Goal: Task Accomplishment & Management: Manage account settings

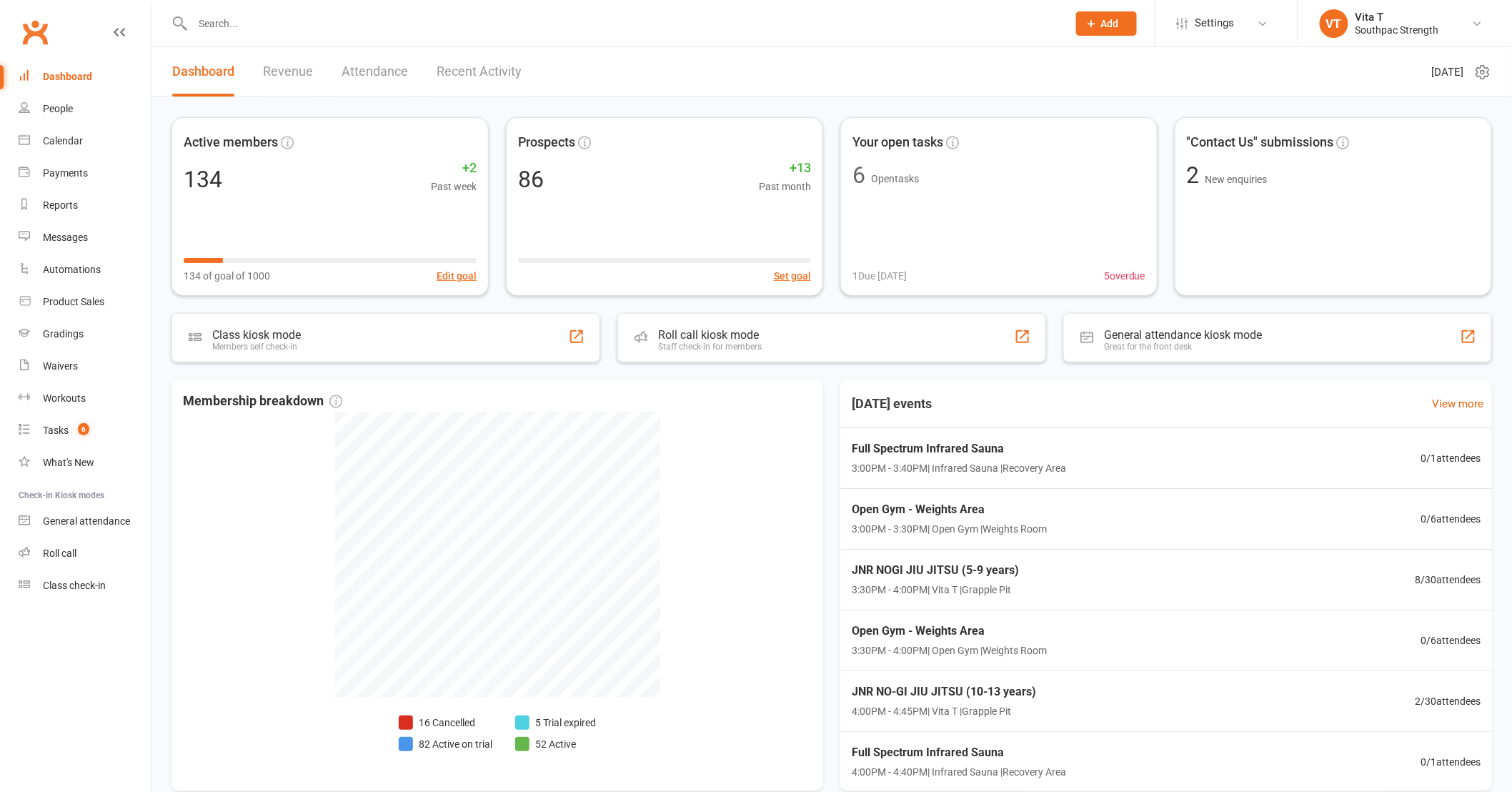
click at [237, 16] on input "text" at bounding box center [623, 23] width 869 height 20
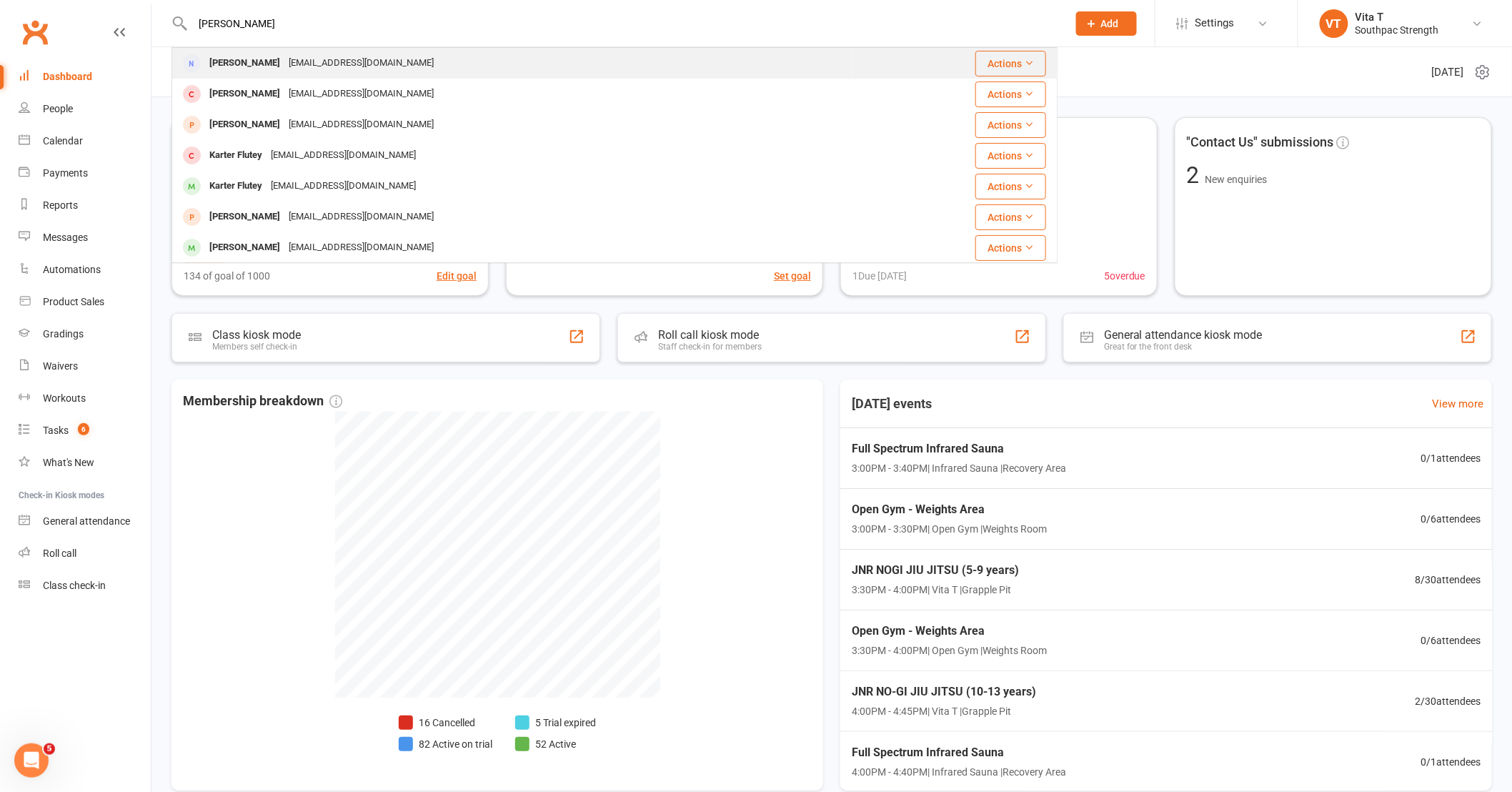
type input "[PERSON_NAME]"
click at [246, 59] on div "[PERSON_NAME]" at bounding box center [245, 63] width 80 height 21
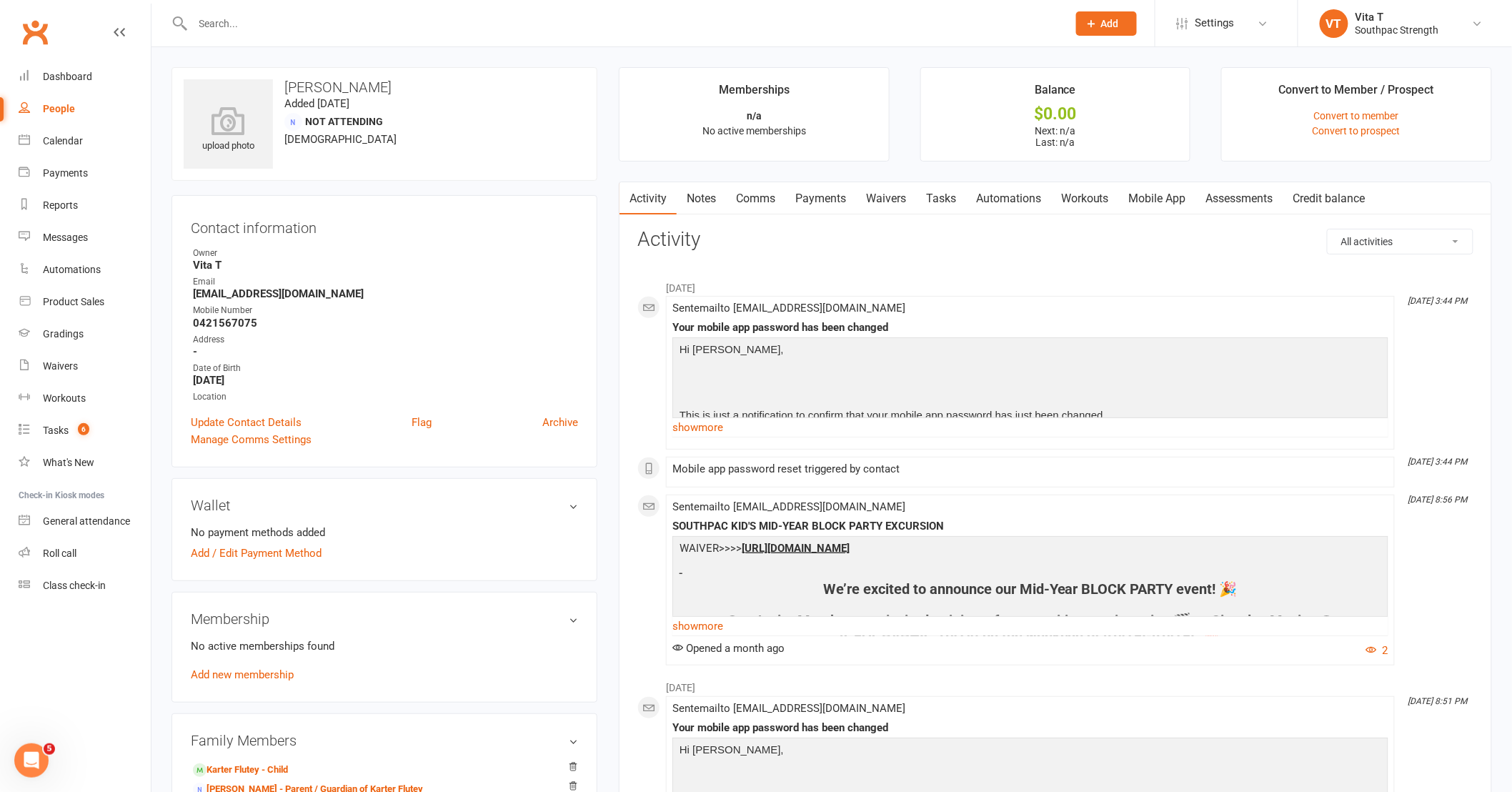
click at [1142, 195] on link "Mobile App" at bounding box center [1157, 198] width 77 height 33
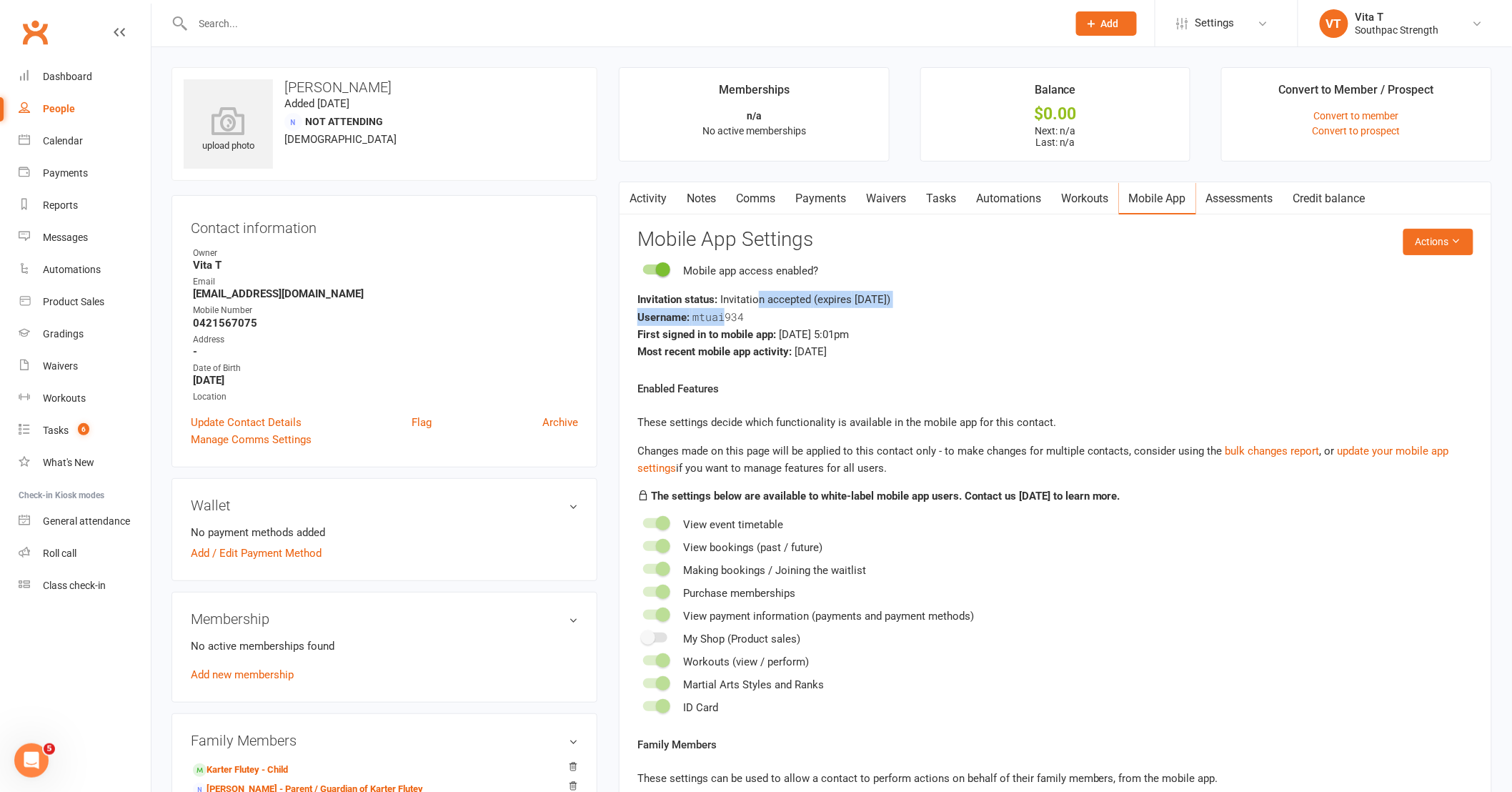
drag, startPoint x: 756, startPoint y: 308, endPoint x: 726, endPoint y: 318, distance: 31.6
click at [726, 318] on div "Invitation status: Invitation accepted (expires [DATE] ) Username: mtuai934 Fir…" at bounding box center [1055, 325] width 836 height 70
drag, startPoint x: 726, startPoint y: 318, endPoint x: 744, endPoint y: 316, distance: 18.1
click at [742, 316] on span "mtuai934" at bounding box center [719, 316] width 52 height 14
drag, startPoint x: 747, startPoint y: 316, endPoint x: 694, endPoint y: 316, distance: 53.0
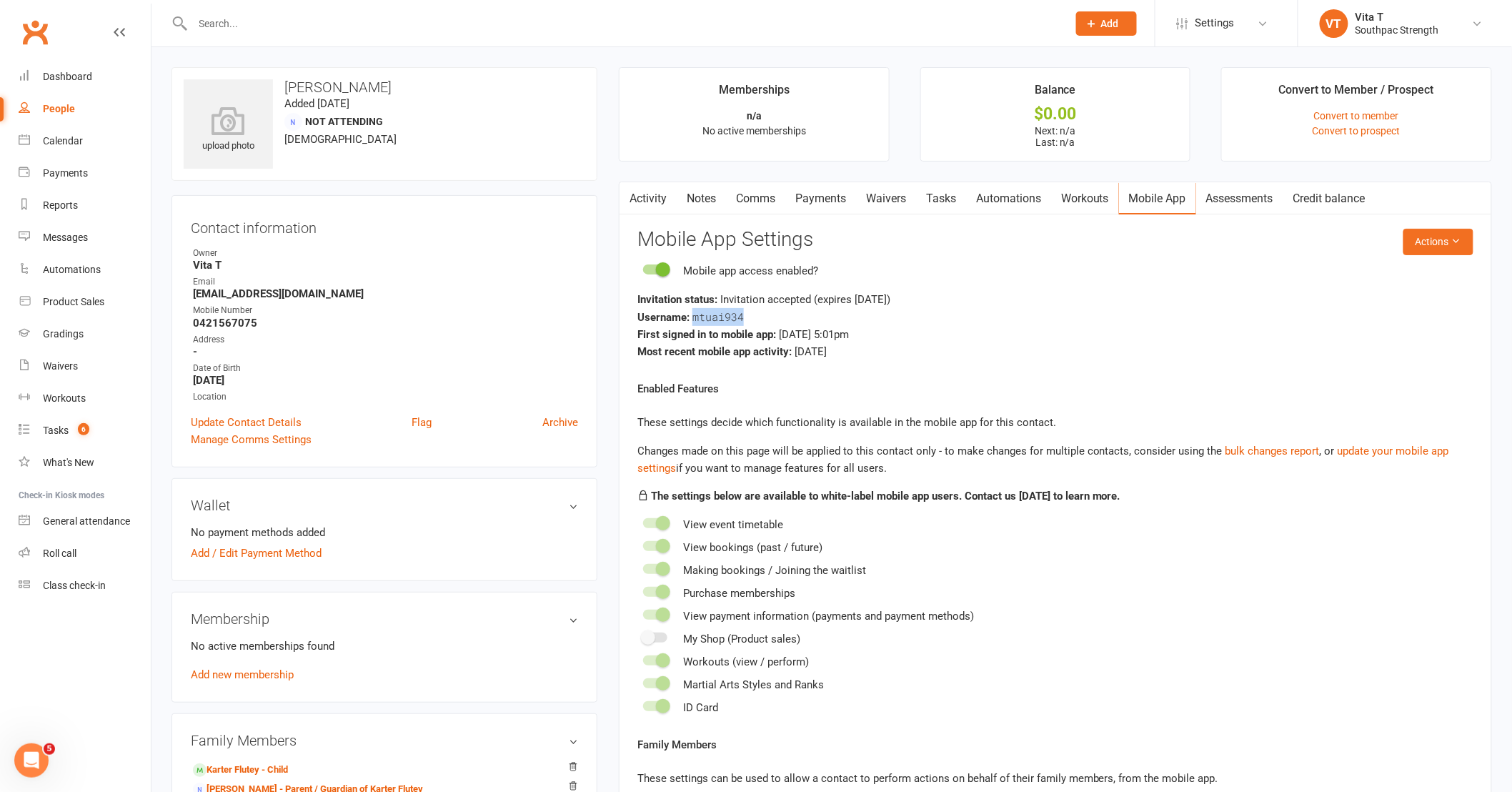
click at [694, 316] on div "Username: mtuai934" at bounding box center [1055, 316] width 836 height 18
copy span "mtuai934"
click at [63, 75] on div "Dashboard" at bounding box center [67, 77] width 49 height 12
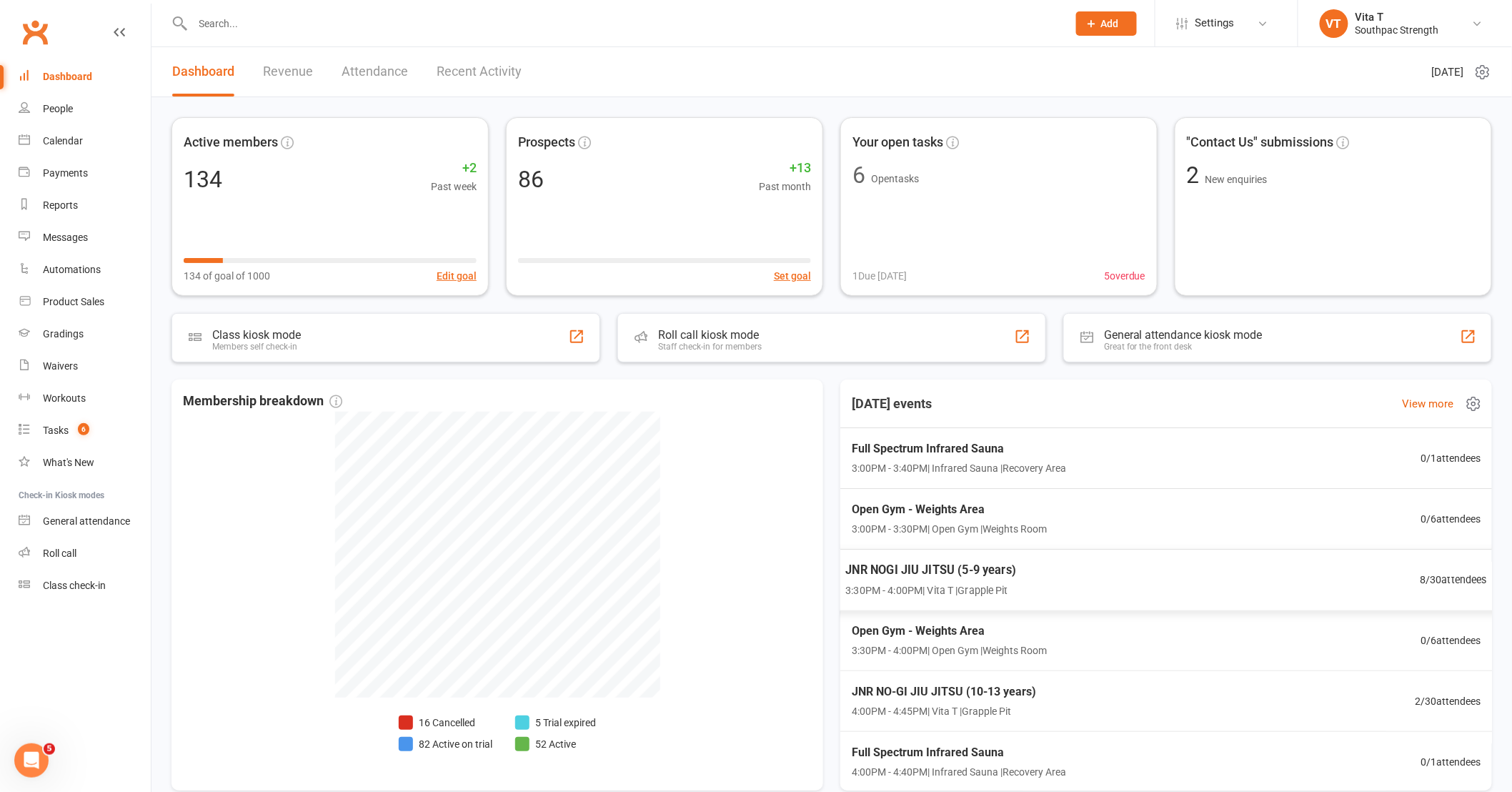
click at [1239, 584] on div "JNR NOGI JIU JITSU (5-9 years) 3:30PM - 4:00PM | Vita T | Grapple Pit 8 / 30 at…" at bounding box center [1167, 580] width 677 height 62
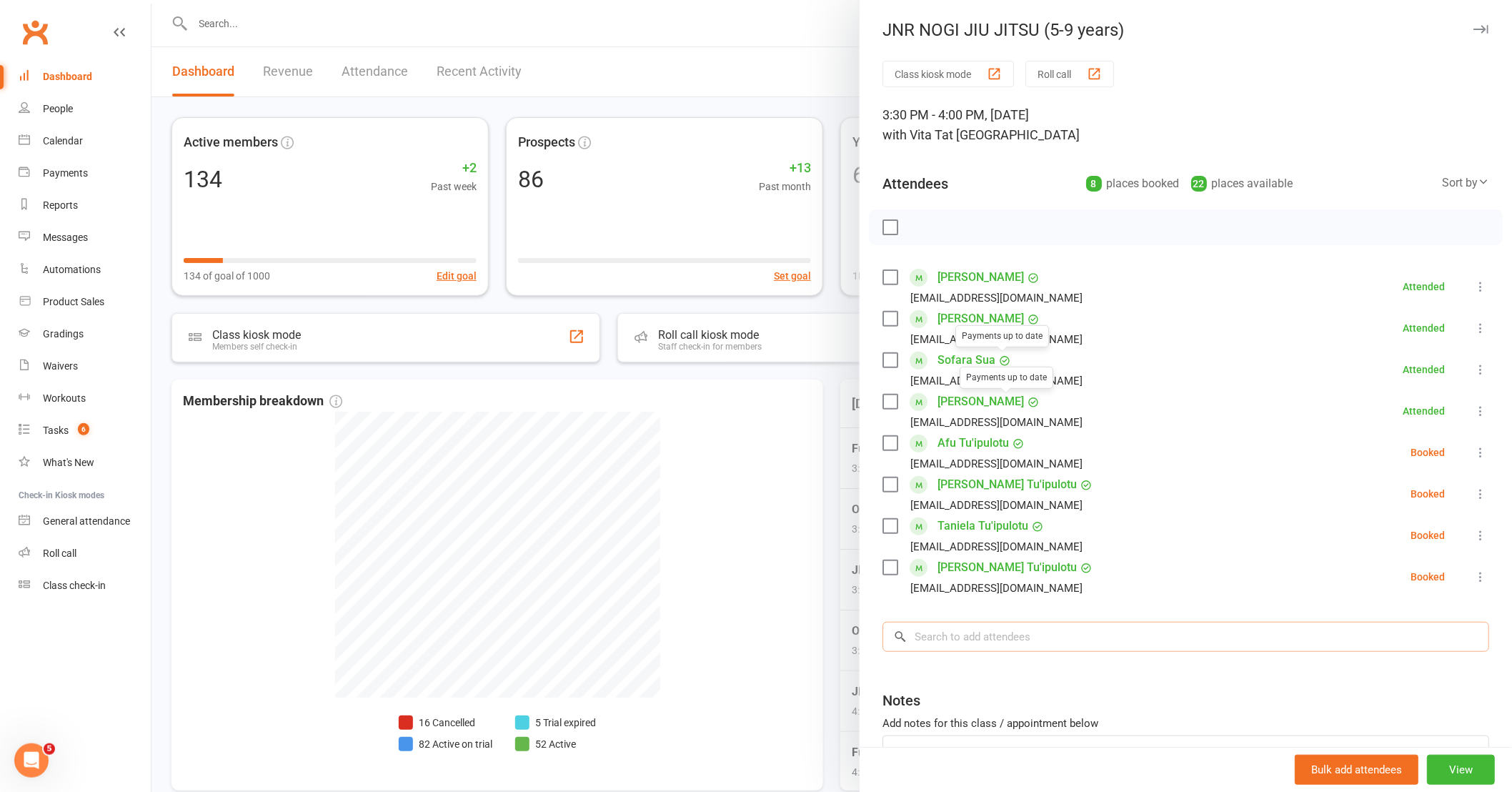
click at [982, 648] on input "search" at bounding box center [1186, 637] width 607 height 30
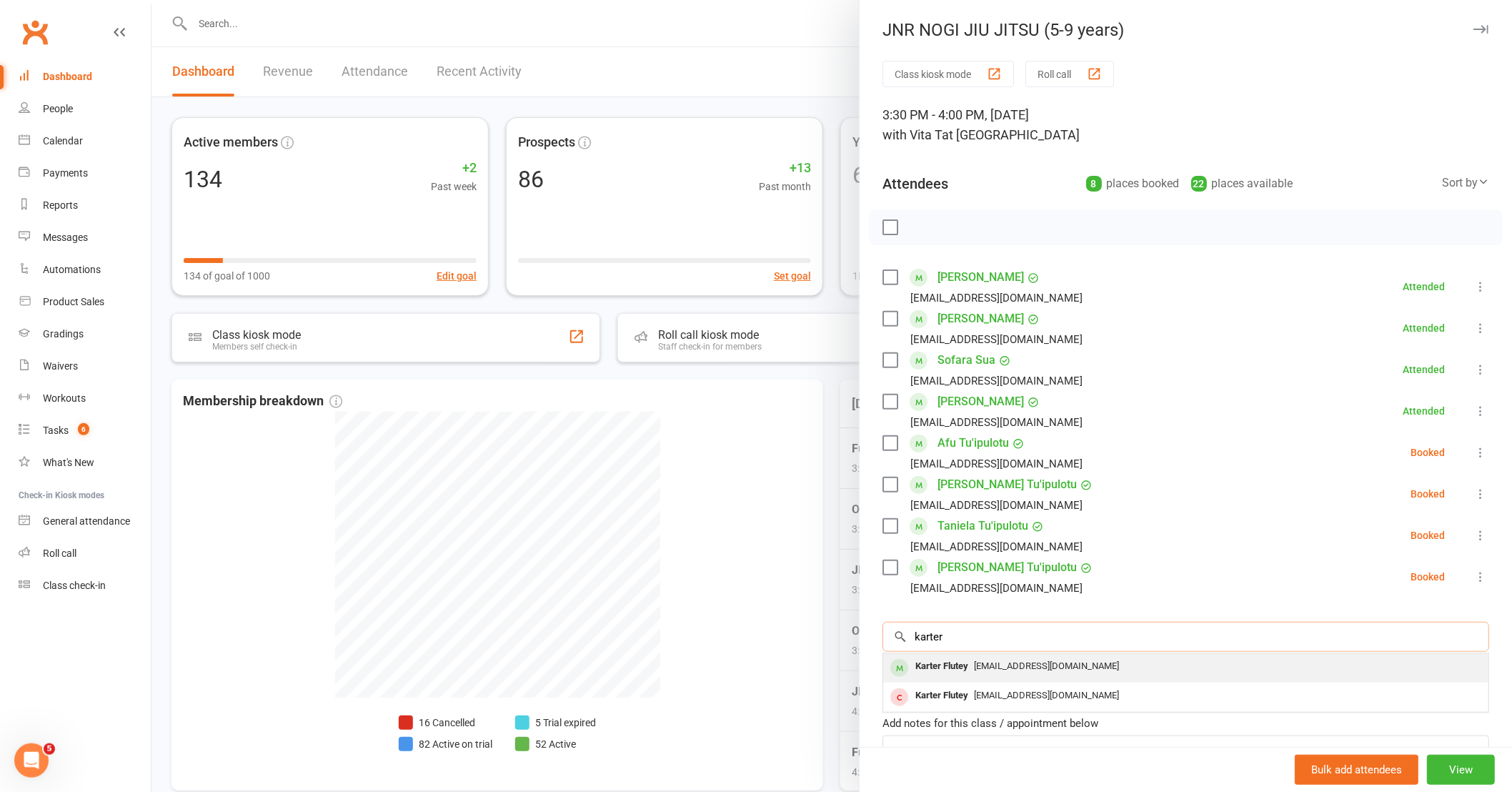
type input "karter"
click at [982, 667] on span "[EMAIL_ADDRESS][DOMAIN_NAME]" at bounding box center [1047, 666] width 145 height 11
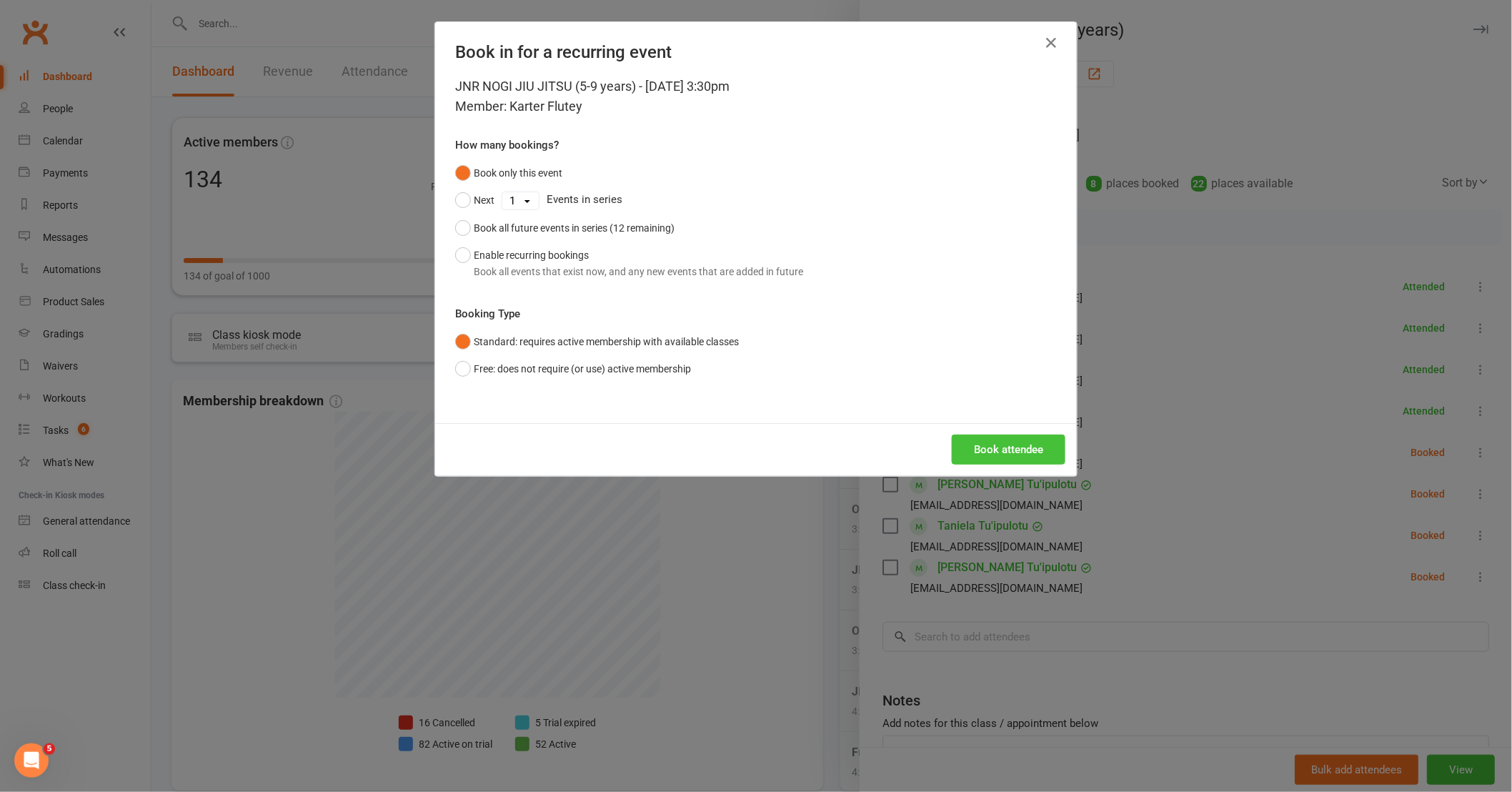
click at [994, 460] on button "Book attendee" at bounding box center [1009, 449] width 114 height 30
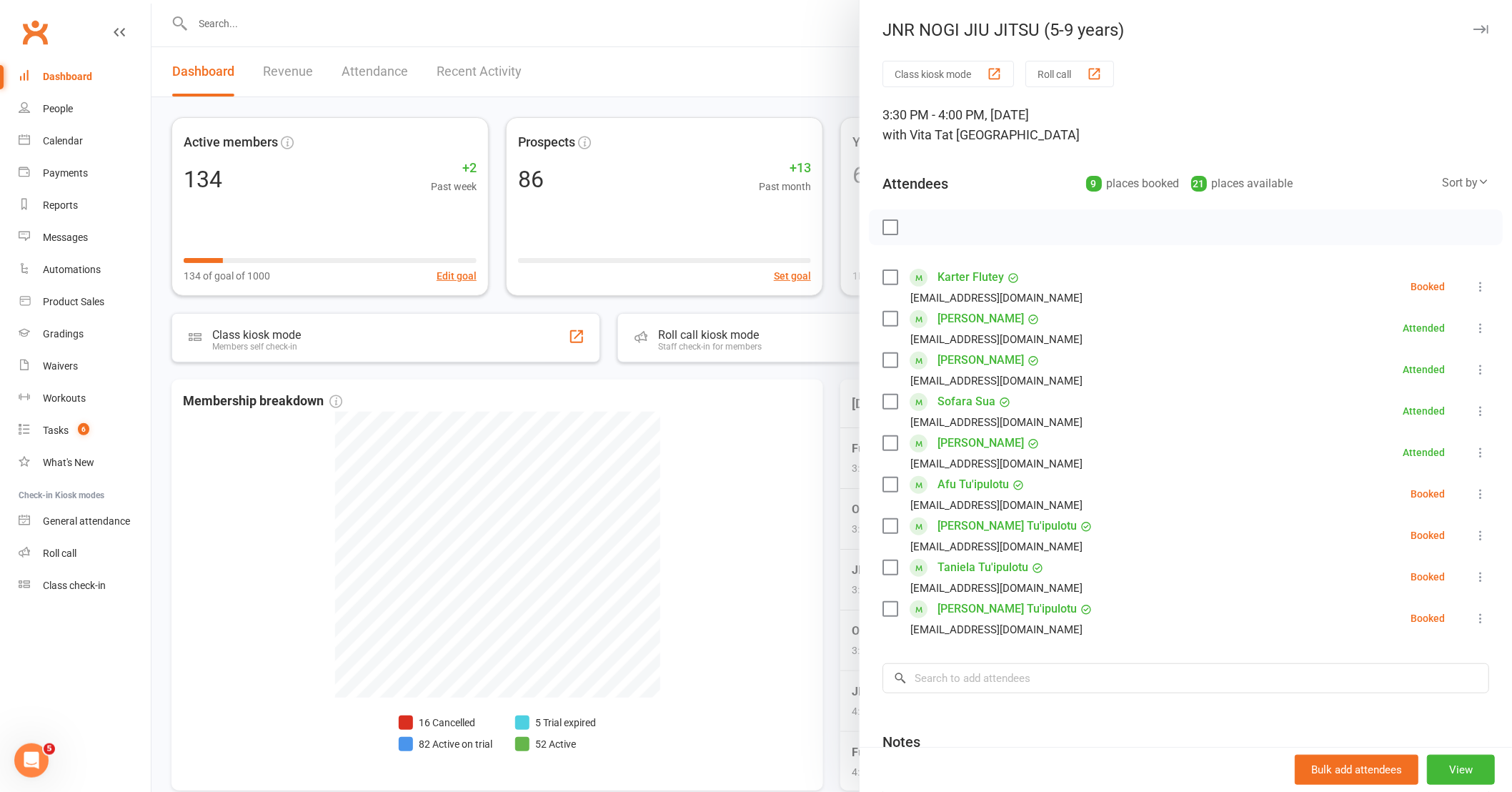
click at [697, 448] on div at bounding box center [832, 396] width 1360 height 792
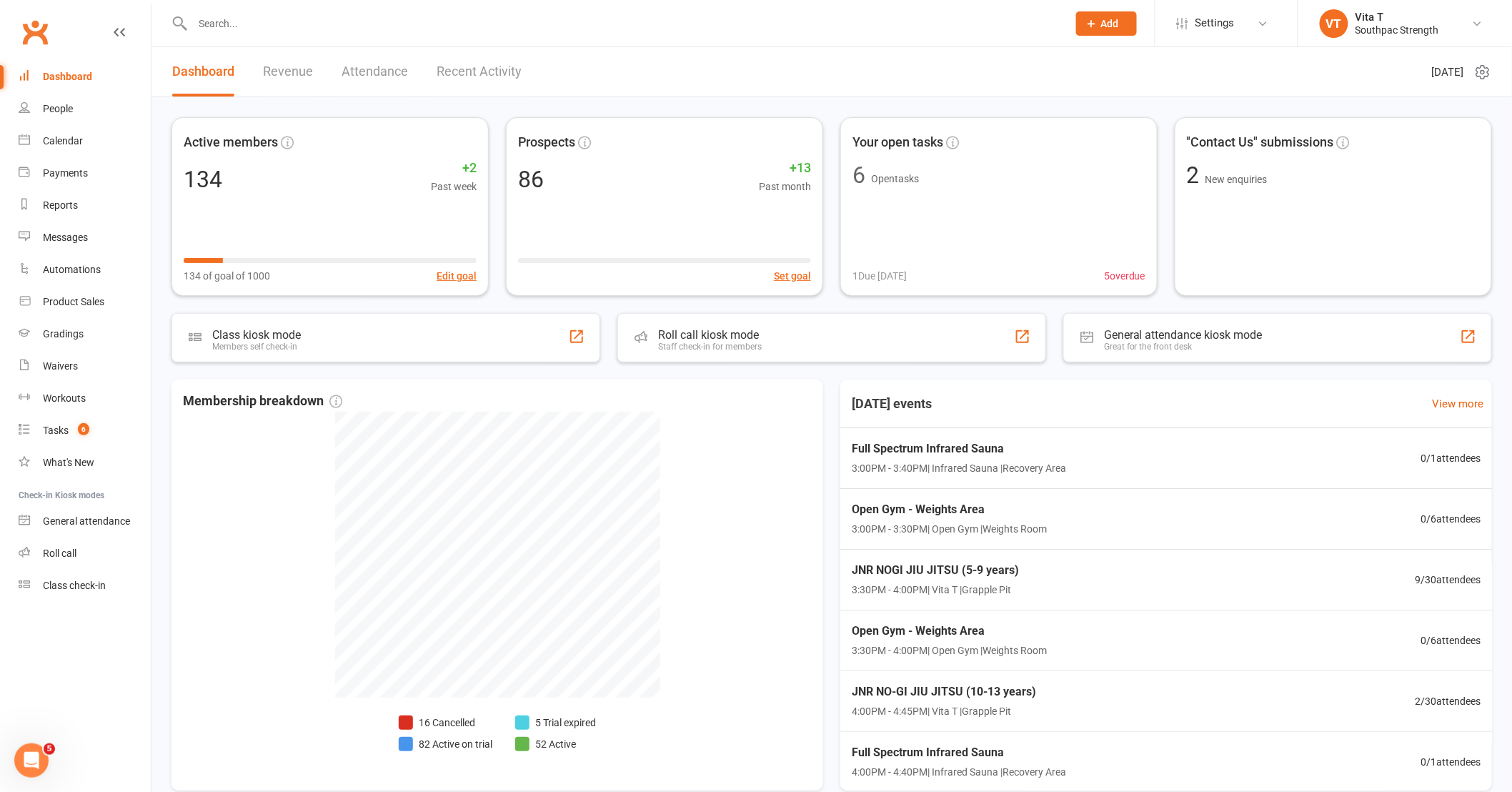
click at [76, 82] on link "Dashboard" at bounding box center [84, 77] width 132 height 32
click at [1068, 558] on div "JNR NOGI JIU JITSU (5-9 years) 3:30PM - 4:00PM | Vita T | Grapple Pit 9 / 30 at…" at bounding box center [1166, 580] width 674 height 62
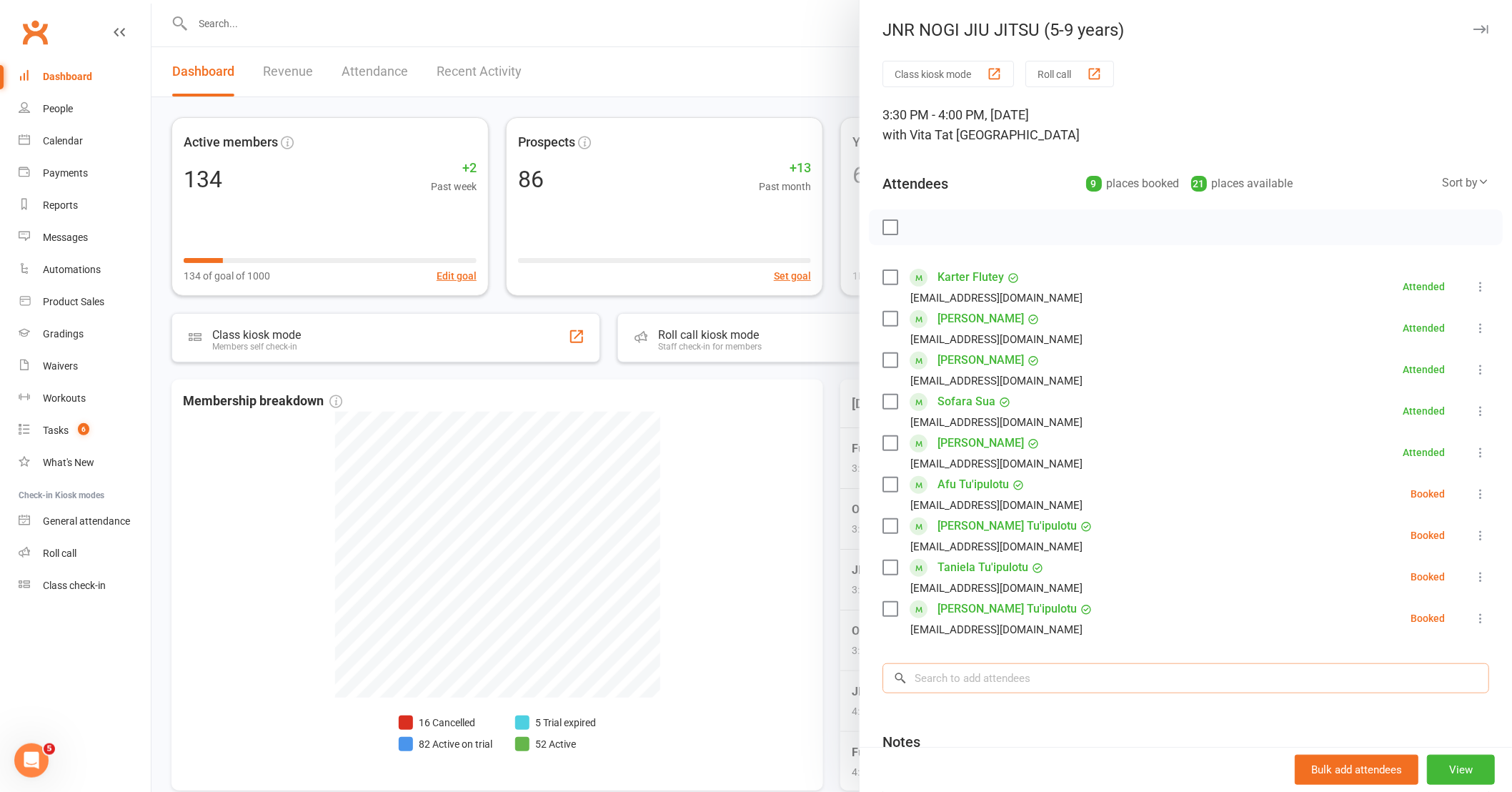
click at [982, 672] on input "search" at bounding box center [1186, 678] width 607 height 30
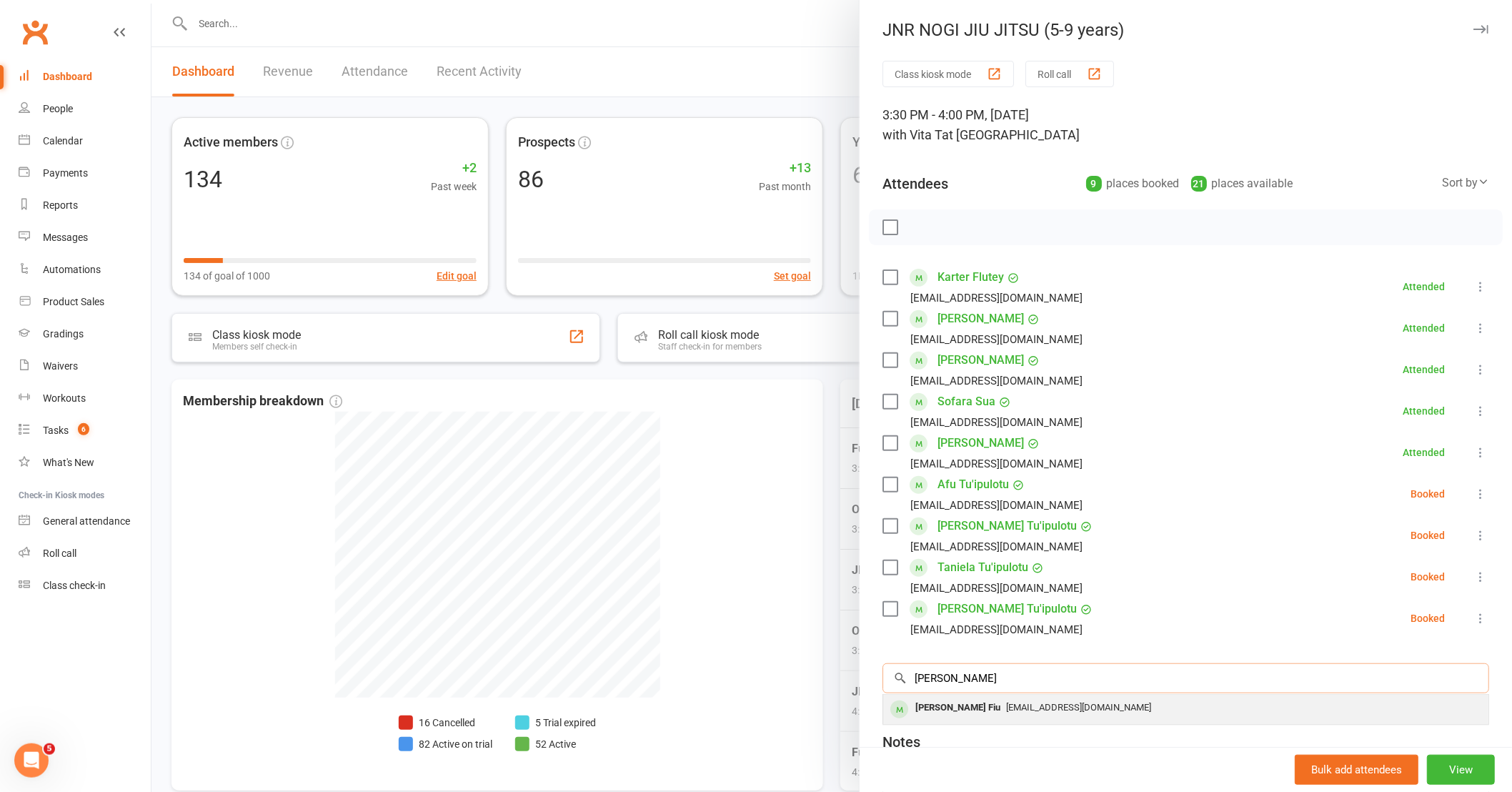
type input "[PERSON_NAME]"
click at [1006, 712] on span "[EMAIL_ADDRESS][DOMAIN_NAME]" at bounding box center [1079, 708] width 145 height 11
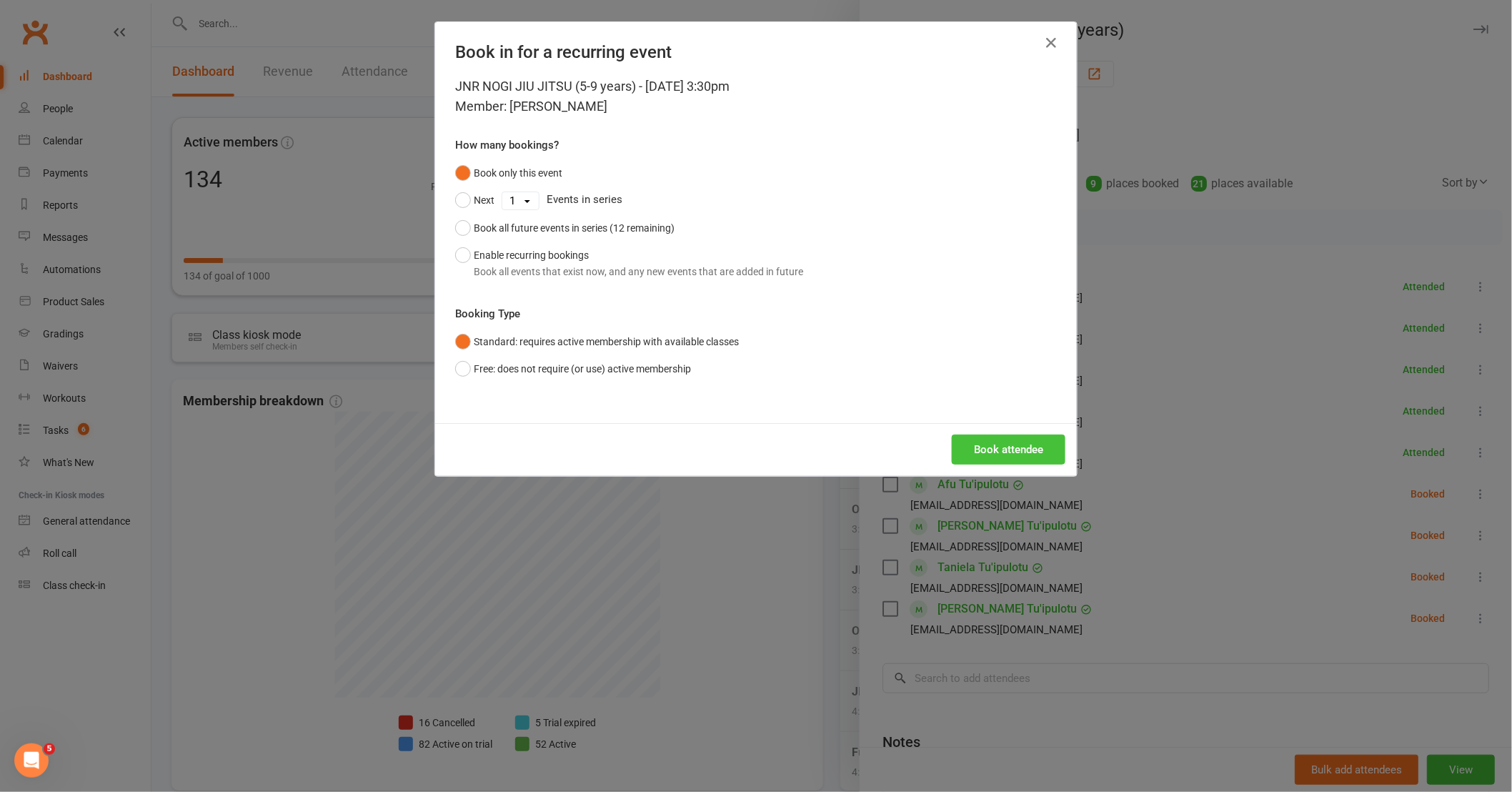
click at [1020, 455] on button "Book attendee" at bounding box center [1009, 449] width 114 height 30
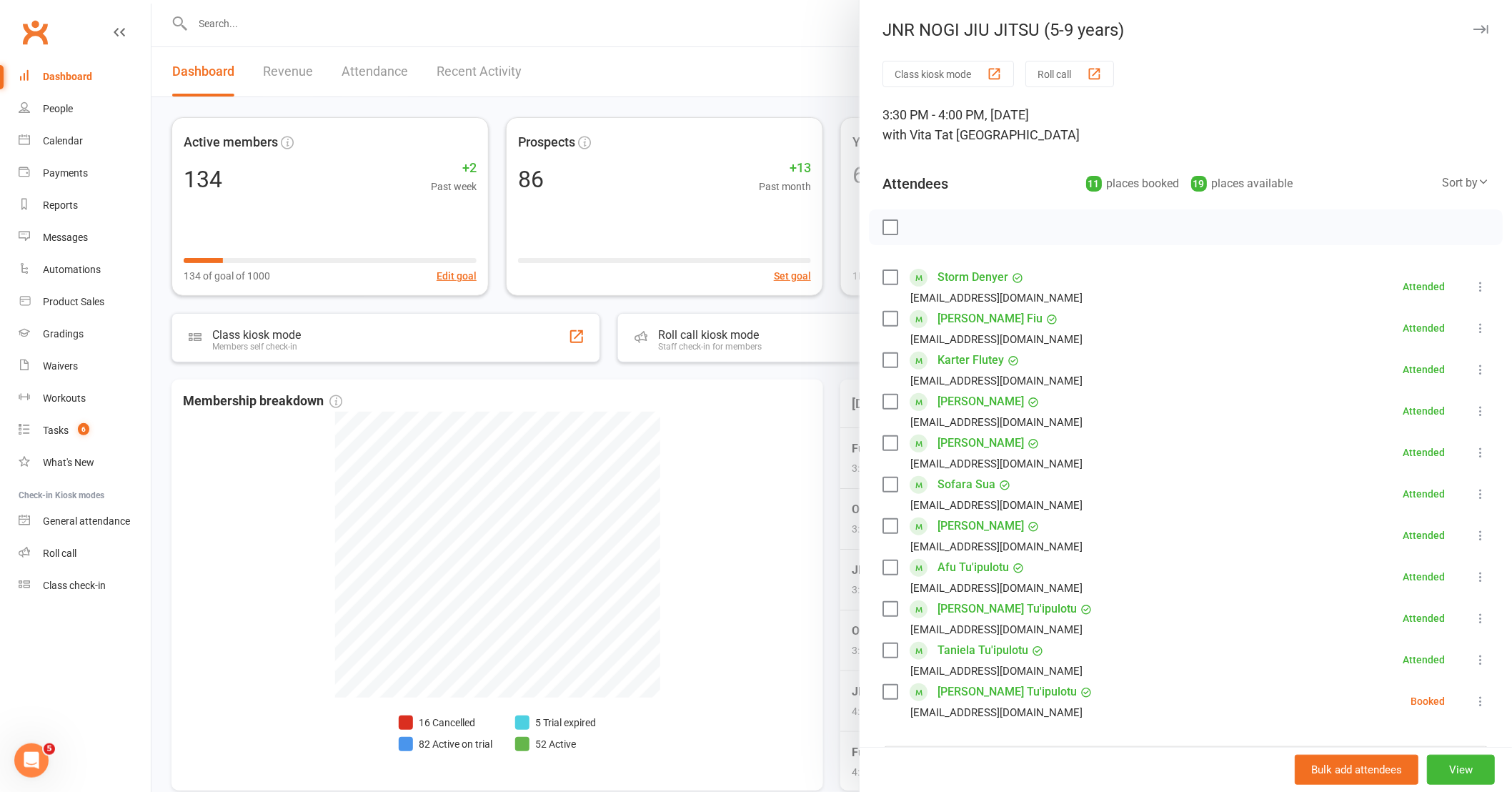
click at [651, 633] on div at bounding box center [832, 396] width 1360 height 792
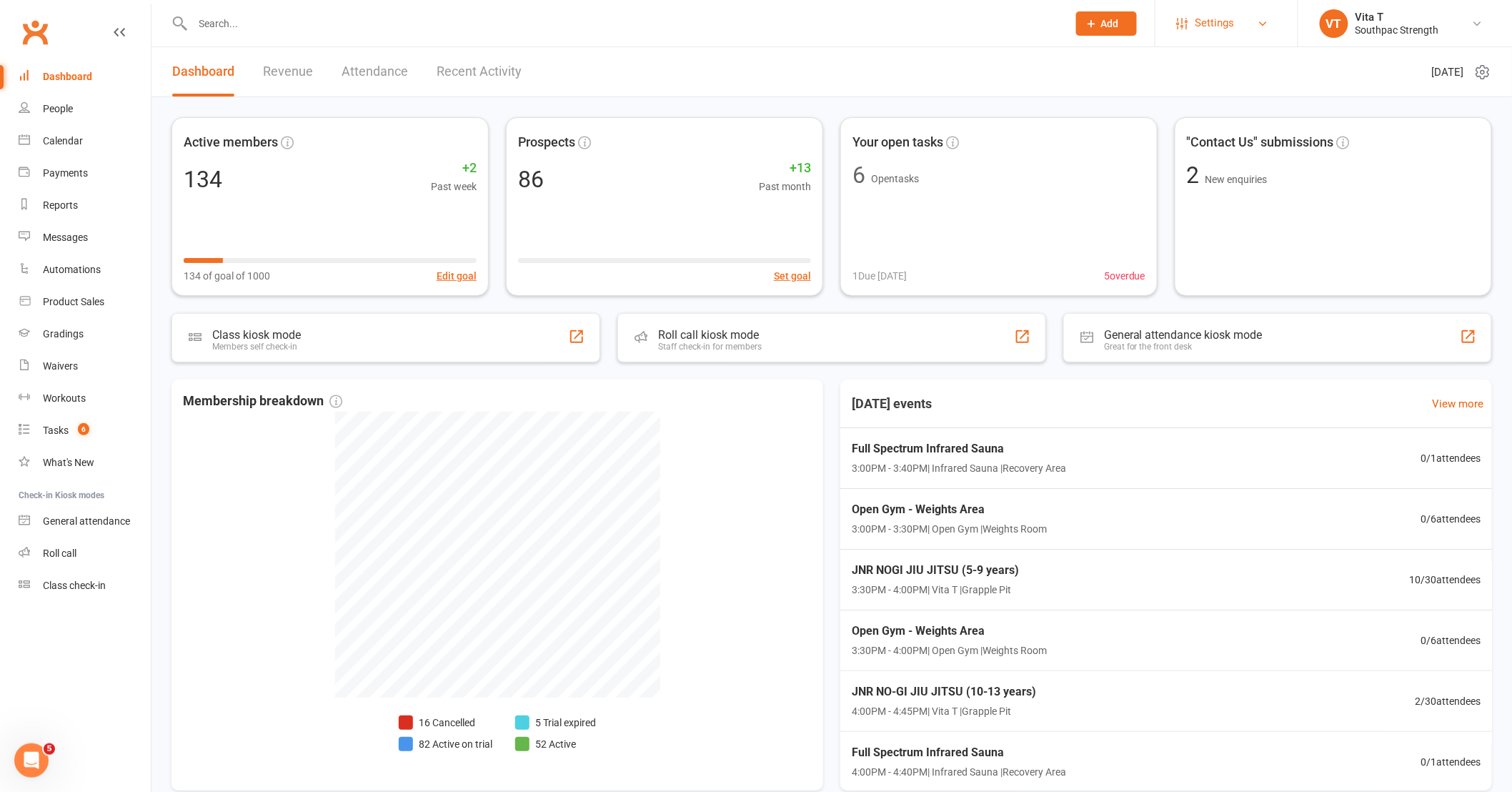
click at [1210, 24] on span "Settings" at bounding box center [1215, 23] width 39 height 32
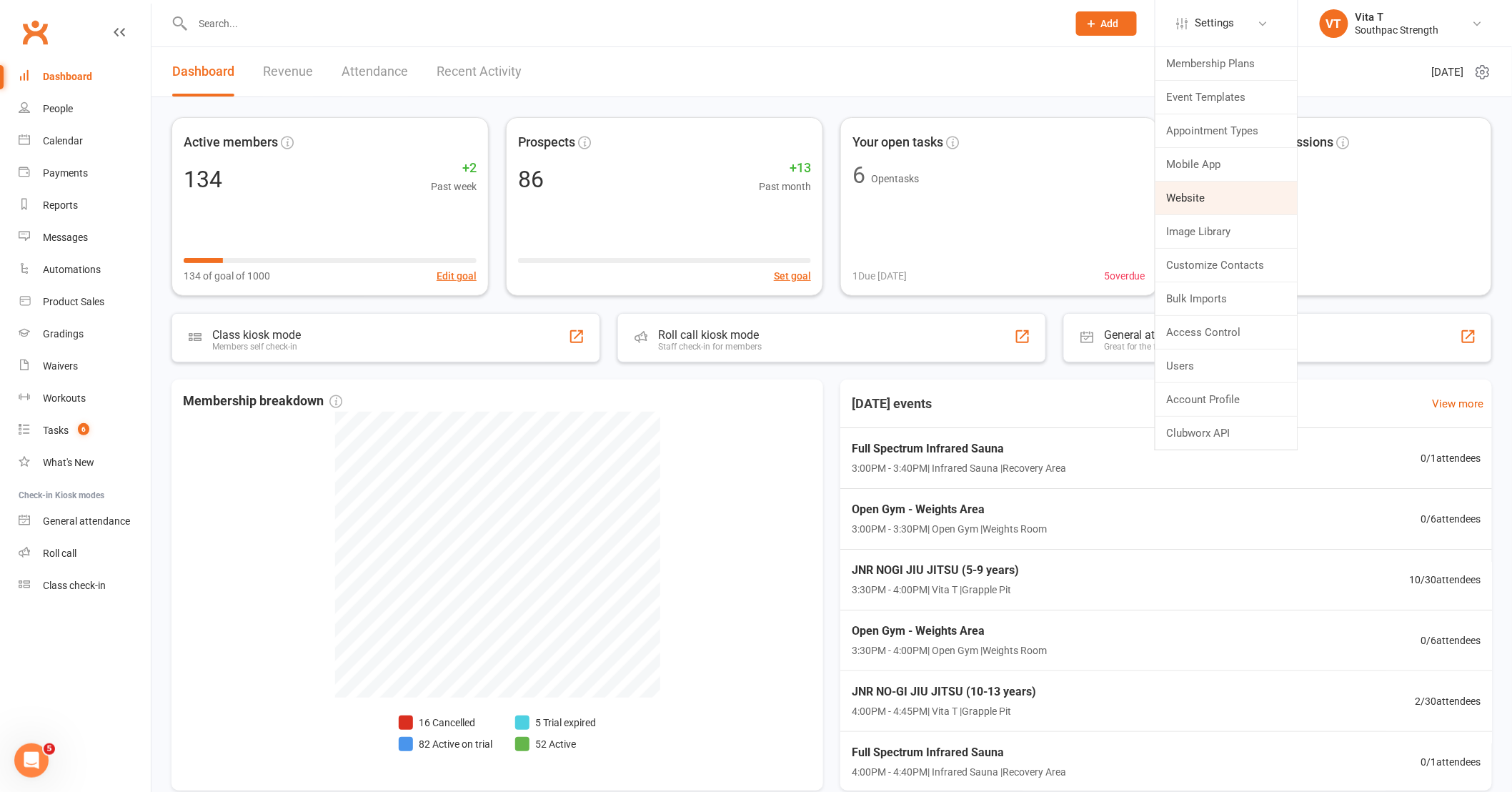
click at [1199, 191] on link "Website" at bounding box center [1227, 198] width 142 height 33
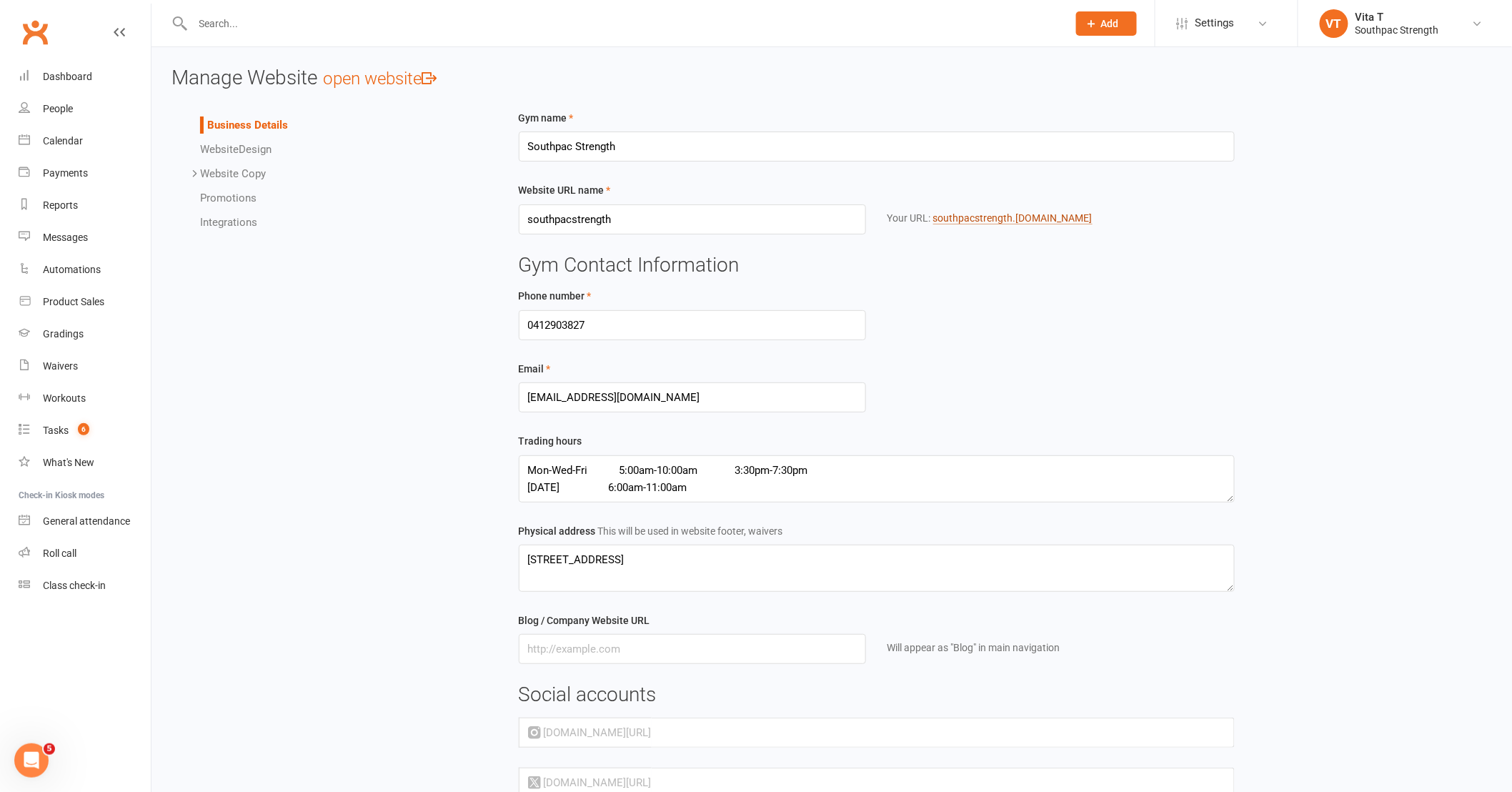
click at [1057, 215] on link "southpacstrength .[DOMAIN_NAME]" at bounding box center [1013, 219] width 159 height 12
click at [84, 77] on div "Dashboard" at bounding box center [67, 77] width 49 height 12
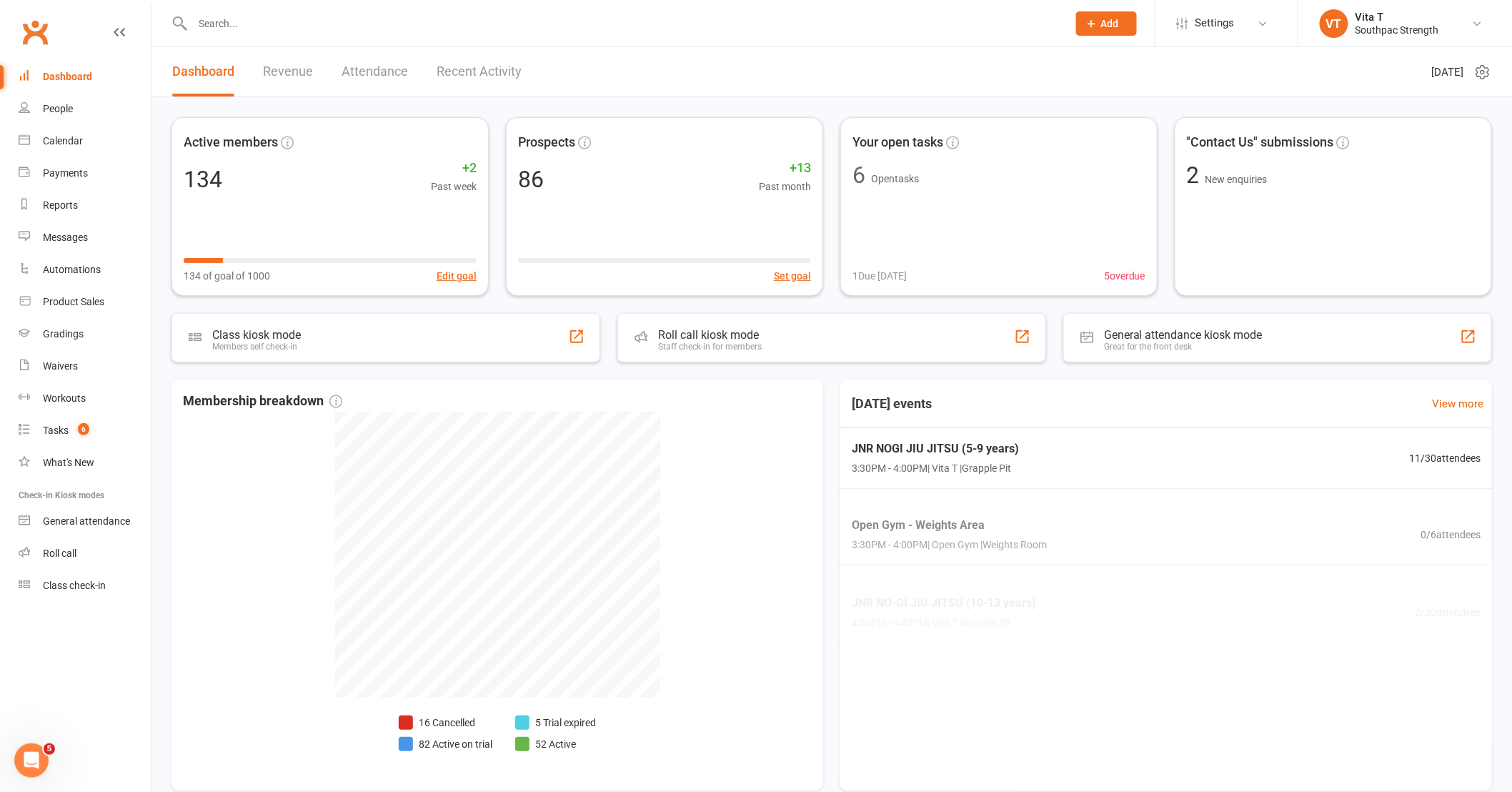
click at [461, 69] on link "Recent Activity" at bounding box center [479, 71] width 85 height 49
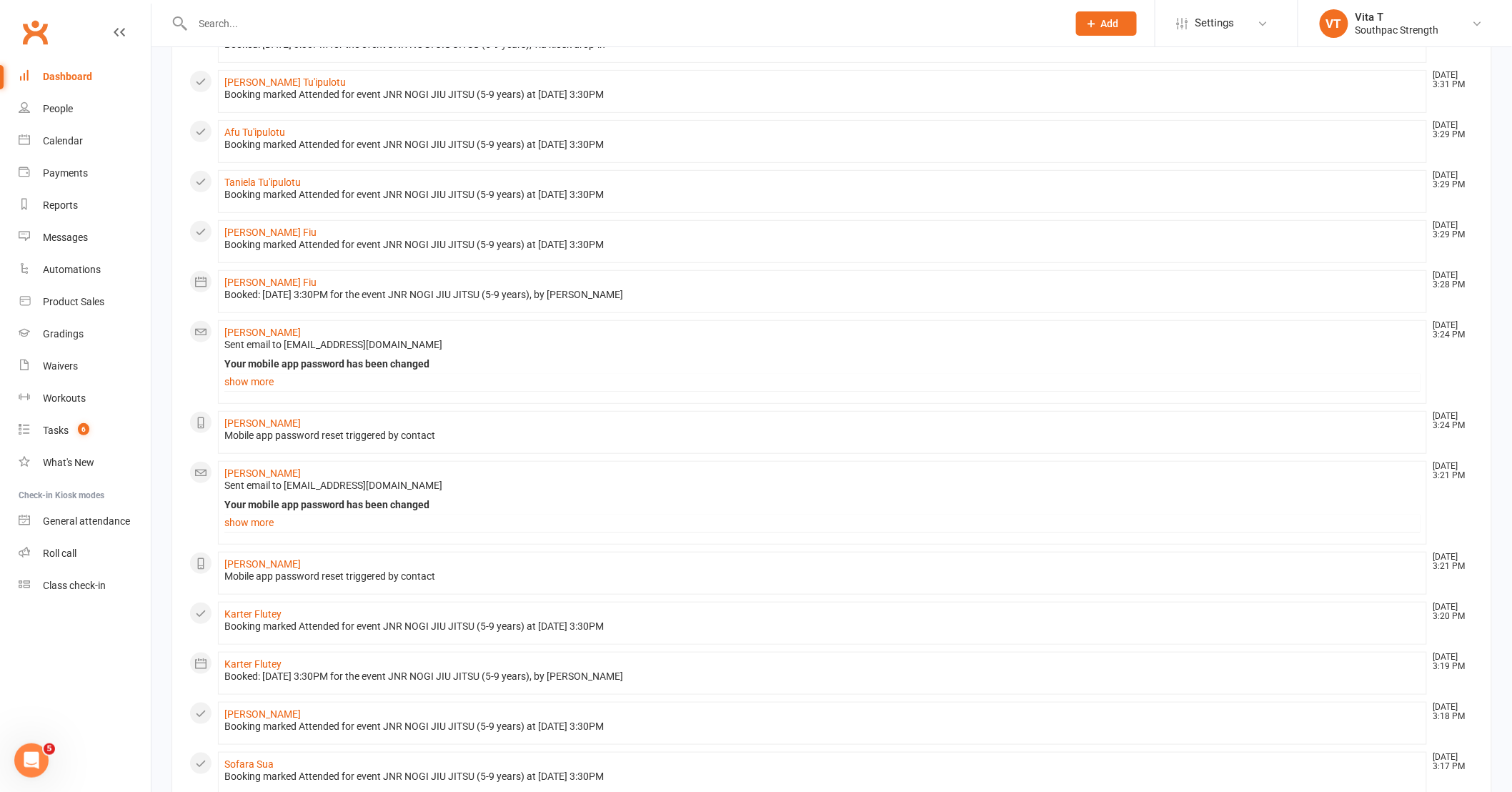
scroll to position [238, 0]
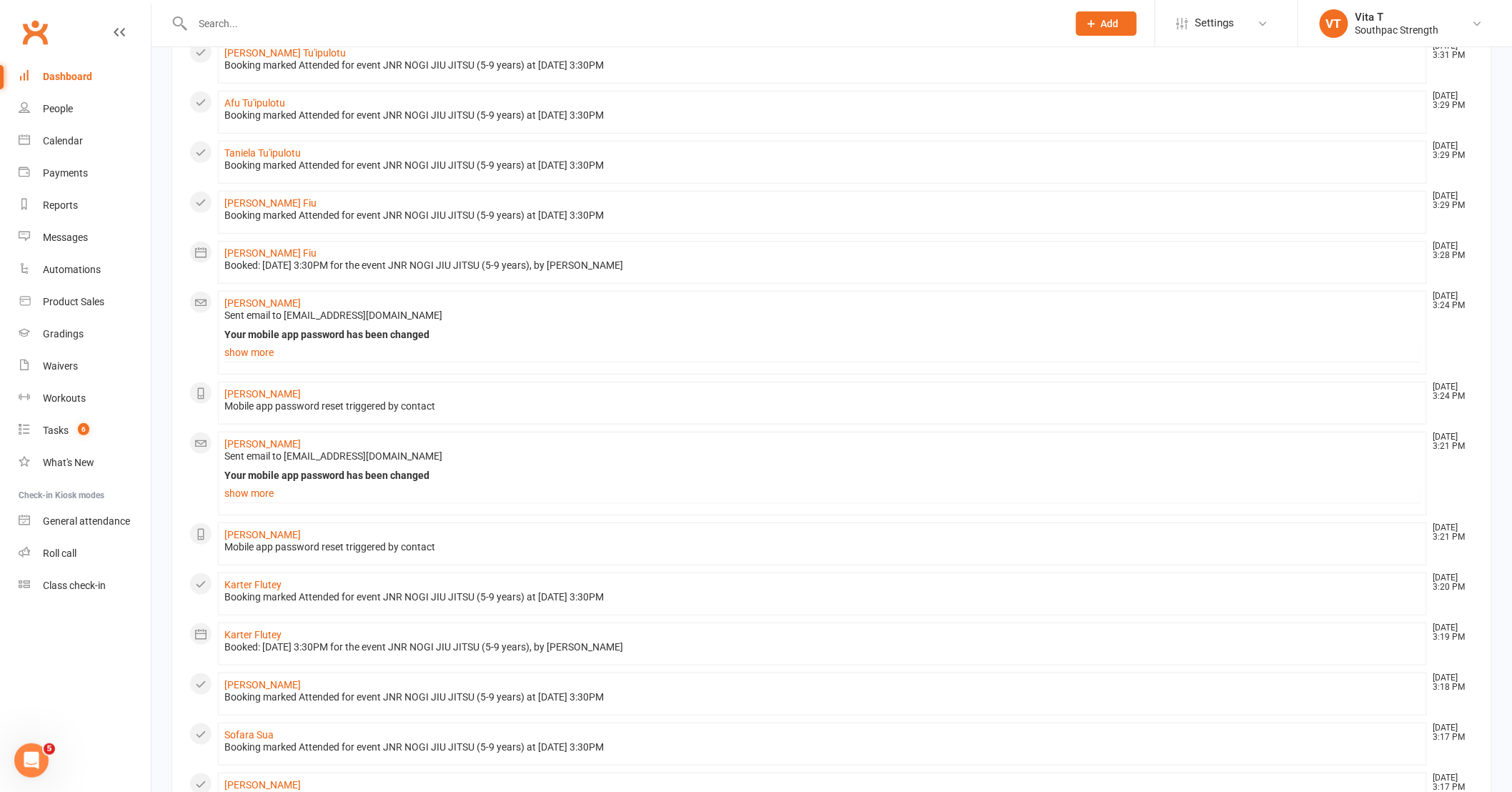
click at [80, 75] on div "Dashboard" at bounding box center [67, 77] width 49 height 12
click at [198, 15] on input "text" at bounding box center [623, 23] width 869 height 20
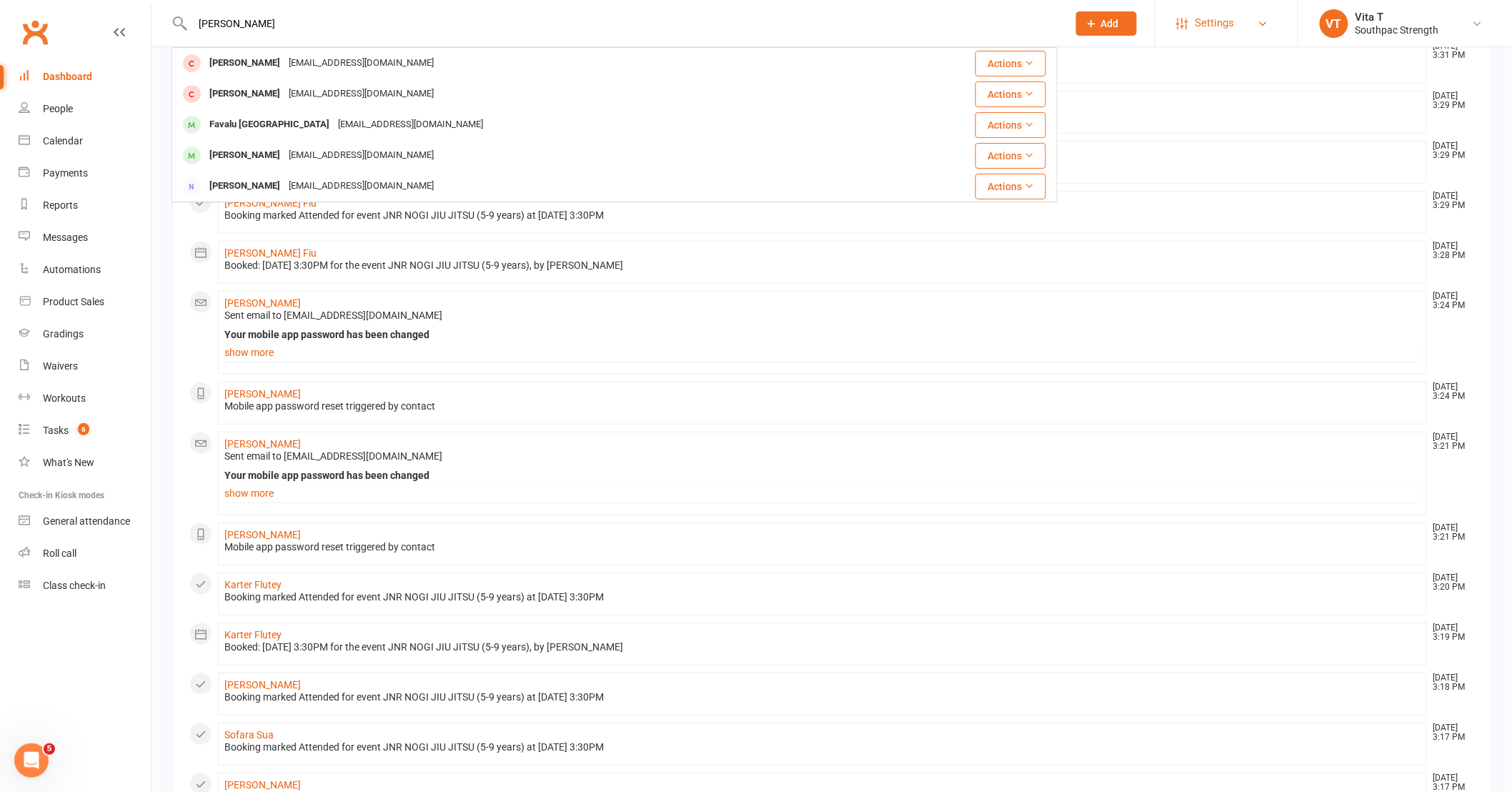
type input "[PERSON_NAME]"
click at [1231, 16] on span "Settings" at bounding box center [1215, 23] width 39 height 32
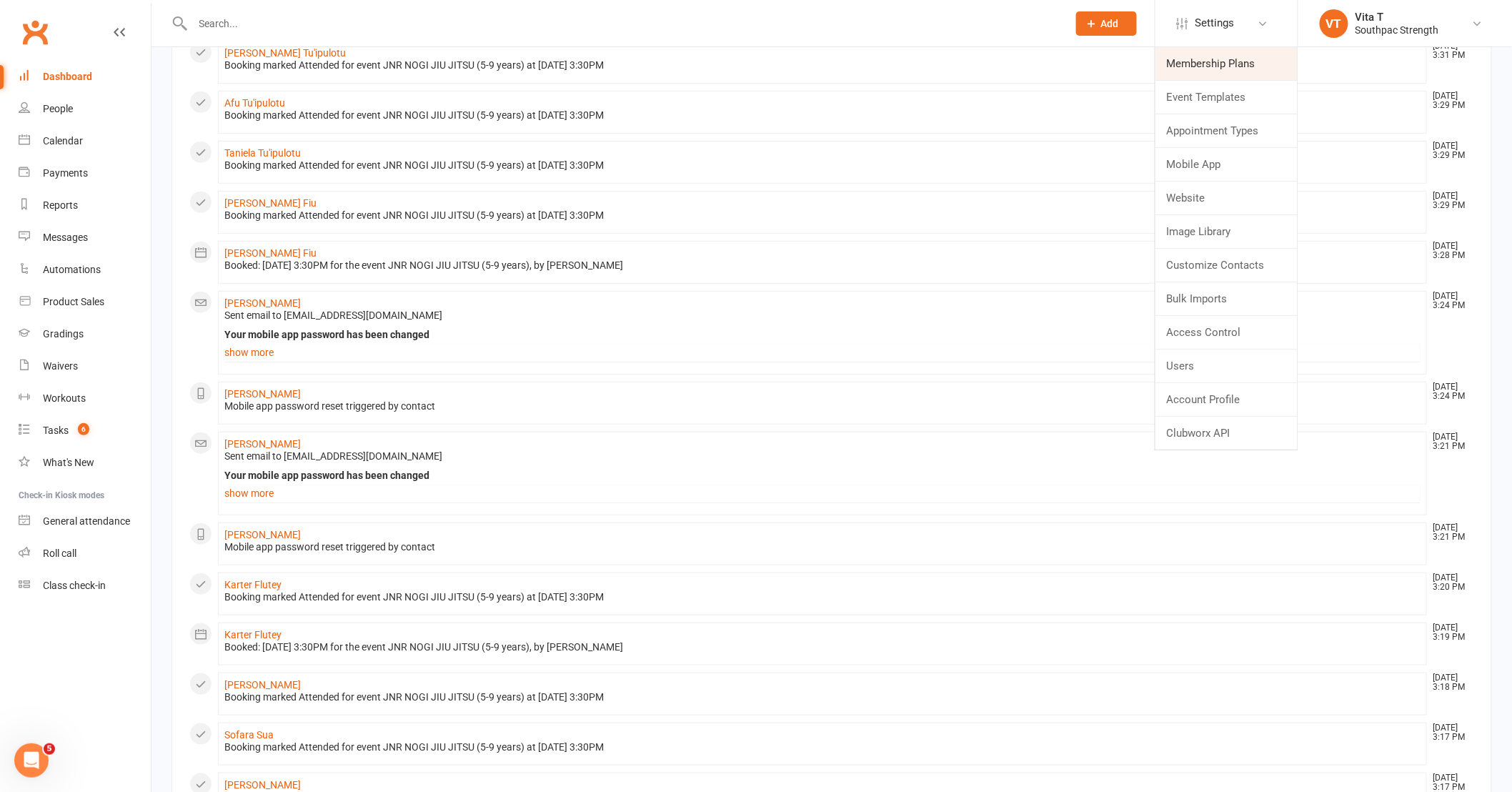
click at [1218, 59] on link "Membership Plans" at bounding box center [1227, 63] width 142 height 33
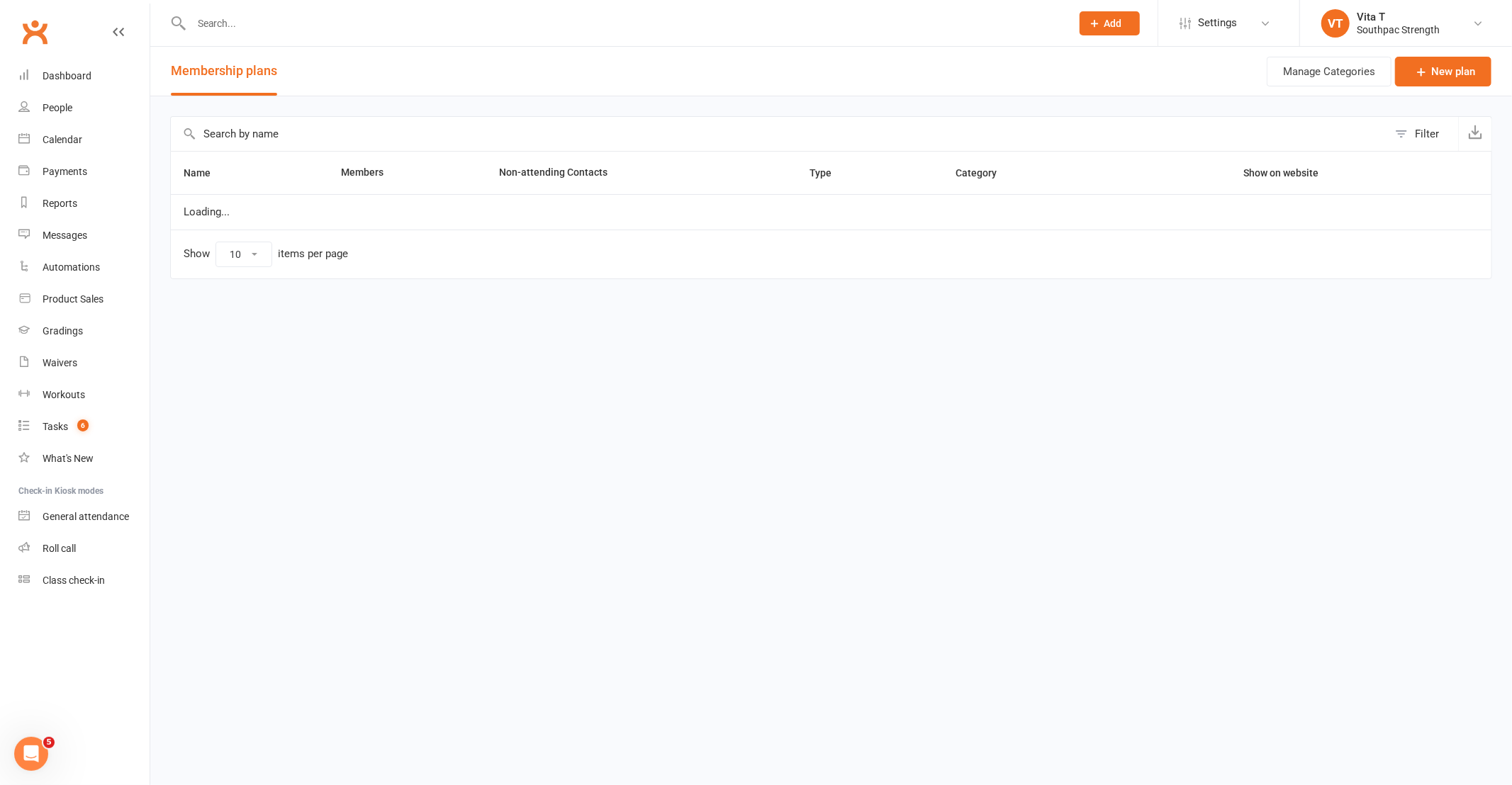
click at [419, 36] on div at bounding box center [616, 22] width 891 height 46
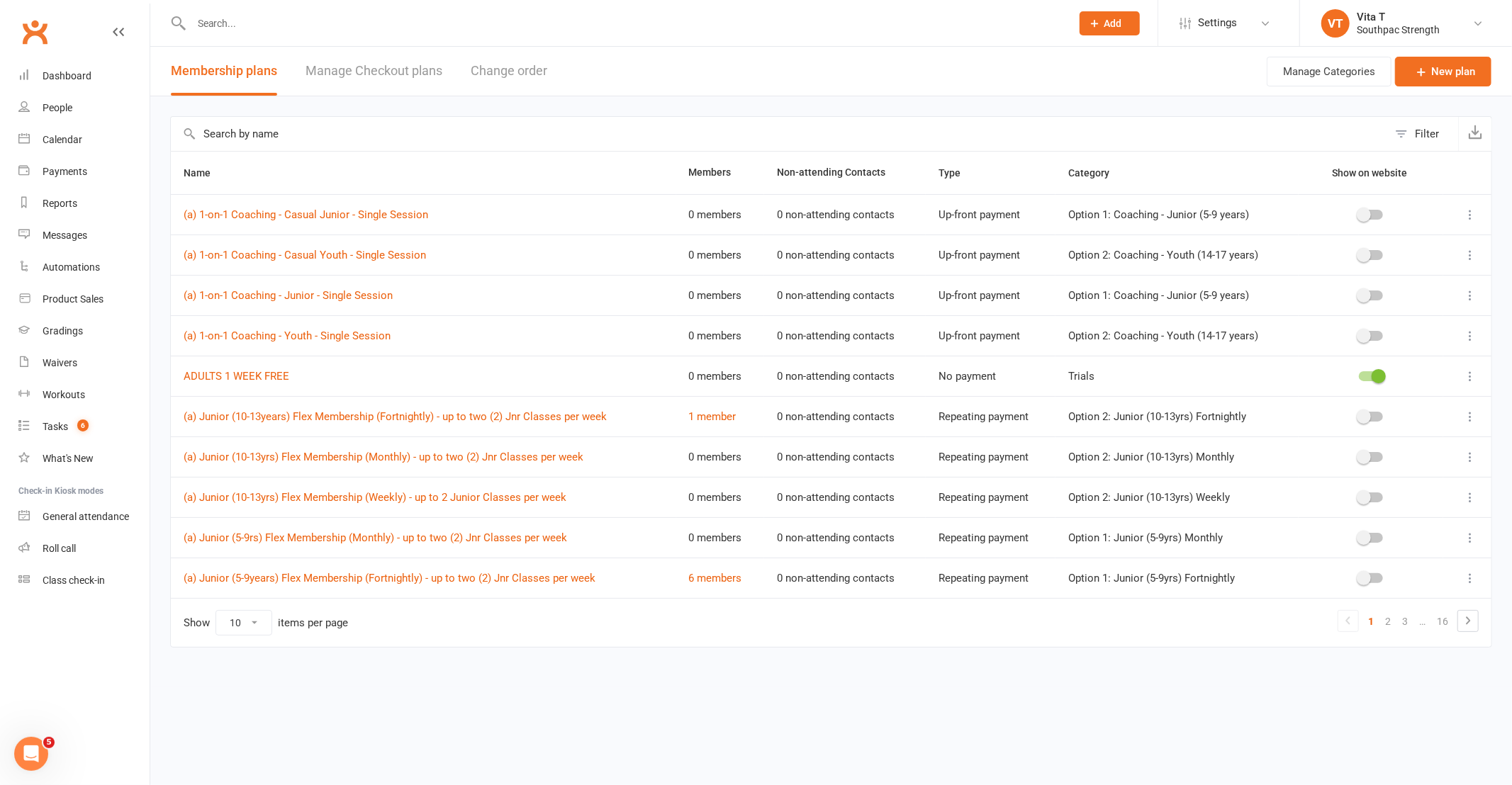
click at [330, 26] on input "text" at bounding box center [624, 23] width 874 height 20
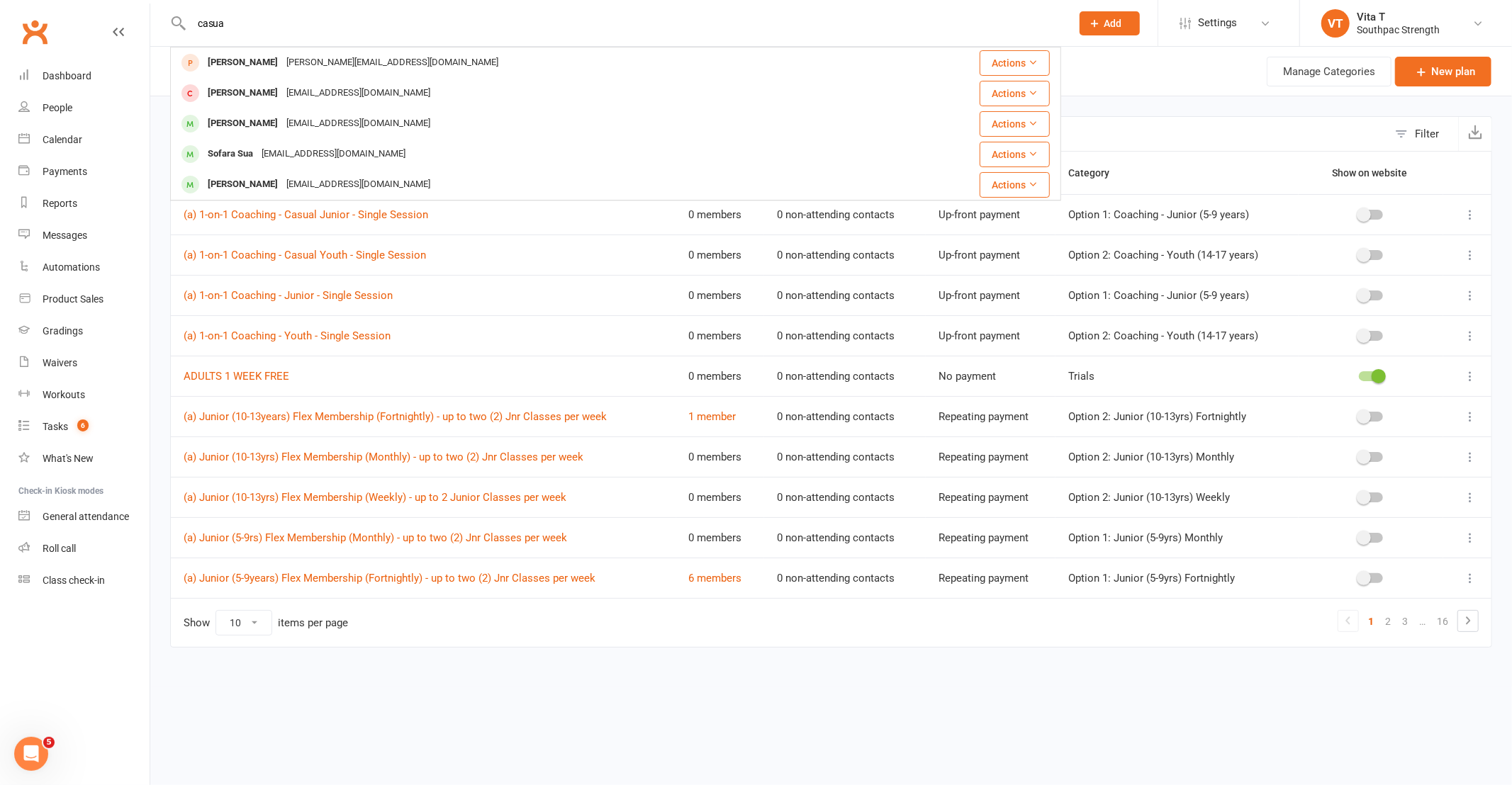
type input "casua"
click at [438, 613] on td "Show 10 25 50 100 items per page 1 2 3 … 16" at bounding box center [831, 622] width 1321 height 49
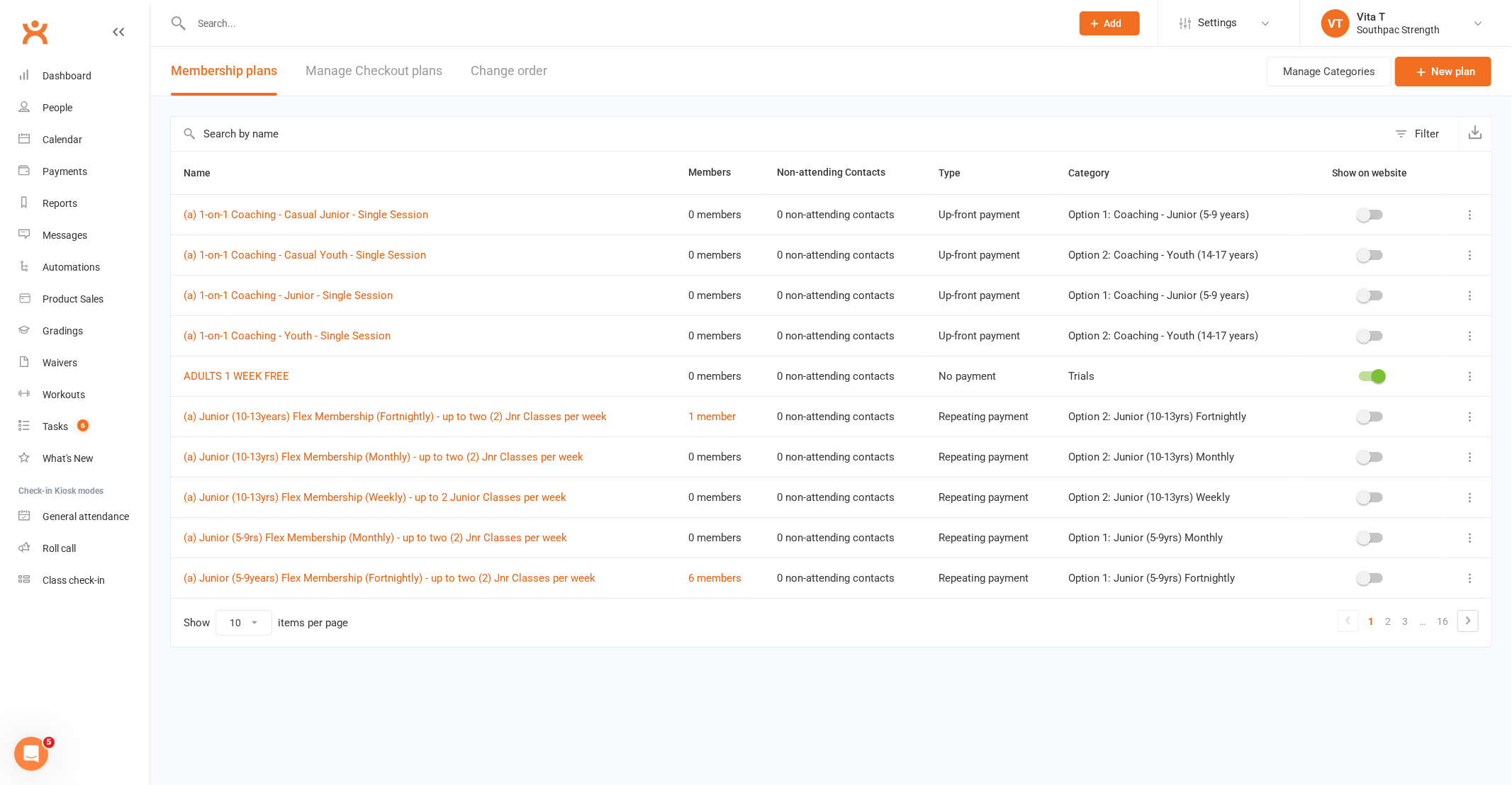
click at [1422, 135] on div "Filter" at bounding box center [1427, 134] width 24 height 17
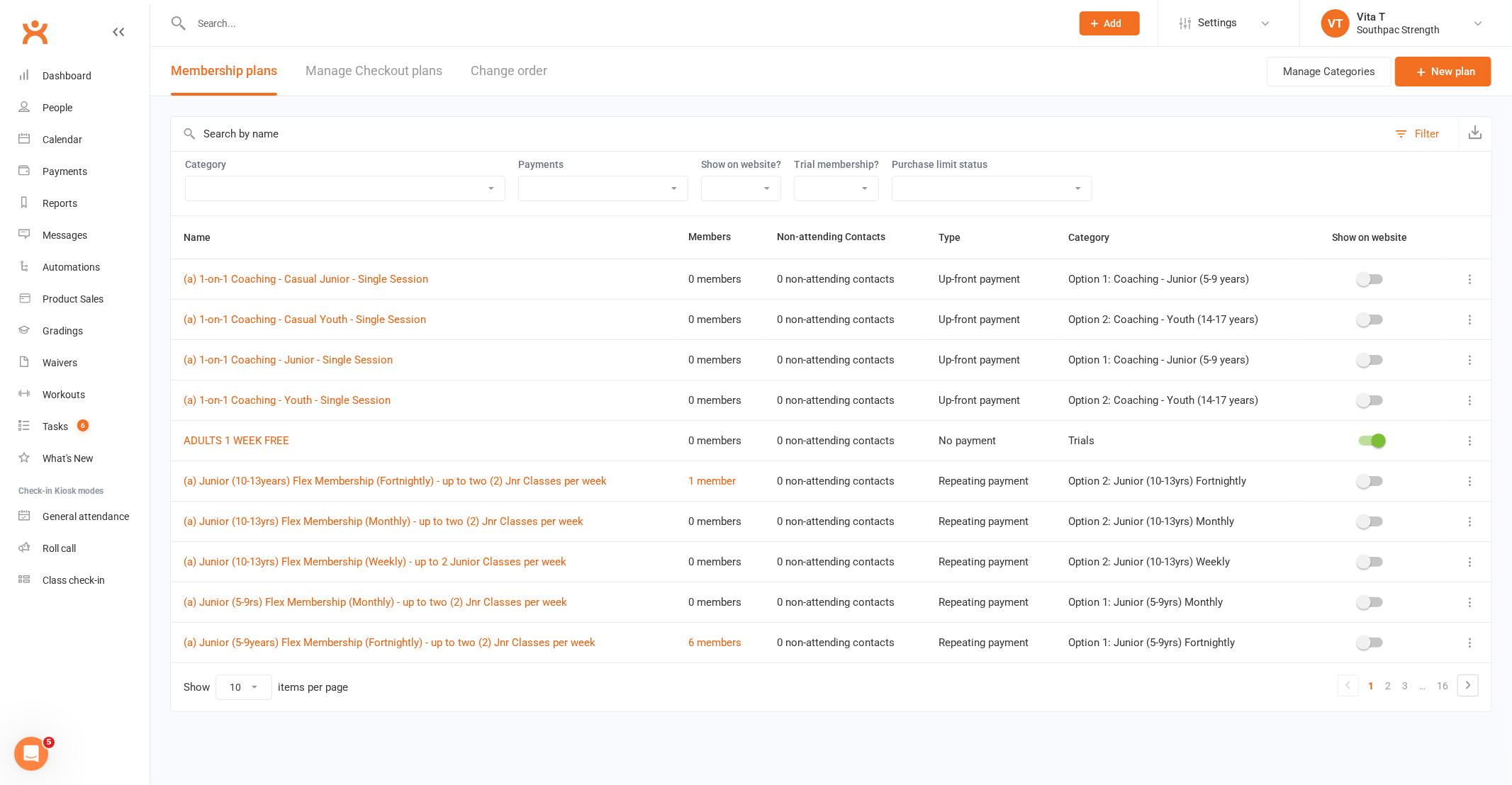
click at [267, 187] on select "Casual Adults Casual Adults - One-Week Pass Casual Adults - Two-Week Pass Casua…" at bounding box center [345, 188] width 319 height 24
select select "18973"
click at [186, 177] on select "Casual Adults Casual Adults - One-Week Pass Casual Adults - Two-Week Pass Casua…" at bounding box center [345, 188] width 319 height 24
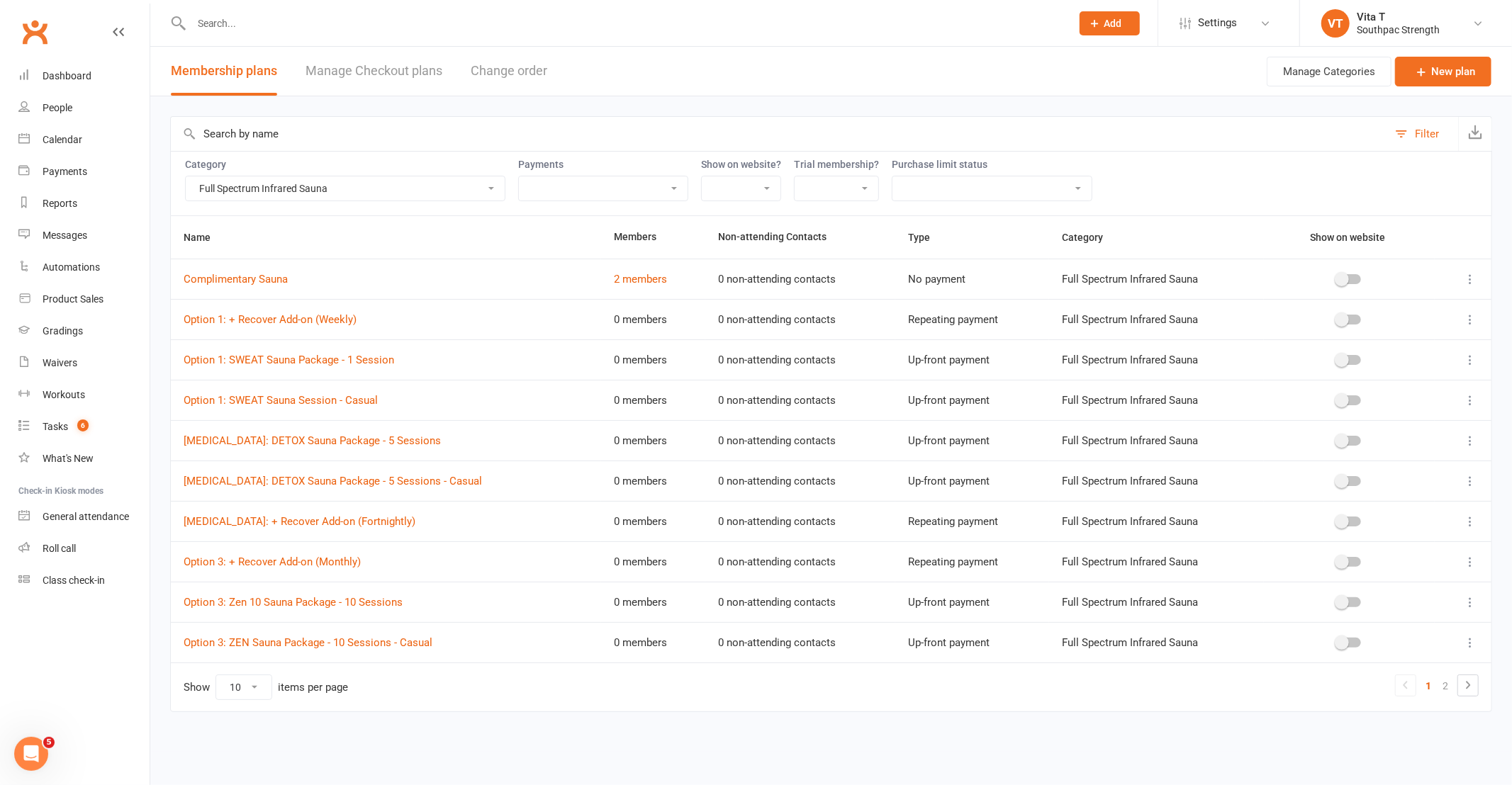
click at [1345, 399] on div at bounding box center [1349, 400] width 24 height 10
click at [1337, 398] on input "checkbox" at bounding box center [1337, 398] width 0 height 0
click at [1344, 482] on div at bounding box center [1349, 481] width 24 height 10
click at [1337, 479] on input "checkbox" at bounding box center [1337, 479] width 0 height 0
click at [1349, 646] on div at bounding box center [1349, 643] width 24 height 10
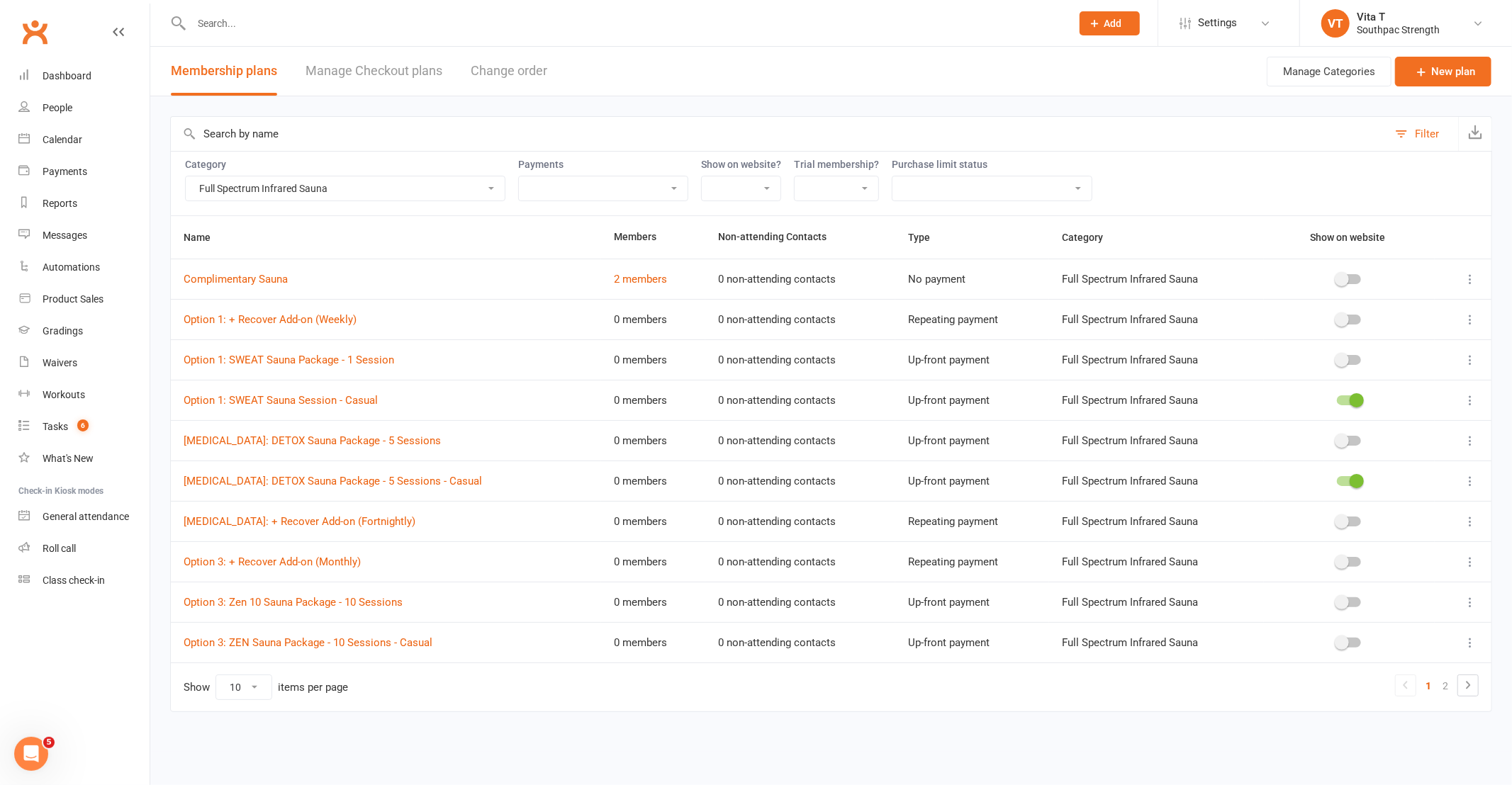
click at [1337, 640] on input "checkbox" at bounding box center [1337, 640] width 0 height 0
click at [1395, 75] on link "New plan" at bounding box center [1443, 71] width 96 height 29
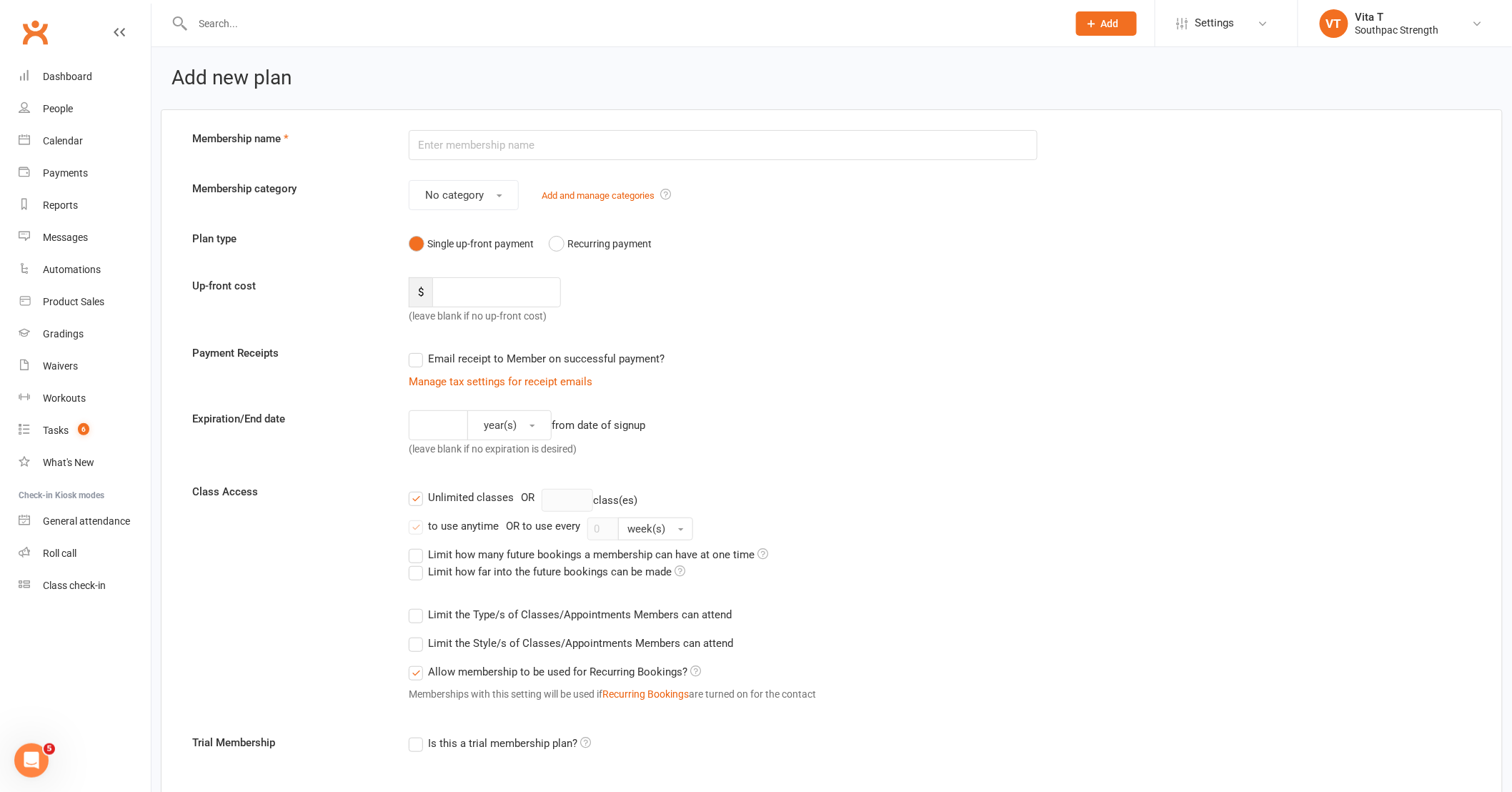
click at [456, 144] on input "text" at bounding box center [722, 145] width 629 height 30
type input "S"
click at [987, 316] on div "Up-front cost $ (leave blank if no up-front cost)" at bounding box center [831, 301] width 1300 height 47
click at [487, 154] on input "text" at bounding box center [722, 145] width 629 height 30
type input "Sweat Sesh (Unlimited Same Day Classes + 40min Sauna)"
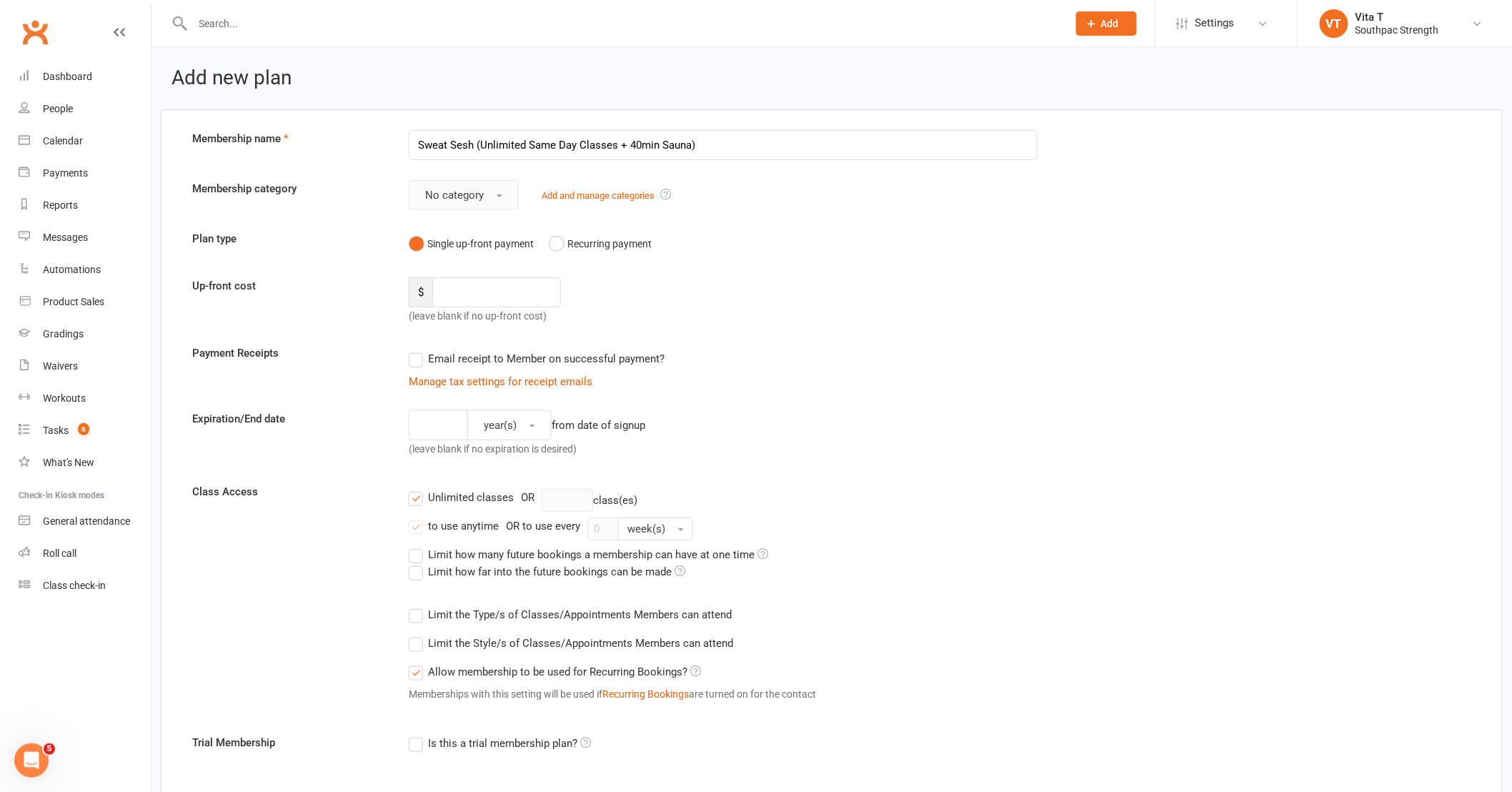
click at [505, 198] on button "No category" at bounding box center [463, 195] width 110 height 30
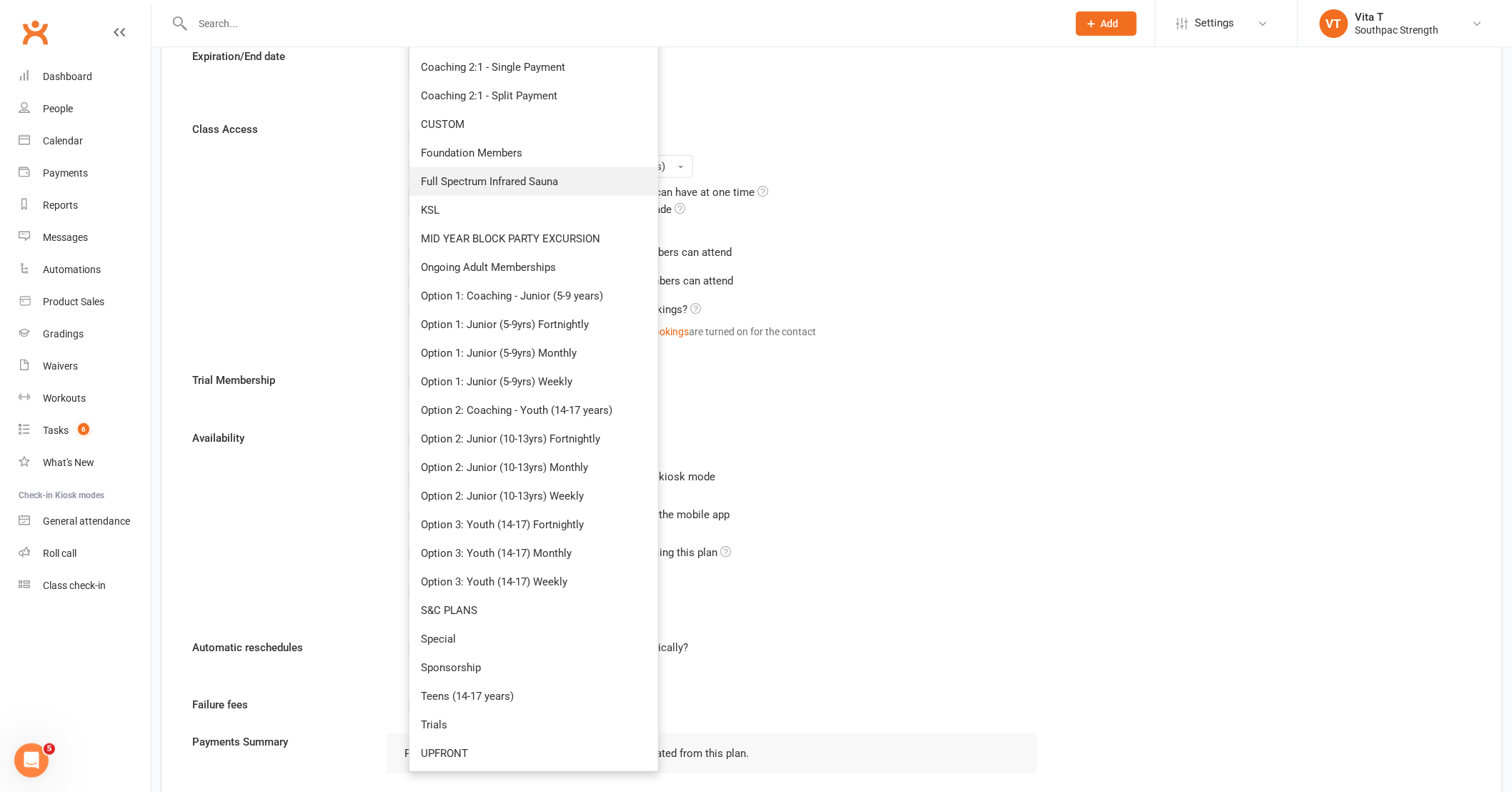
scroll to position [317, 0]
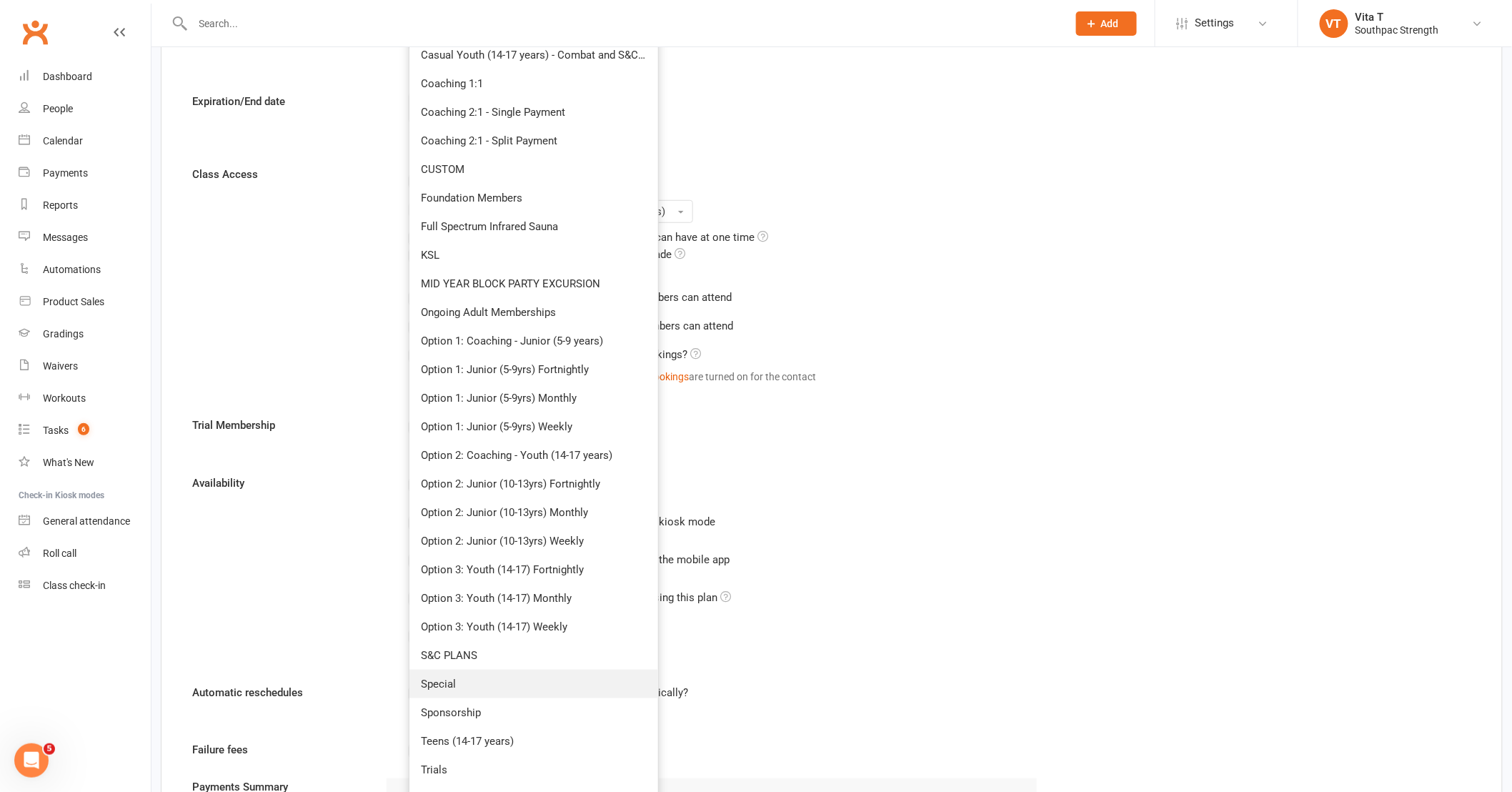
click at [538, 672] on link "Special" at bounding box center [533, 683] width 248 height 29
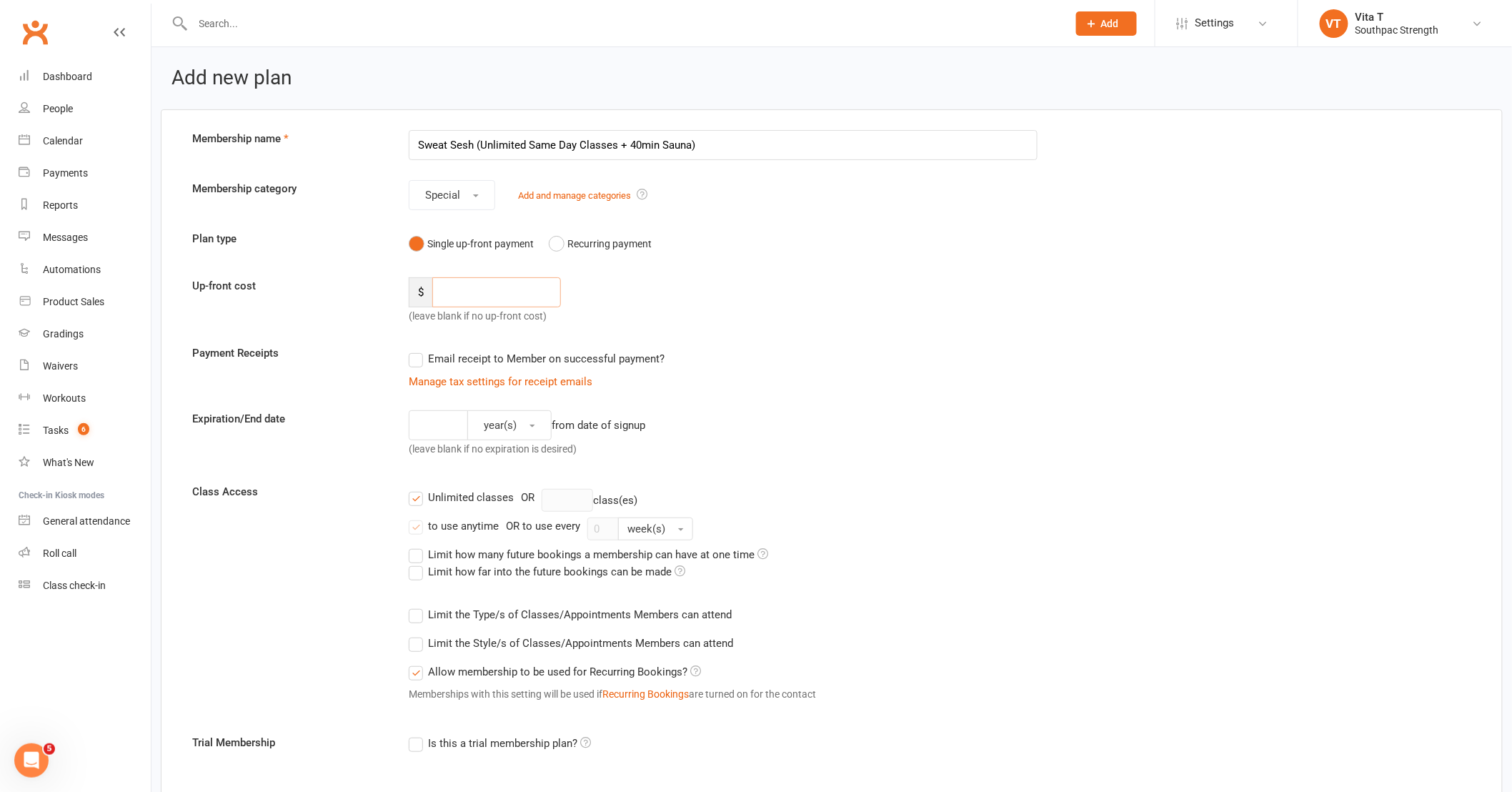
click at [518, 291] on input "number" at bounding box center [497, 292] width 129 height 30
type input "4"
type input "50"
click at [615, 145] on input "Sweat Sesh (Unlimited Same Day Classes + 40min Sauna)" at bounding box center [722, 145] width 629 height 30
type input "Sweat Sesh (Unlimited Same Day Class Pass + 40min Sauna)"
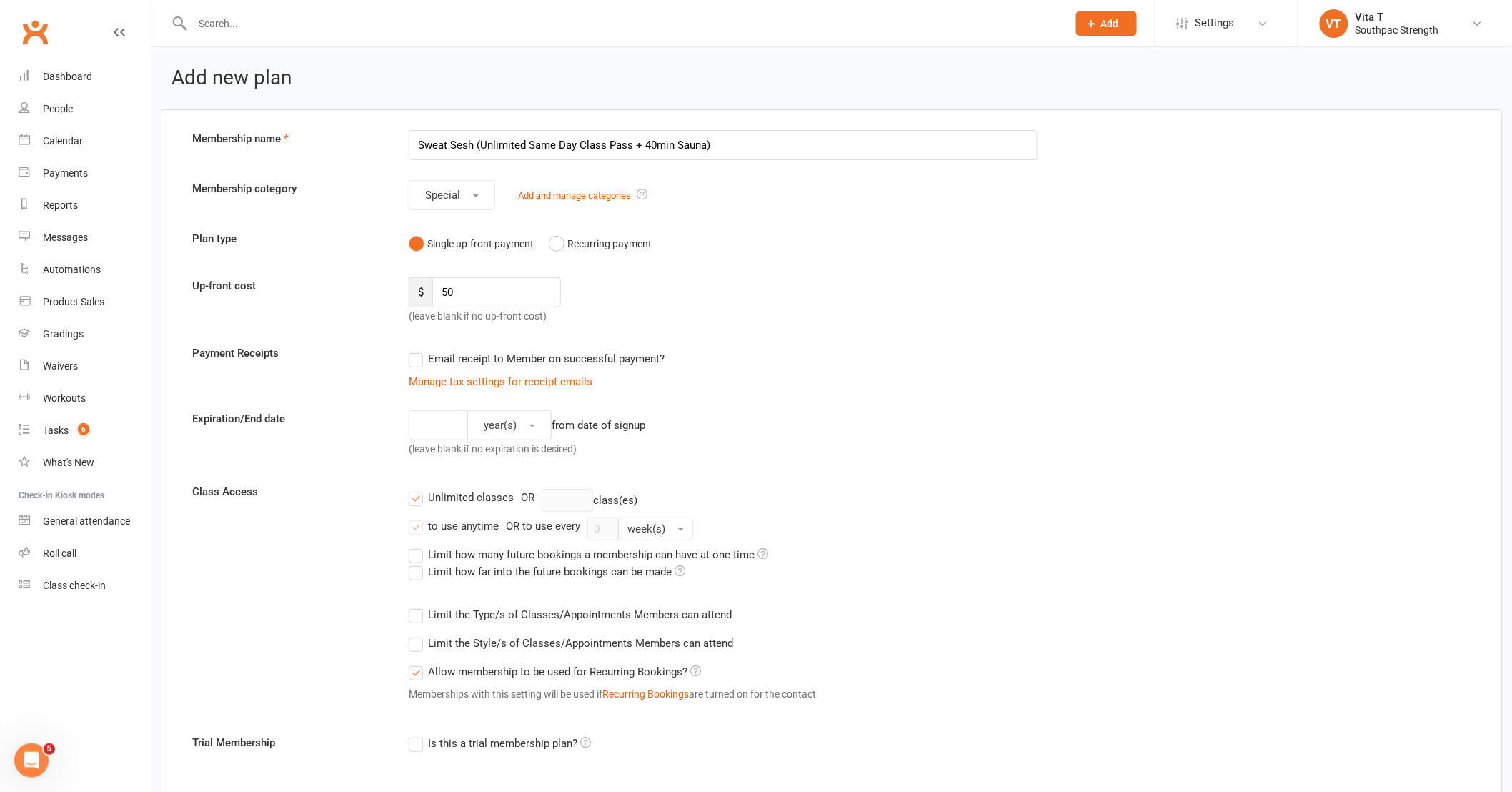
click at [861, 489] on div "Unlimited classes OR class(es)" at bounding box center [940, 500] width 1063 height 23
click at [444, 427] on input "number" at bounding box center [438, 425] width 59 height 30
type input "3"
type input "7"
click at [505, 424] on span "year(s)" at bounding box center [501, 425] width 33 height 12
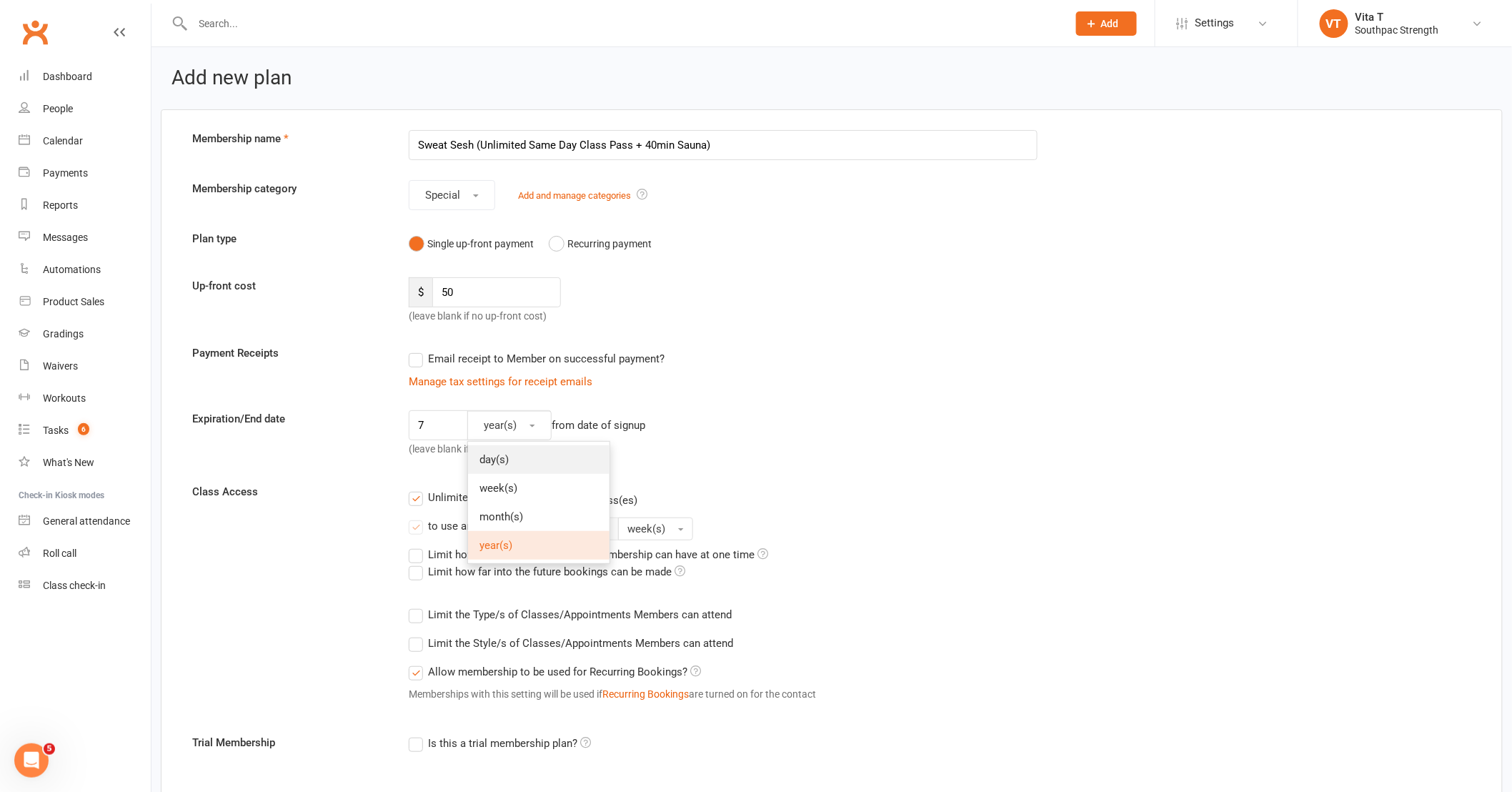
click at [498, 454] on span "day(s)" at bounding box center [494, 459] width 30 height 12
click at [735, 467] on form "Membership name Sweat Sesh (Unlimited Same Day Class Pass + 40min Sauna) Member…" at bounding box center [831, 683] width 1300 height 1105
click at [527, 147] on input "Sweat Sesh (Unlimited Same Day Class Pass + 40min Sauna)" at bounding box center [722, 145] width 629 height 30
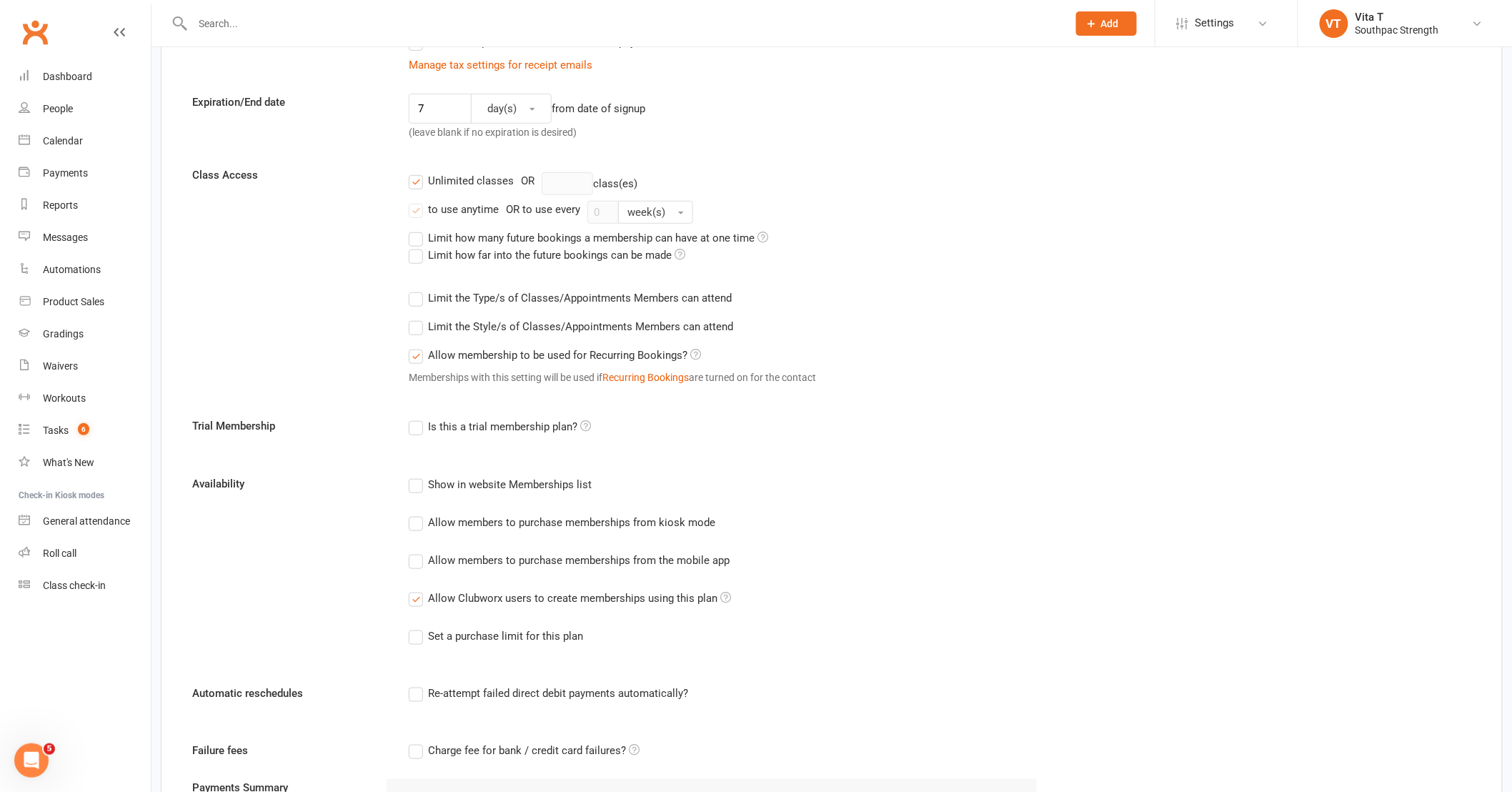
scroll to position [317, 0]
click at [411, 484] on label "Show in website Memberships list" at bounding box center [500, 484] width 183 height 17
click at [411, 476] on input "Show in website Memberships list" at bounding box center [413, 476] width 9 height 0
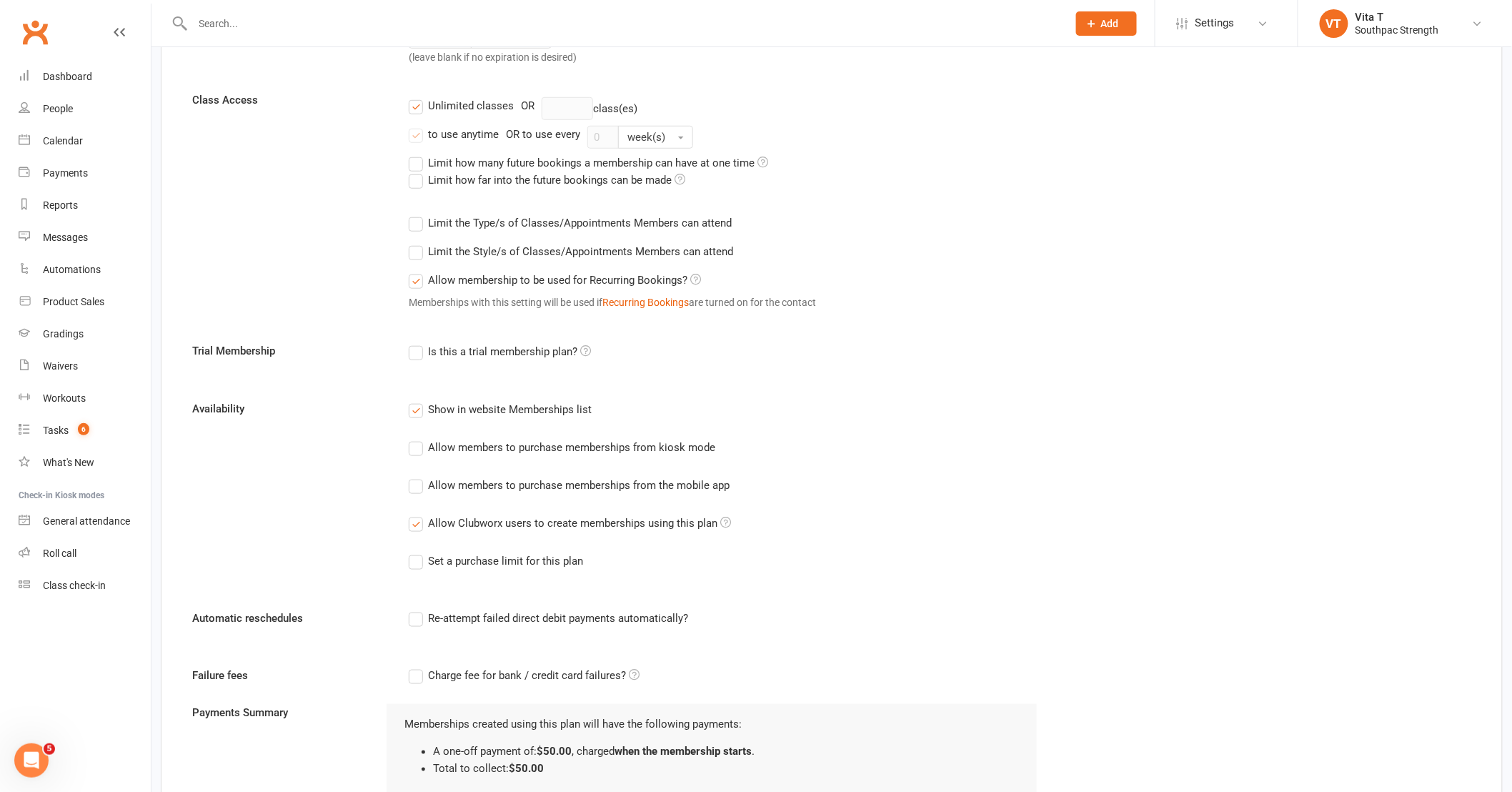
scroll to position [397, 0]
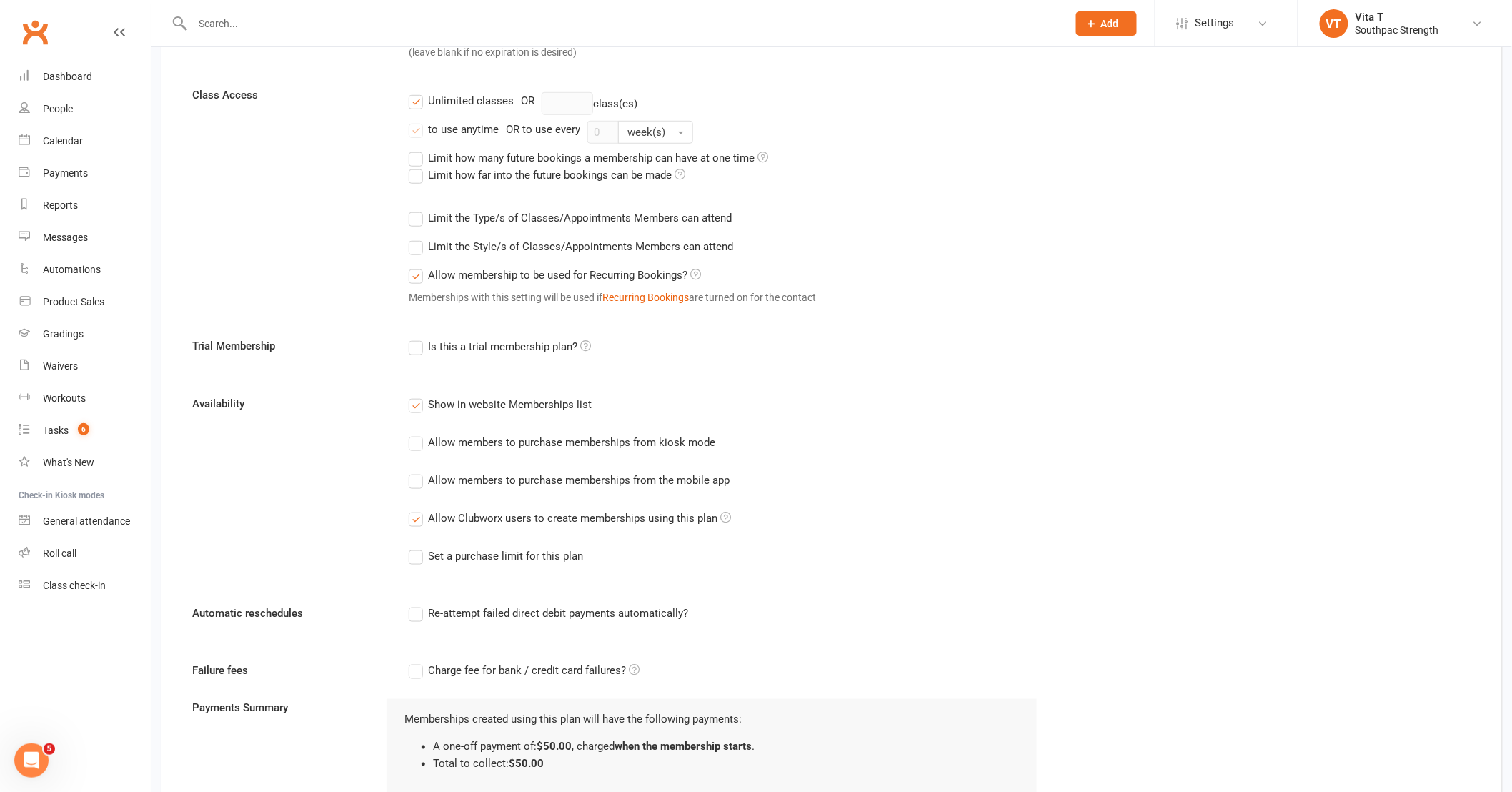
click at [416, 219] on label "Limit the Type/s of Classes/Appointments Members can attend" at bounding box center [570, 218] width 323 height 17
click at [416, 209] on input "Limit the Type/s of Classes/Appointments Members can attend" at bounding box center [413, 209] width 9 height 0
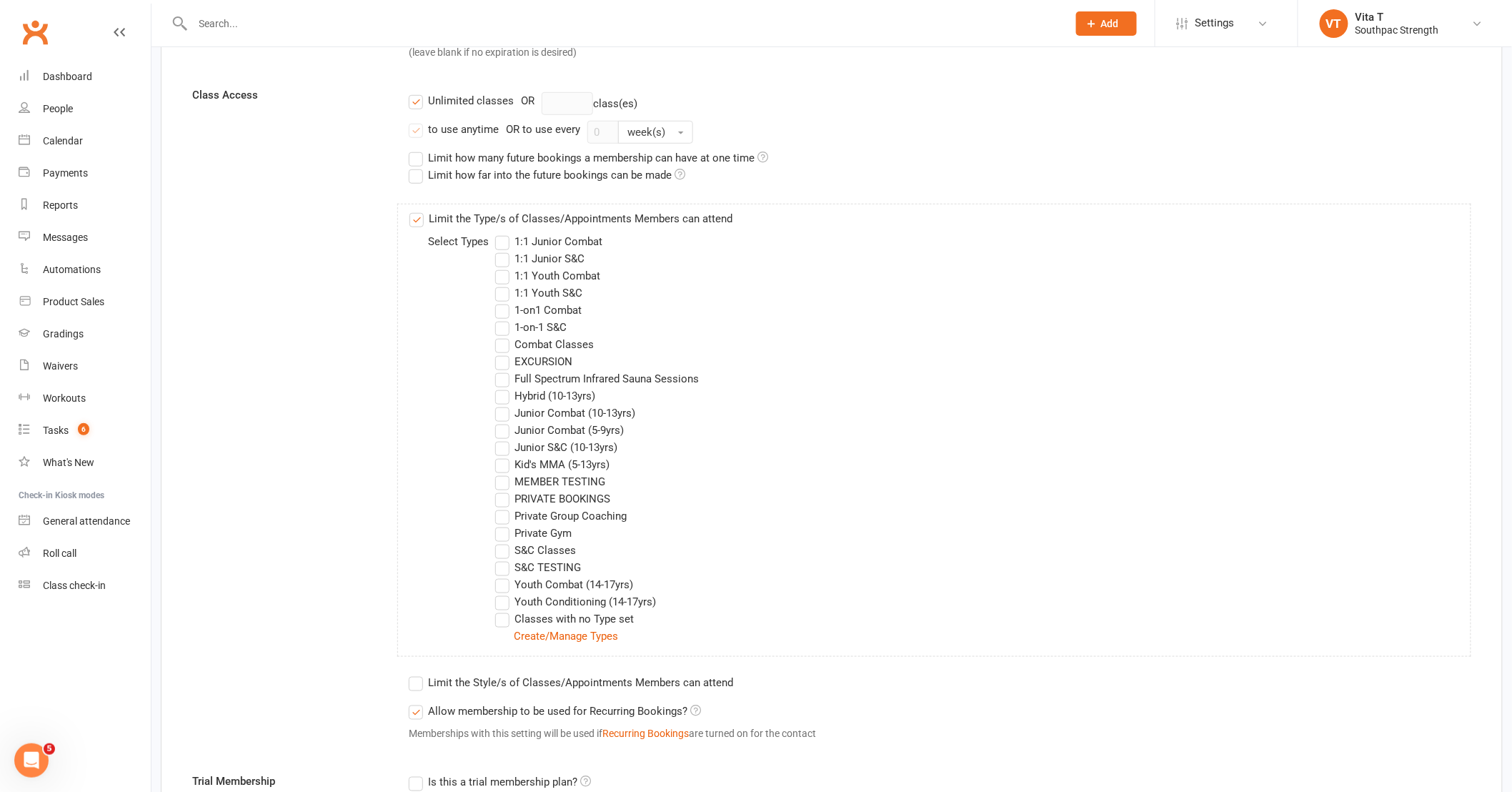
click at [505, 551] on label "S&C Classes" at bounding box center [535, 551] width 80 height 17
click at [505, 542] on input "S&C Classes" at bounding box center [500, 542] width 9 height 0
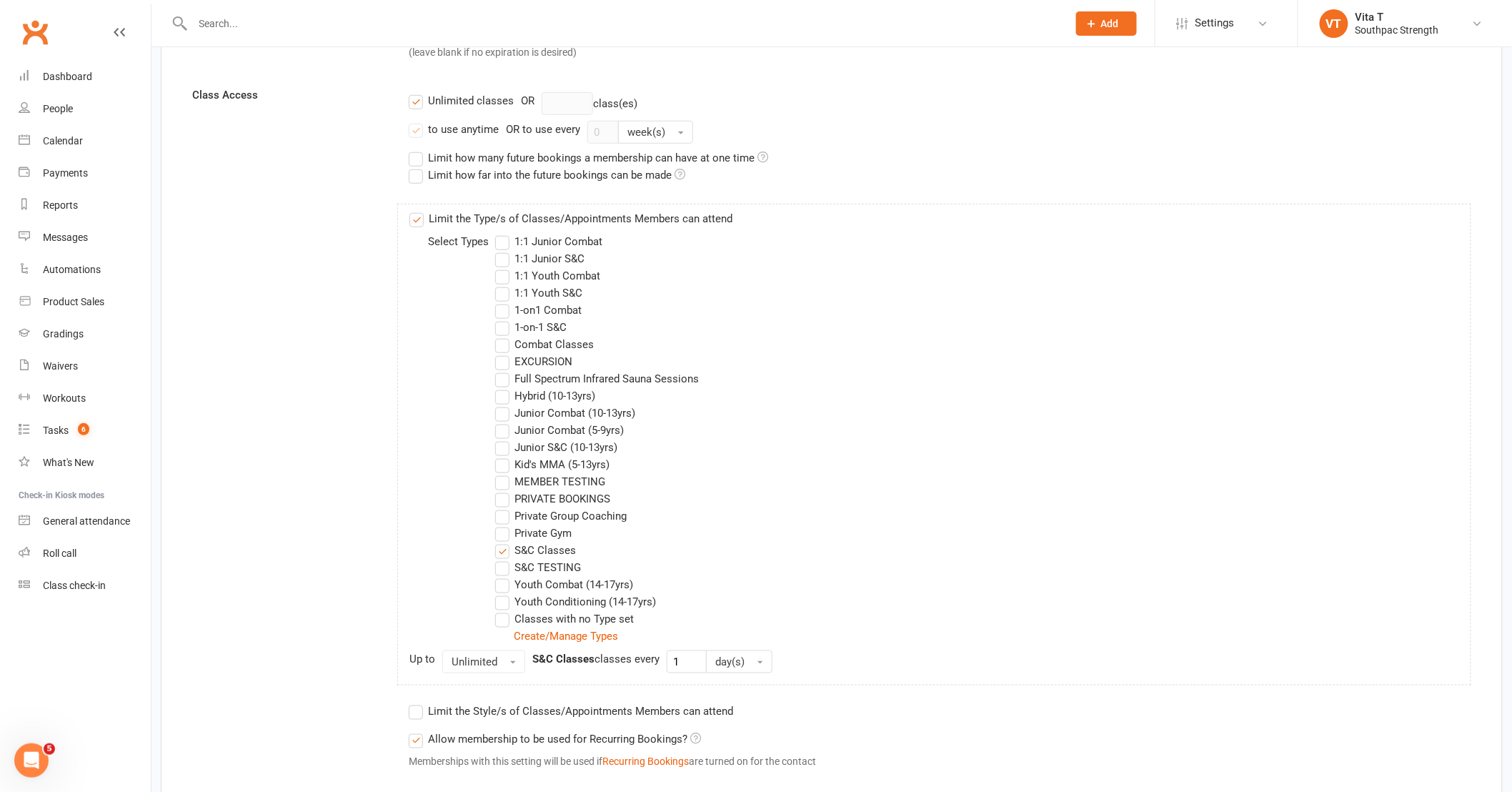
click at [502, 534] on label "Private Gym" at bounding box center [533, 533] width 77 height 17
click at [502, 525] on input "Private Gym" at bounding box center [500, 525] width 9 height 0
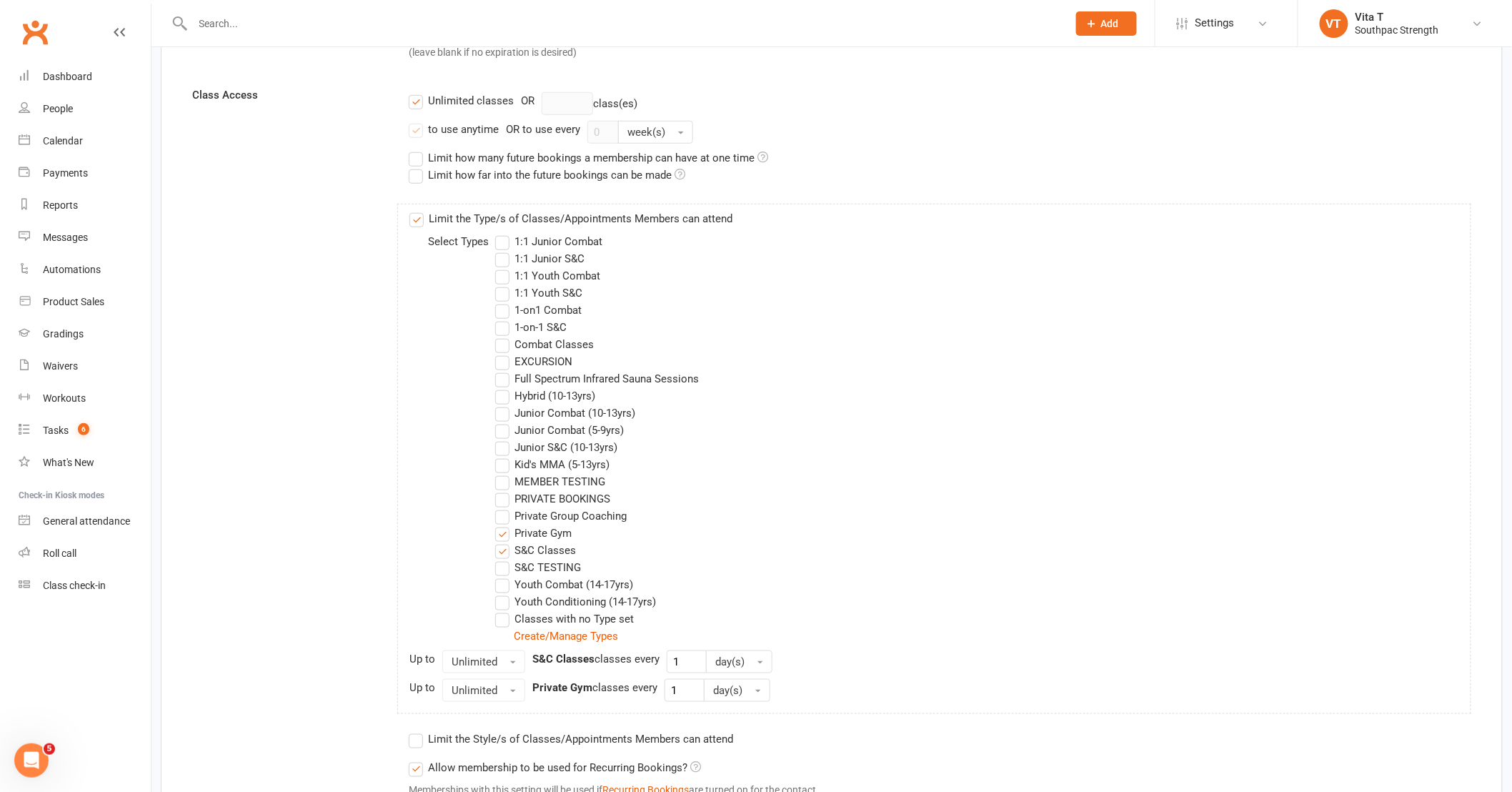
click at [502, 381] on label "Full Spectrum Infrared Sauna Sessions" at bounding box center [597, 379] width 204 height 17
click at [502, 370] on input "Full Spectrum Infrared Sauna Sessions" at bounding box center [500, 370] width 9 height 0
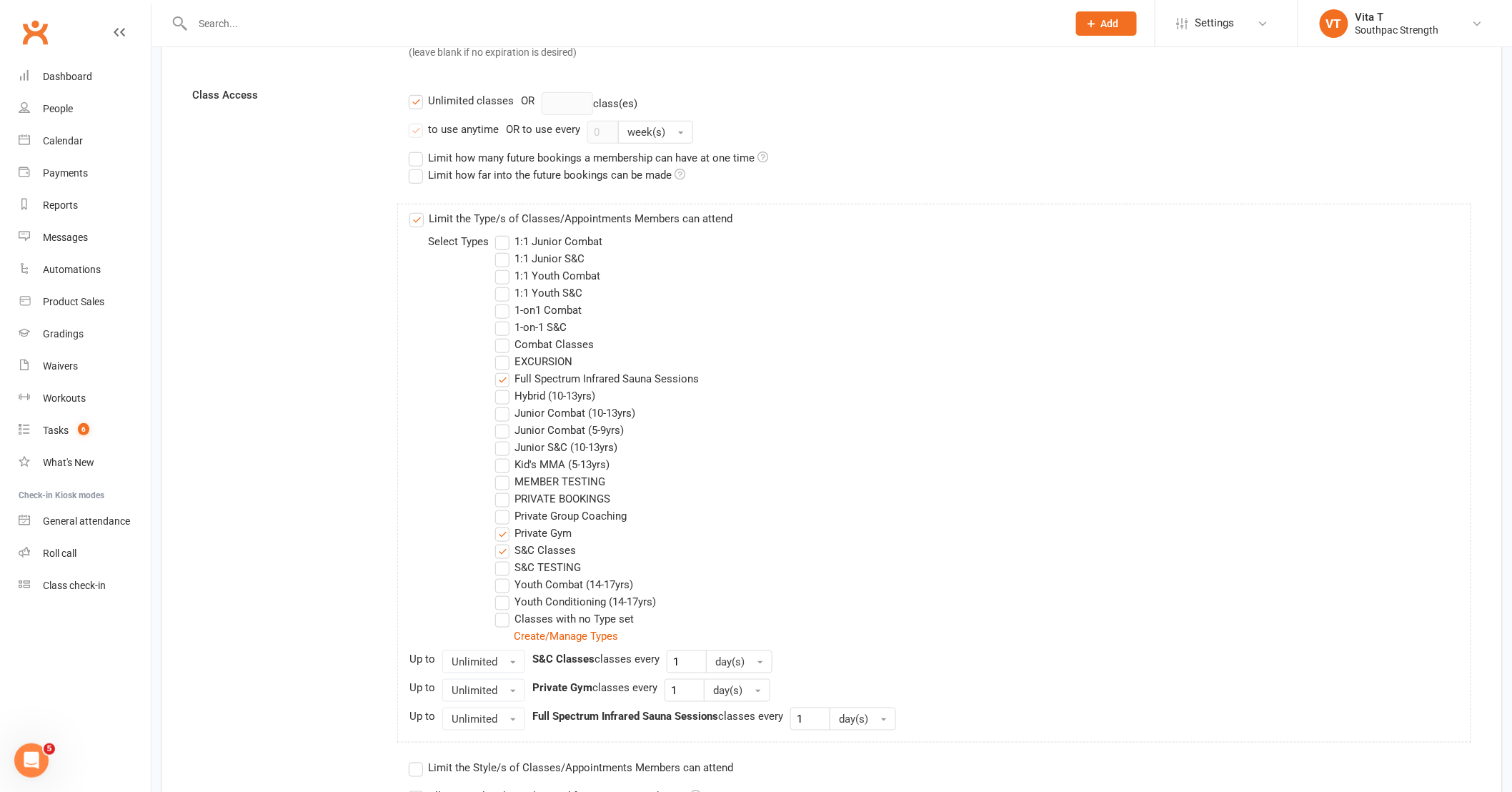
click at [503, 348] on label "Combat Classes" at bounding box center [544, 344] width 98 height 17
click at [503, 336] on input "Combat Classes" at bounding box center [500, 336] width 9 height 0
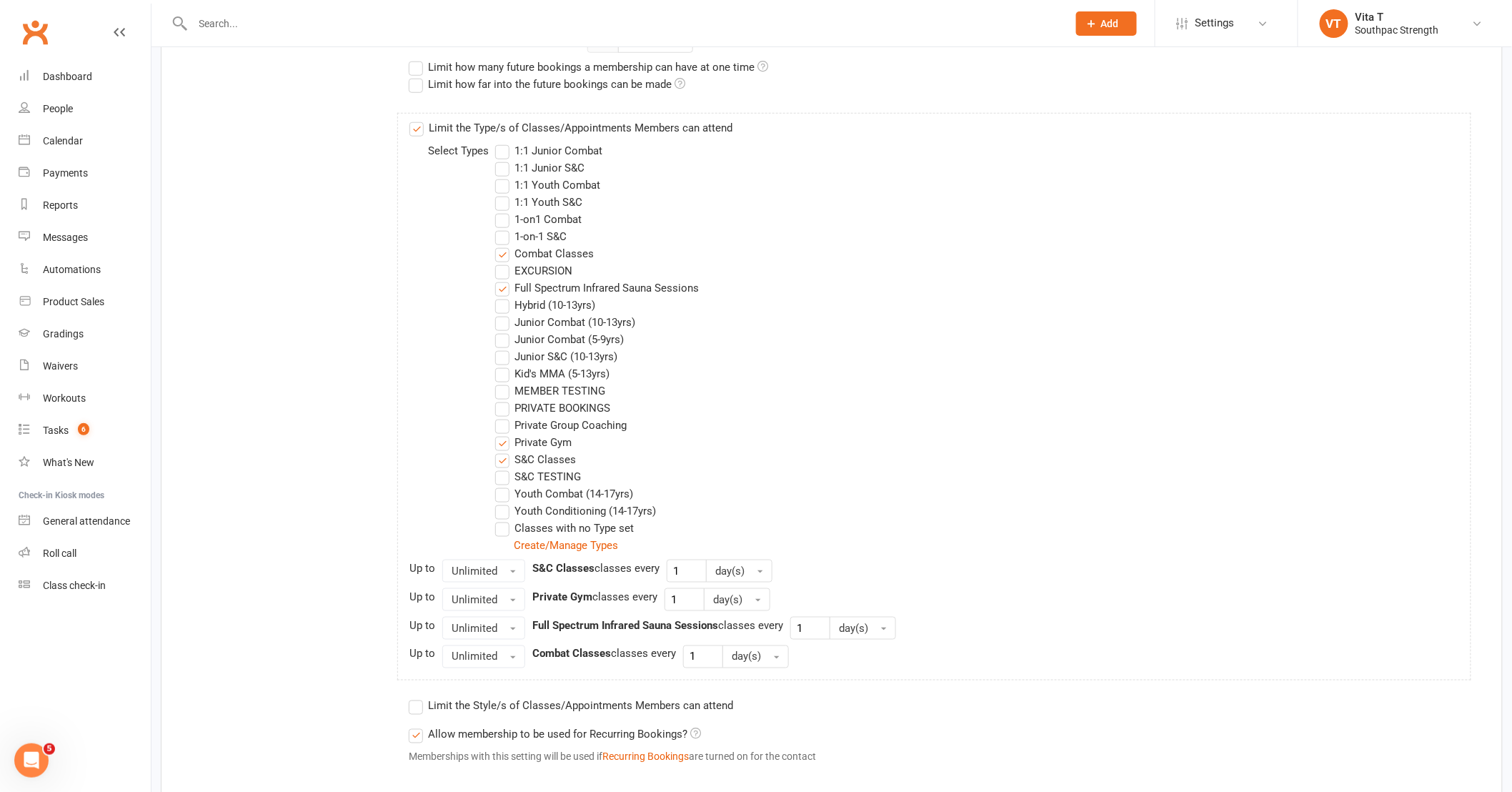
scroll to position [555, 0]
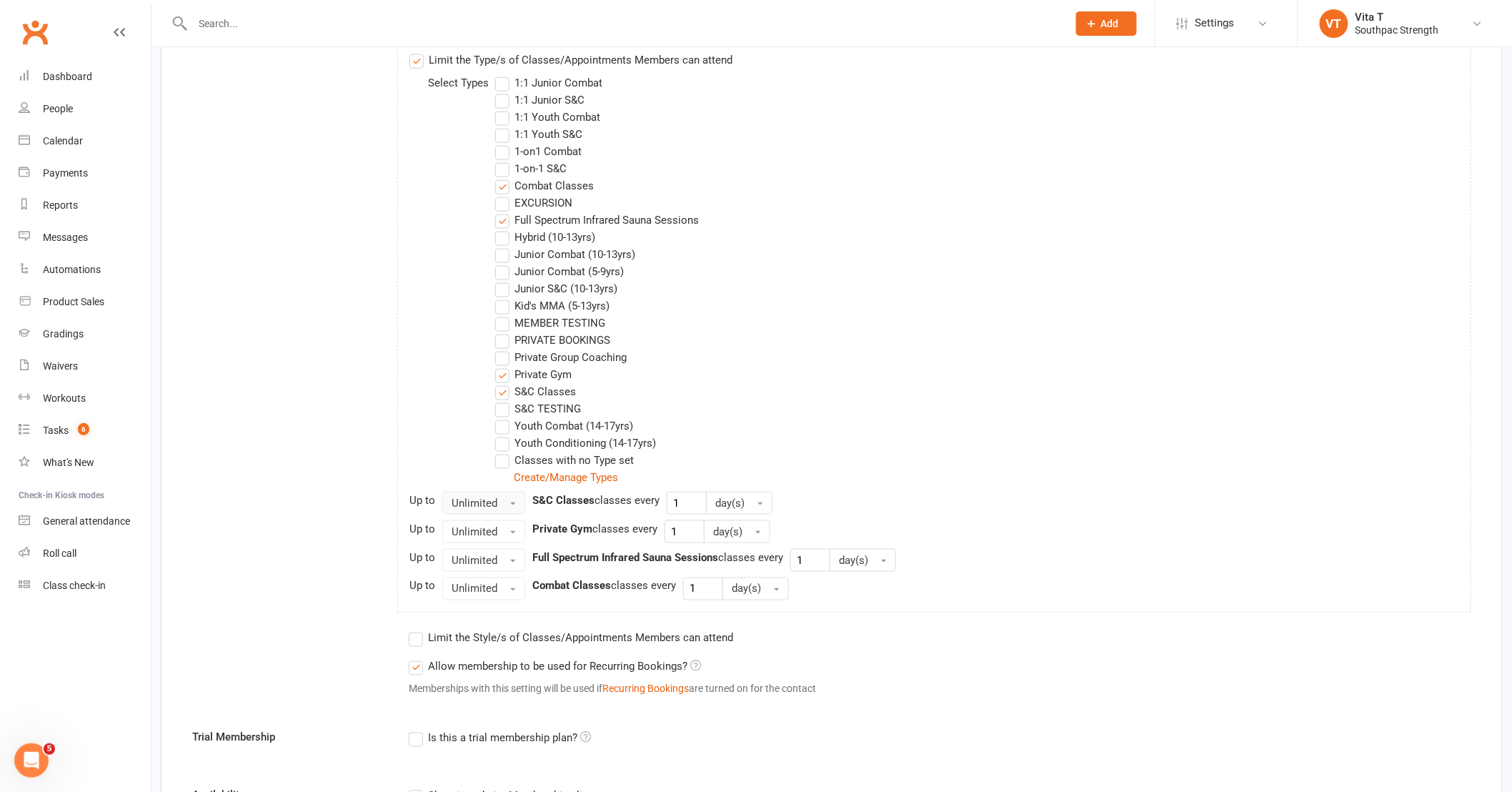
click at [518, 505] on button "Unlimited" at bounding box center [483, 503] width 83 height 23
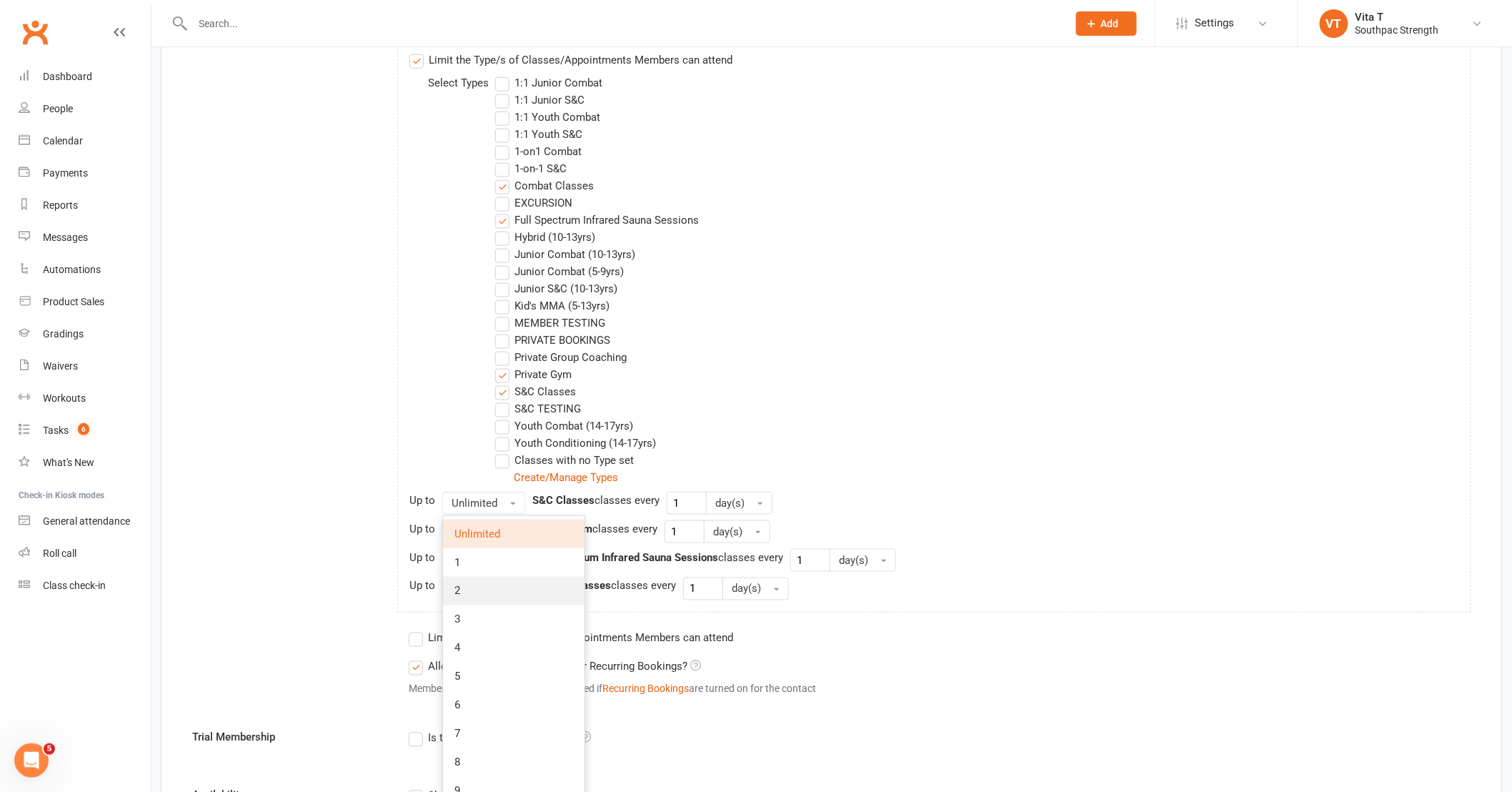
click at [509, 582] on link "2" at bounding box center [513, 590] width 141 height 29
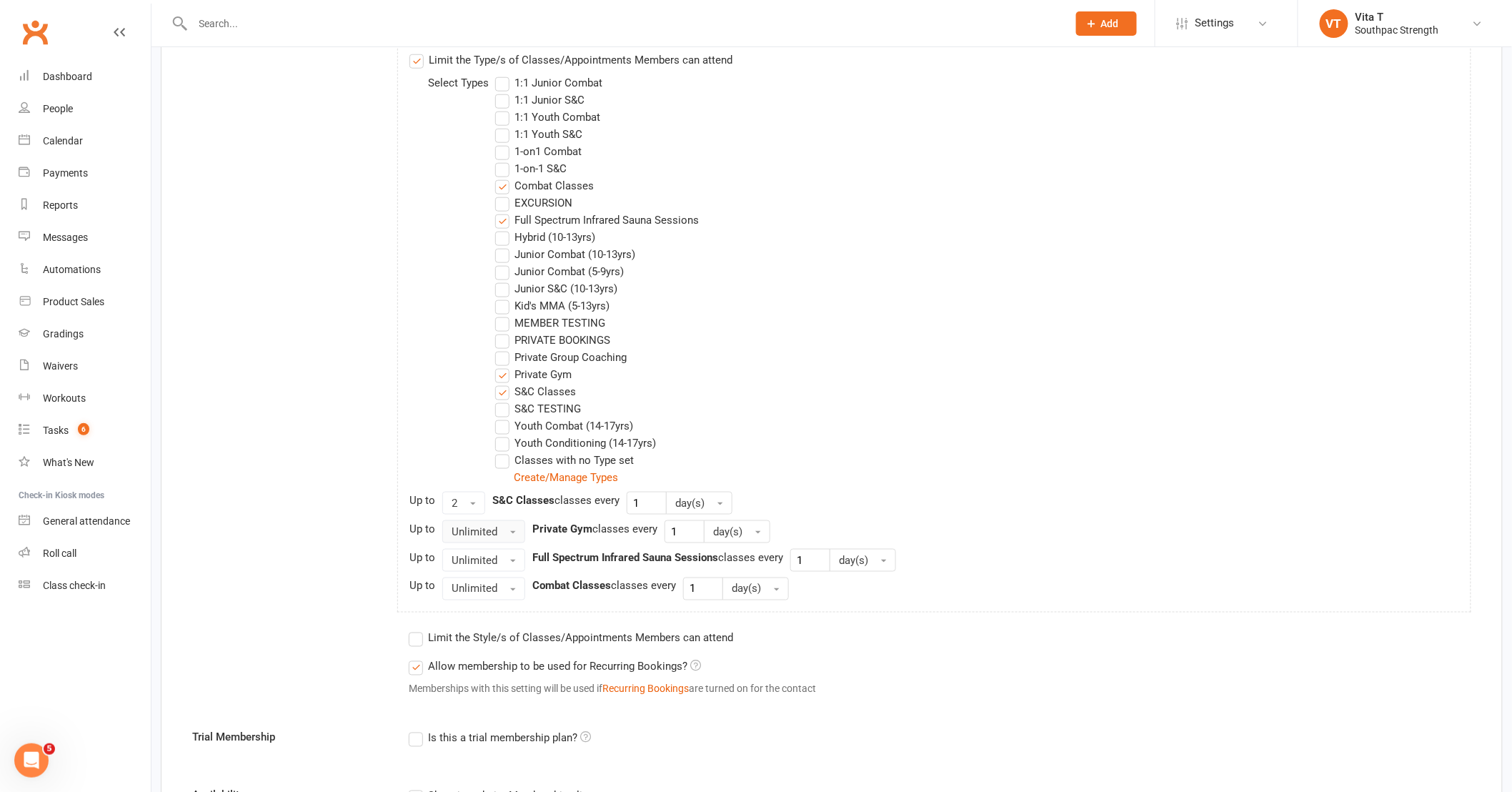
click at [510, 529] on button "Unlimited" at bounding box center [483, 531] width 83 height 23
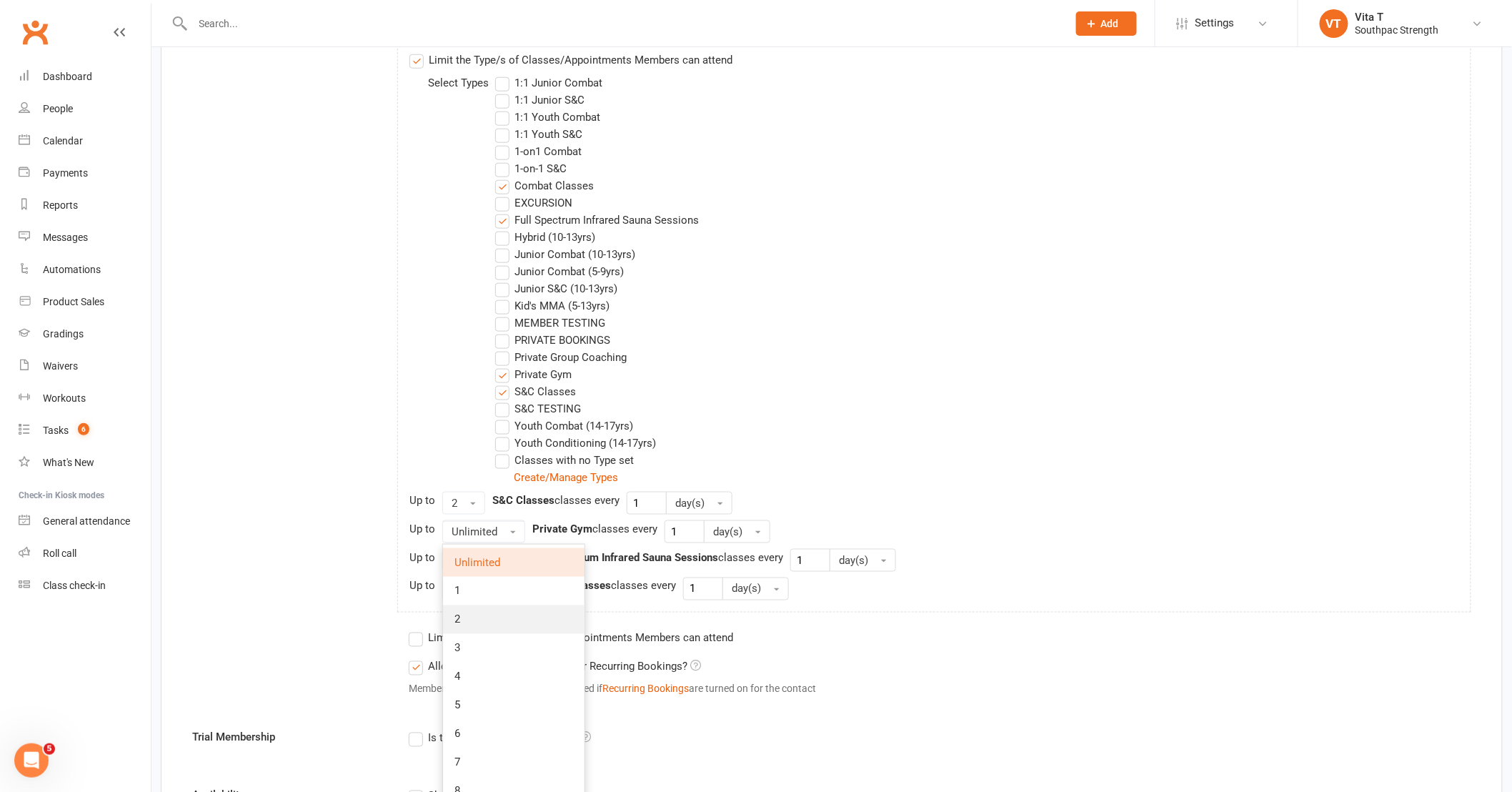
click at [505, 616] on link "2" at bounding box center [513, 619] width 141 height 29
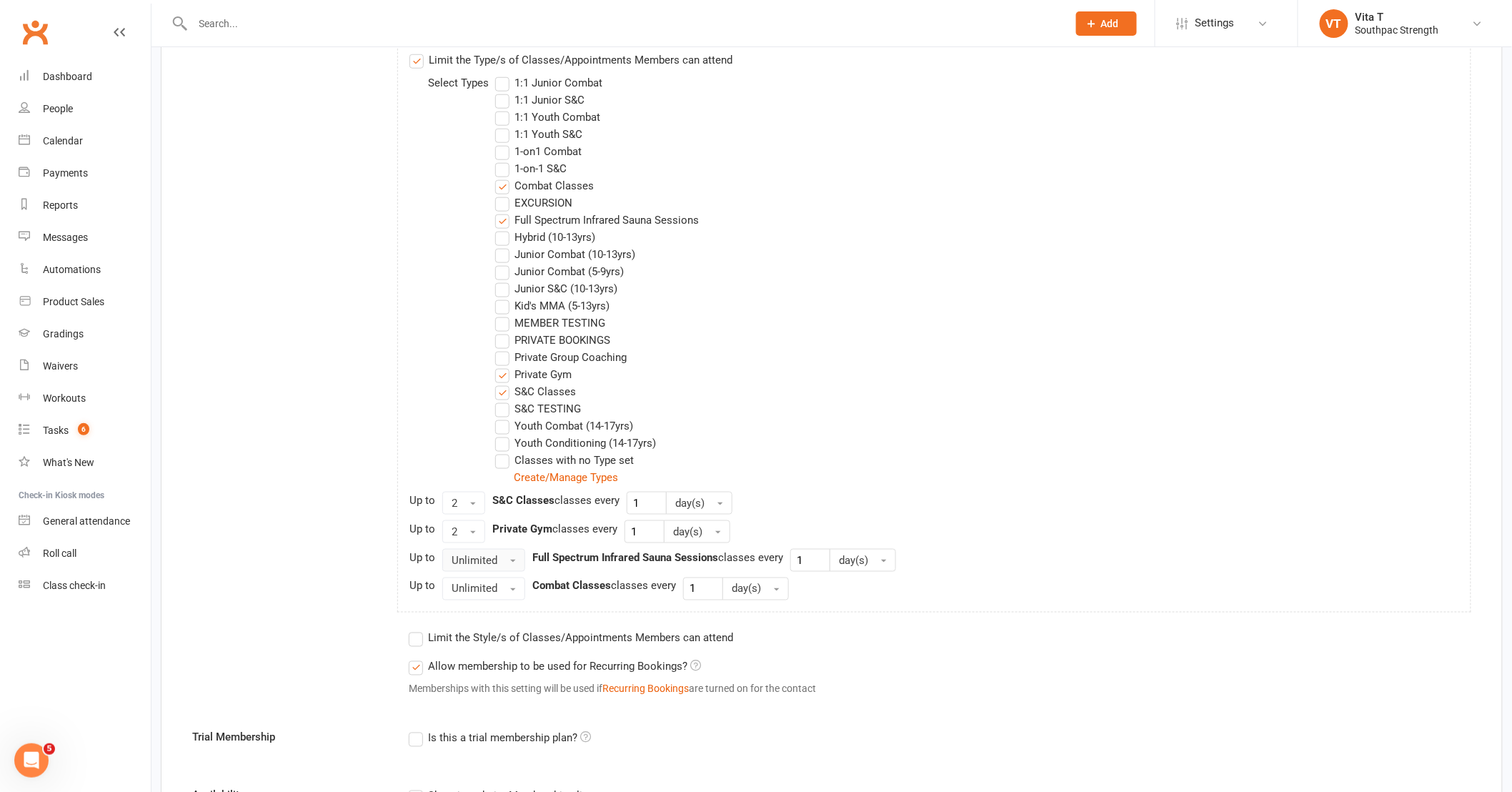
click at [510, 561] on span "button" at bounding box center [512, 562] width 5 height 3
click at [508, 591] on button "Unlimited" at bounding box center [483, 588] width 83 height 23
click at [501, 652] on link "1" at bounding box center [513, 648] width 141 height 29
click at [888, 672] on div "Allow membership to be used for Recurring Bookings? Memberships with this setti…" at bounding box center [934, 680] width 1074 height 55
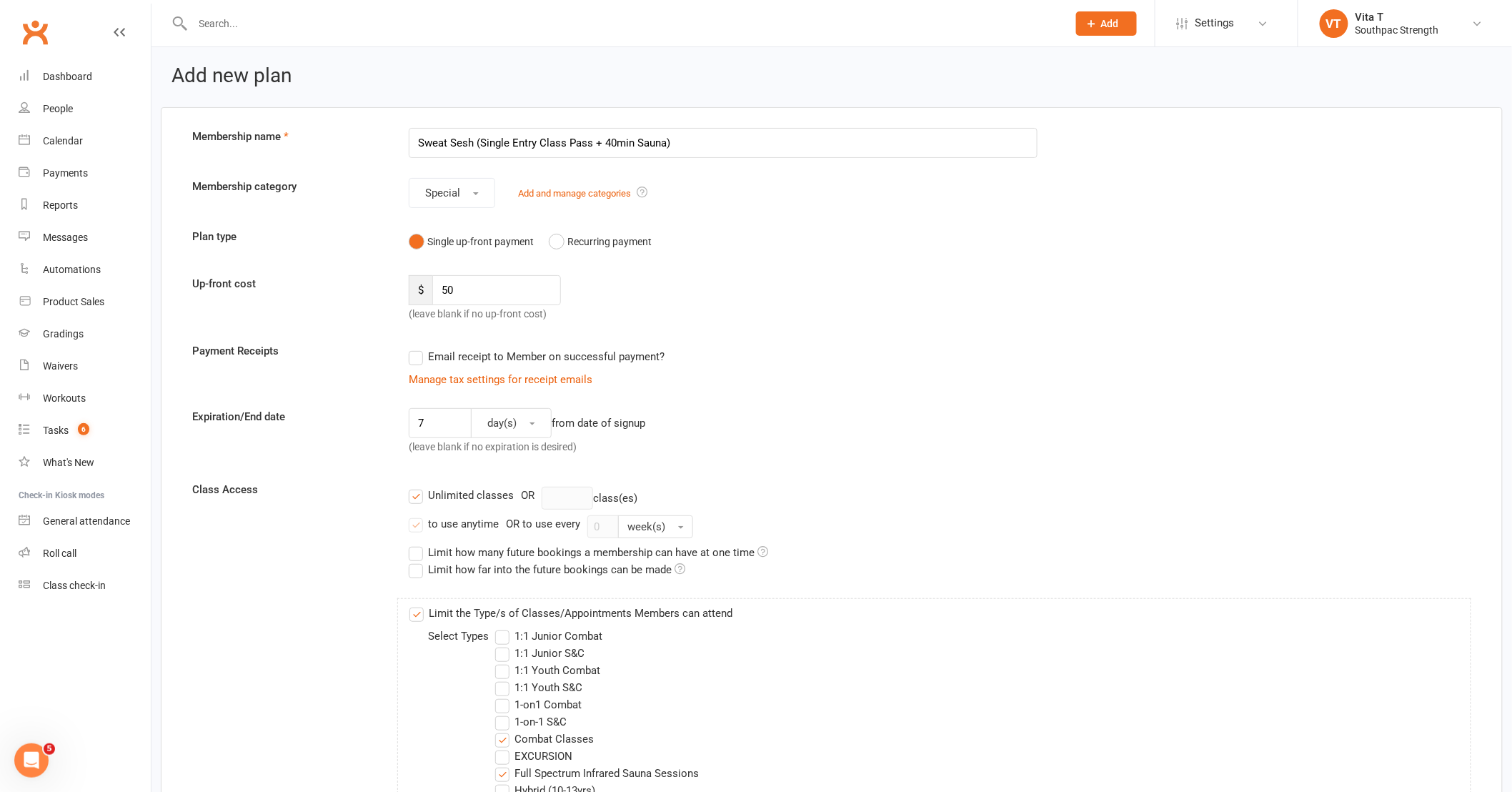
scroll to position [0, 0]
drag, startPoint x: 480, startPoint y: 143, endPoint x: 534, endPoint y: 141, distance: 54.0
click at [534, 141] on input "Sweat Sesh (Single Entry Class Pass + 40min Sauna)" at bounding box center [722, 145] width 629 height 30
type input "Sweat Sesh (Unlimited Same Day Class Pass + 40min Sauna)"
click at [940, 433] on div "7 day(s) from date of signup (leave blank if no expiration is desired)" at bounding box center [723, 437] width 651 height 53
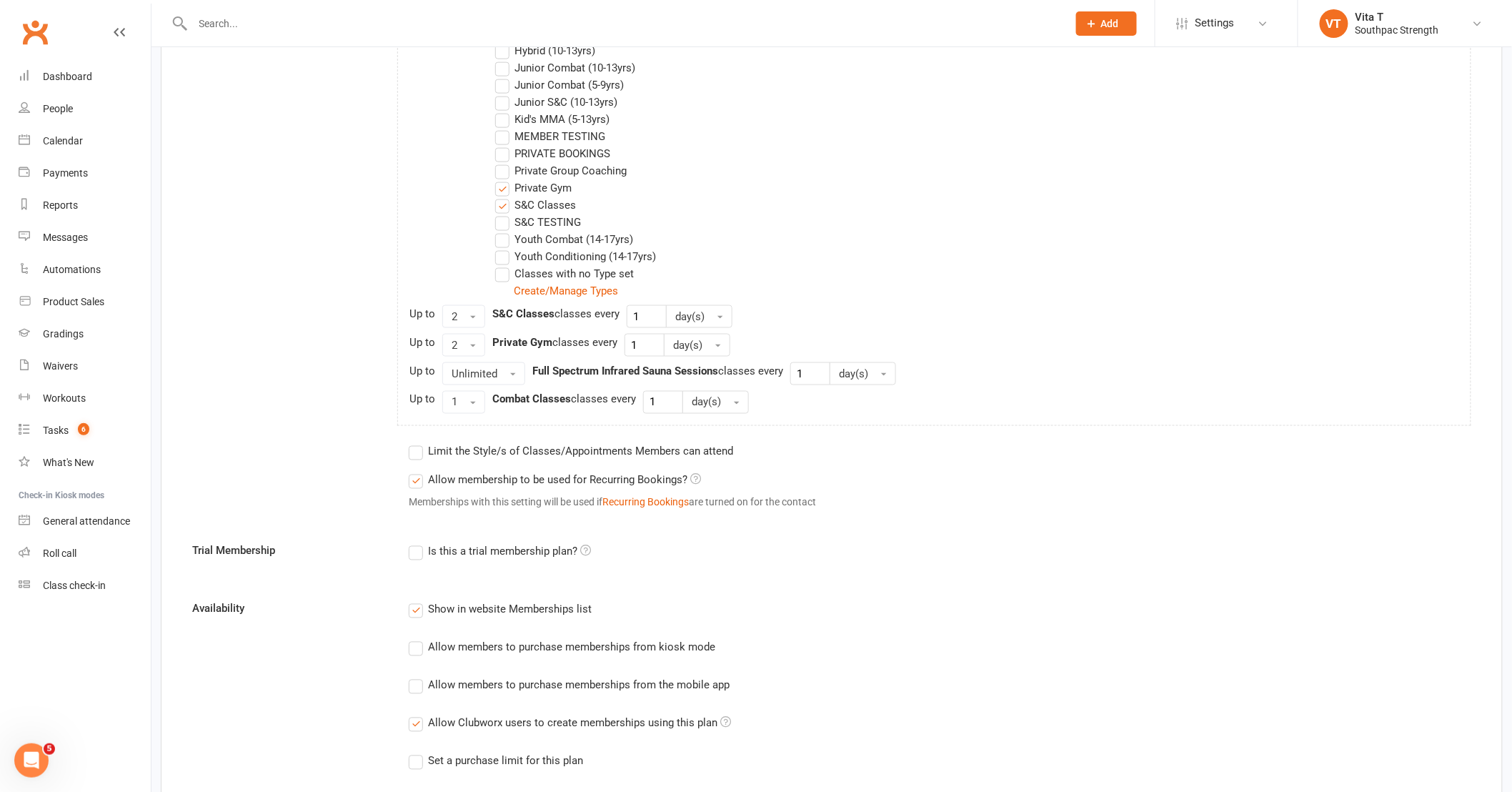
scroll to position [794, 0]
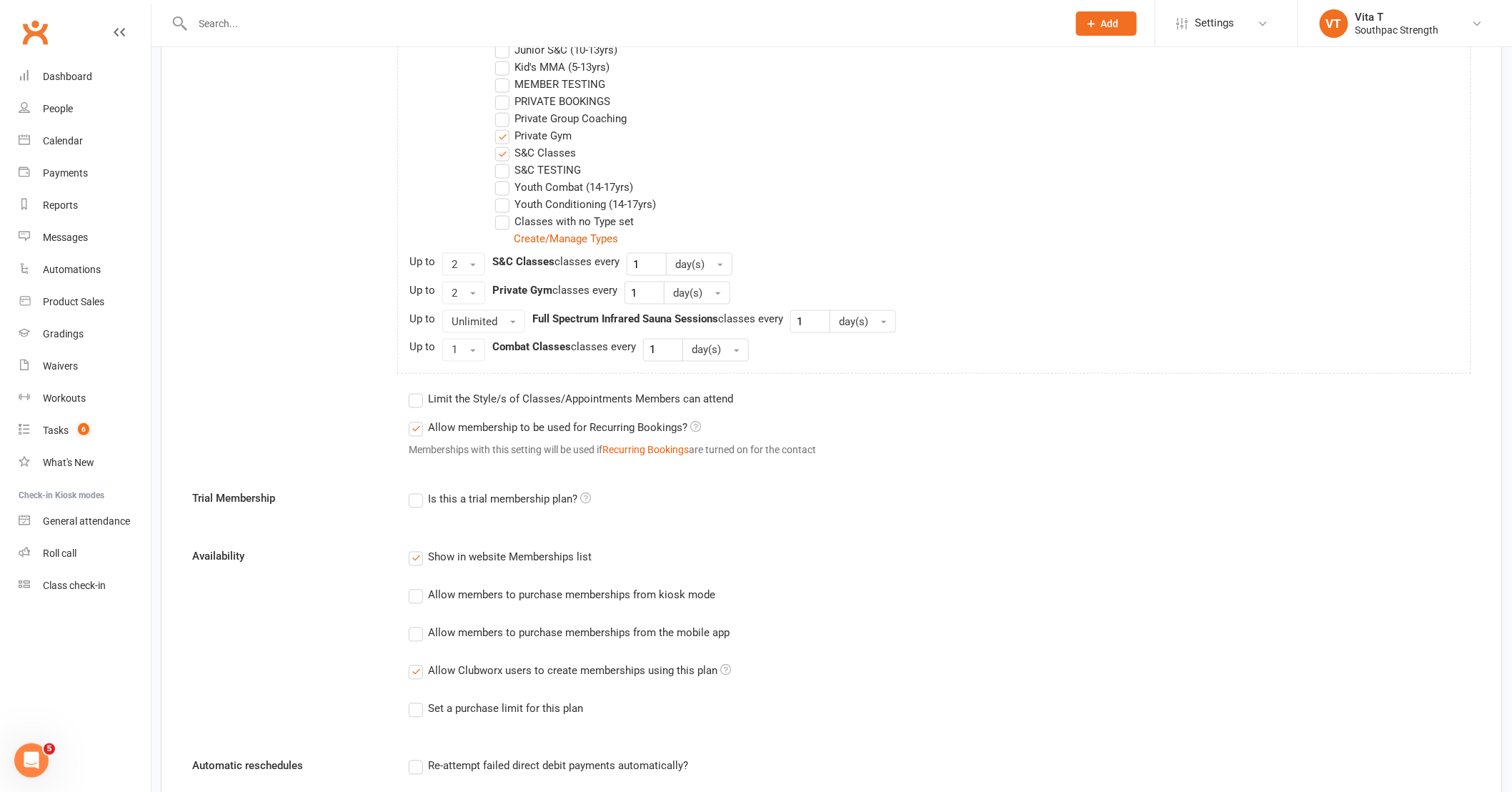
click at [510, 598] on div "Allow members to purchase memberships from kiosk mode" at bounding box center [572, 594] width 287 height 15
click at [418, 587] on input "Allow members to purchase memberships from kiosk mode" at bounding box center [413, 587] width 9 height 0
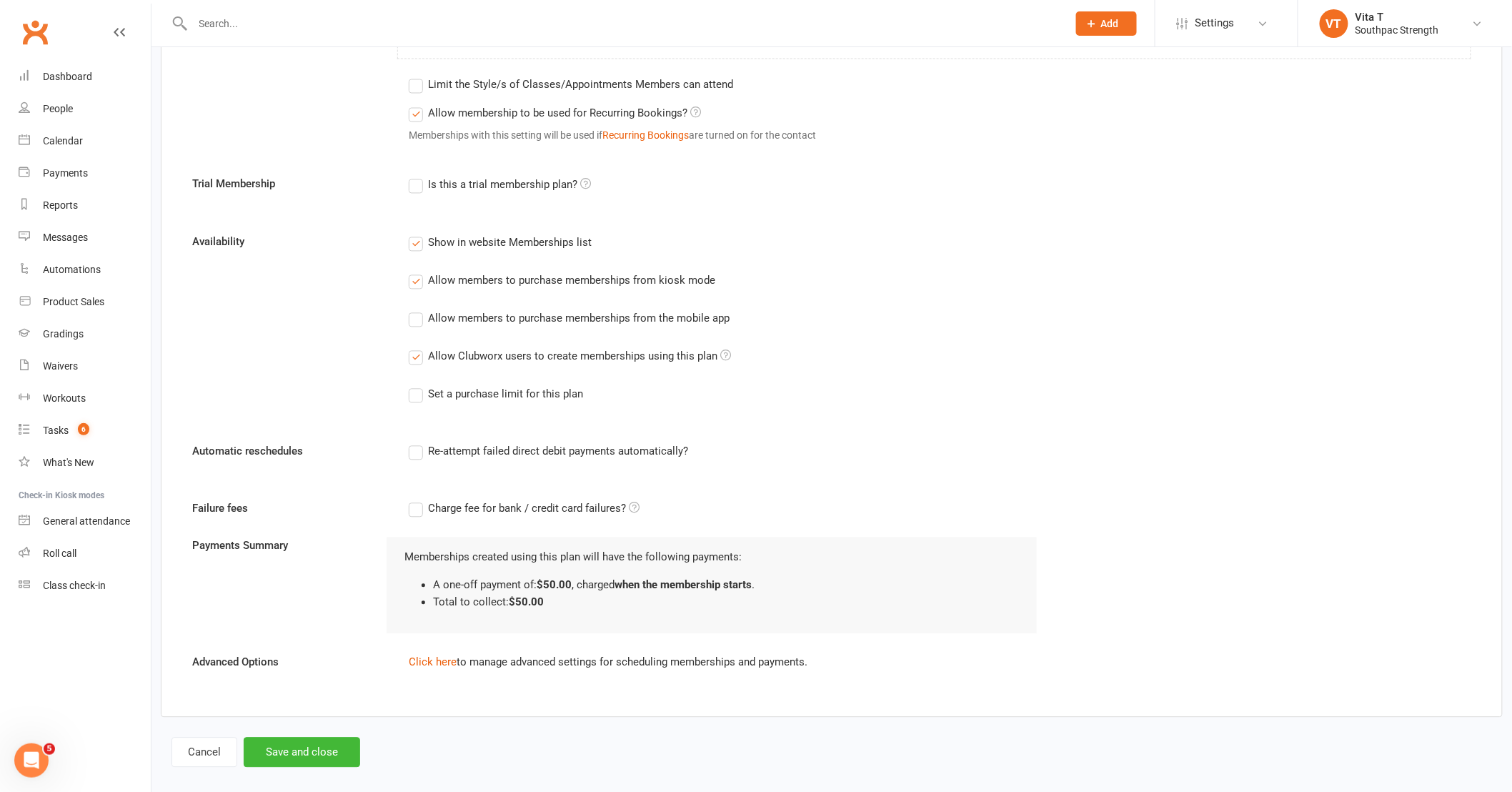
scroll to position [1124, 0]
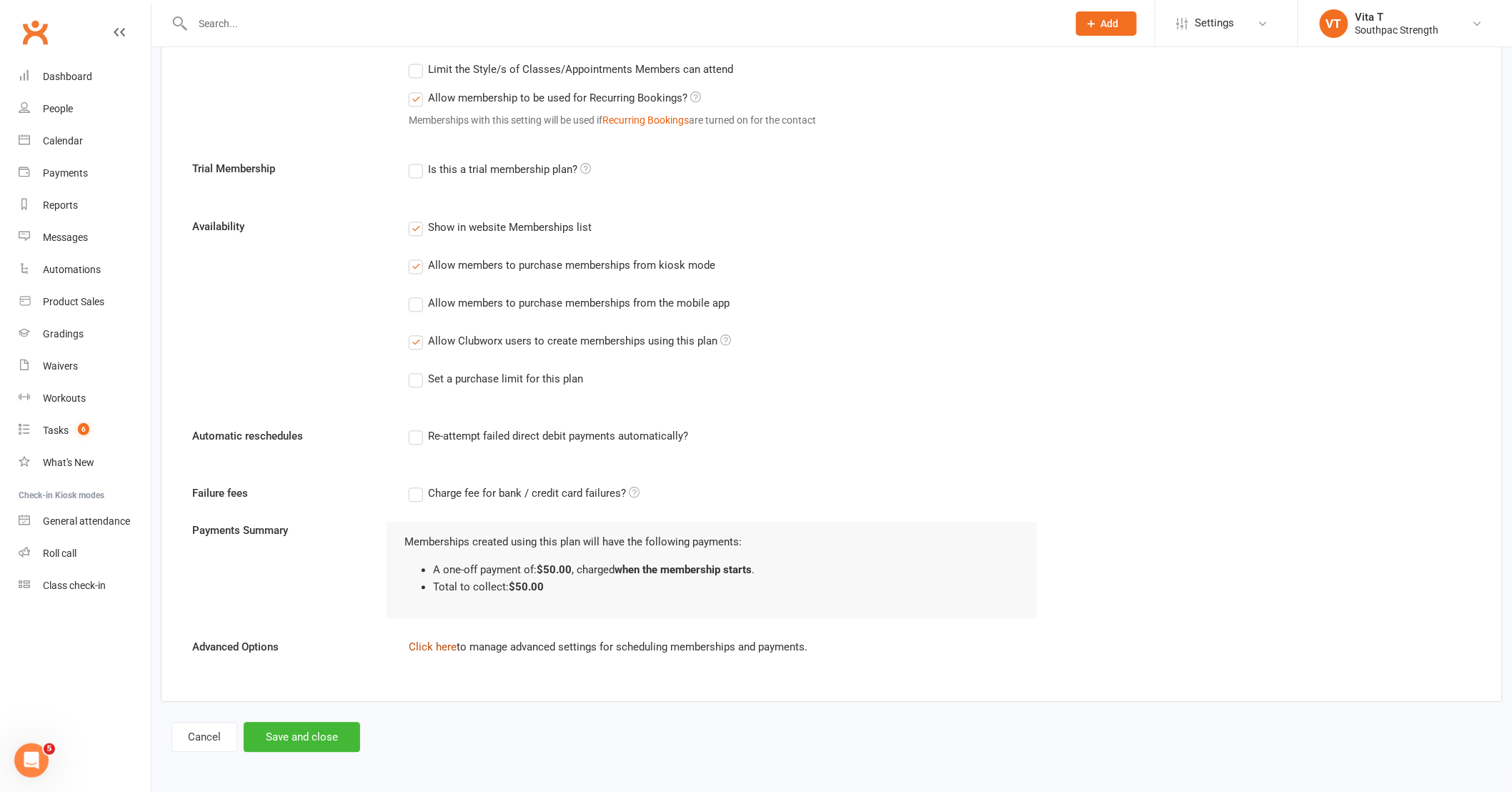
click at [431, 645] on link "Click here" at bounding box center [432, 648] width 48 height 12
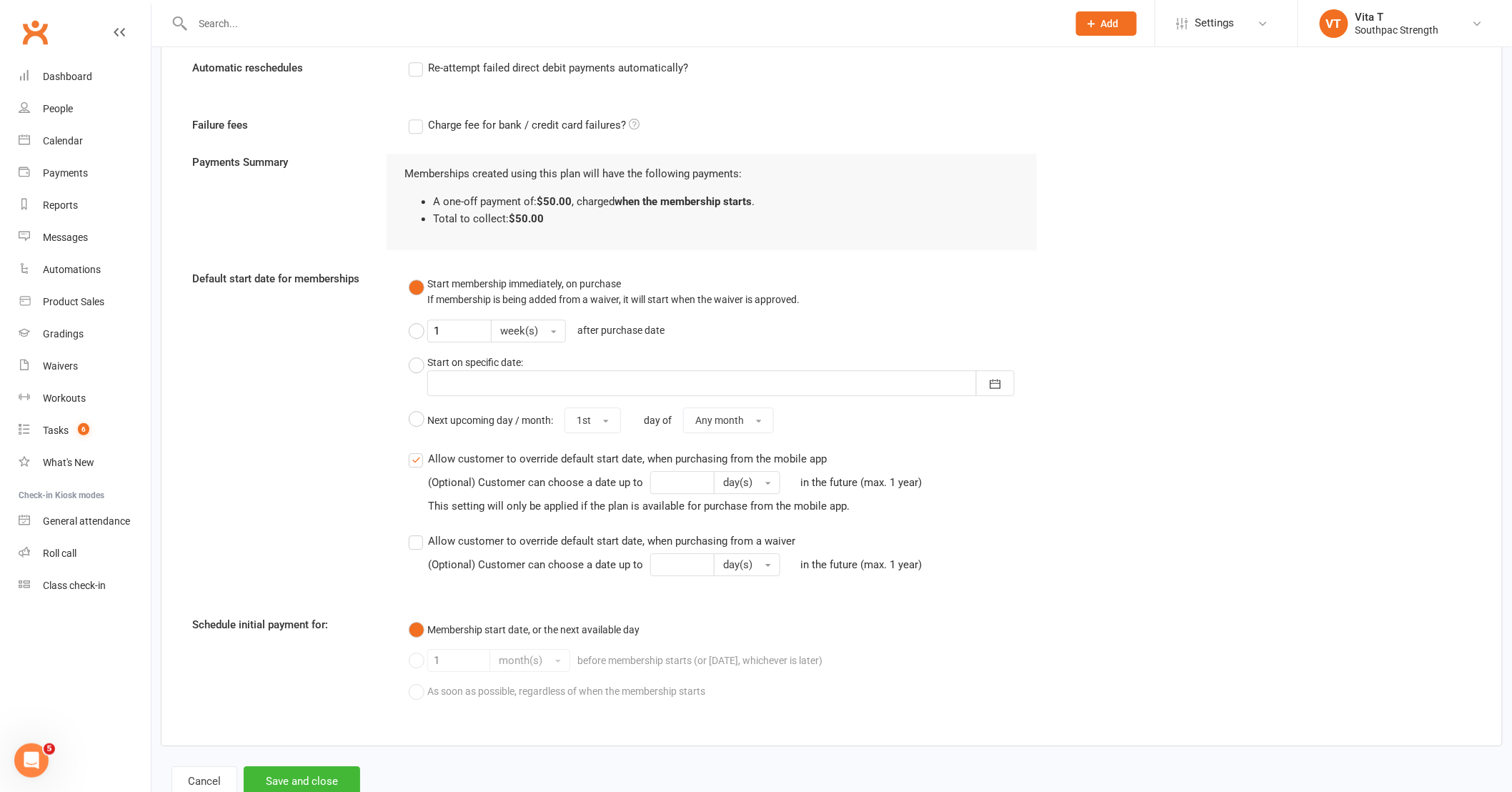
scroll to position [1536, 0]
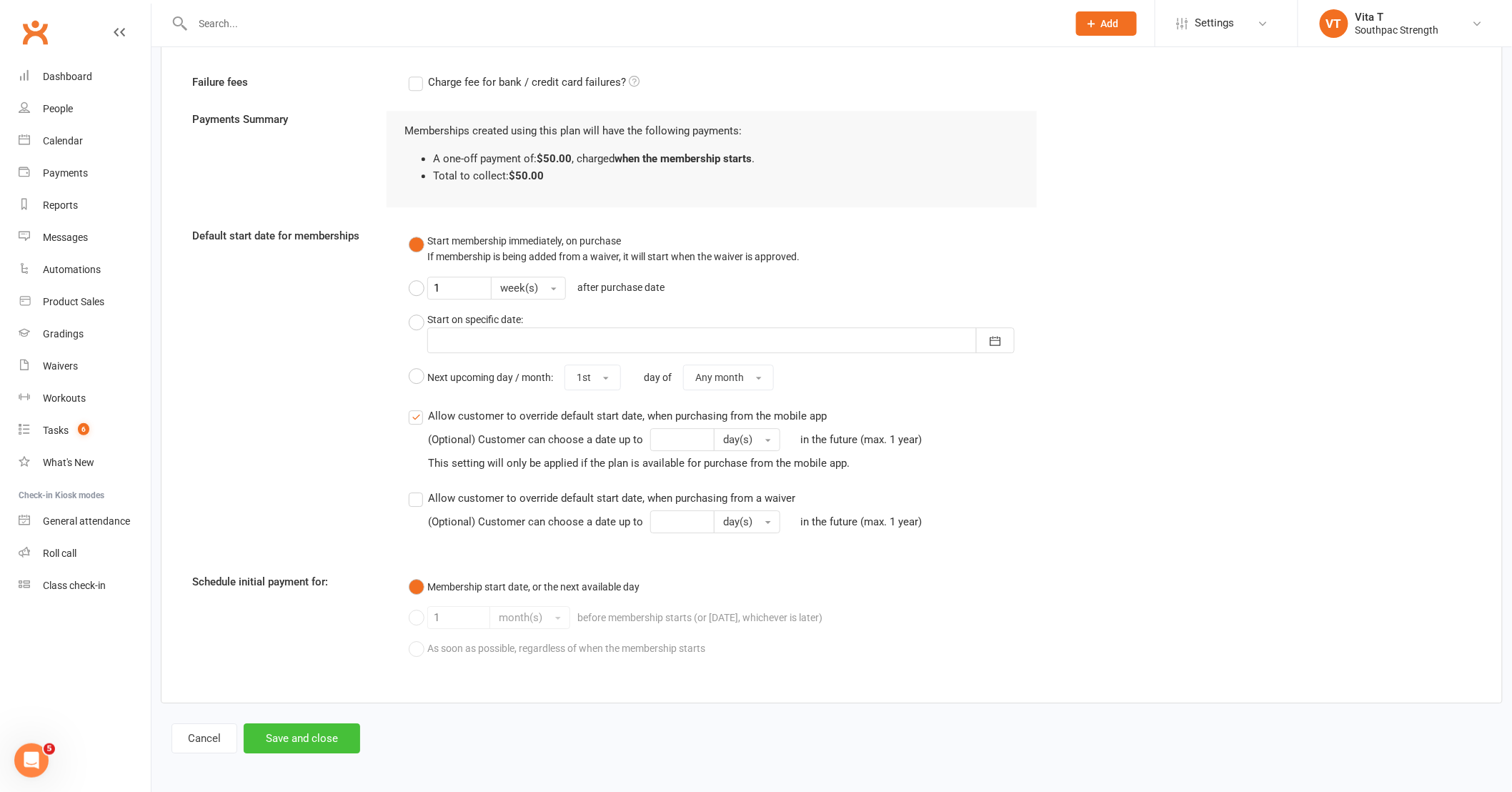
click at [324, 747] on button "Save and close" at bounding box center [301, 738] width 116 height 30
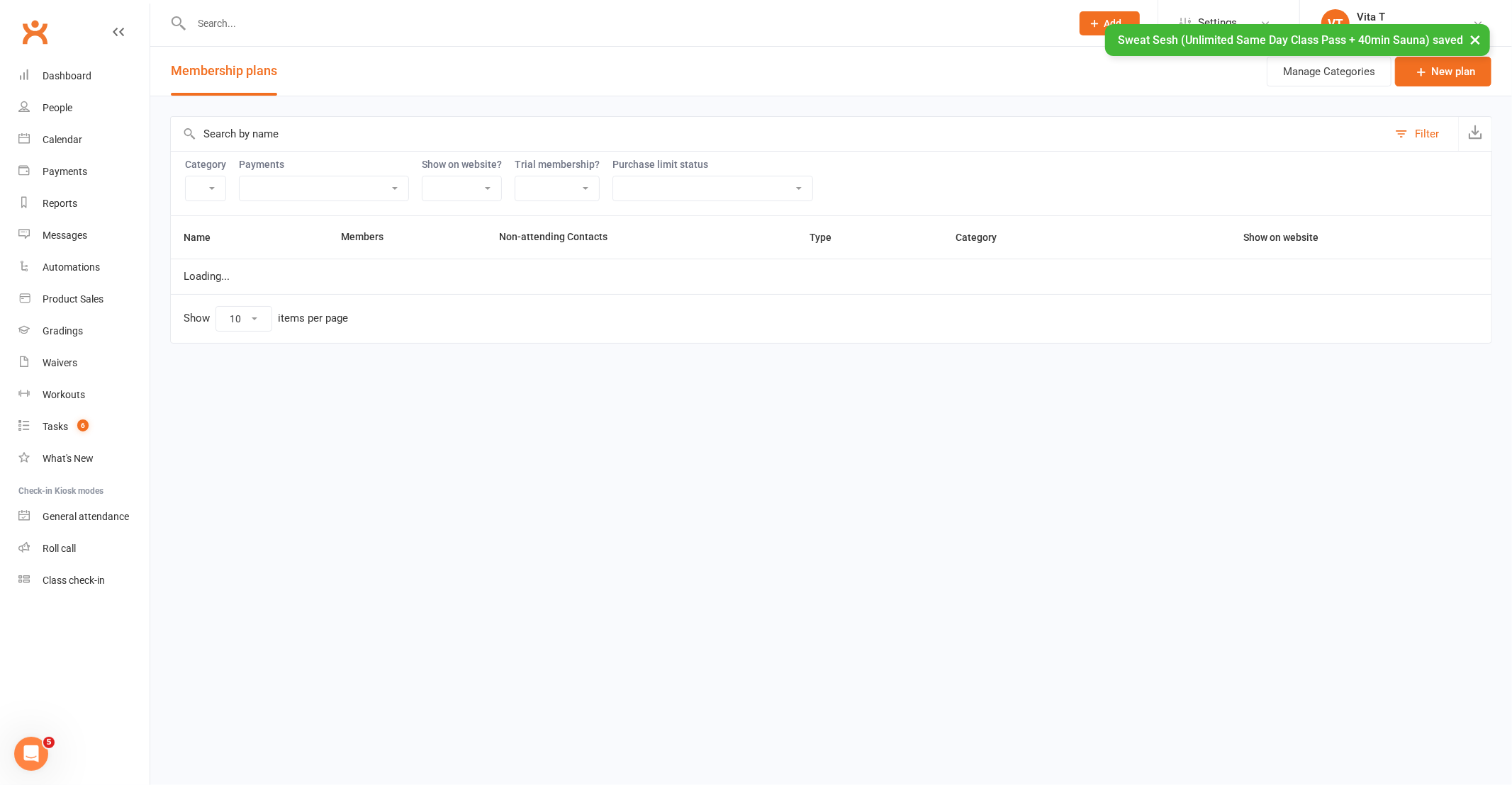
select select "18973"
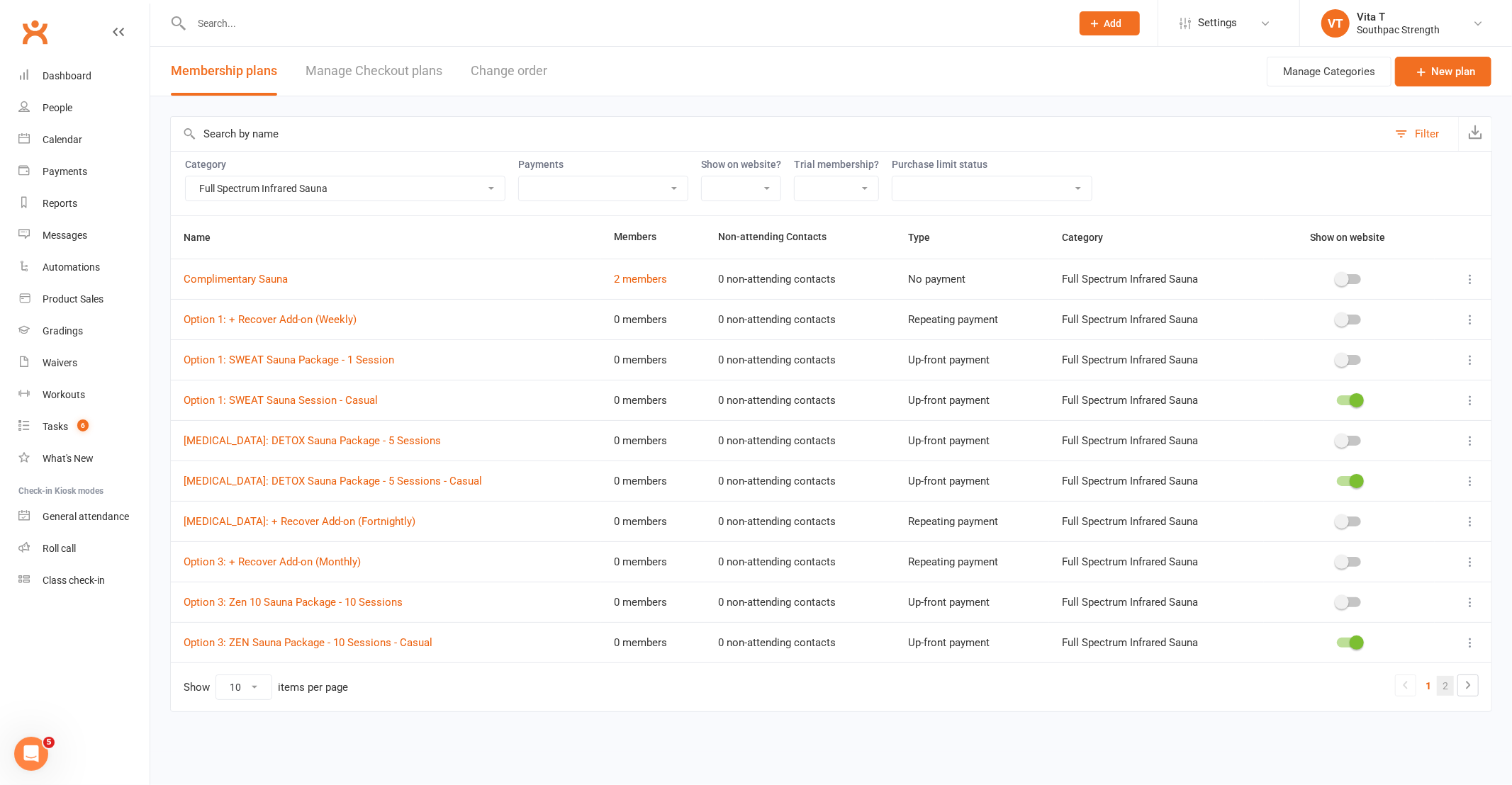
click at [1443, 691] on link "2" at bounding box center [1445, 686] width 17 height 20
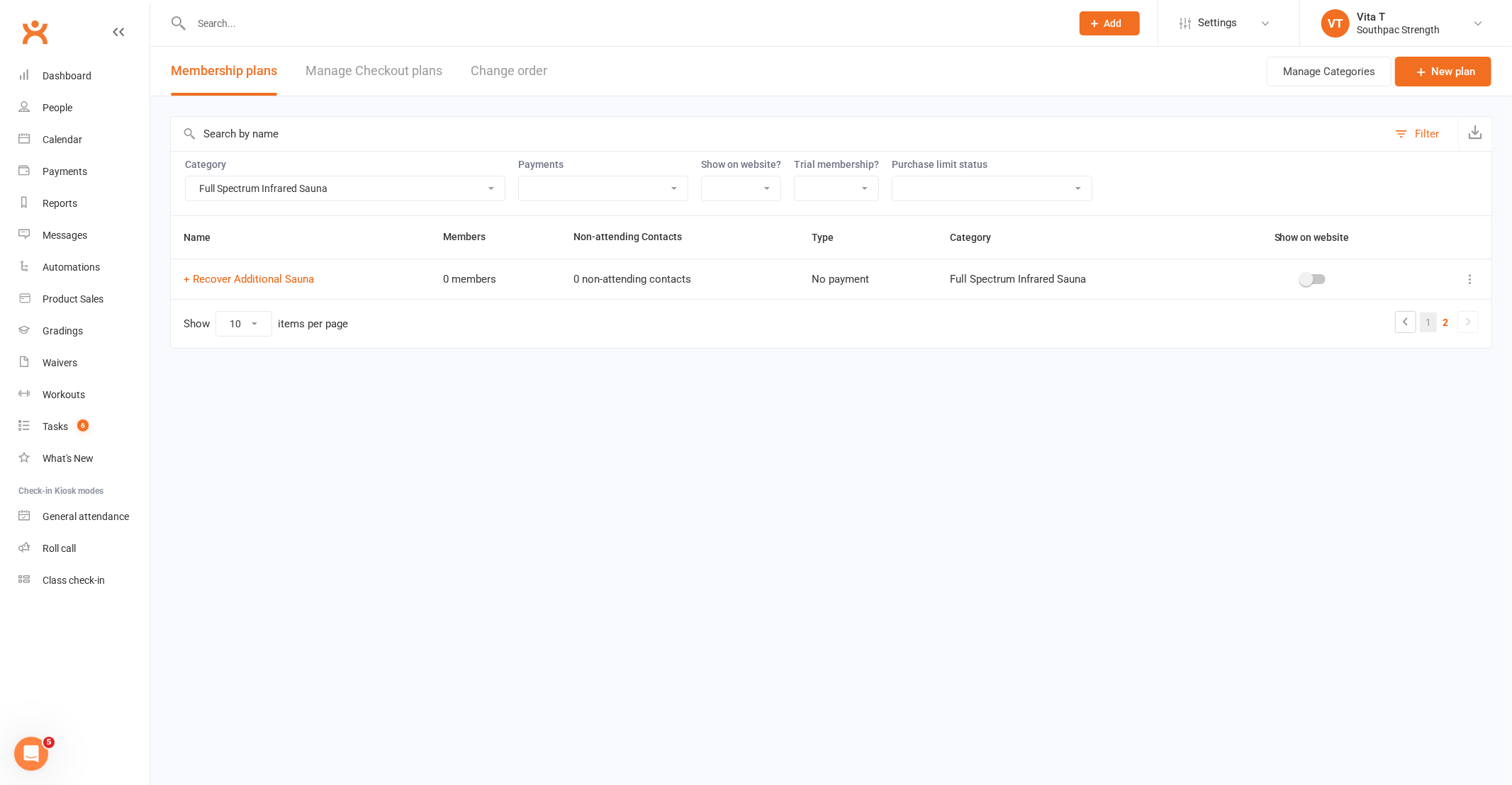
click at [1427, 322] on link "1" at bounding box center [1428, 323] width 17 height 20
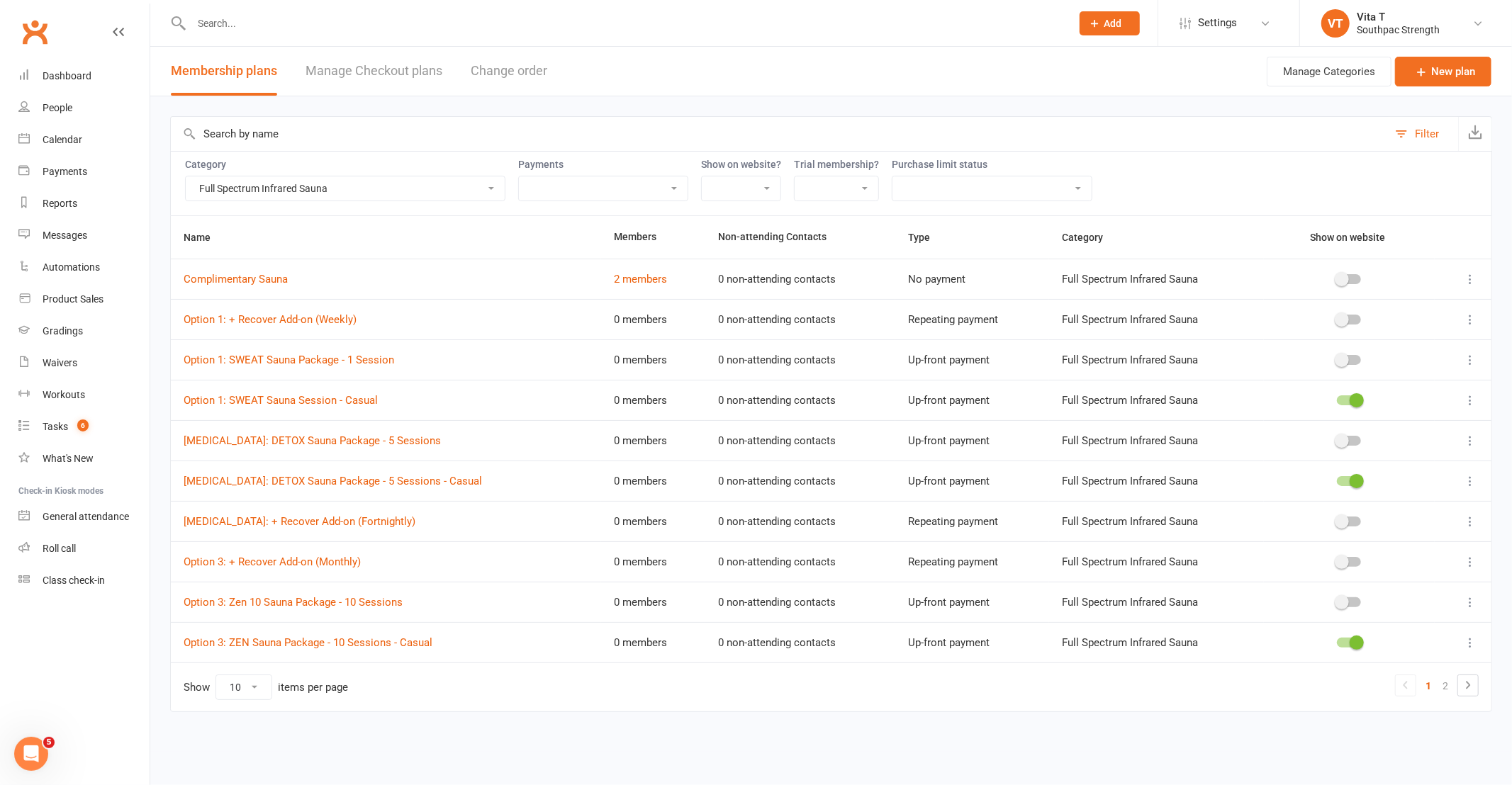
click at [344, 195] on select "Casual Adults Casual Adults - One-Week Pass Casual Adults - Two-Week Pass Casua…" at bounding box center [345, 188] width 319 height 24
click at [70, 349] on link "Waivers" at bounding box center [84, 362] width 131 height 32
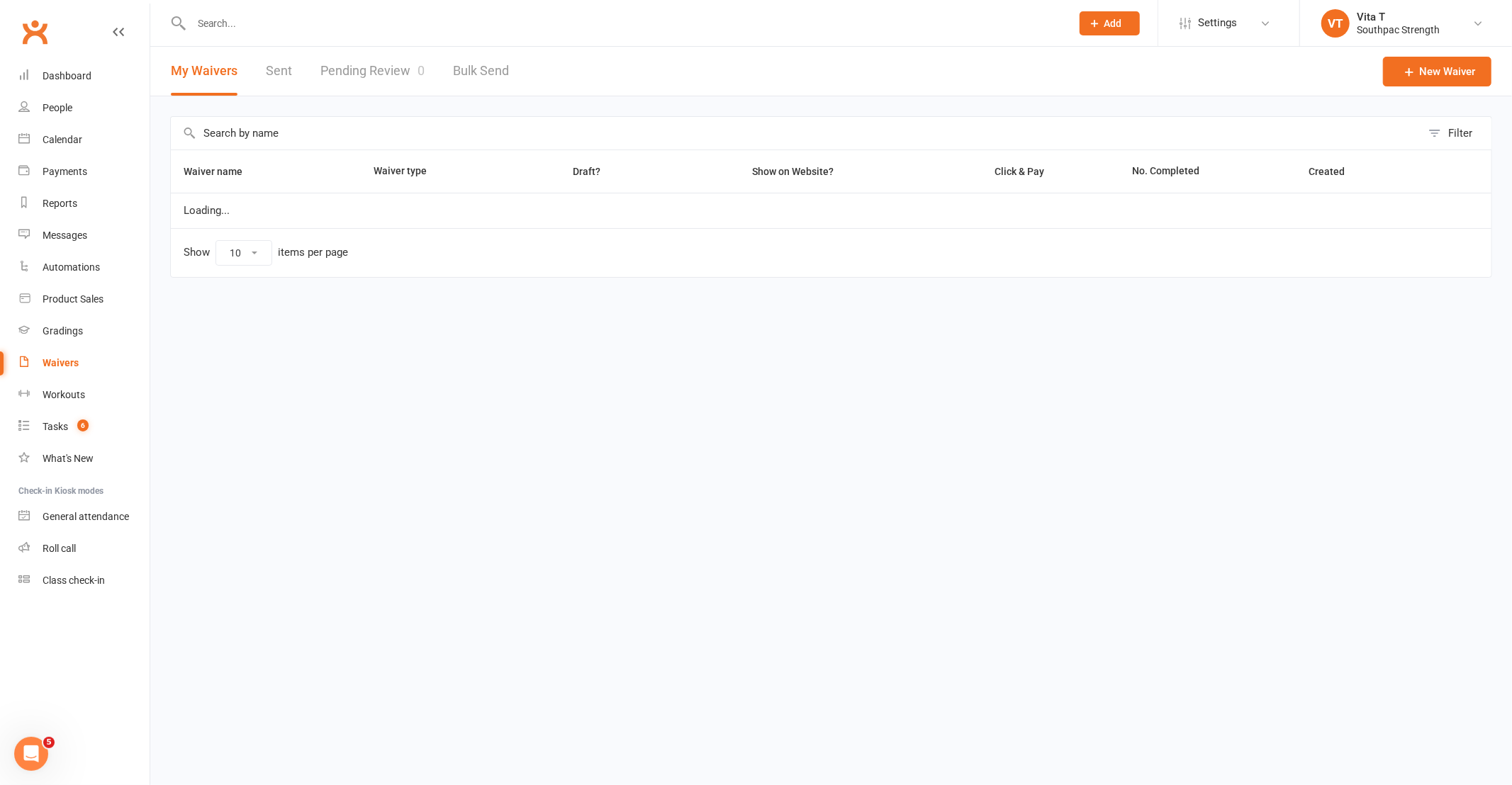
select select "100"
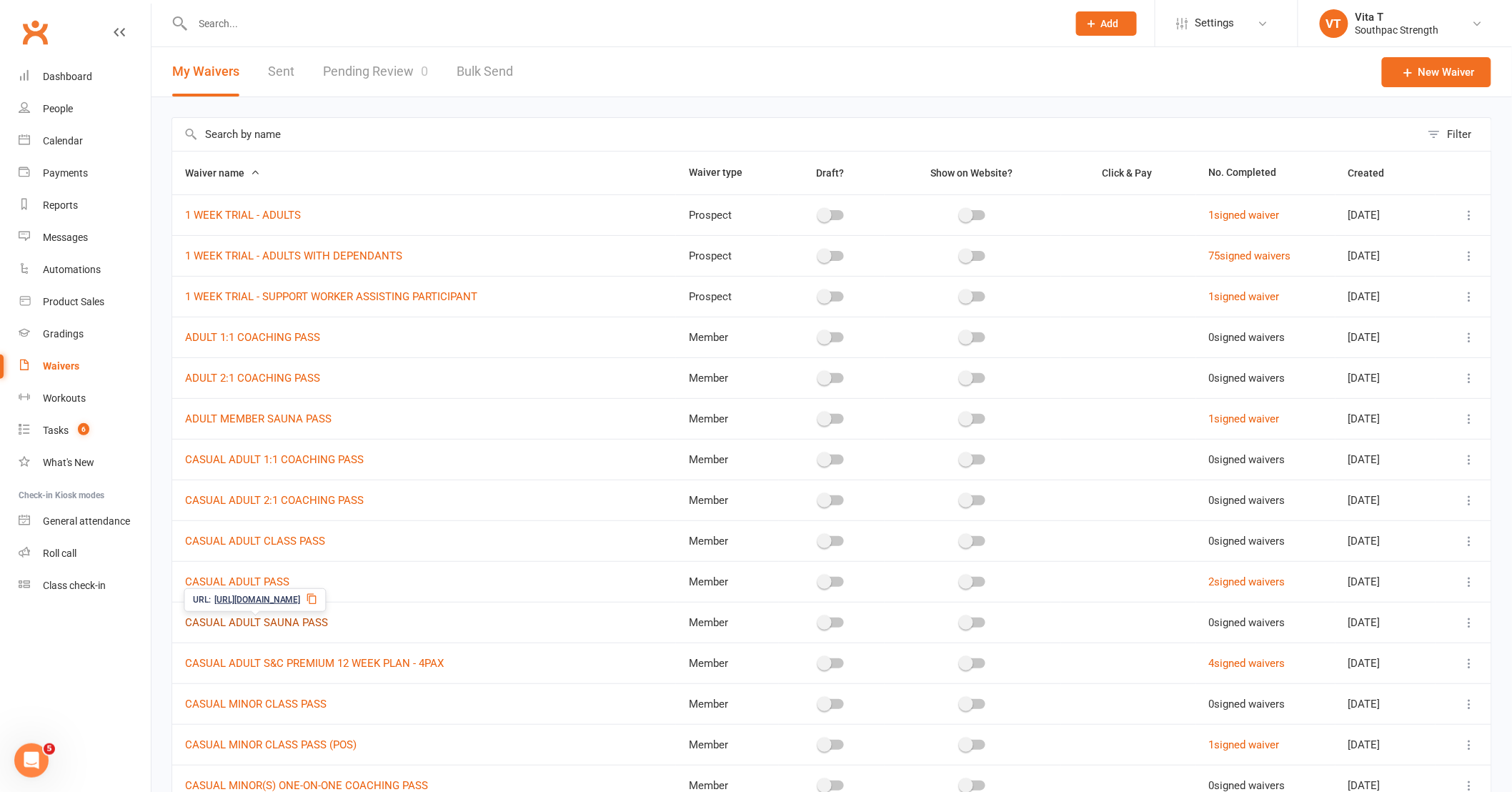
click at [303, 626] on link "CASUAL ADULT SAUNA PASS" at bounding box center [256, 623] width 143 height 12
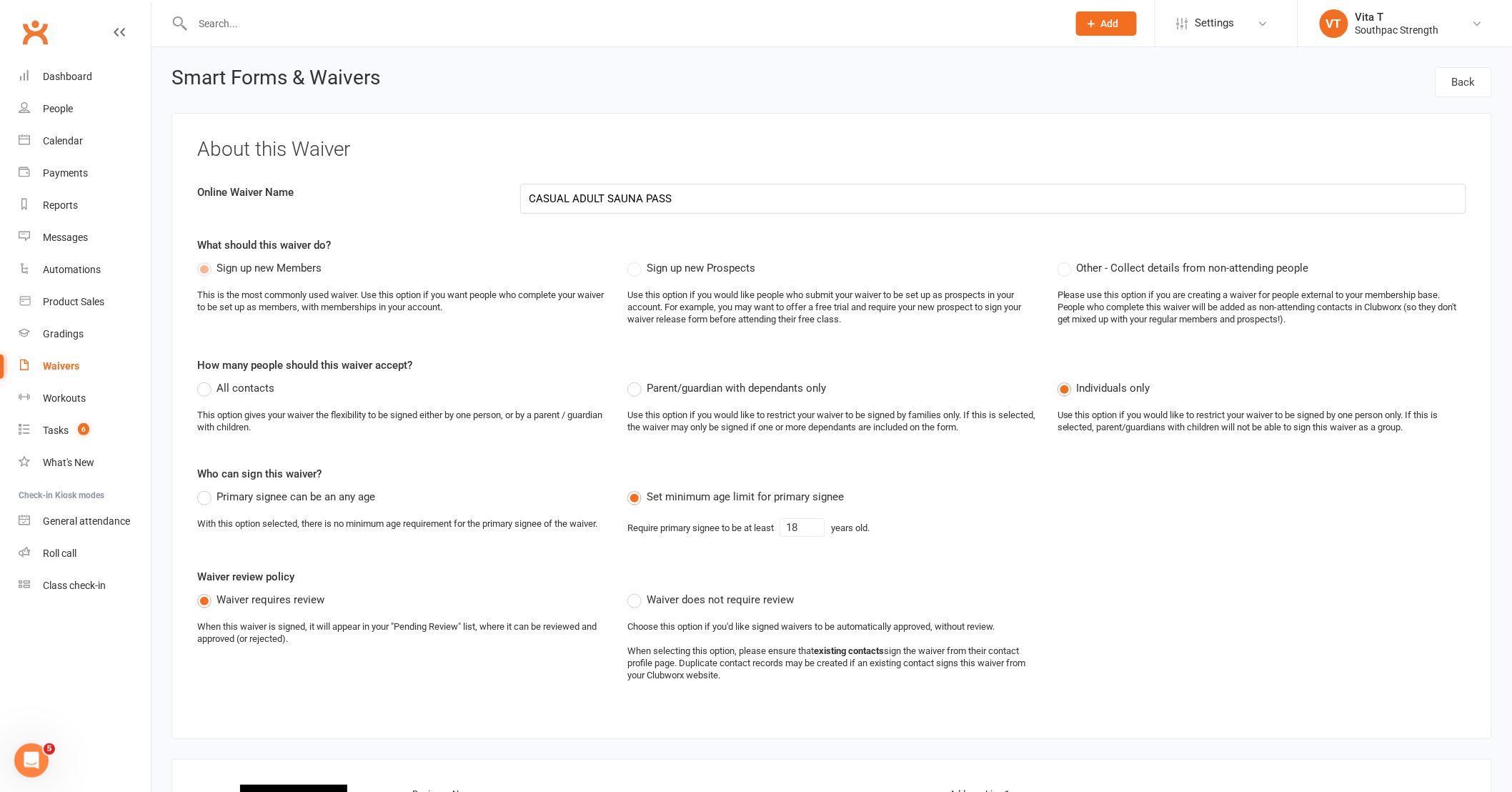
select select "select"
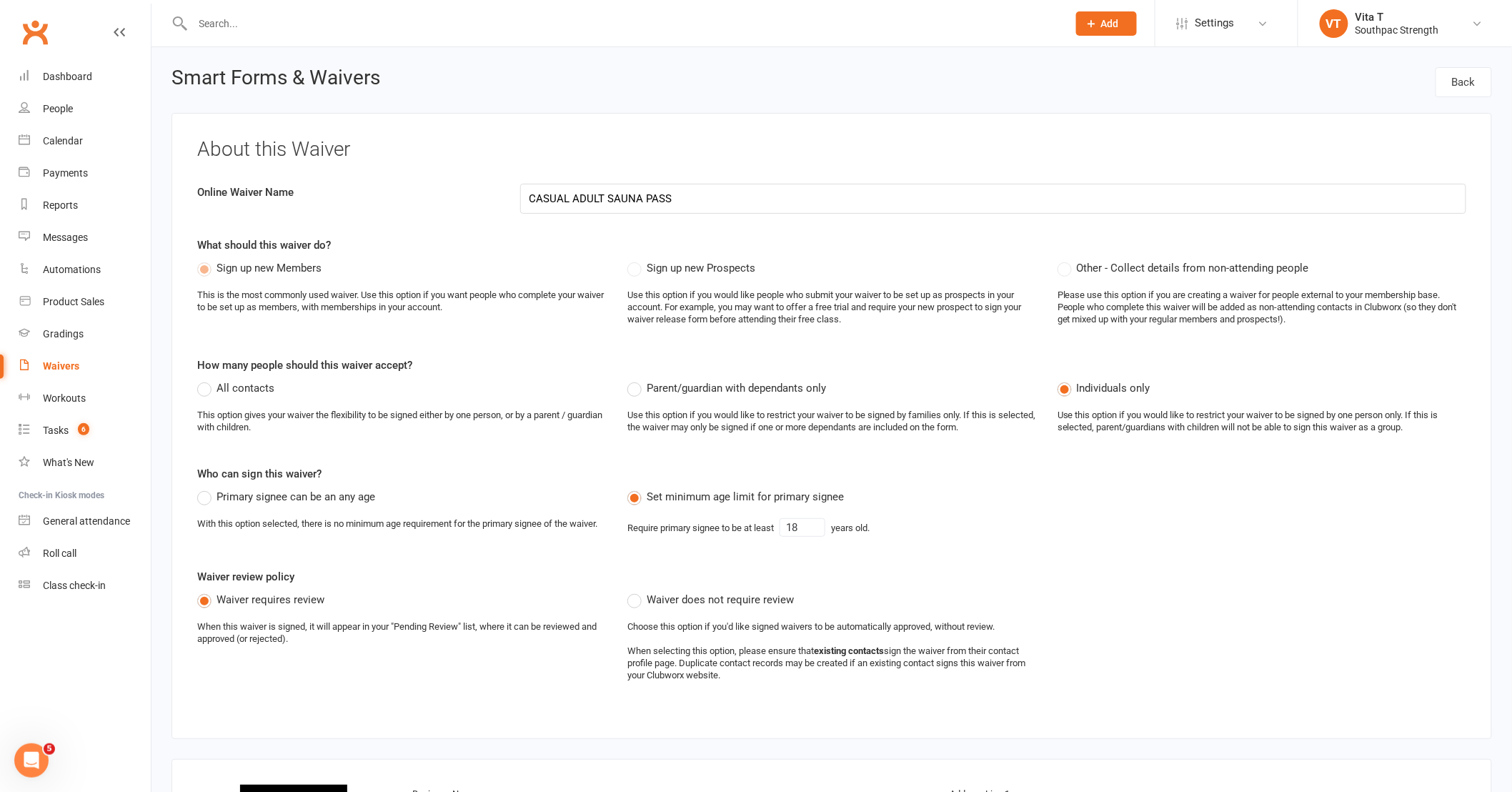
select select "select"
select select "checkbox"
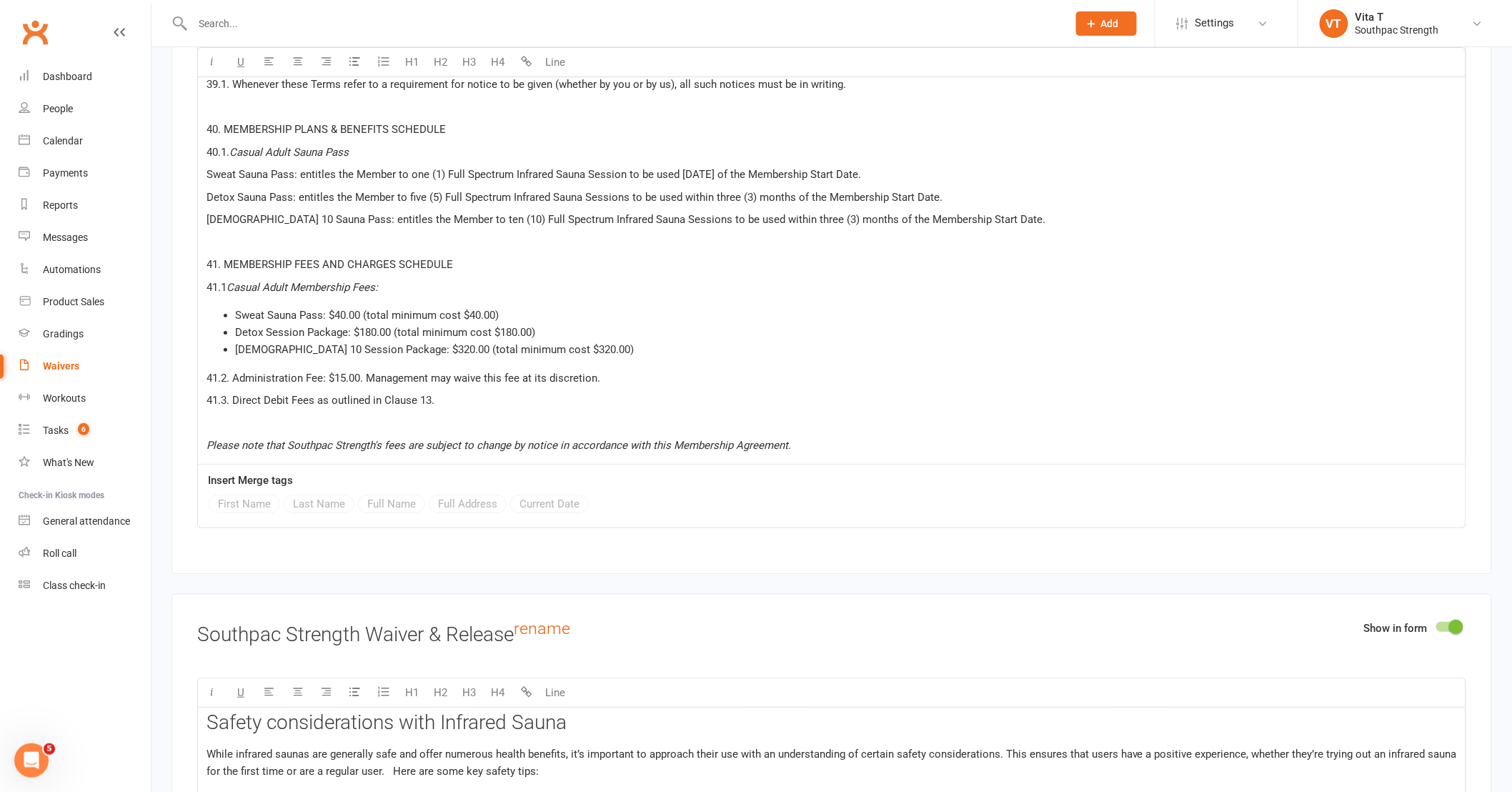
scroll to position [11268, 0]
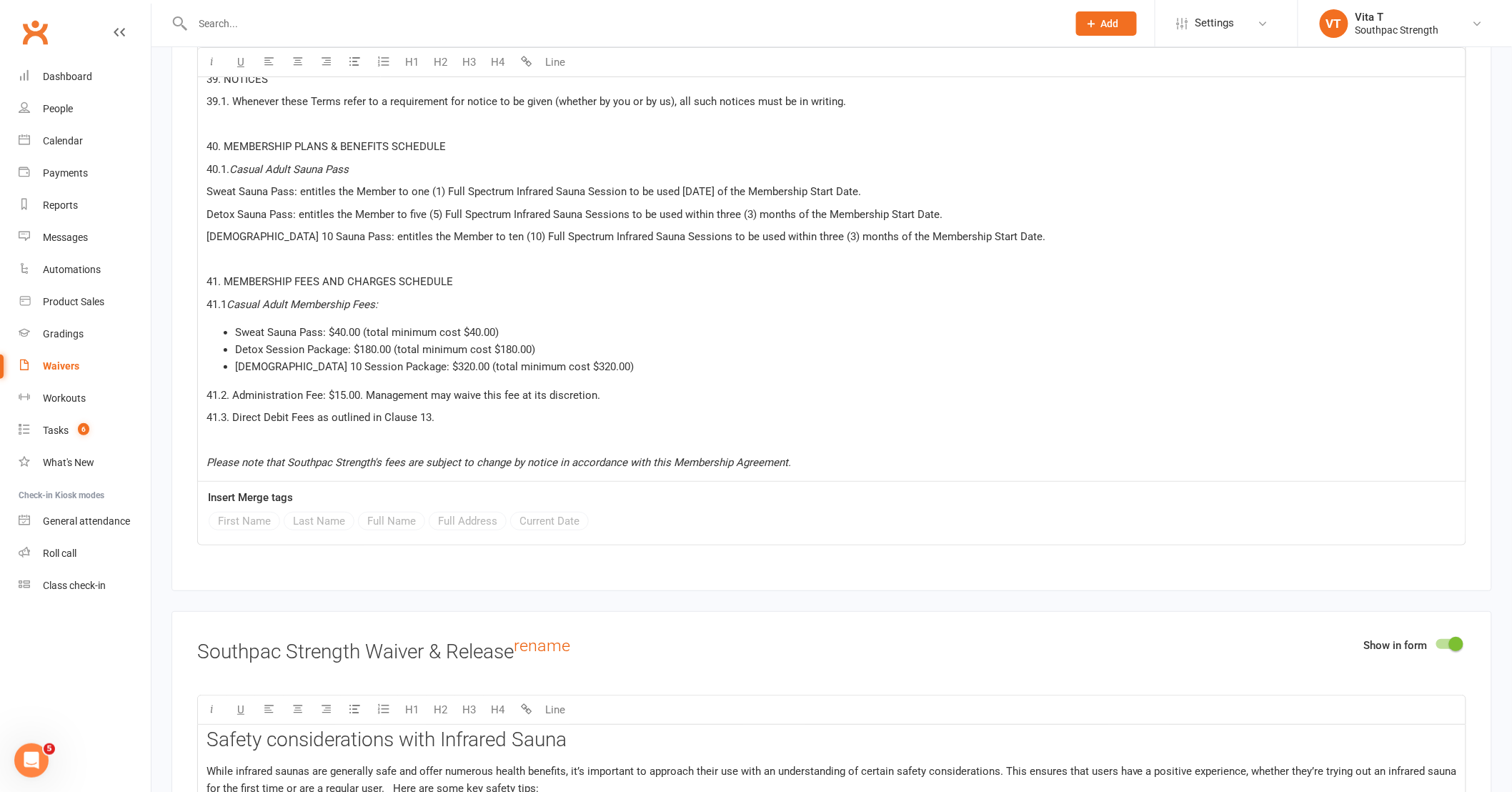
click at [522, 324] on li "Sweat Sauna Pass: $40.00 (total minimum cost $40.00)" at bounding box center [846, 333] width 1222 height 17
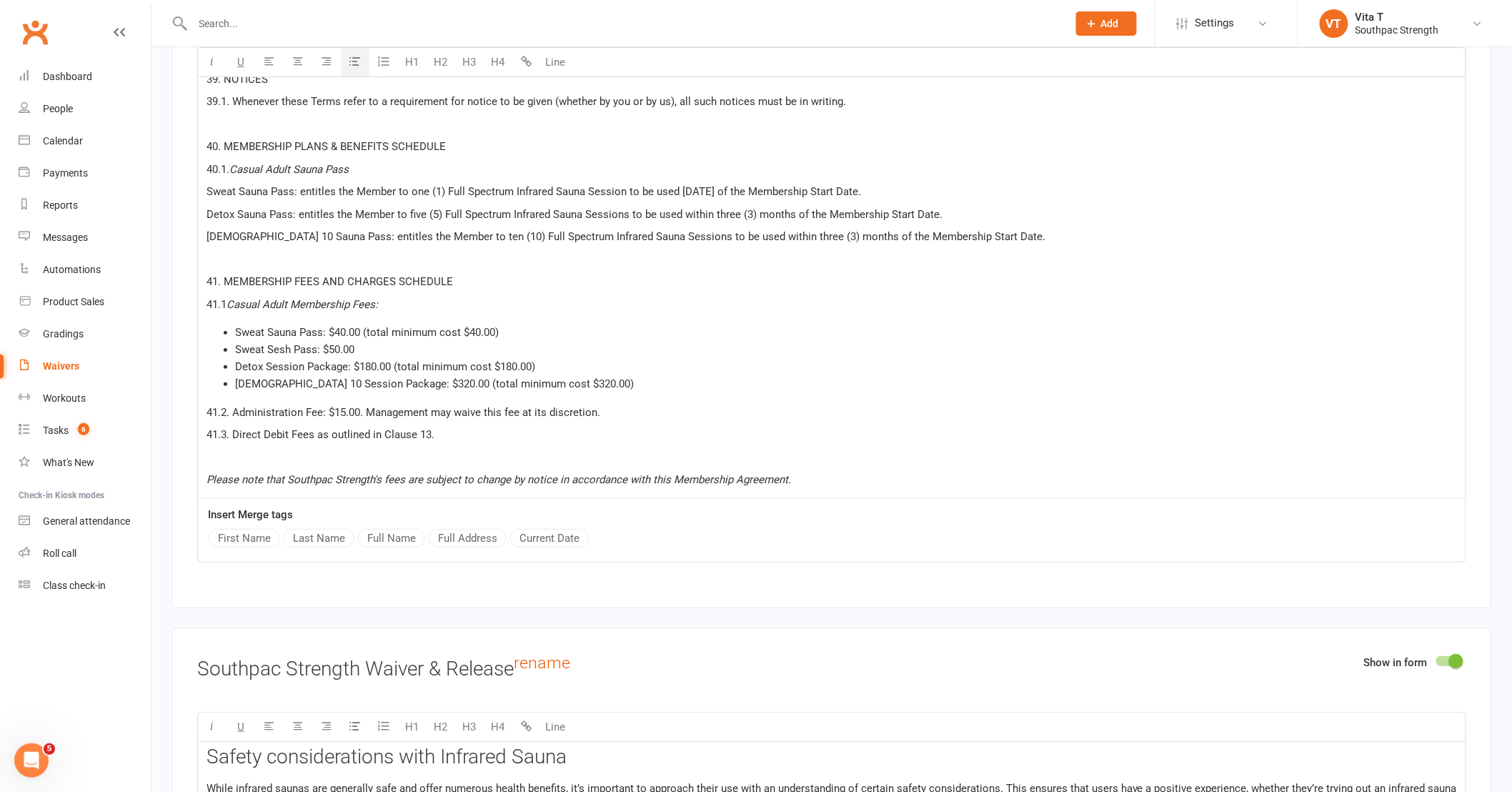
click at [344, 326] on span "Sweat Sauna Pass: $40.00 (total minimum cost $40.00)" at bounding box center [367, 332] width 264 height 12
click at [476, 326] on span "Sweat Sauna Pass: $35.00 (total minimum cost $40.00)" at bounding box center [367, 332] width 264 height 12
click at [375, 360] on span "Detox Session Package: $180.00 (total minimum cost $180.00)" at bounding box center [385, 366] width 300 height 12
click at [512, 360] on span "Detox Session Package: $157.00 (total minimum cost $180.00)" at bounding box center [385, 366] width 300 height 12
click at [376, 377] on span "[DEMOGRAPHIC_DATA] 10 Session Package: $320.00 (total minimum cost $320.00)" at bounding box center [434, 384] width 399 height 12
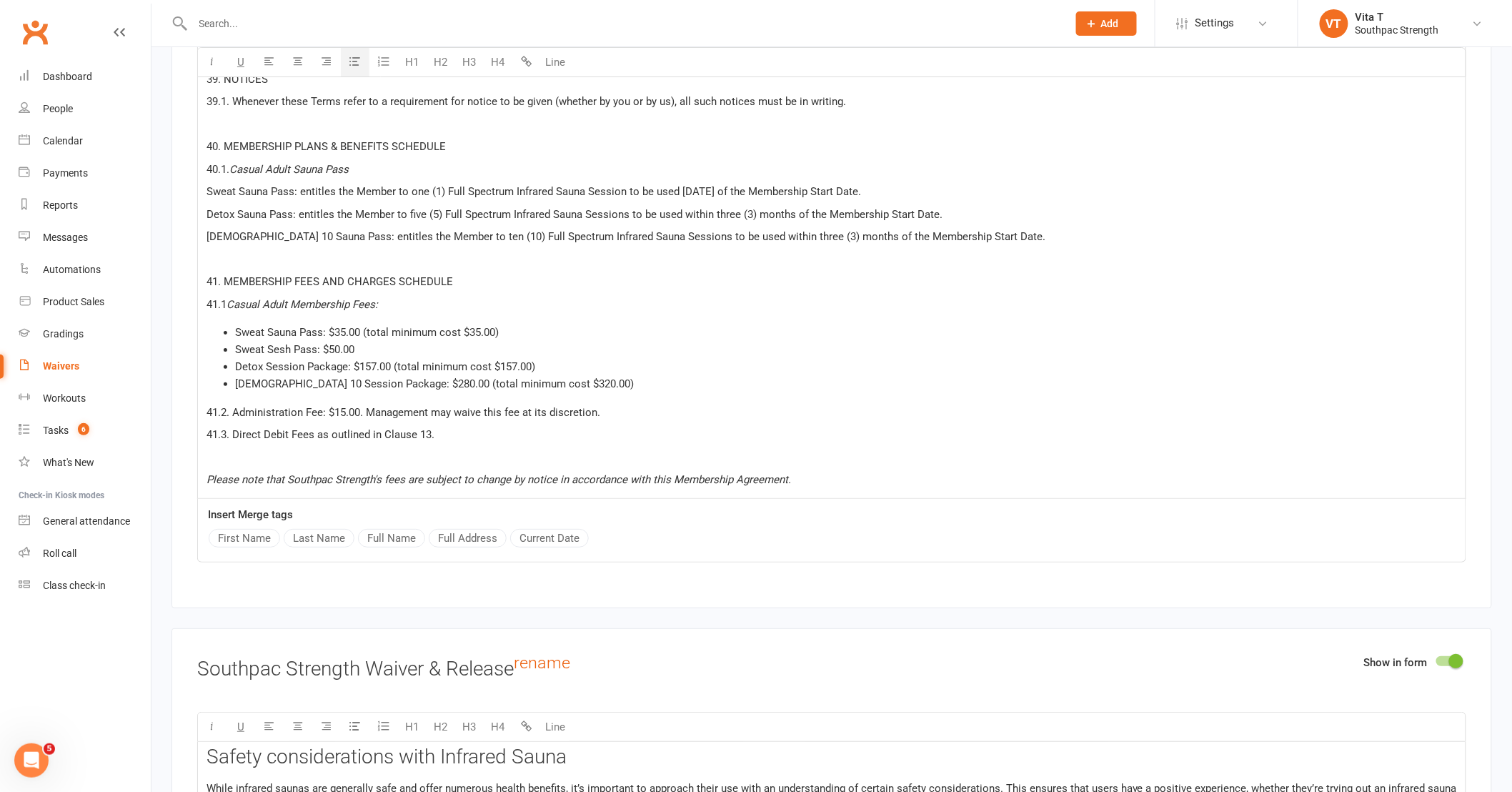
click at [515, 377] on span "[DEMOGRAPHIC_DATA] 10 Session Package: $280.00 (total minimum cost $320.00)" at bounding box center [434, 384] width 399 height 12
click at [911, 183] on p "Sweat Sauna Pass: entitles the Member to one (1) Full Spectrum Infrared Sauna S…" at bounding box center [831, 191] width 1250 height 17
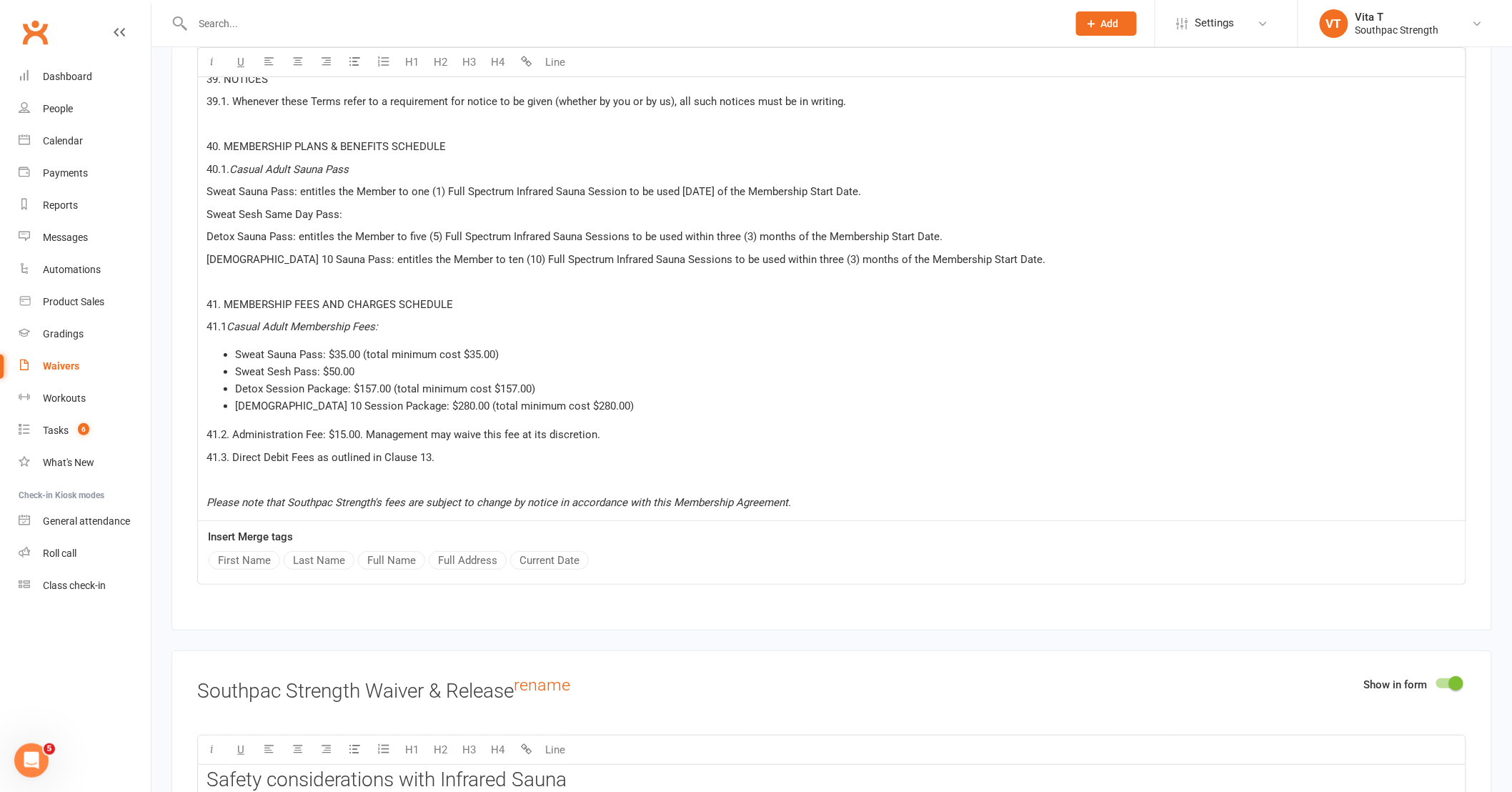
drag, startPoint x: 336, startPoint y: 183, endPoint x: 890, endPoint y: 181, distance: 554.0
click at [890, 183] on p "Sweat Sauna Pass: entitles the Member to one (1) Full Spectrum Infrared Sauna S…" at bounding box center [831, 191] width 1250 height 17
copy span "the Member to one (1) Full Spectrum Infrared Sauna Session to be used [DATE] of…"
click at [394, 206] on p "Sweat Sesh Same Day Pass:" at bounding box center [831, 215] width 1250 height 17
click at [452, 208] on span "Sweat Sesh Same Day Pass: entitles the Member to one (1) Full Spectrum Infrared…" at bounding box center [556, 214] width 700 height 12
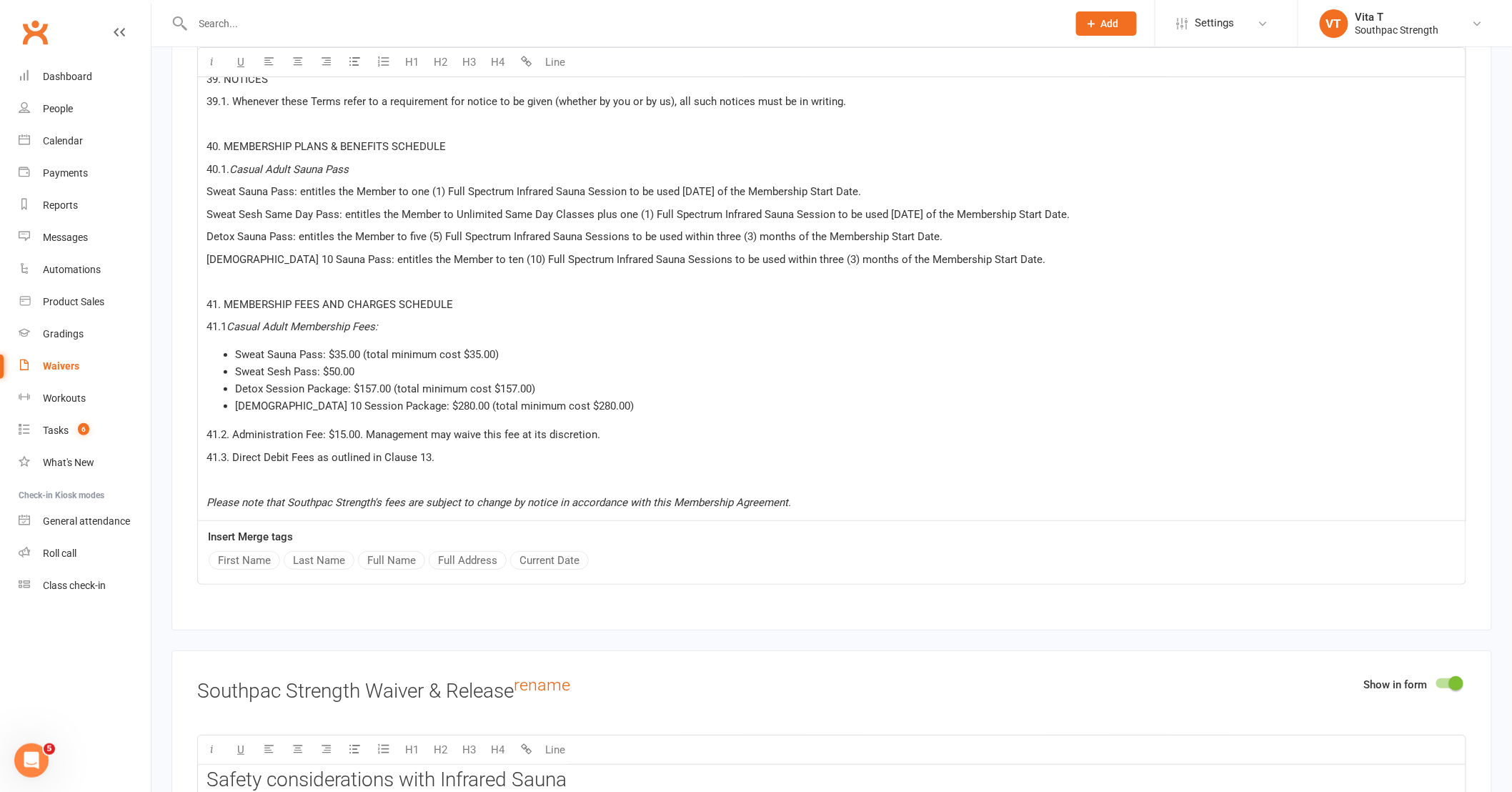
click at [552, 210] on span "Sweat Sesh Same Day Pass: entitles the Member to Unlimited Same Day Classes plu…" at bounding box center [637, 214] width 863 height 12
click at [415, 363] on li "Sweat Sesh Pass: $50.00" at bounding box center [846, 372] width 1222 height 17
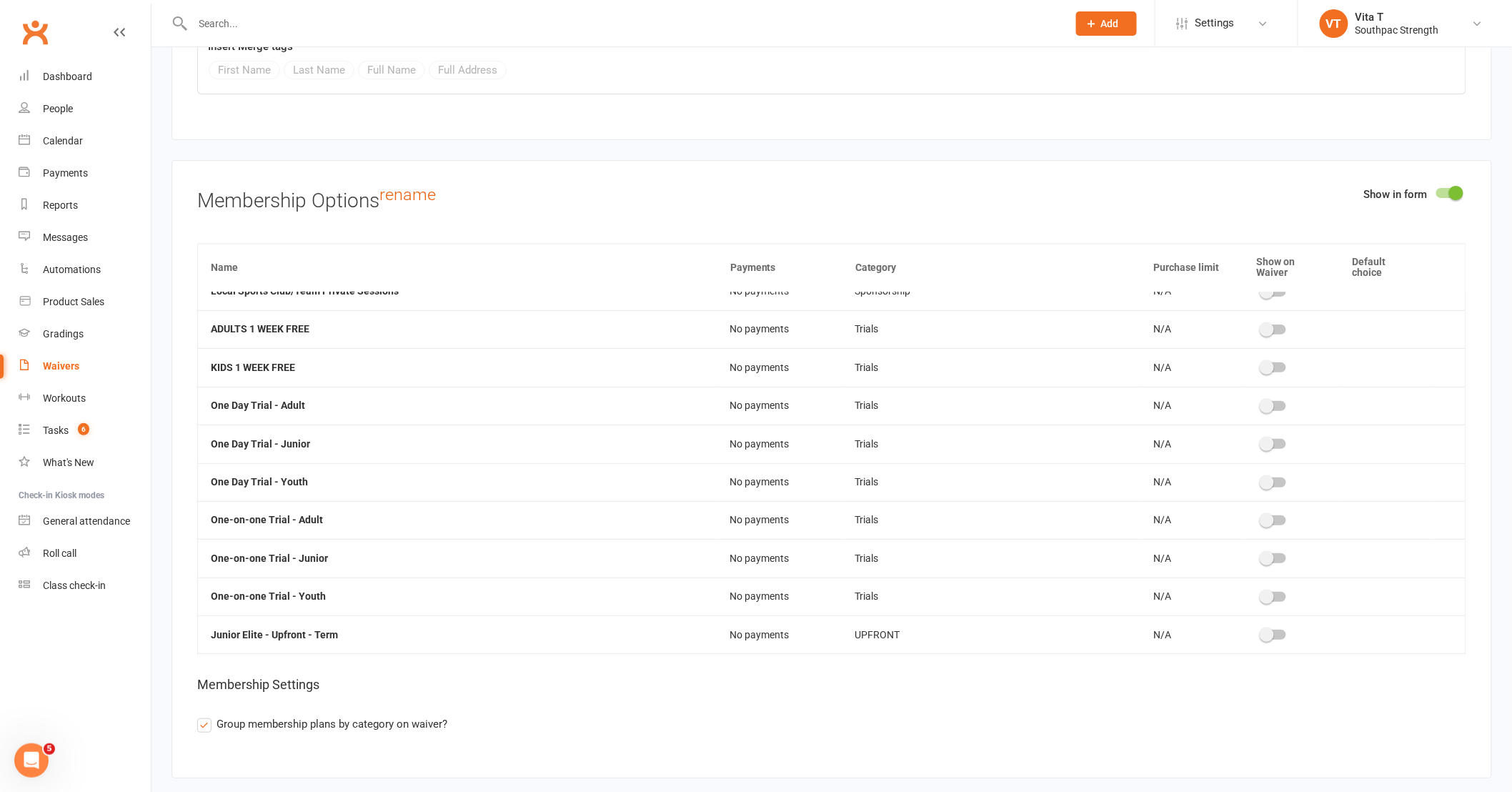
scroll to position [5657, 0]
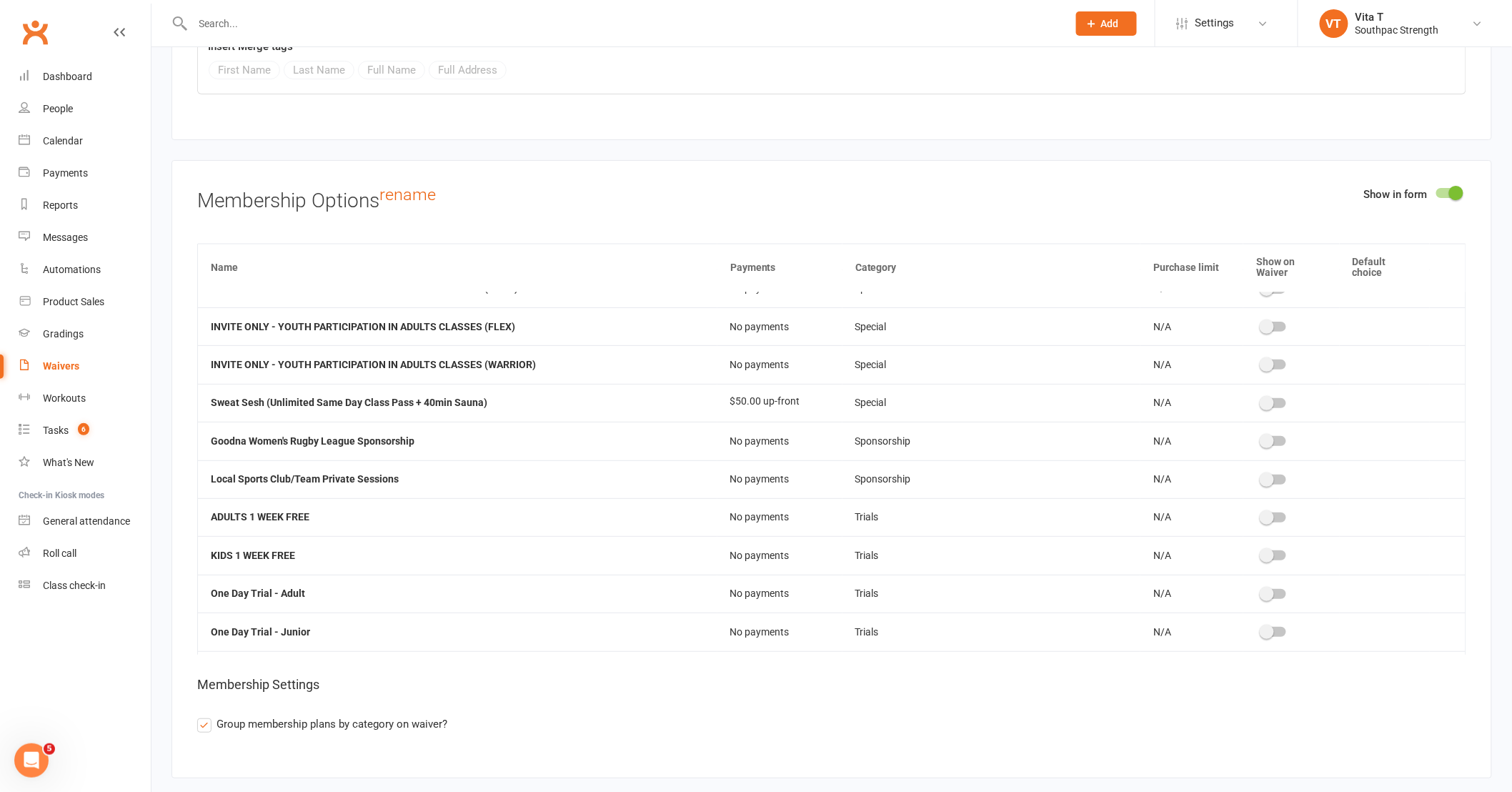
click at [1262, 396] on span at bounding box center [1267, 403] width 14 height 14
click at [1262, 401] on input "checkbox" at bounding box center [1262, 401] width 0 height 0
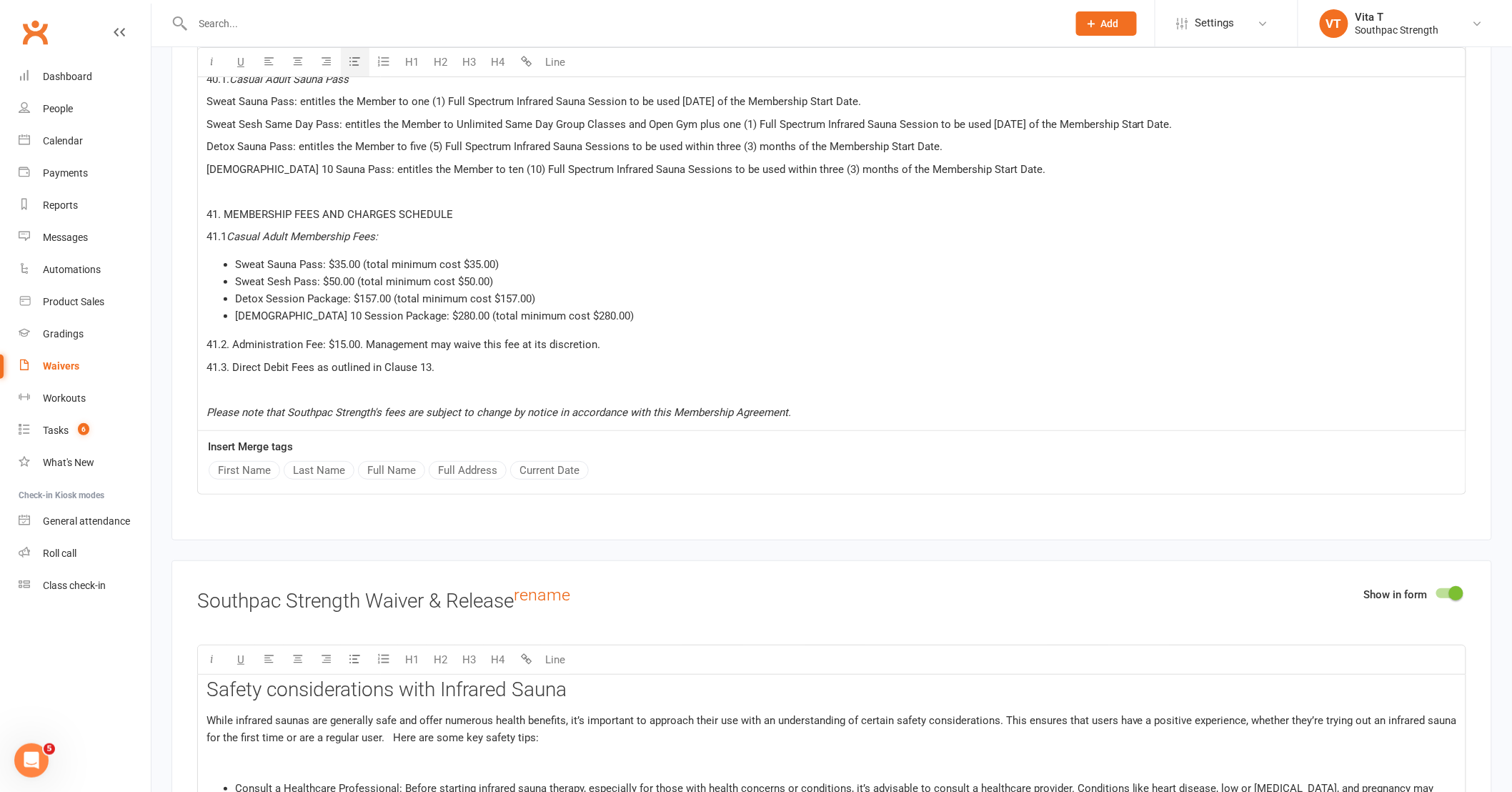
scroll to position [11110, 0]
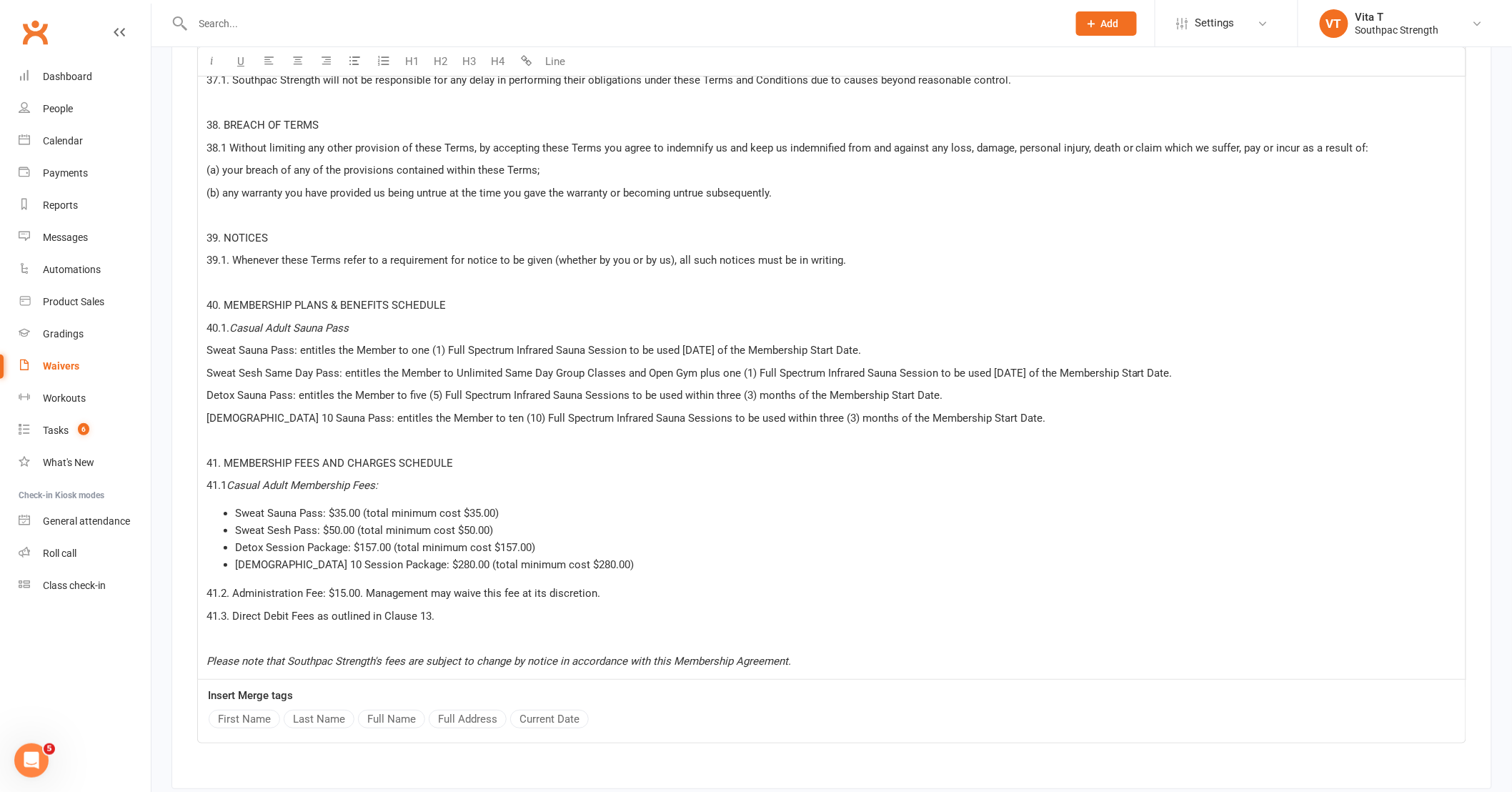
drag, startPoint x: 1237, startPoint y: 366, endPoint x: 203, endPoint y: 361, distance: 1034.0
copy span "Sweat Sesh Same Day Pass: entitles the Member to Unlimited Same Day Group Class…"
click at [355, 66] on icon "button" at bounding box center [355, 61] width 11 height 11
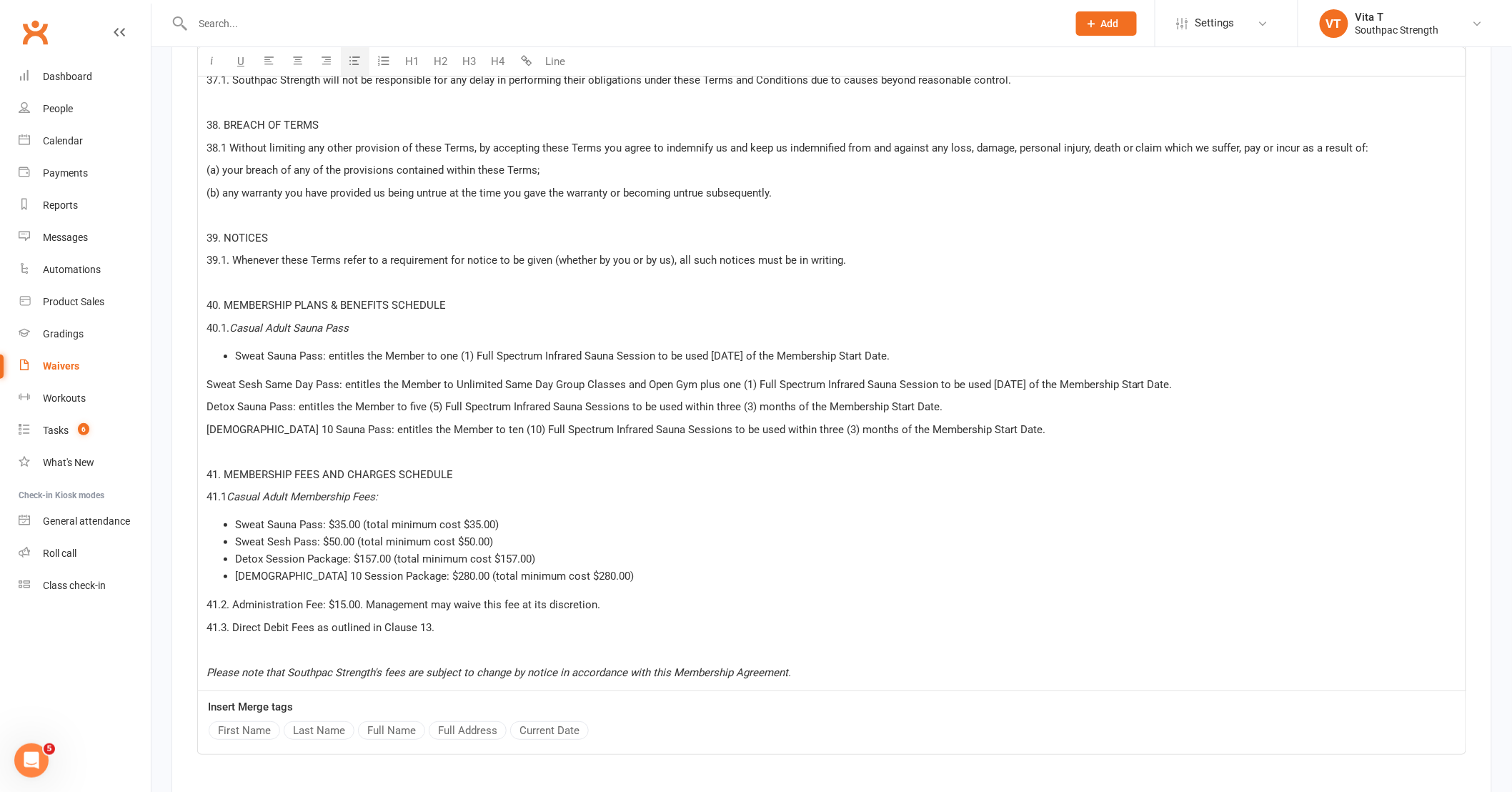
click at [209, 378] on span "Sweat Sesh Same Day Pass: entitles the Member to Unlimited Same Day Group Class…" at bounding box center [689, 384] width 966 height 12
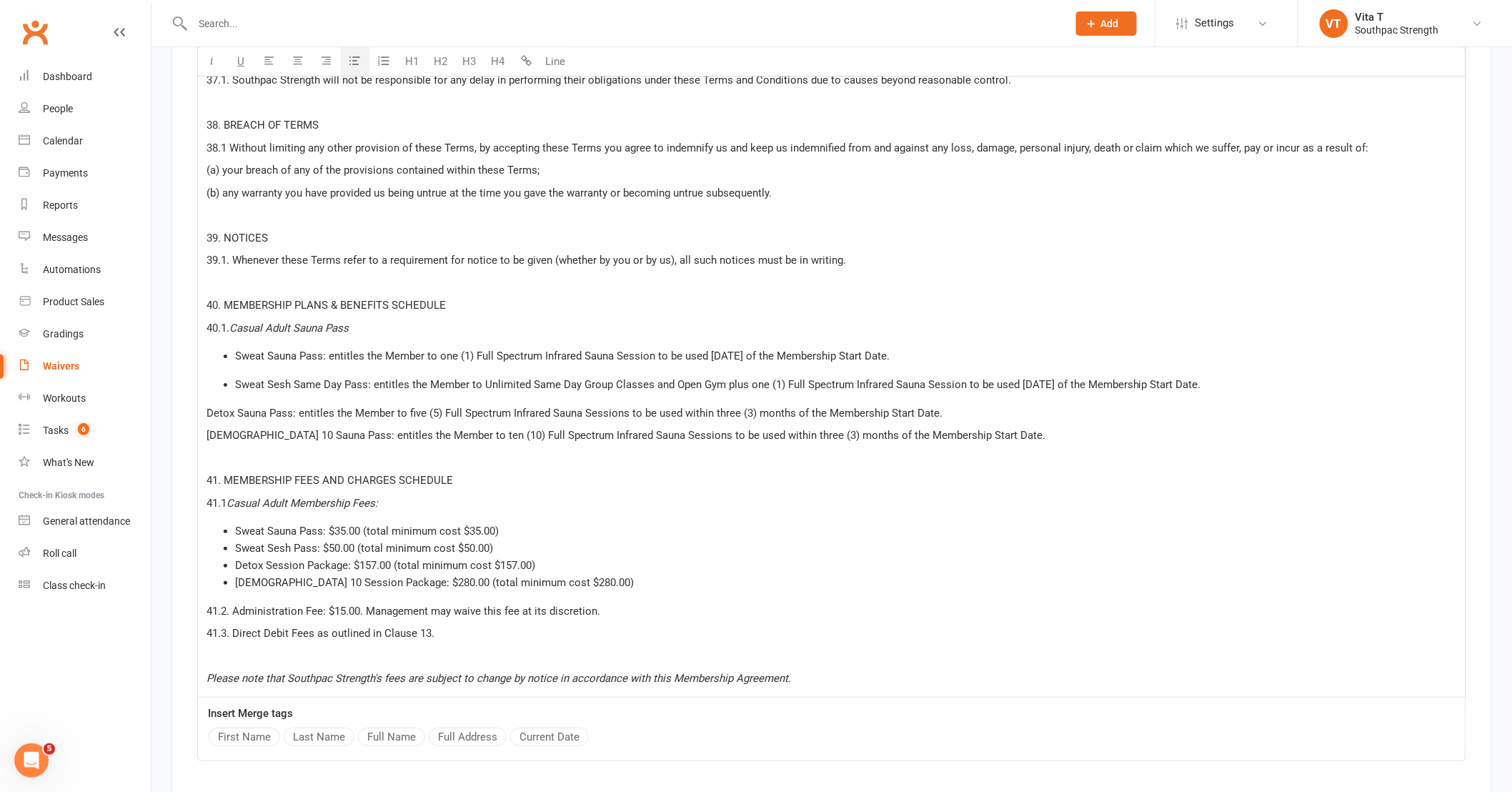
click at [350, 65] on icon "button" at bounding box center [355, 61] width 11 height 11
click at [345, 63] on button "button" at bounding box center [355, 62] width 29 height 29
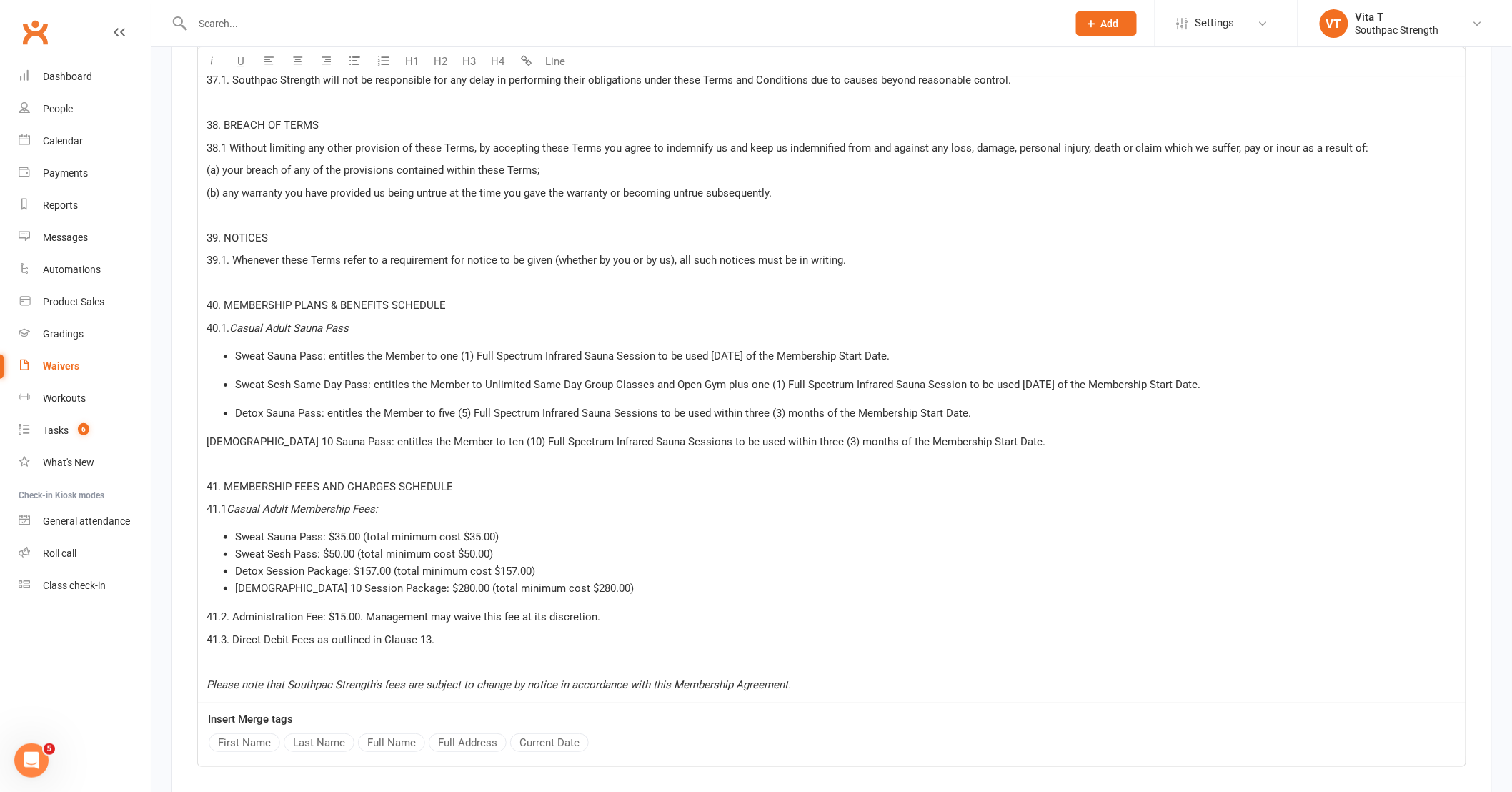
click at [208, 435] on span "[DEMOGRAPHIC_DATA] 10 Sauna Pass: entitles the Member to ten (10) Full Spectrum…" at bounding box center [626, 441] width 839 height 12
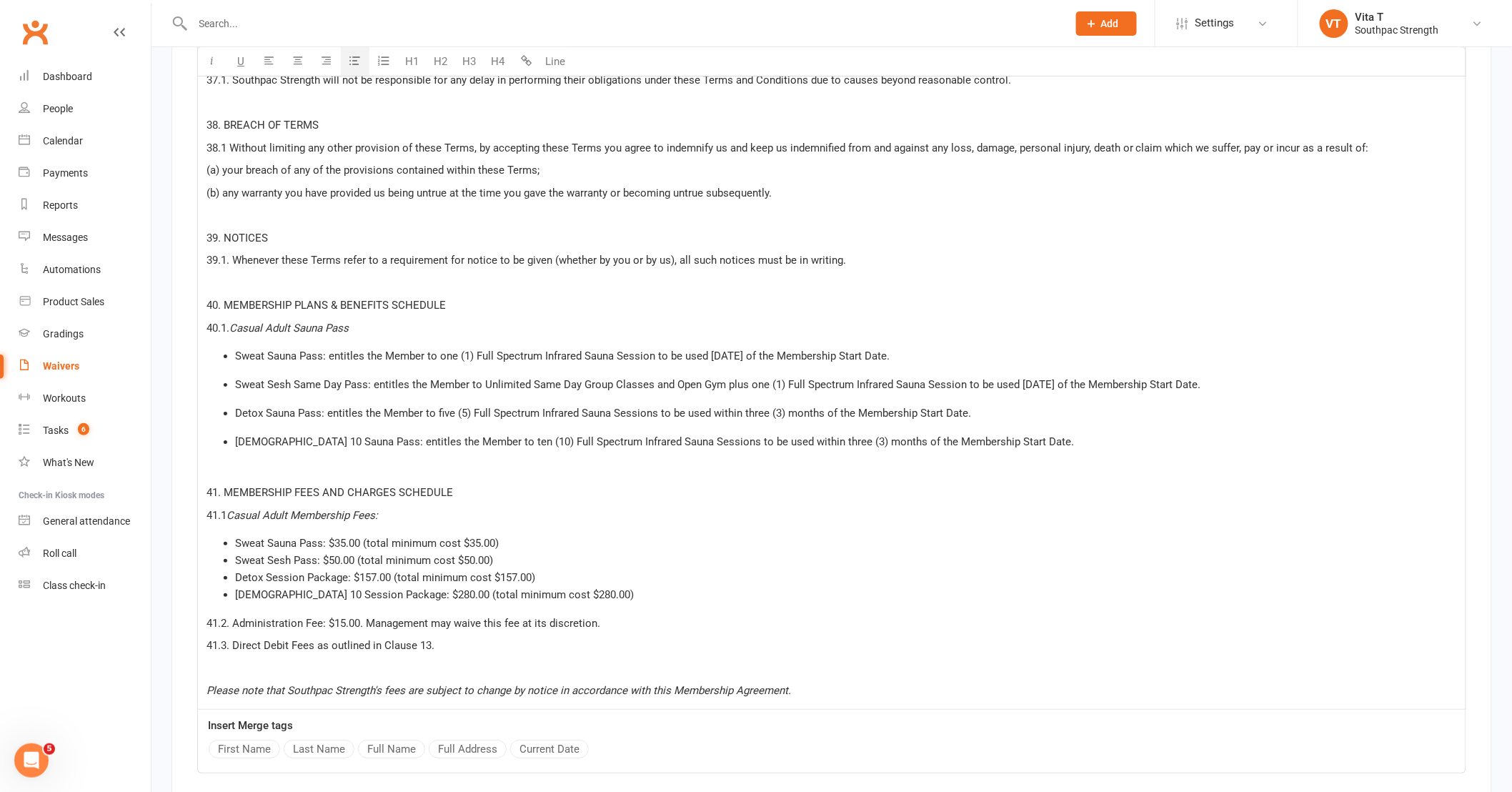
click at [365, 67] on button "button" at bounding box center [355, 62] width 29 height 29
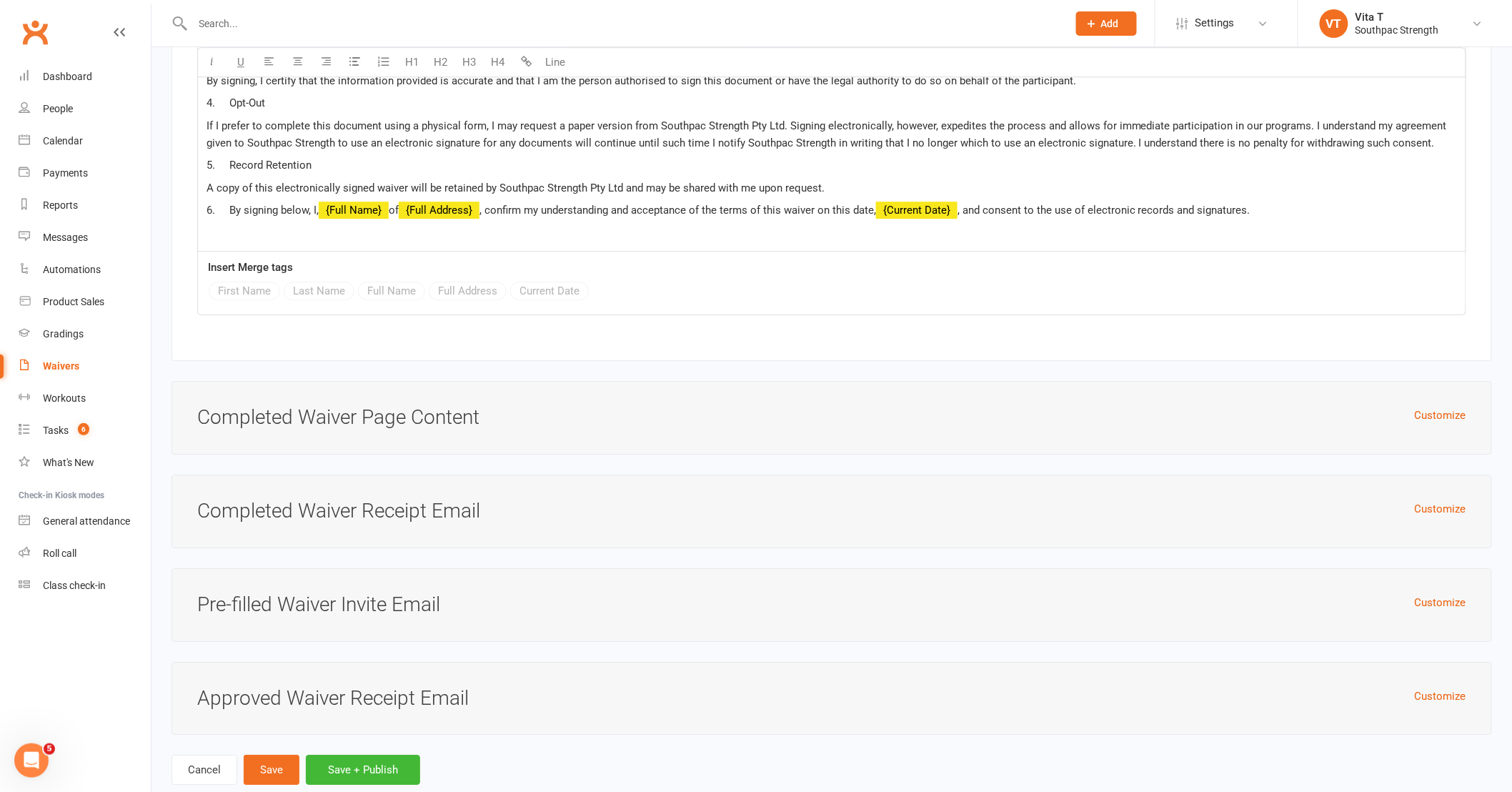
scroll to position [15300, 0]
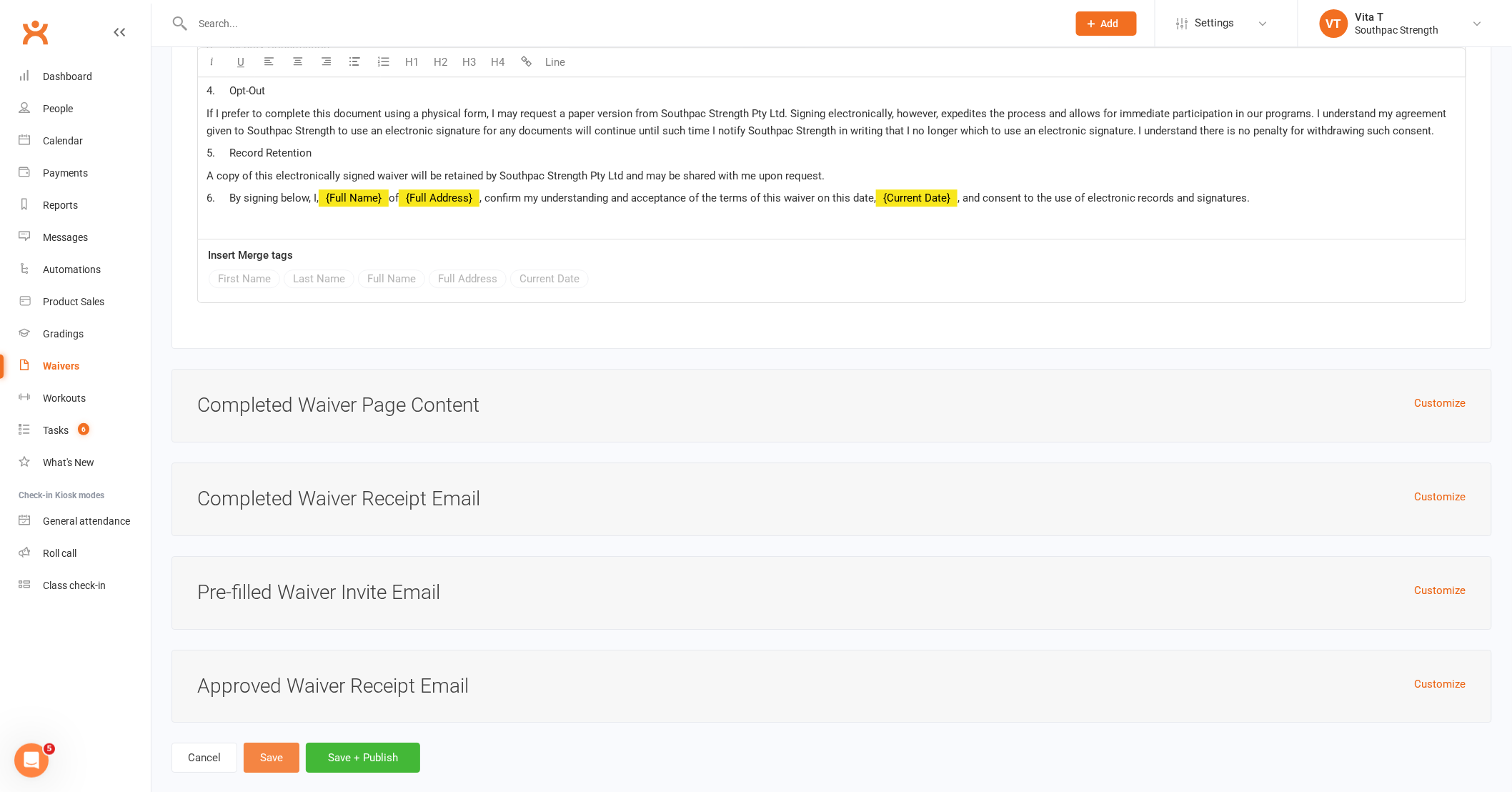
click at [259, 743] on button "Save" at bounding box center [271, 758] width 55 height 30
type input "HEALTH & SAFETY SCREENINGDo you have a history of any of the following:"
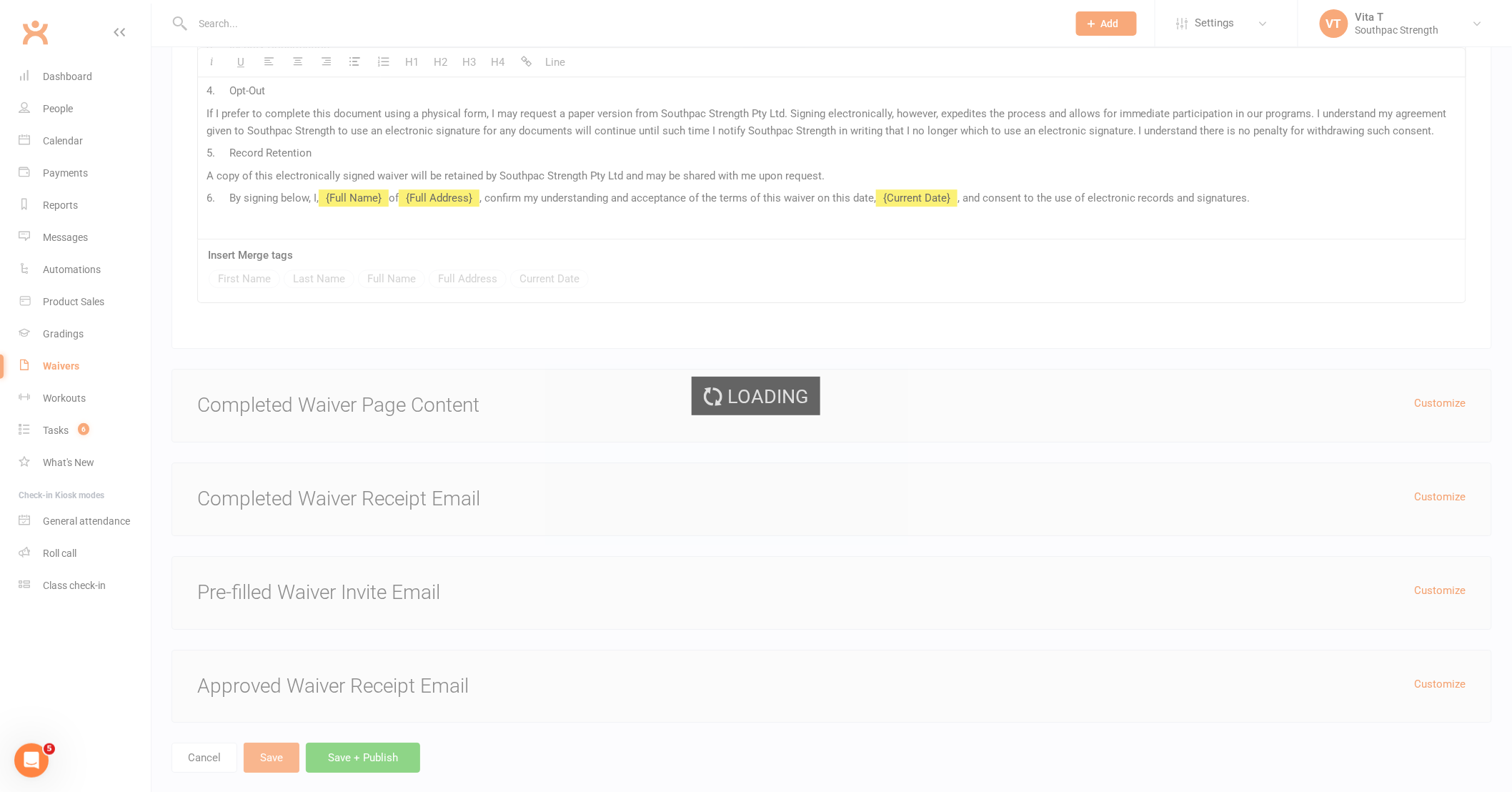
select select "100"
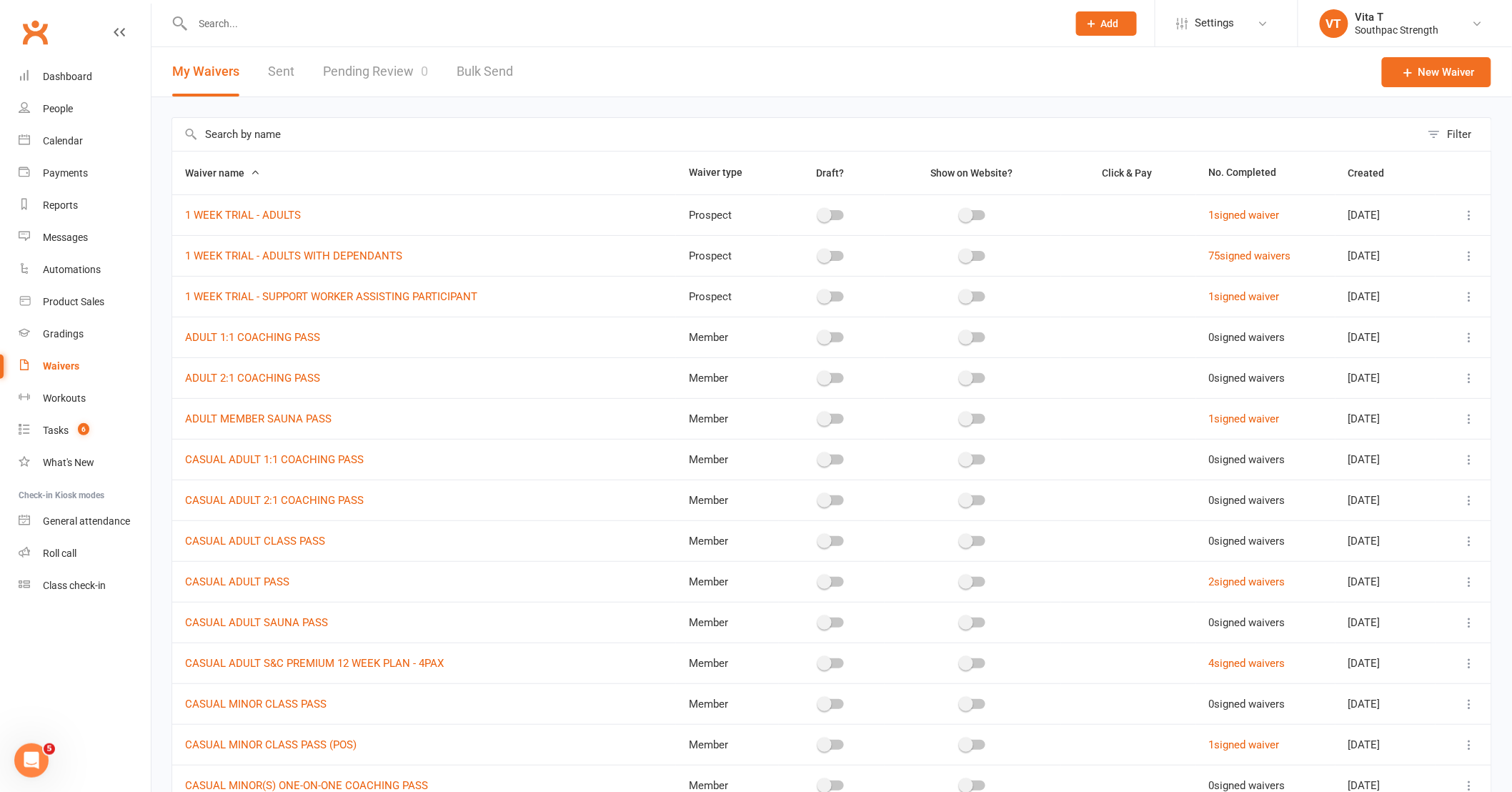
click at [1457, 136] on div "Filter" at bounding box center [1460, 134] width 24 height 17
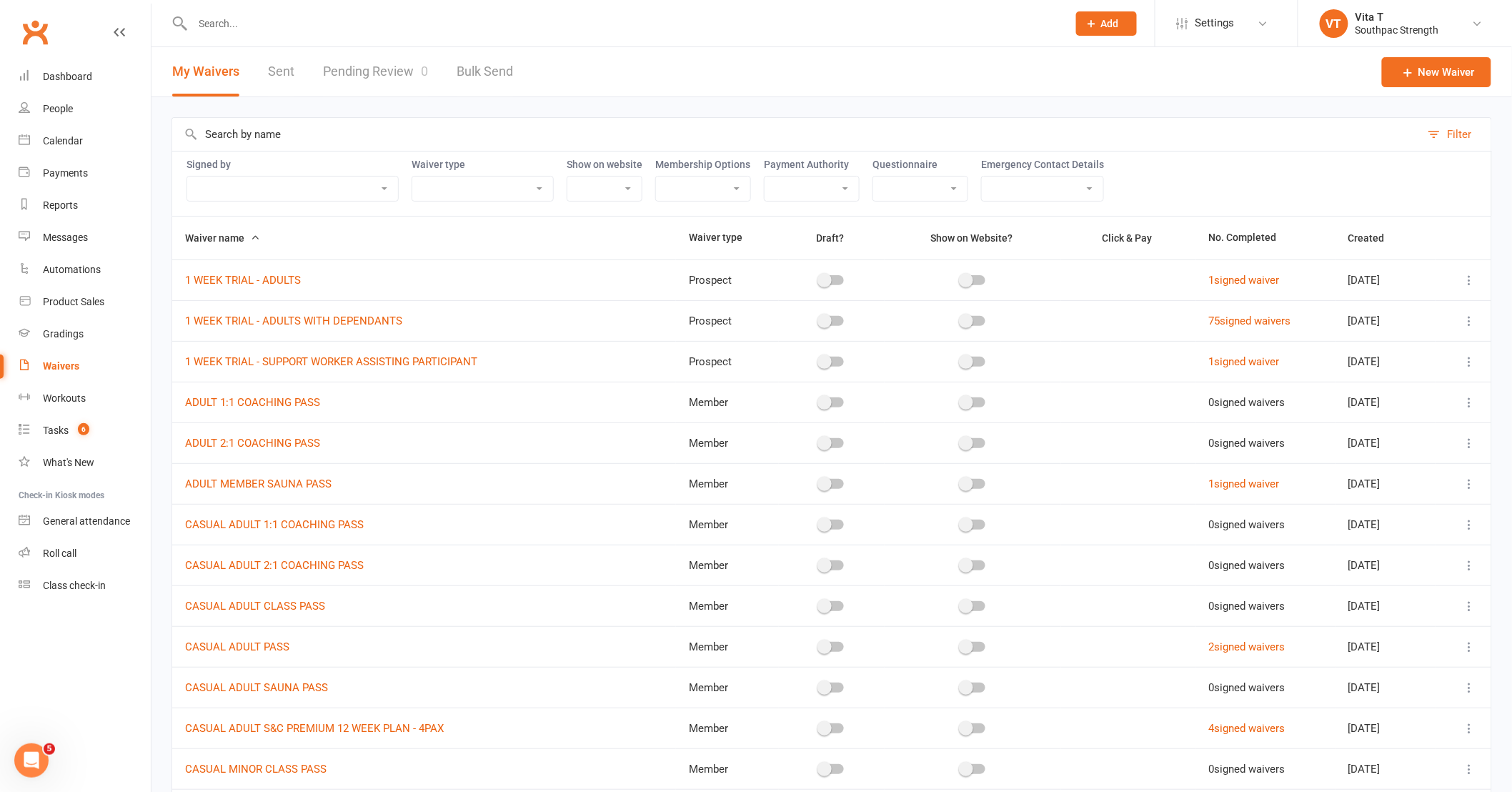
click at [333, 183] on select "All contacts can sign Only parents with dependants can sign Only individuals ca…" at bounding box center [293, 188] width 211 height 24
click at [341, 158] on div "Signed by All contacts can sign Only parents with dependants can sign Only indi…" at bounding box center [832, 183] width 1321 height 65
click at [1446, 139] on button "Filter" at bounding box center [1456, 134] width 71 height 33
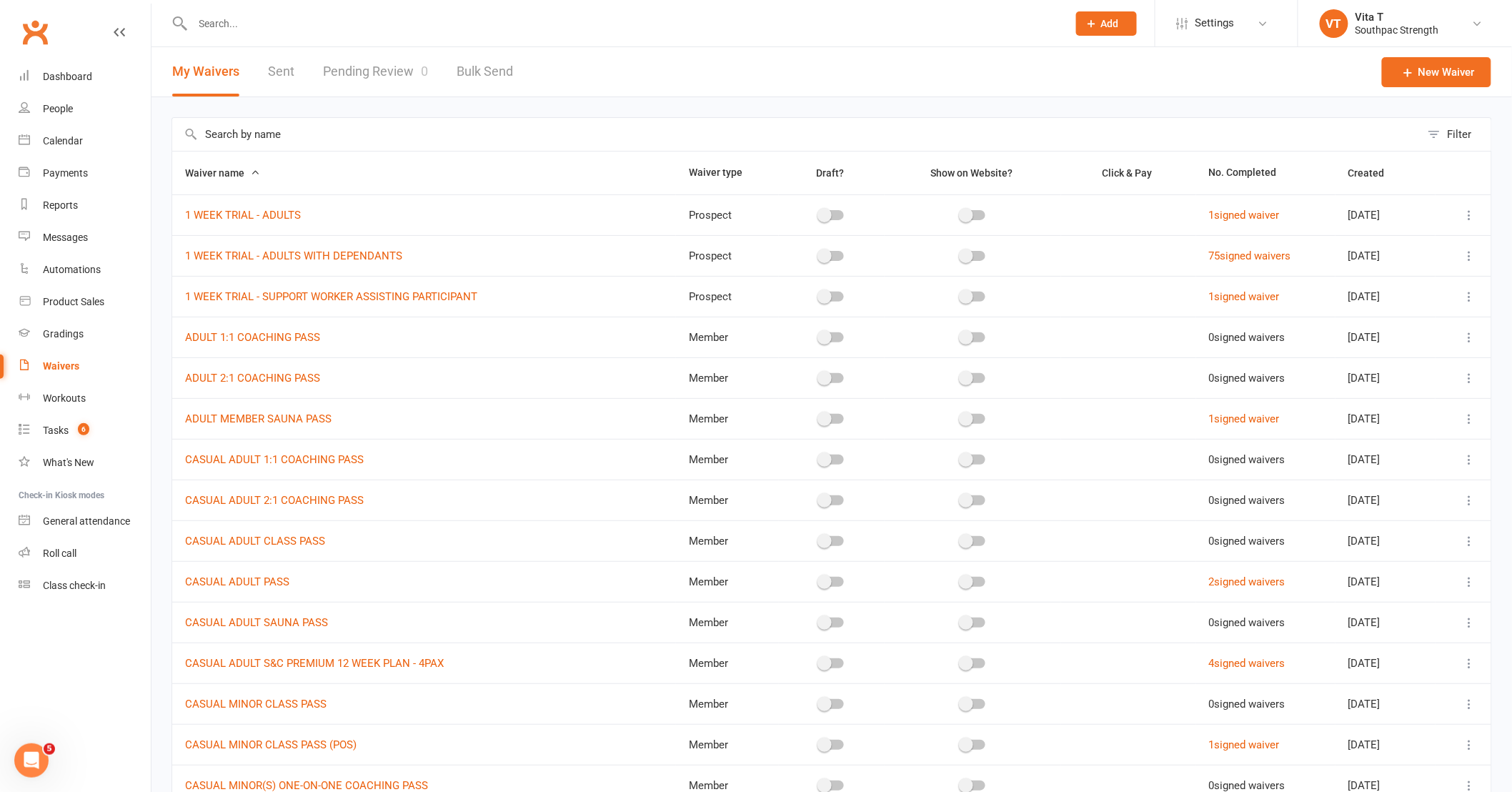
click at [1446, 139] on button "Filter" at bounding box center [1456, 134] width 71 height 33
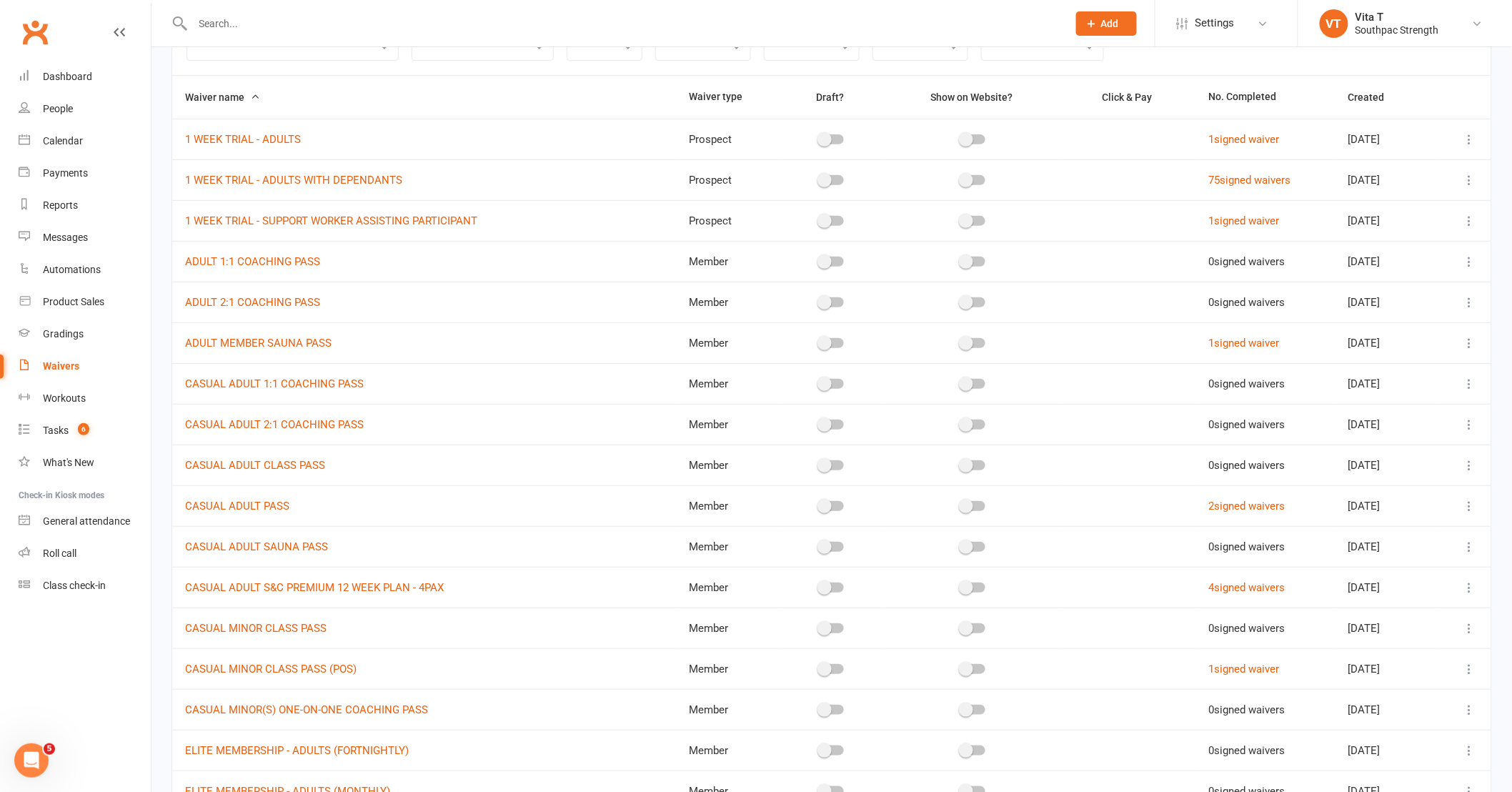
scroll to position [159, 0]
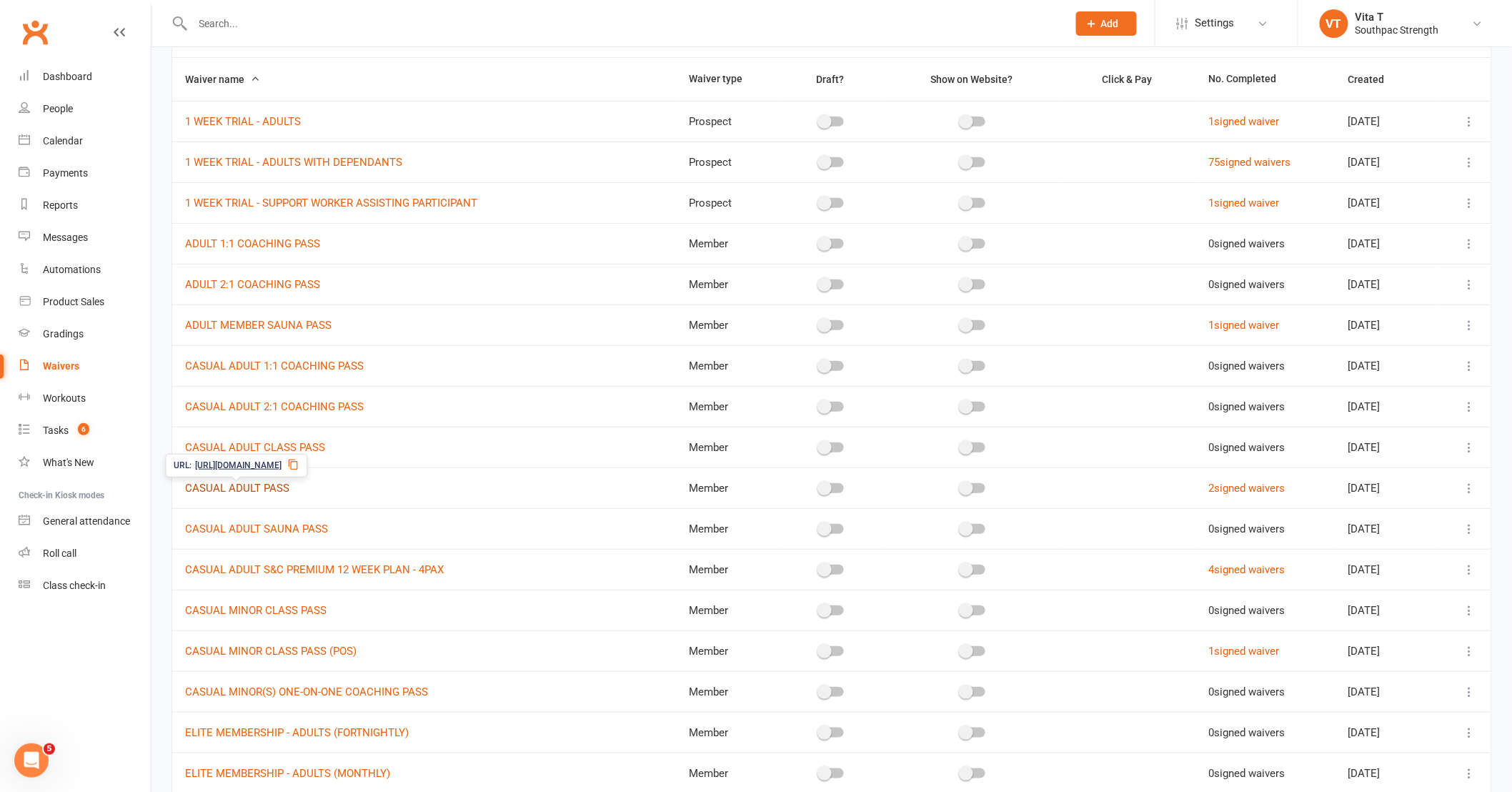
click at [267, 492] on link "CASUAL ADULT PASS" at bounding box center [237, 488] width 105 height 12
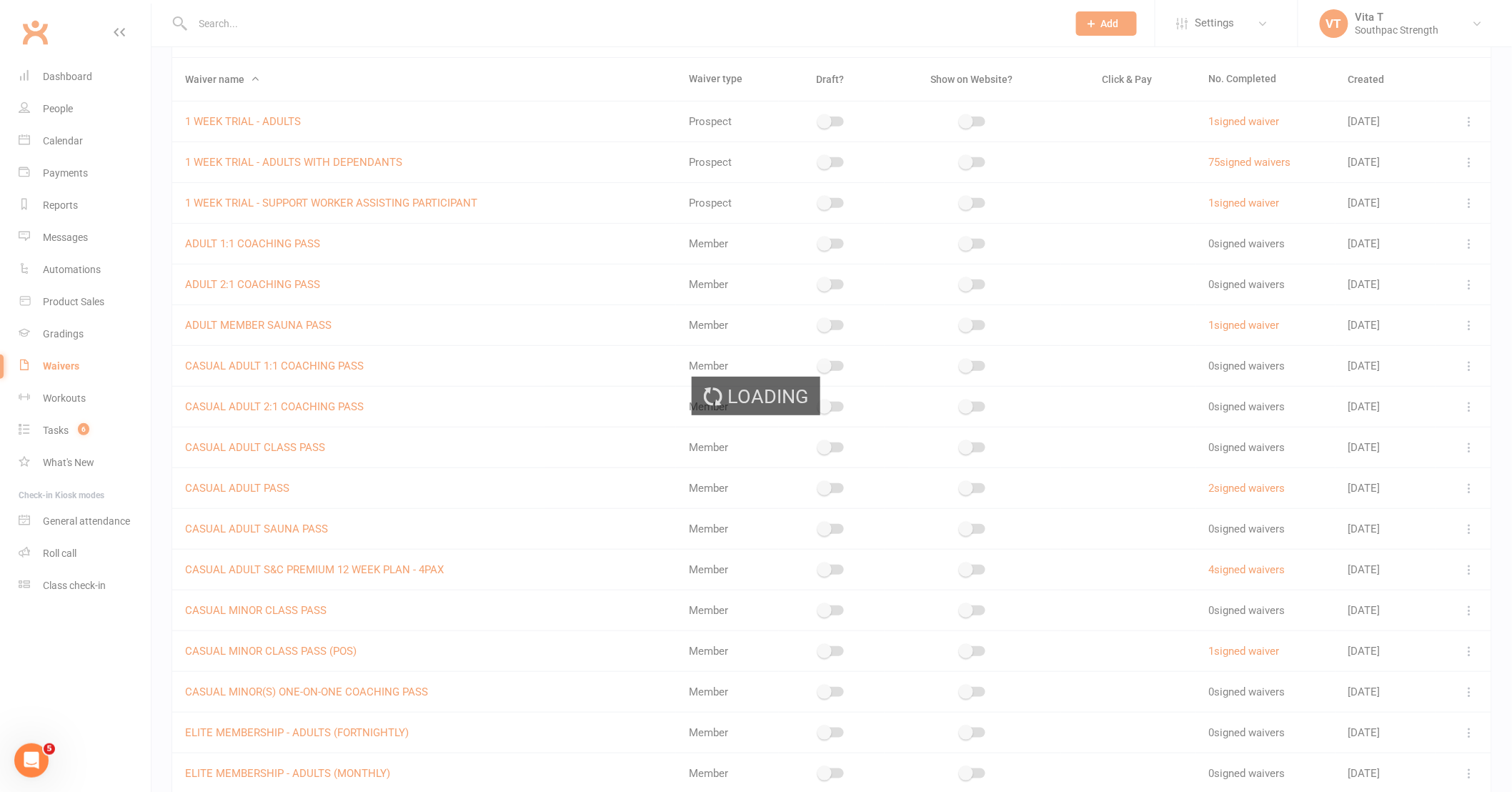
select select "select"
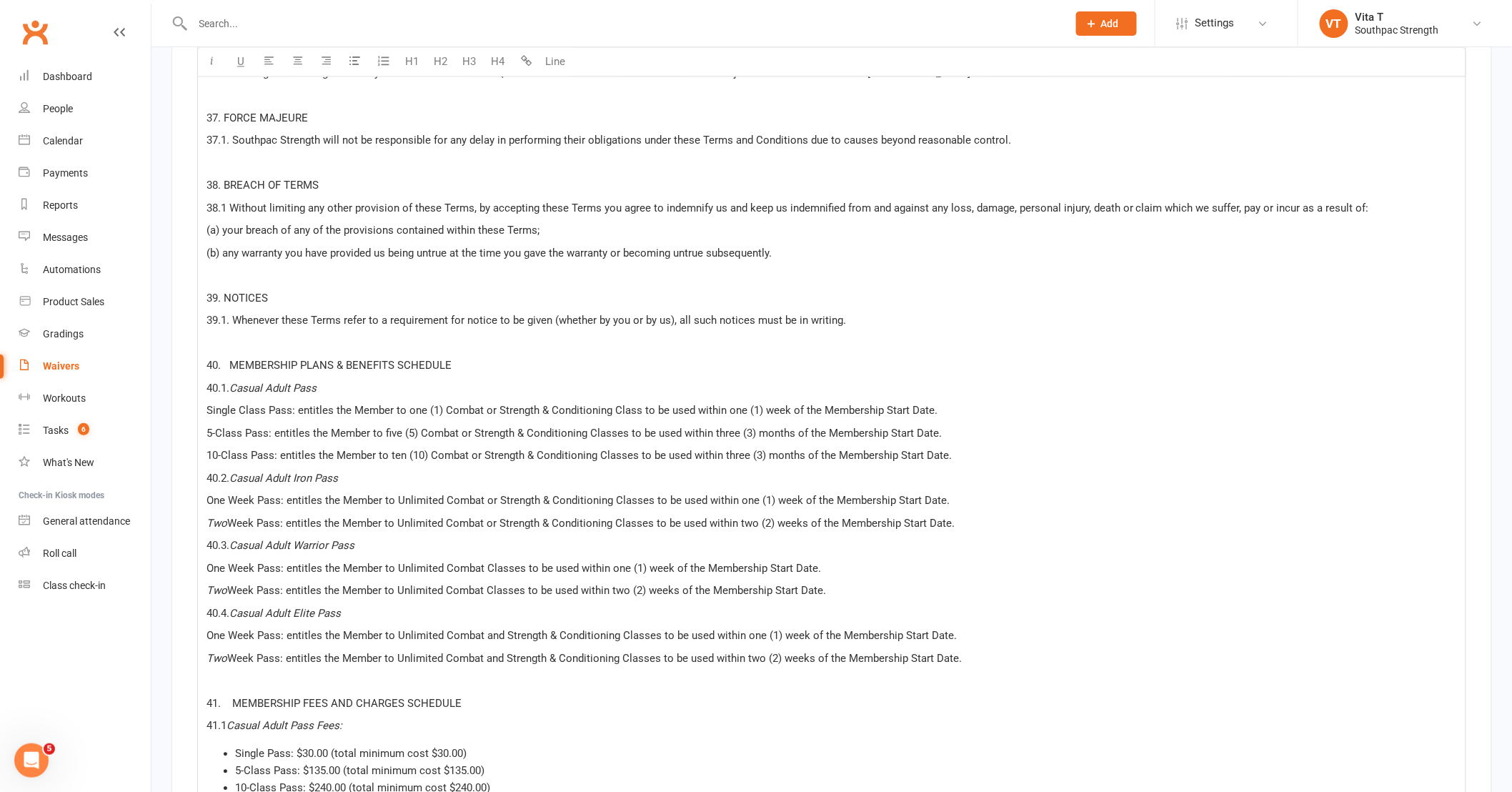
scroll to position [10394, 0]
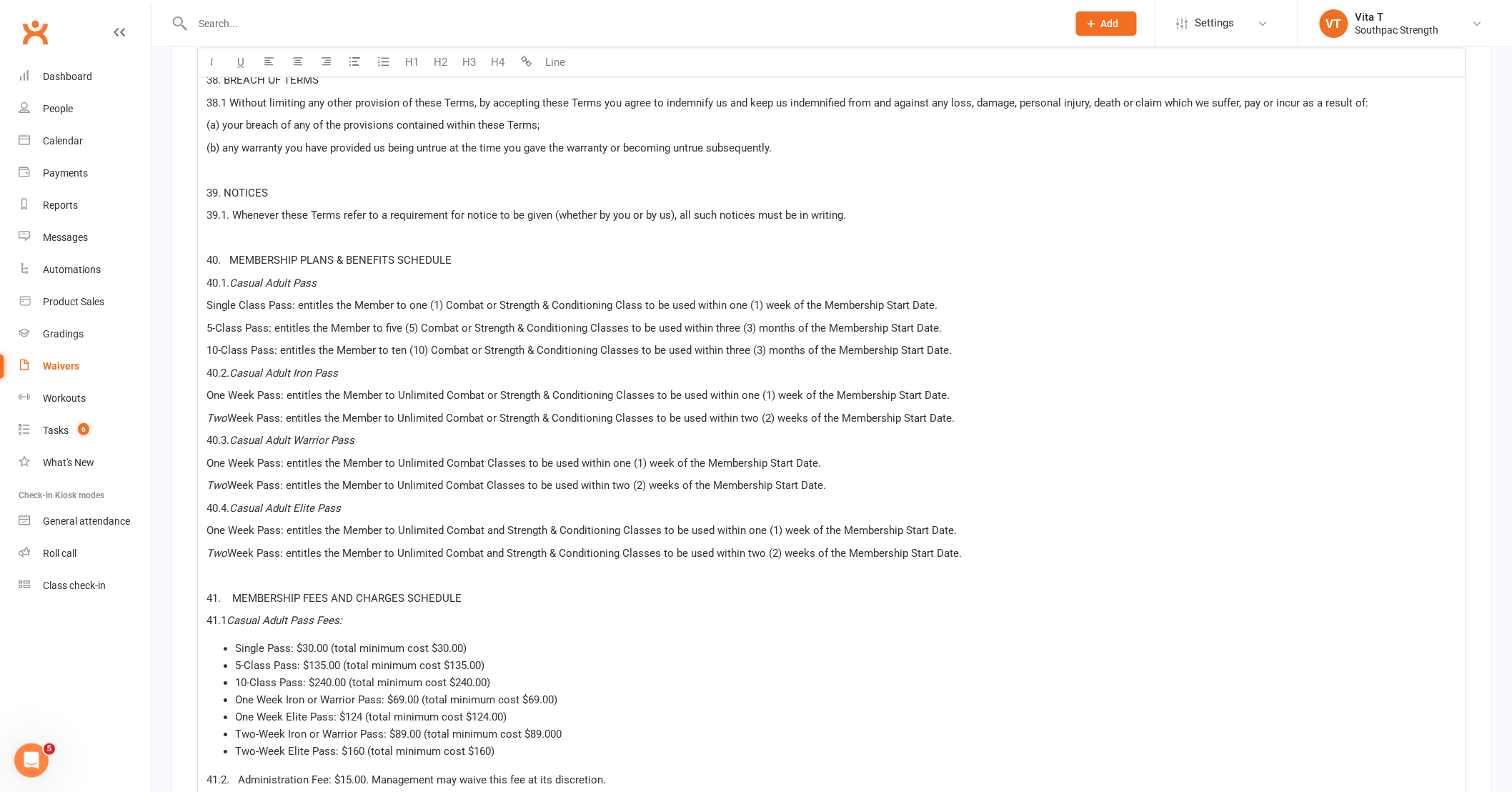
click at [993, 341] on p "10-Class Pass: entitles the Member to ten (10) Combat or Strength & Conditionin…" at bounding box center [831, 350] width 1250 height 17
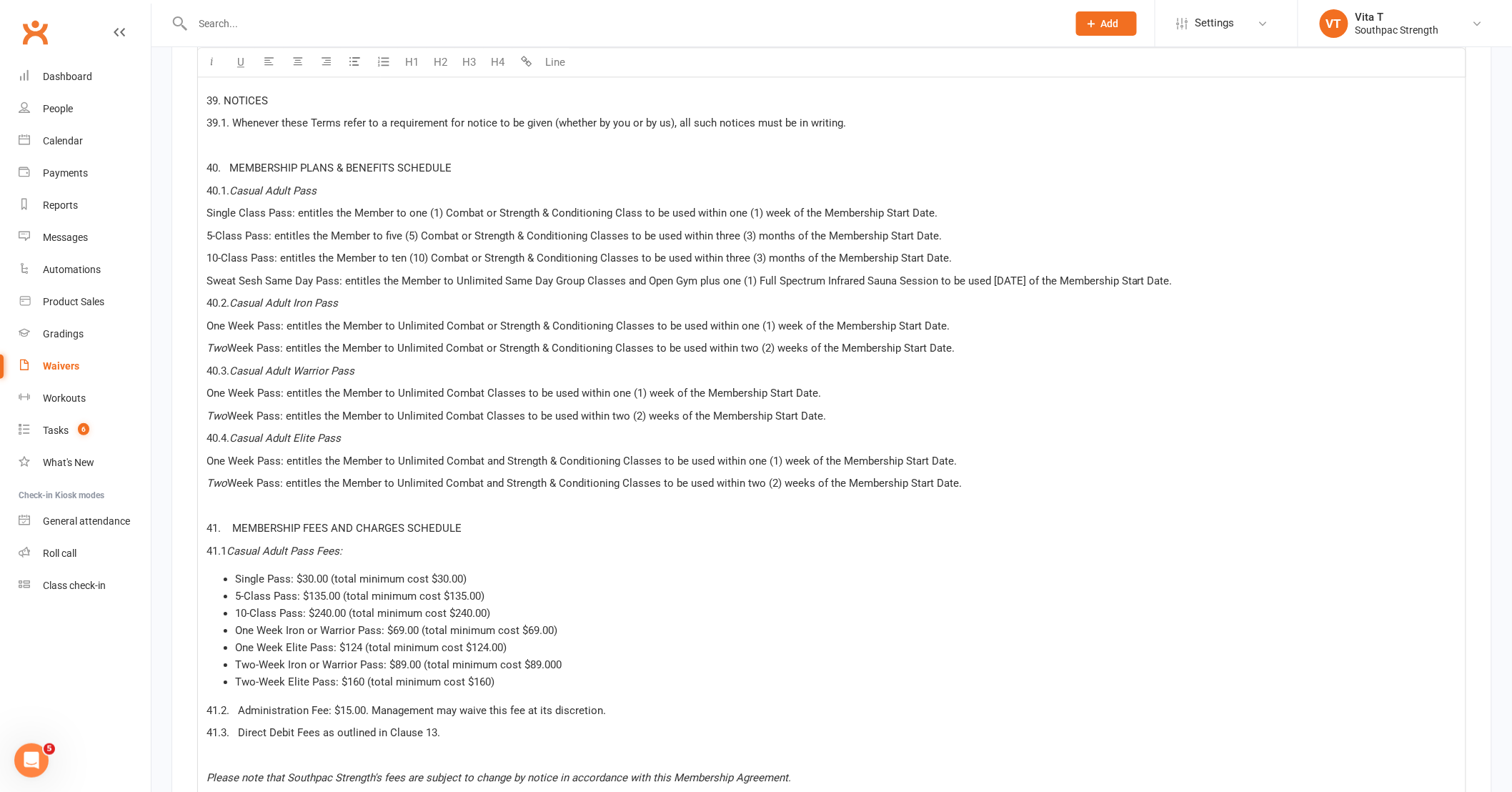
scroll to position [10474, 0]
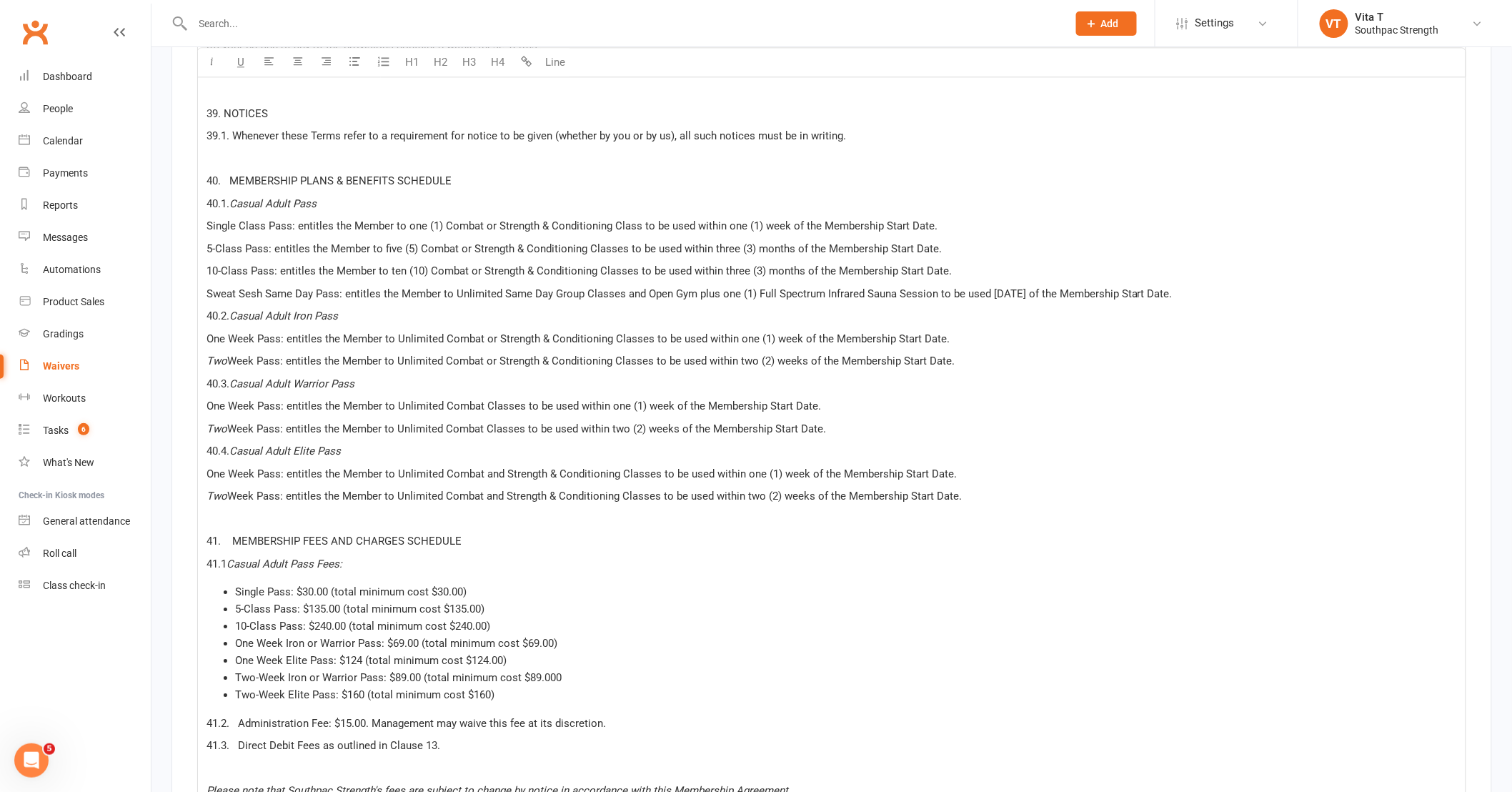
click at [209, 219] on span "Single Class Pass: entitles the Member to one (1) Combat or Strength & Conditio…" at bounding box center [572, 226] width 731 height 12
drag, startPoint x: 348, startPoint y: 64, endPoint x: 344, endPoint y: 73, distance: 9.8
click at [349, 64] on button "button" at bounding box center [355, 62] width 29 height 29
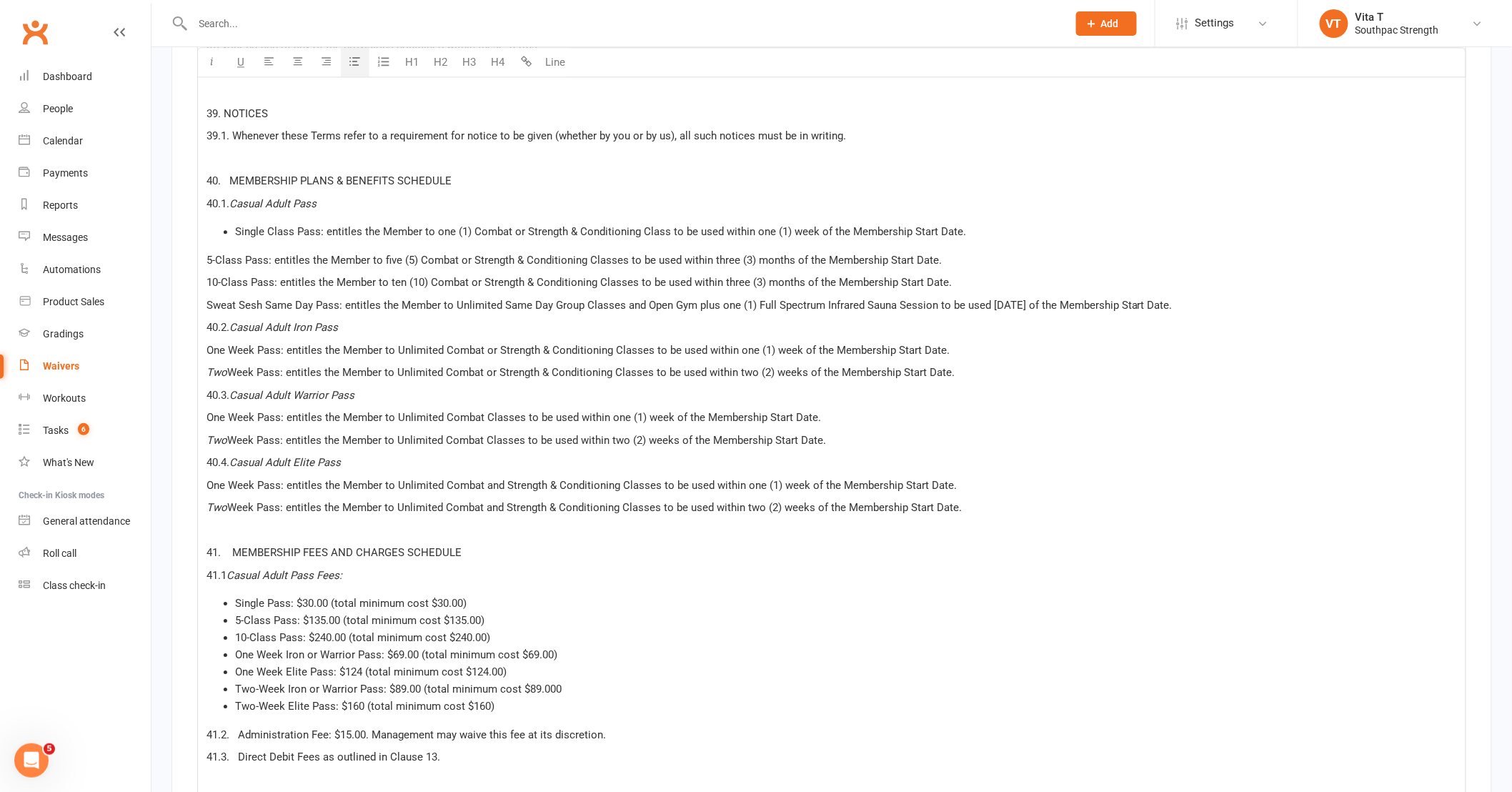
click at [206, 254] on span "5-Class Pass: entitles the Member to five (5) Combat or Strength & Conditioning…" at bounding box center [574, 260] width 736 height 12
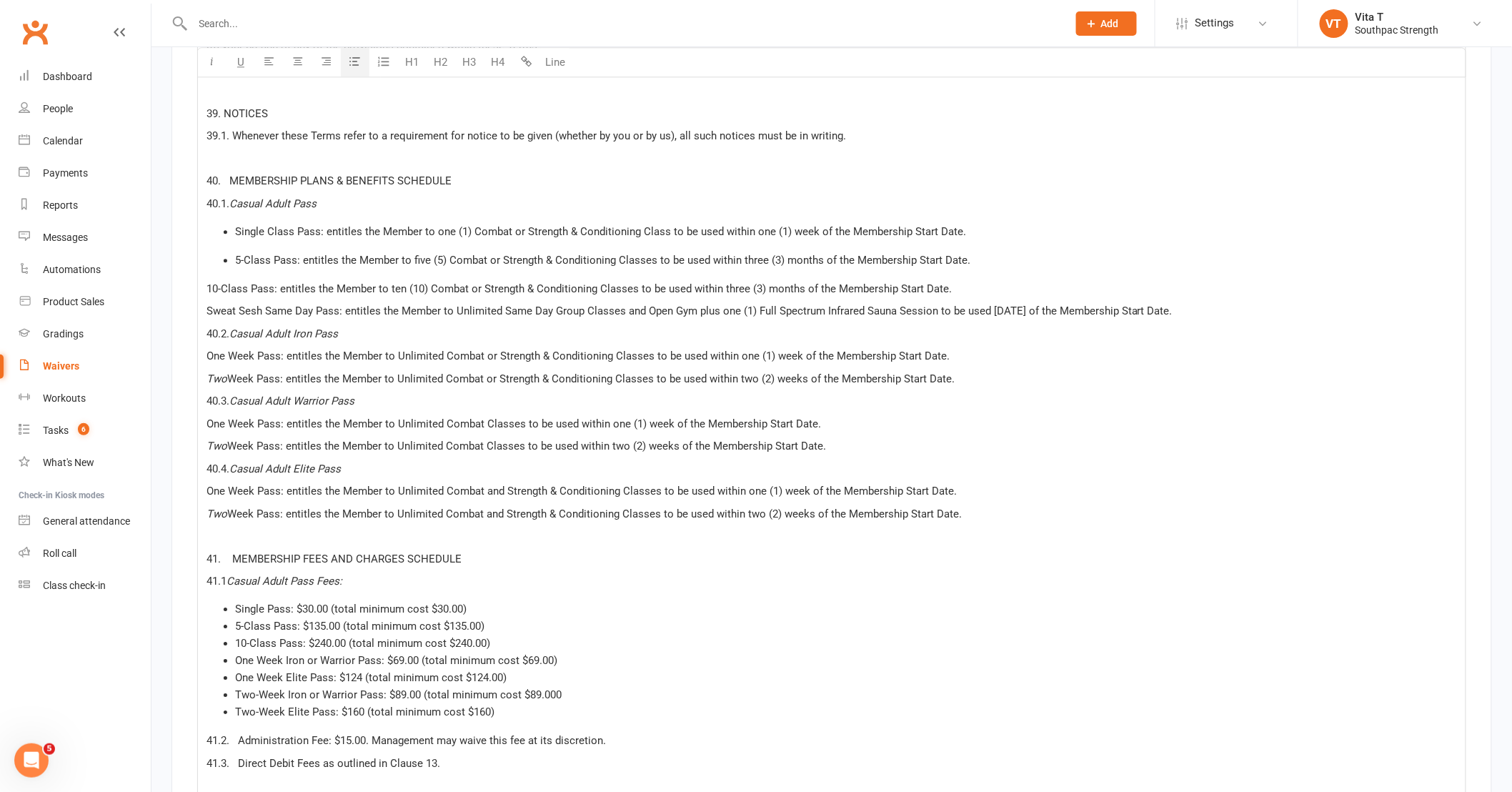
click at [359, 72] on button "button" at bounding box center [355, 62] width 29 height 29
click at [363, 62] on button "button" at bounding box center [355, 62] width 29 height 29
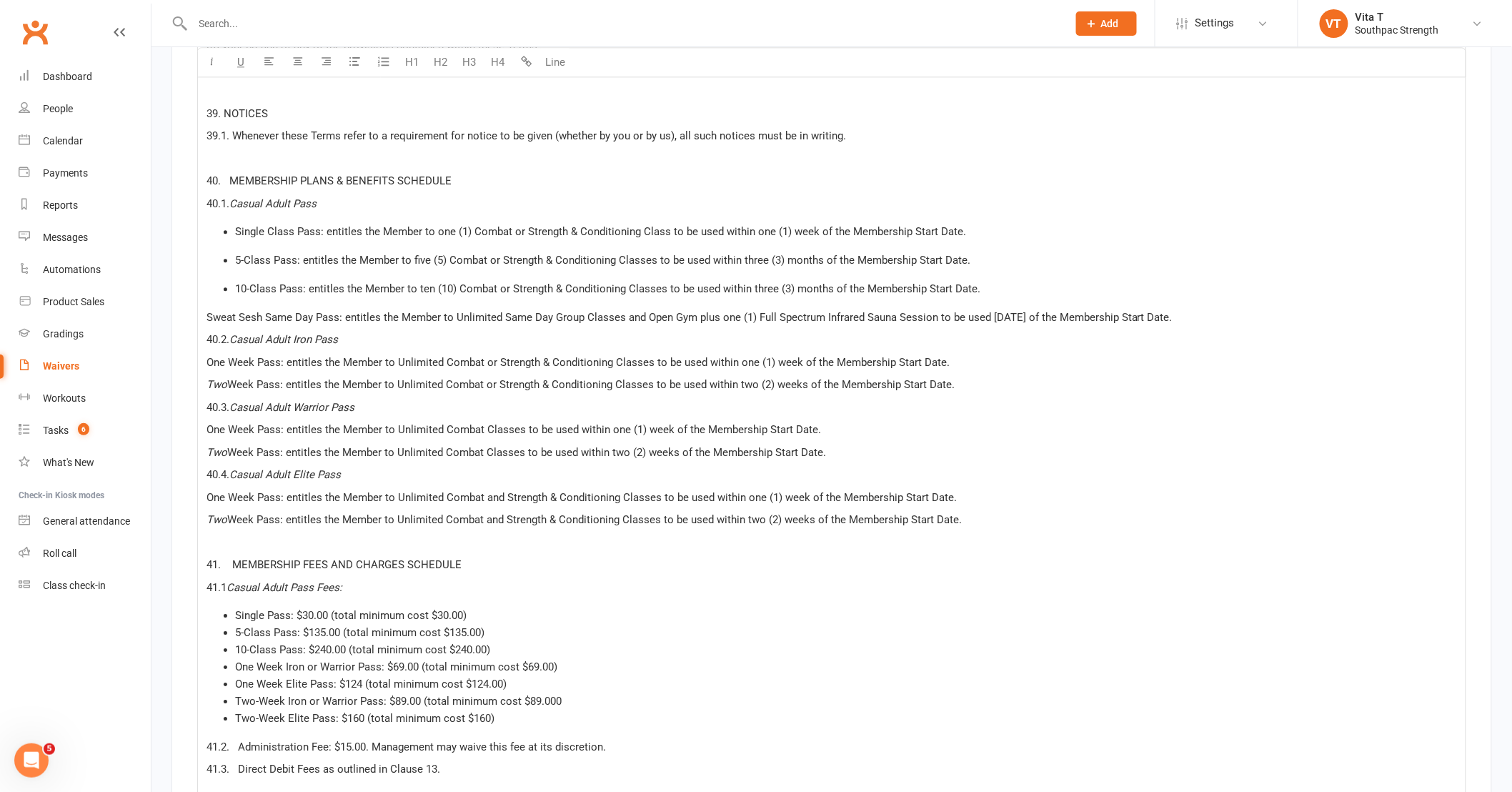
click at [353, 61] on icon "button" at bounding box center [355, 61] width 11 height 11
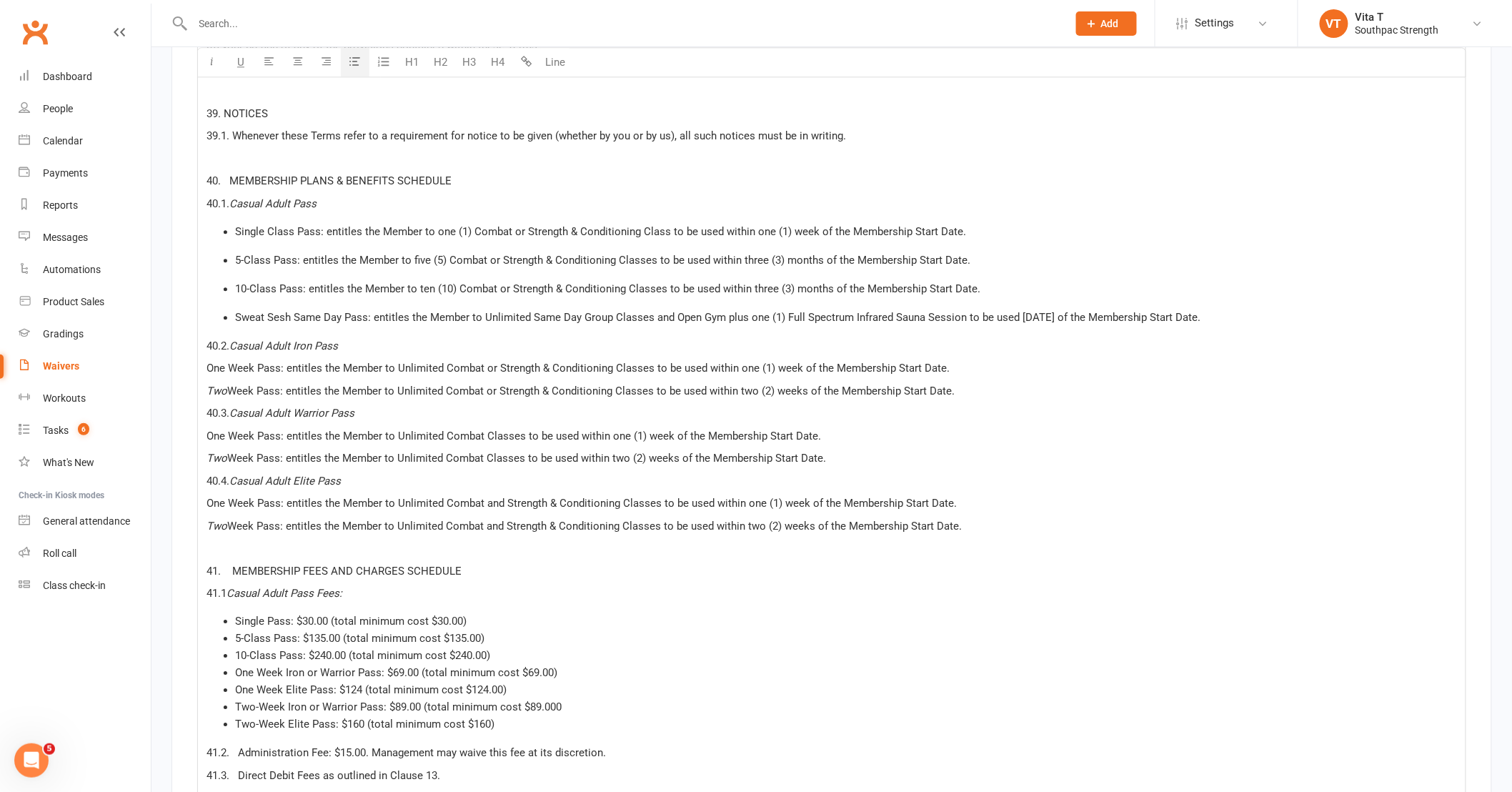
click at [358, 62] on icon "button" at bounding box center [355, 61] width 11 height 11
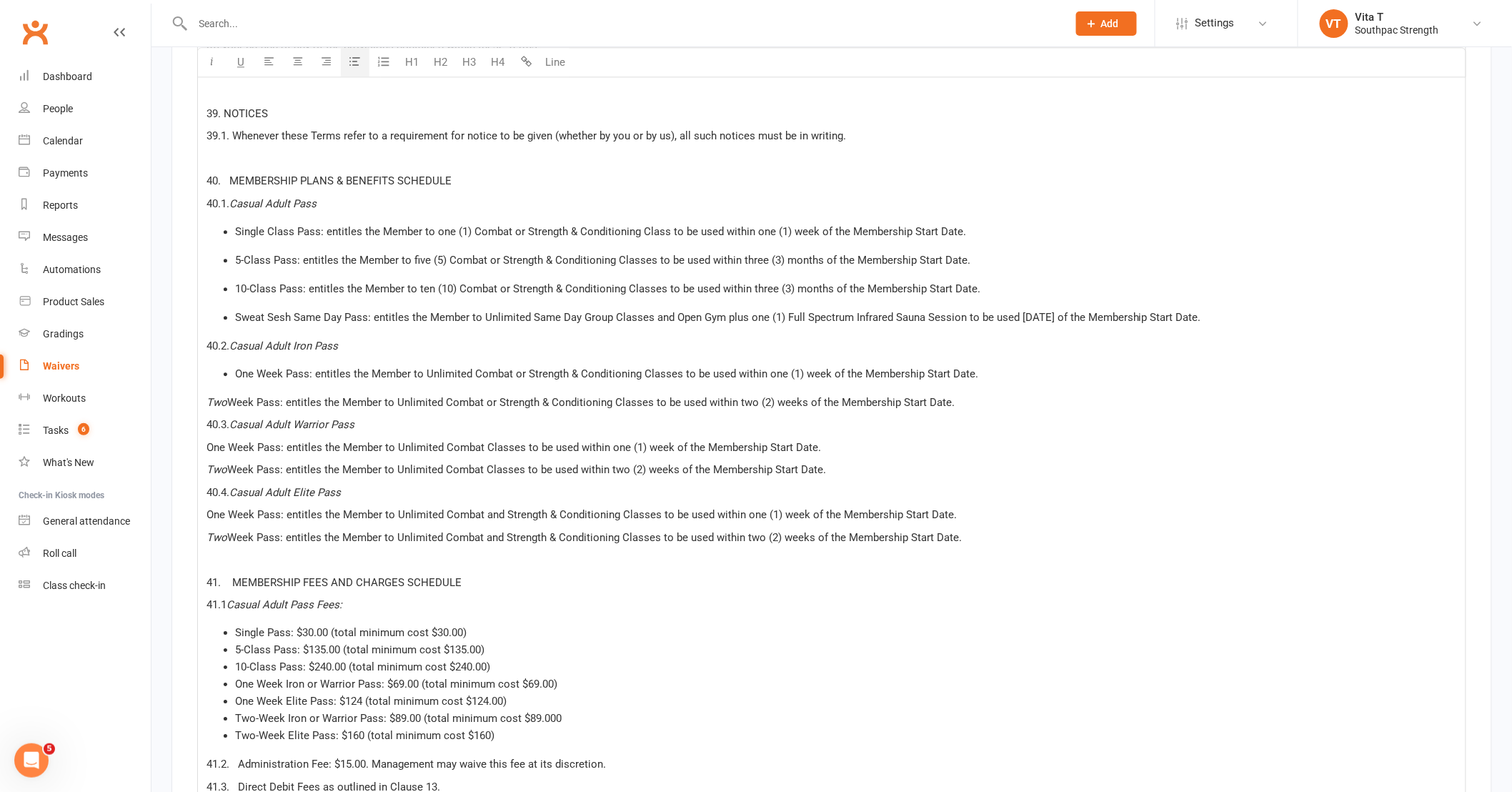
click at [207, 396] on span "Two" at bounding box center [216, 402] width 21 height 12
click at [352, 64] on icon "button" at bounding box center [355, 61] width 11 height 11
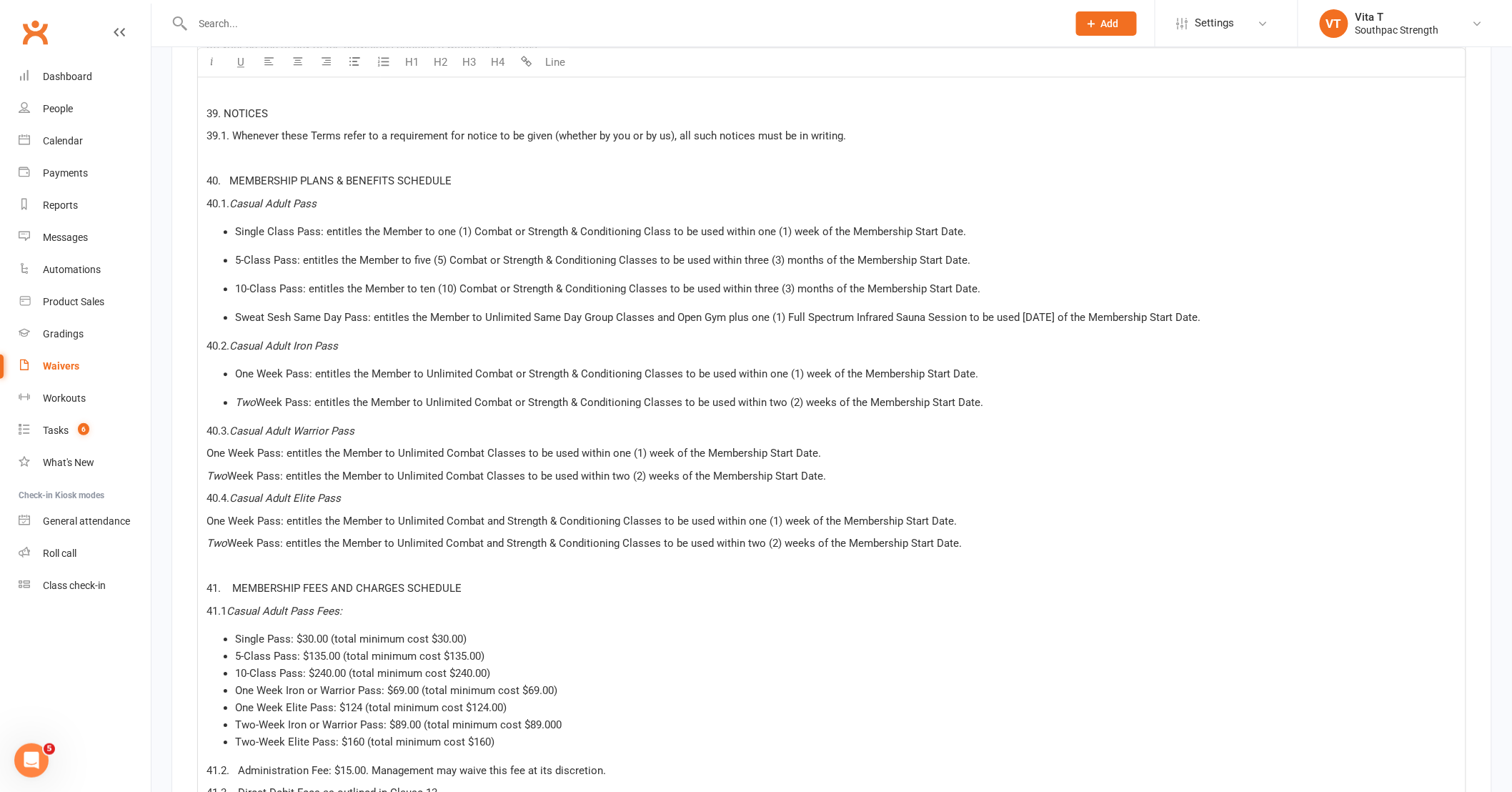
click at [209, 447] on span "One Week Pass: entitles the Member to Unlimited Combat Classes to be used withi…" at bounding box center [513, 453] width 615 height 12
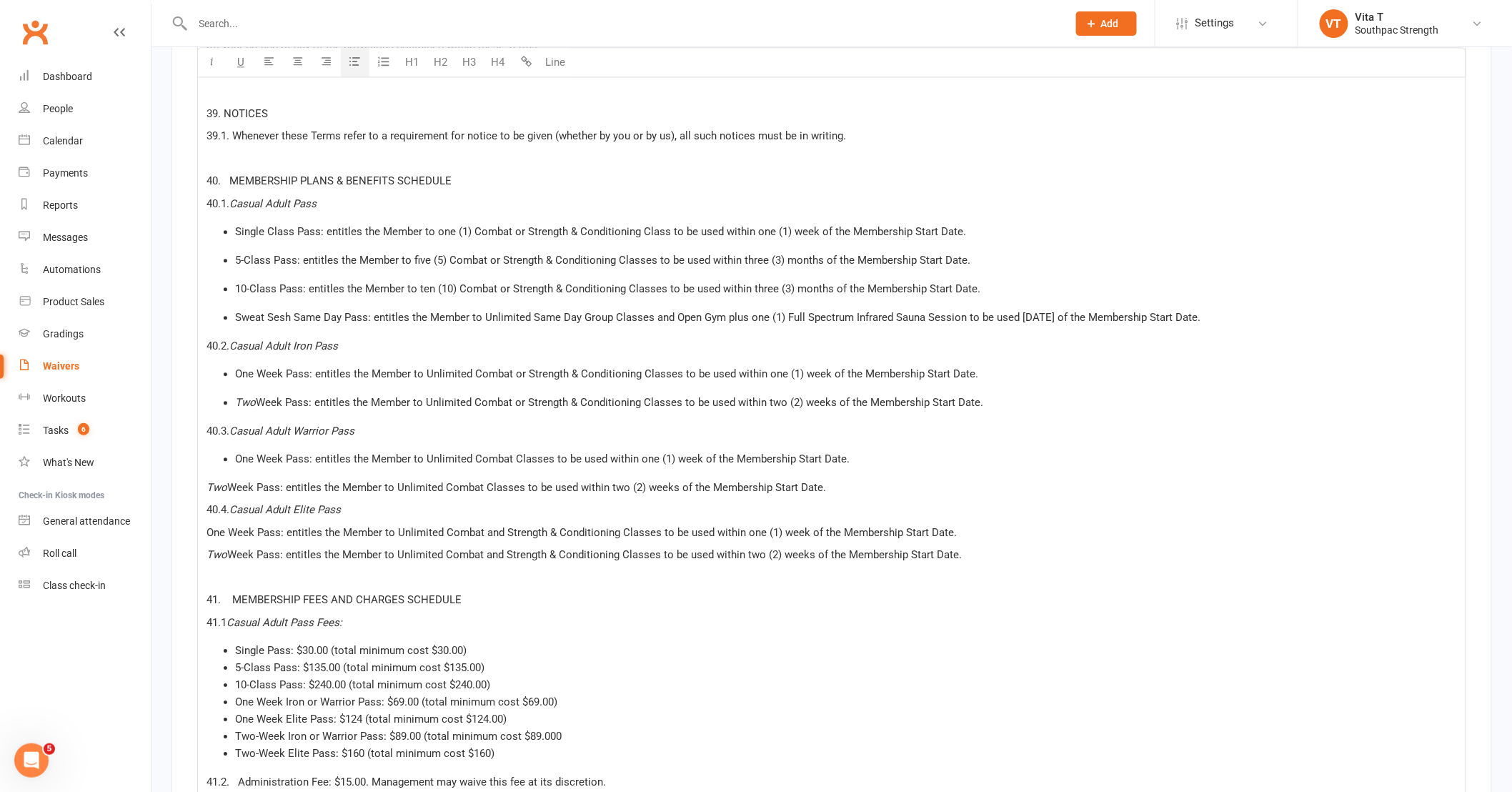
drag, startPoint x: 353, startPoint y: 65, endPoint x: 286, endPoint y: 198, distance: 148.9
click at [353, 66] on icon "button" at bounding box center [355, 61] width 11 height 11
click at [207, 481] on span "Two" at bounding box center [216, 487] width 21 height 12
click at [350, 65] on icon "button" at bounding box center [355, 61] width 11 height 11
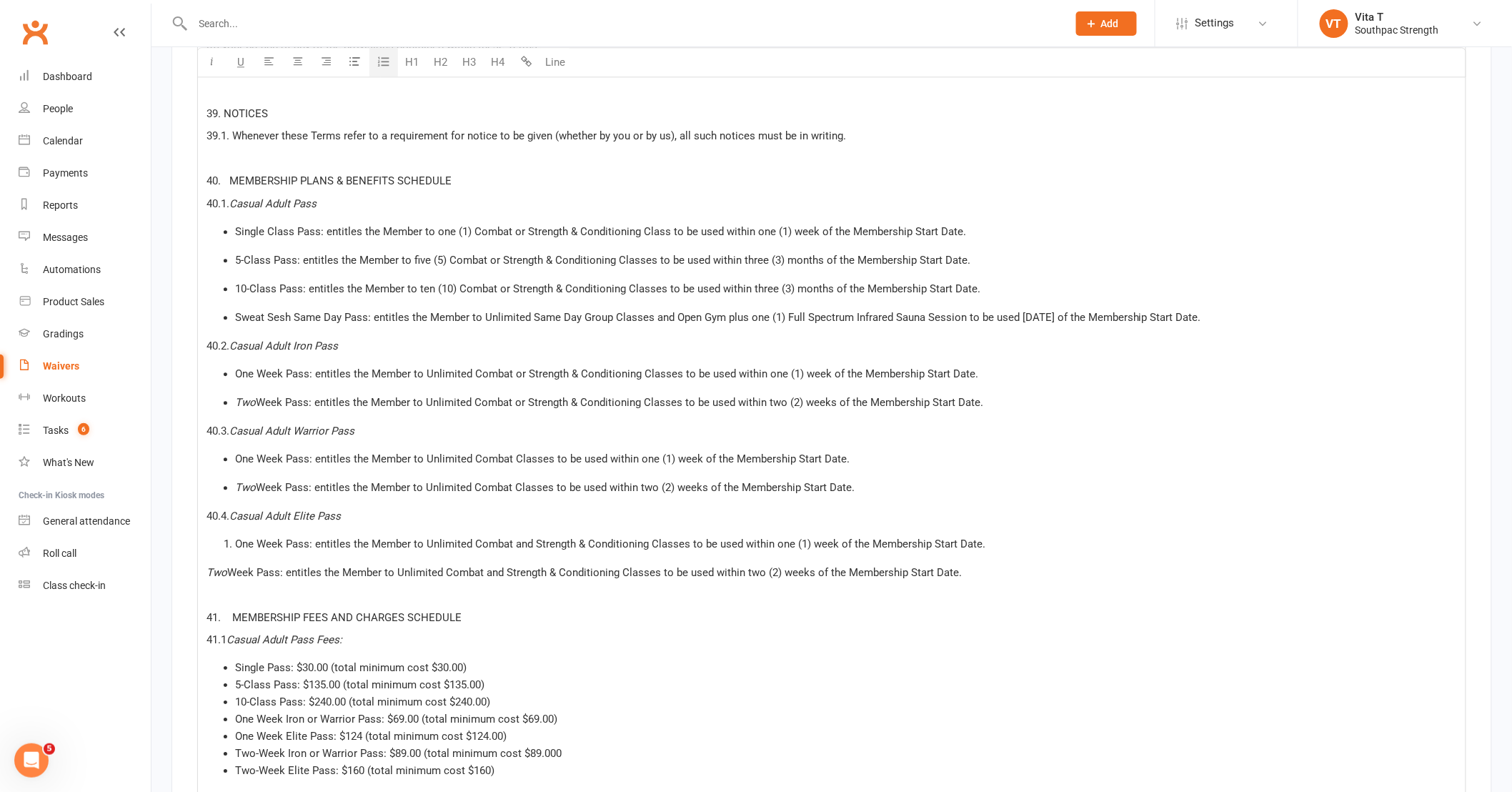
drag, startPoint x: 386, startPoint y: 64, endPoint x: 387, endPoint y: 110, distance: 46.0
click at [350, 66] on icon "button" at bounding box center [355, 61] width 11 height 11
click at [209, 566] on span "Two" at bounding box center [216, 573] width 21 height 12
click at [349, 66] on button "button" at bounding box center [355, 62] width 29 height 29
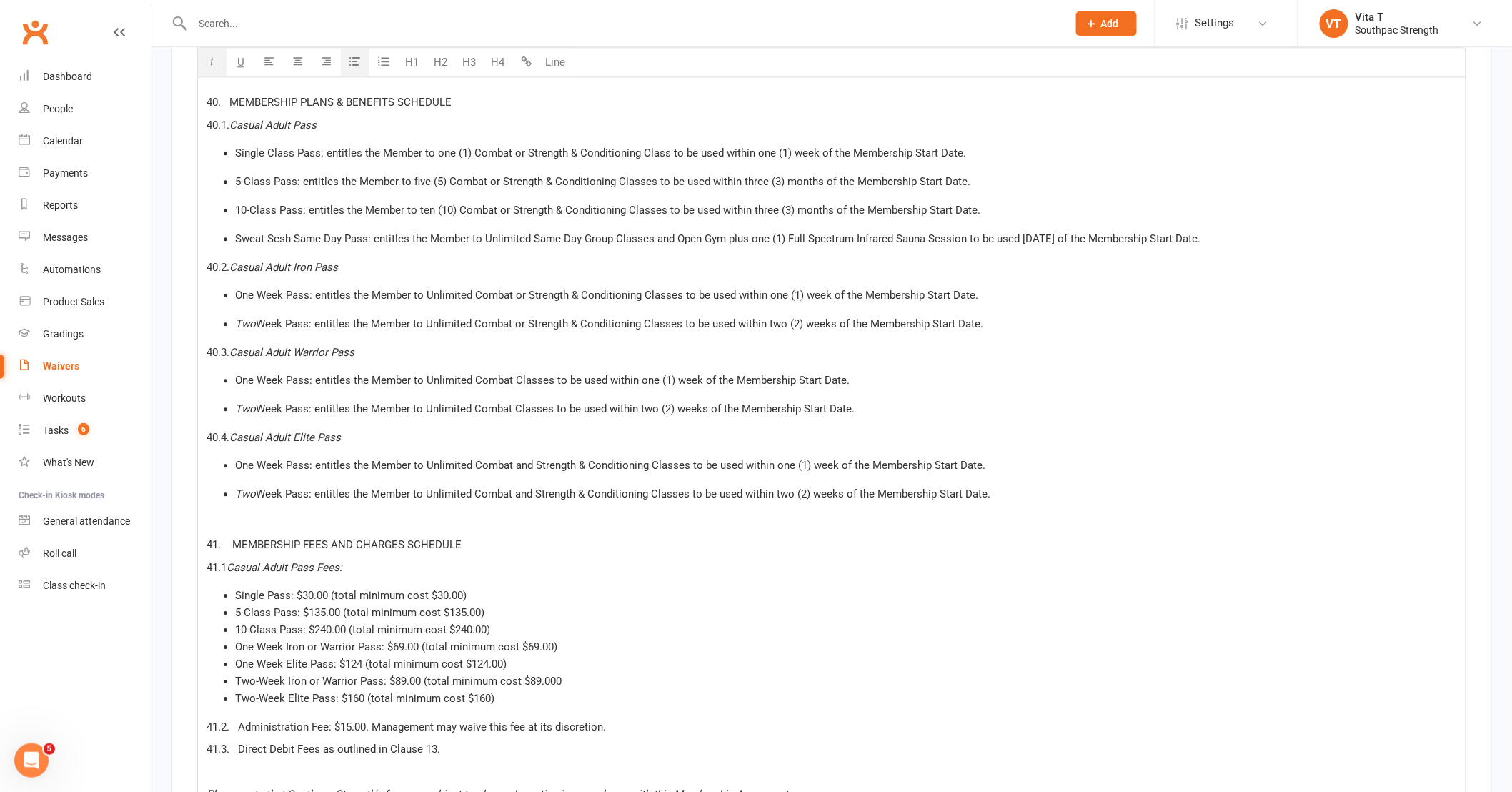
scroll to position [10553, 0]
click at [511, 620] on li "10-Class Pass: $240.00 (total minimum cost $240.00)" at bounding box center [846, 629] width 1222 height 17
drag, startPoint x: 1240, startPoint y: 225, endPoint x: 205, endPoint y: 218, distance: 1035.0
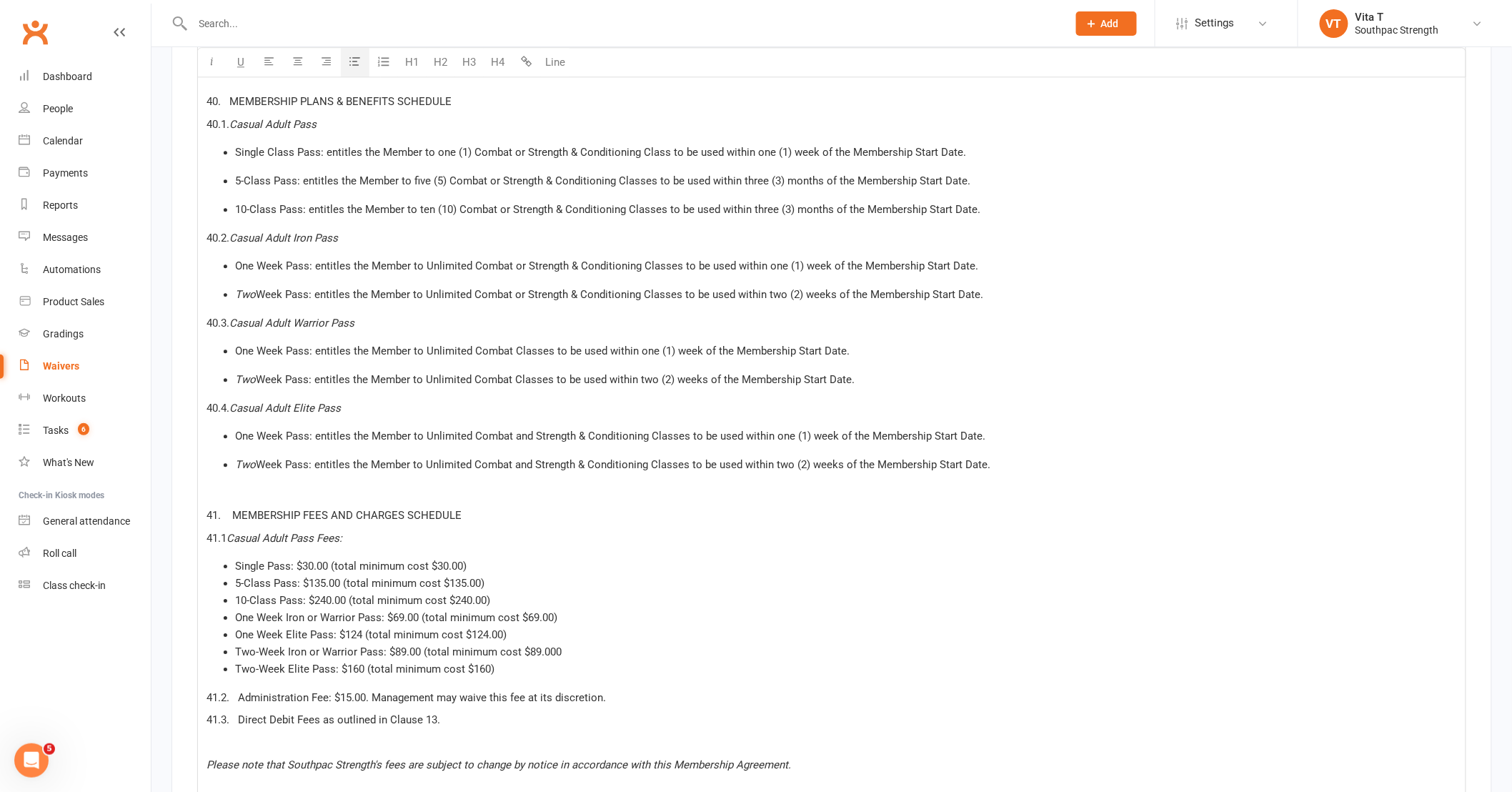
click at [987, 144] on li "Single Class Pass: entitles the Member to one (1) Combat or Strength & Conditio…" at bounding box center [846, 152] width 1222 height 17
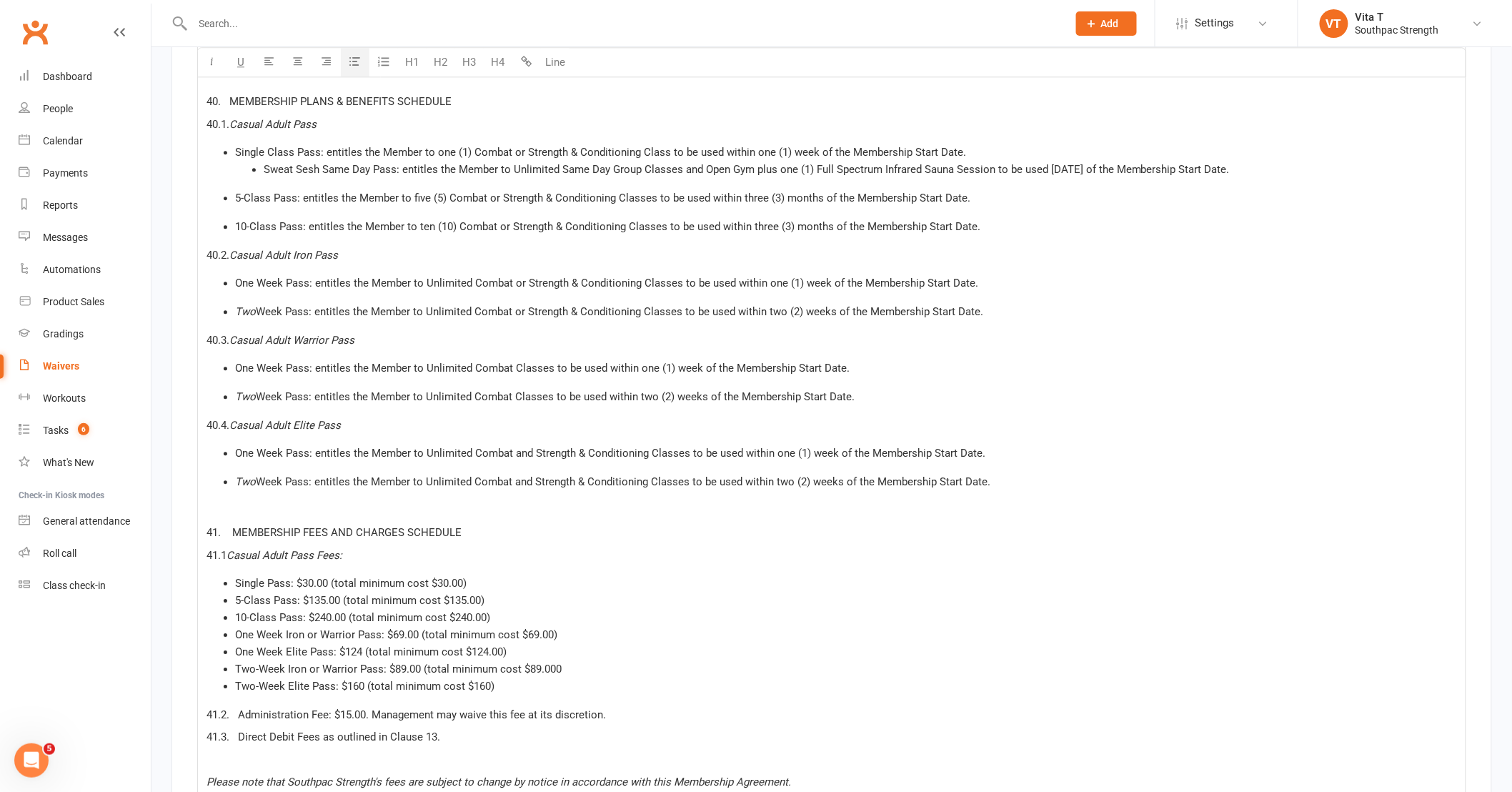
click at [264, 163] on span "Sweat Sesh Same Day Pass: entitles the Member to Unlimited Same Day Group Class…" at bounding box center [747, 169] width 966 height 12
click at [358, 57] on icon "button" at bounding box center [355, 61] width 11 height 11
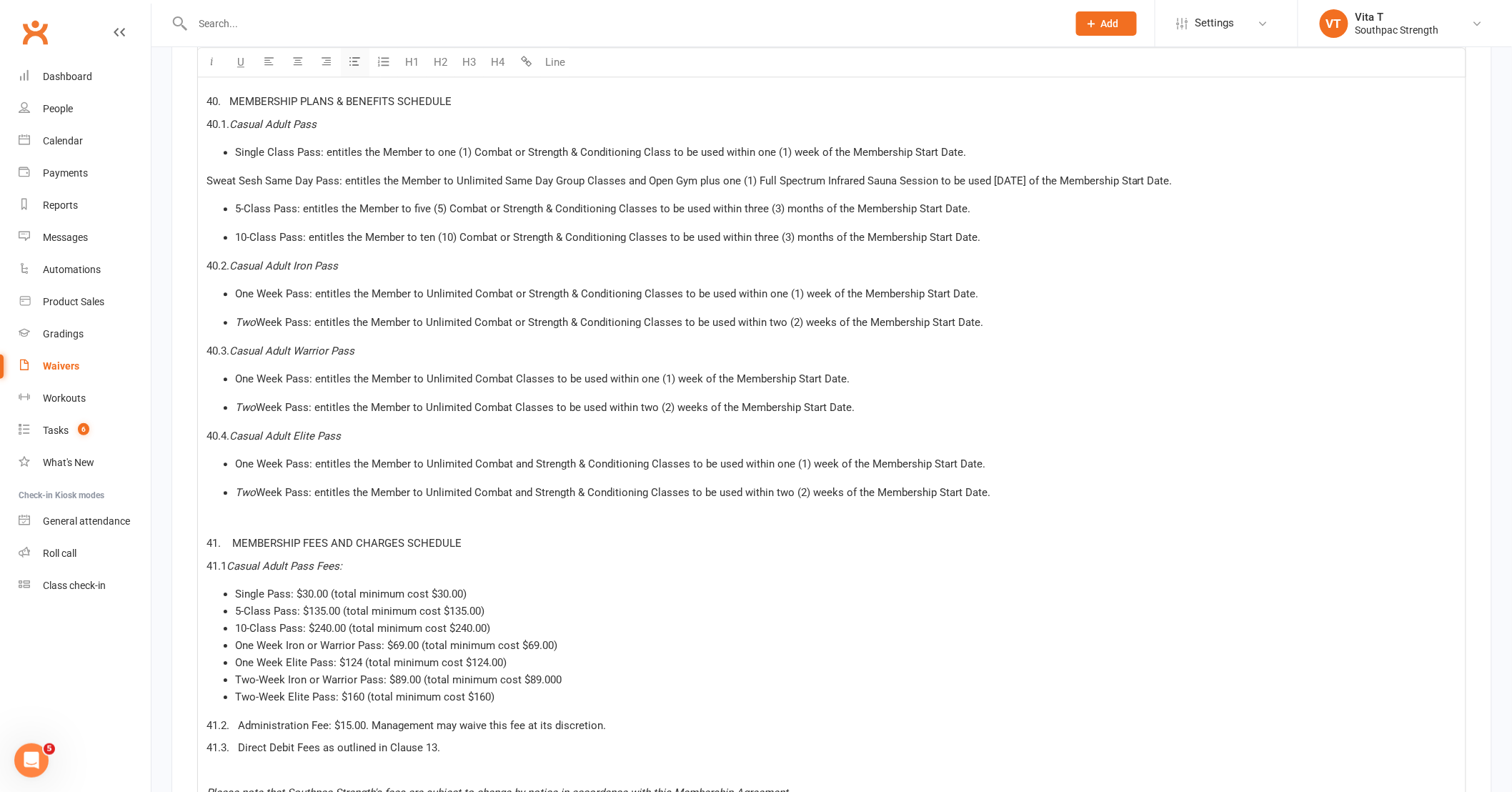
click at [358, 57] on icon "button" at bounding box center [355, 61] width 11 height 11
click at [487, 586] on li "Single Pass: $30.00 (total minimum cost $30.00)" at bounding box center [846, 594] width 1222 height 17
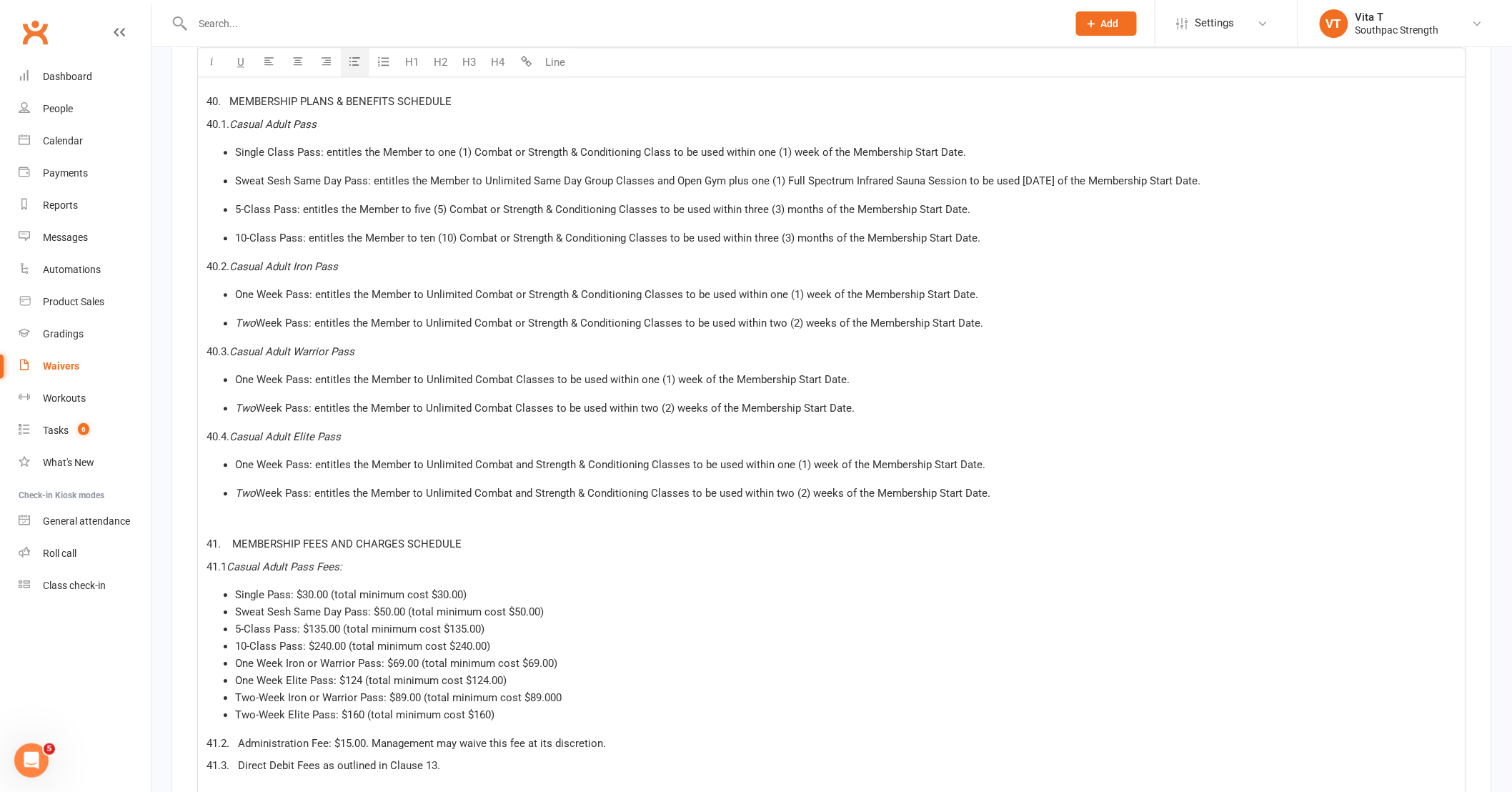
click at [792, 487] on span "Week Pass: entitles the Member to Unlimited Combat and Strength & Conditioning …" at bounding box center [623, 493] width 735 height 12
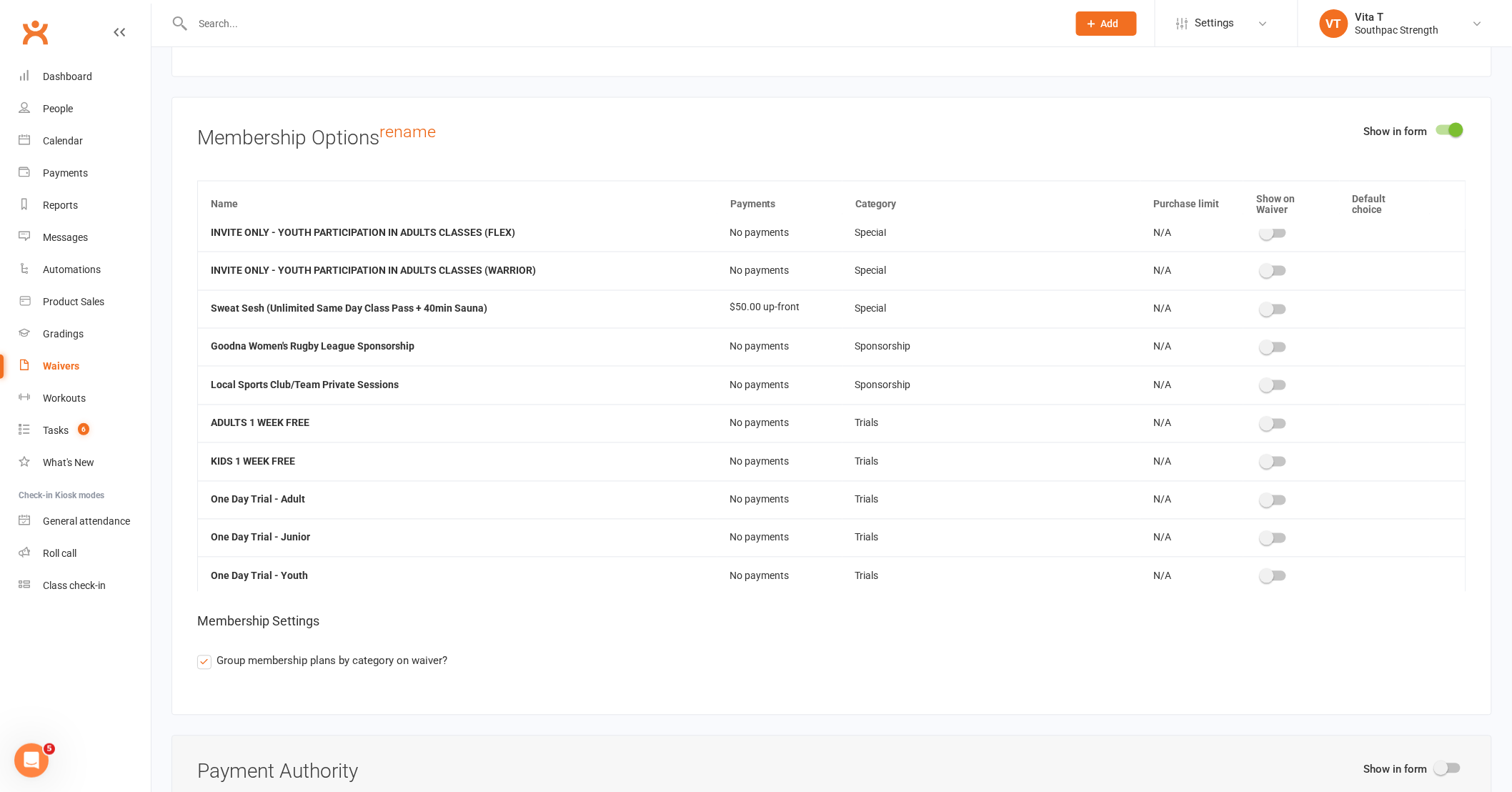
scroll to position [5609, 0]
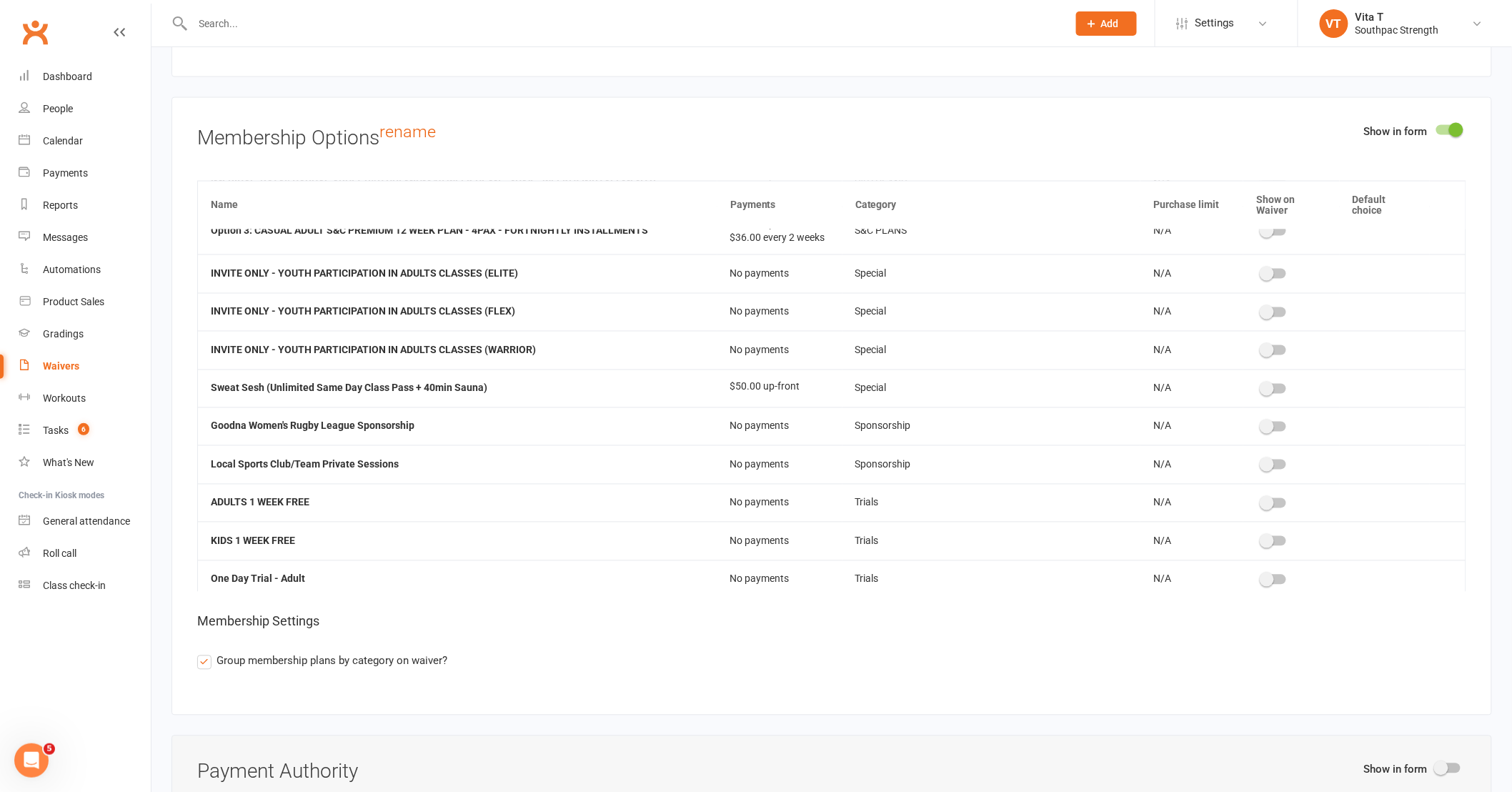
click at [1260, 382] on span at bounding box center [1267, 389] width 14 height 14
click at [1262, 387] on input "checkbox" at bounding box center [1262, 387] width 0 height 0
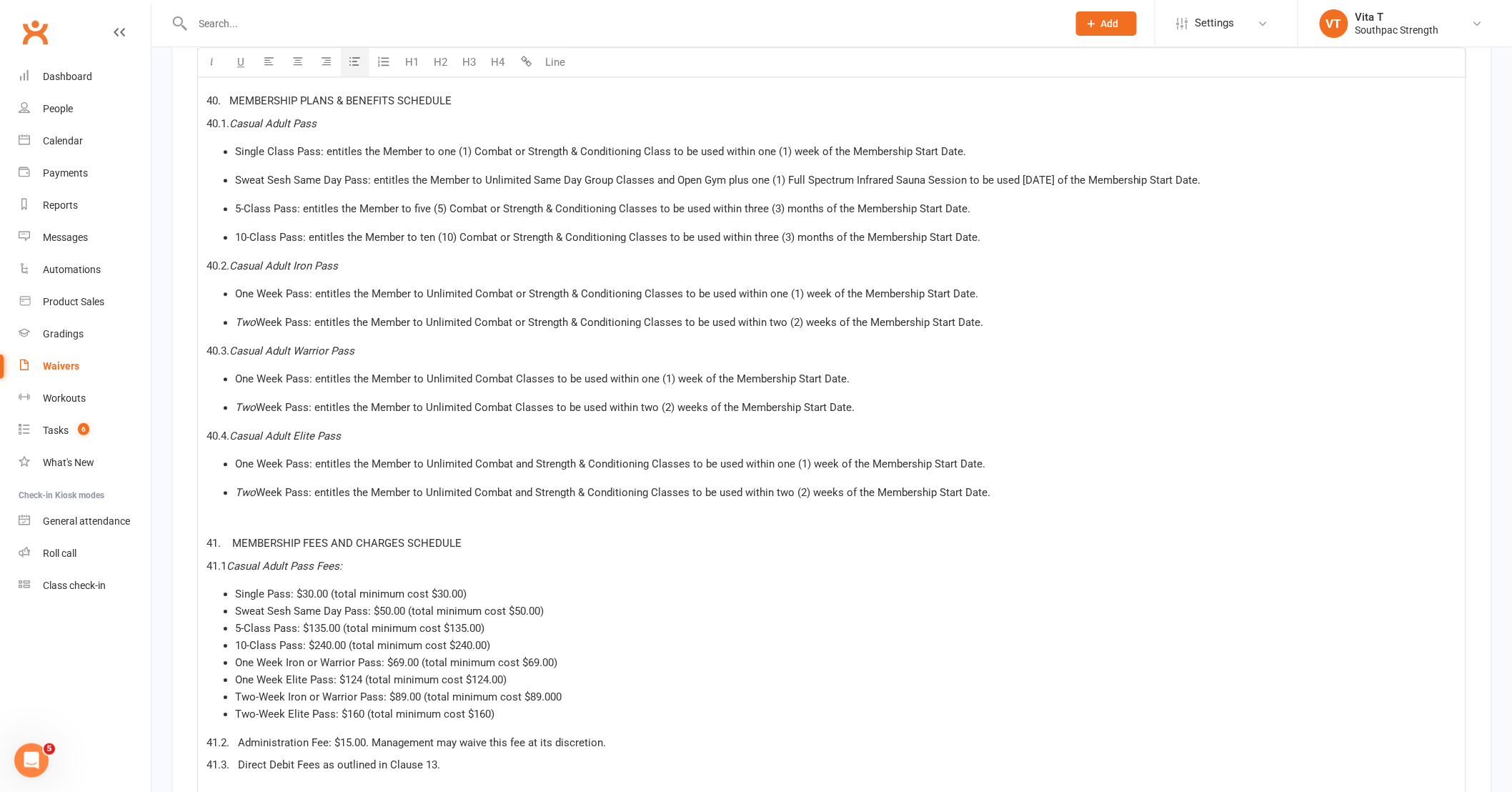
scroll to position [10553, 0]
click at [1050, 174] on span "Sweat Sesh Same Day Pass: entitles the Member to Unlimited Same Day Group Class…" at bounding box center [718, 180] width 966 height 12
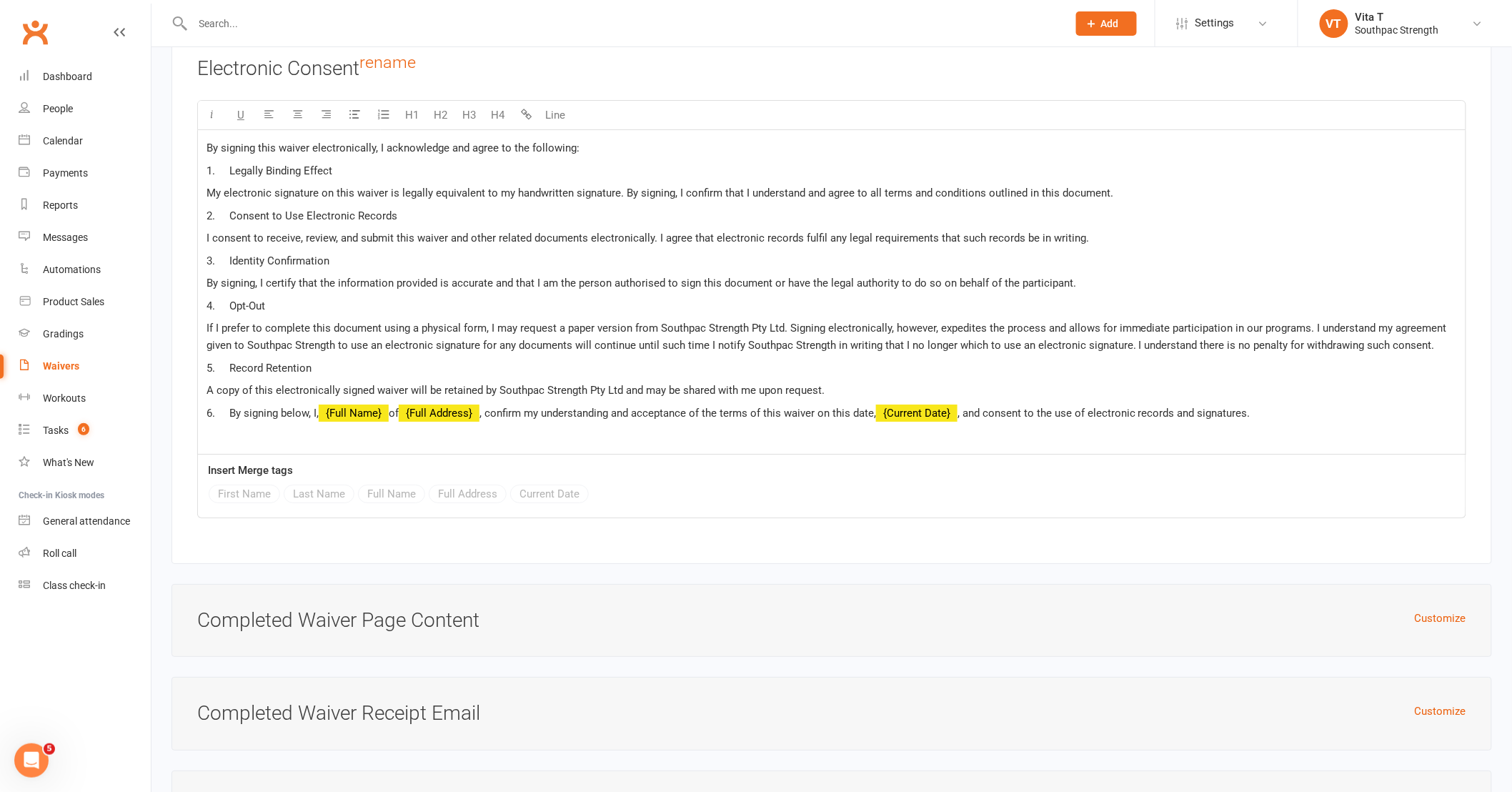
scroll to position [13548, 0]
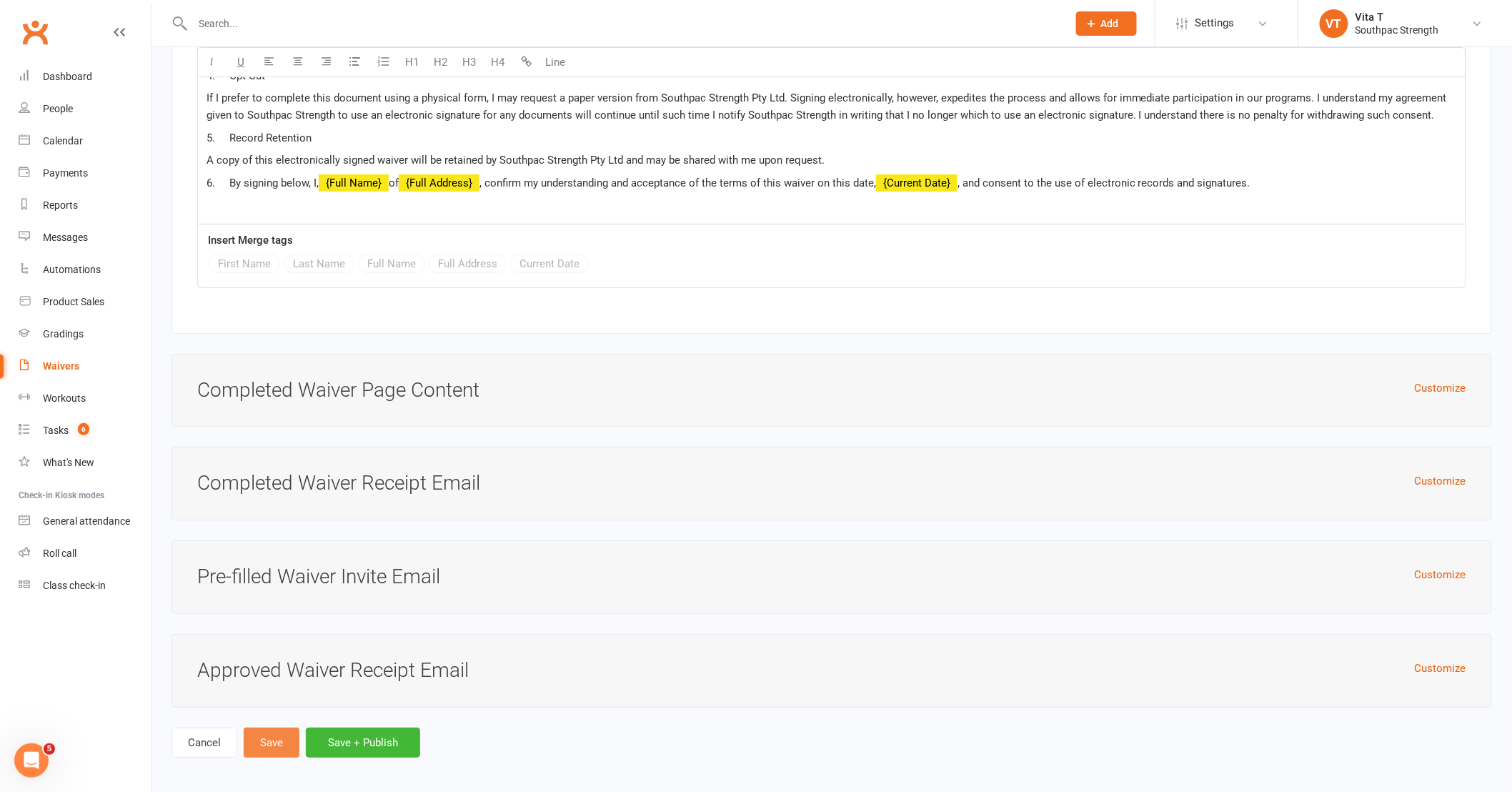
click at [265, 731] on button "Save" at bounding box center [271, 743] width 55 height 30
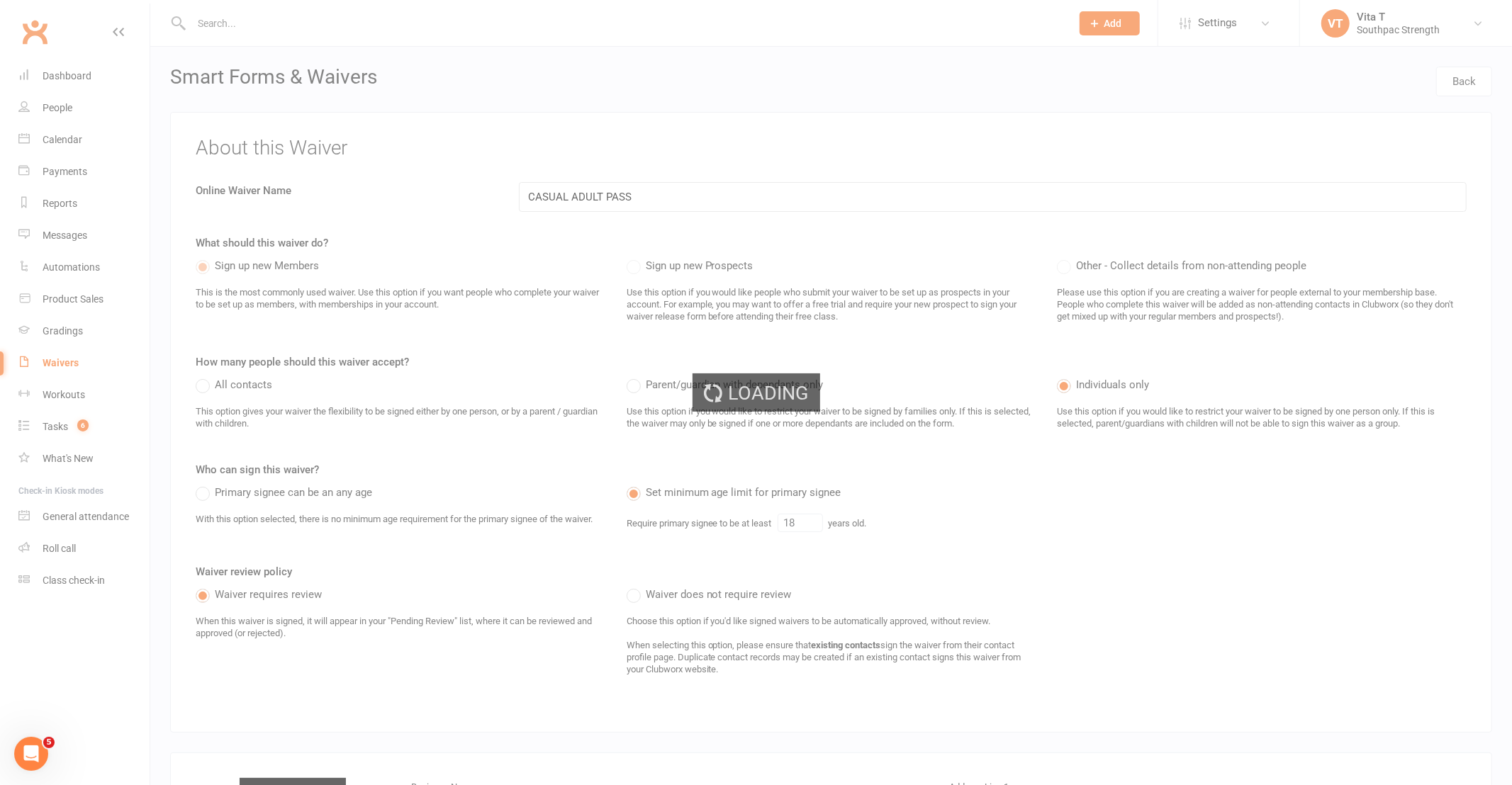
select select "100"
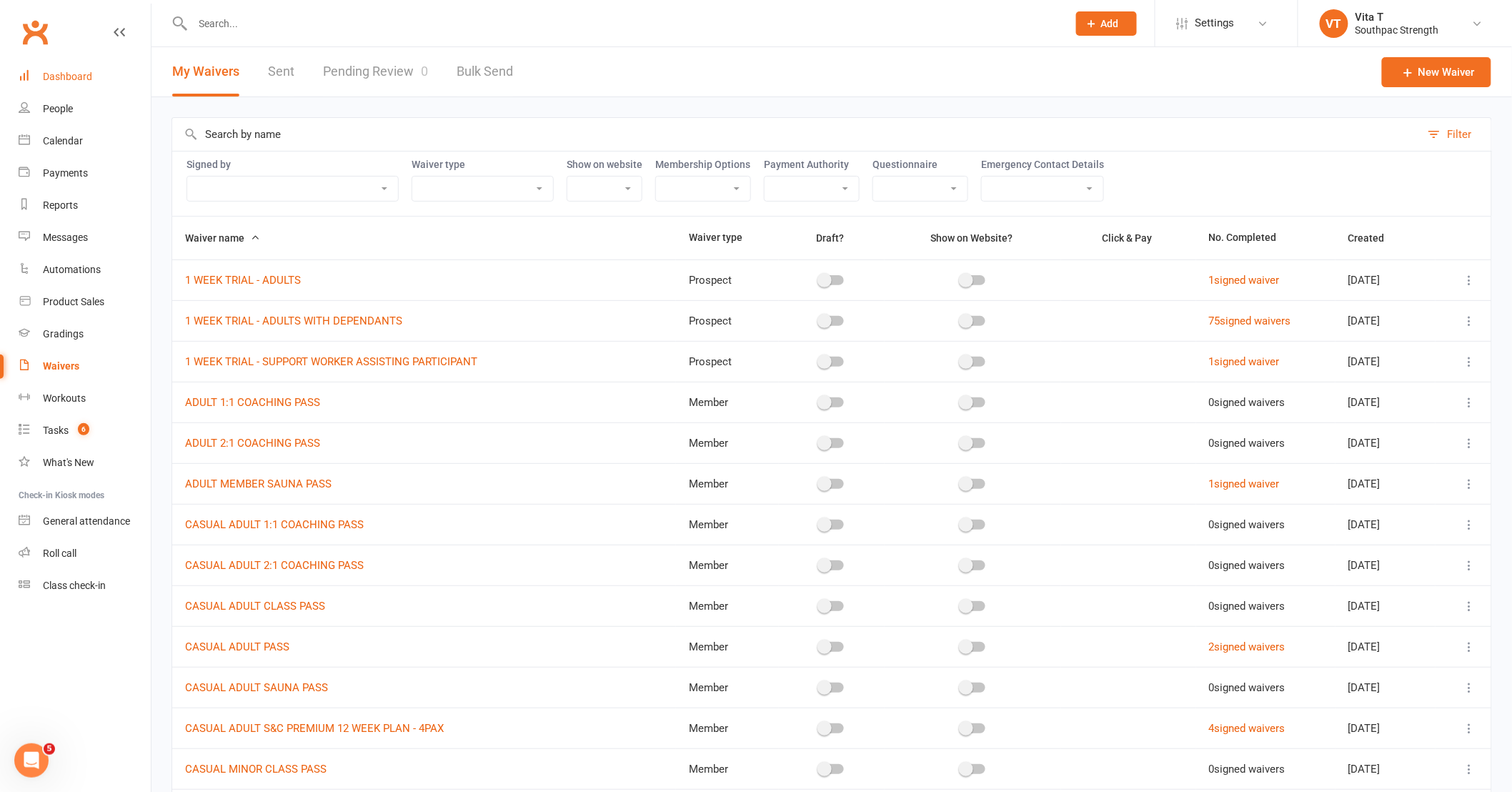
click at [84, 67] on link "Dashboard" at bounding box center [84, 77] width 132 height 32
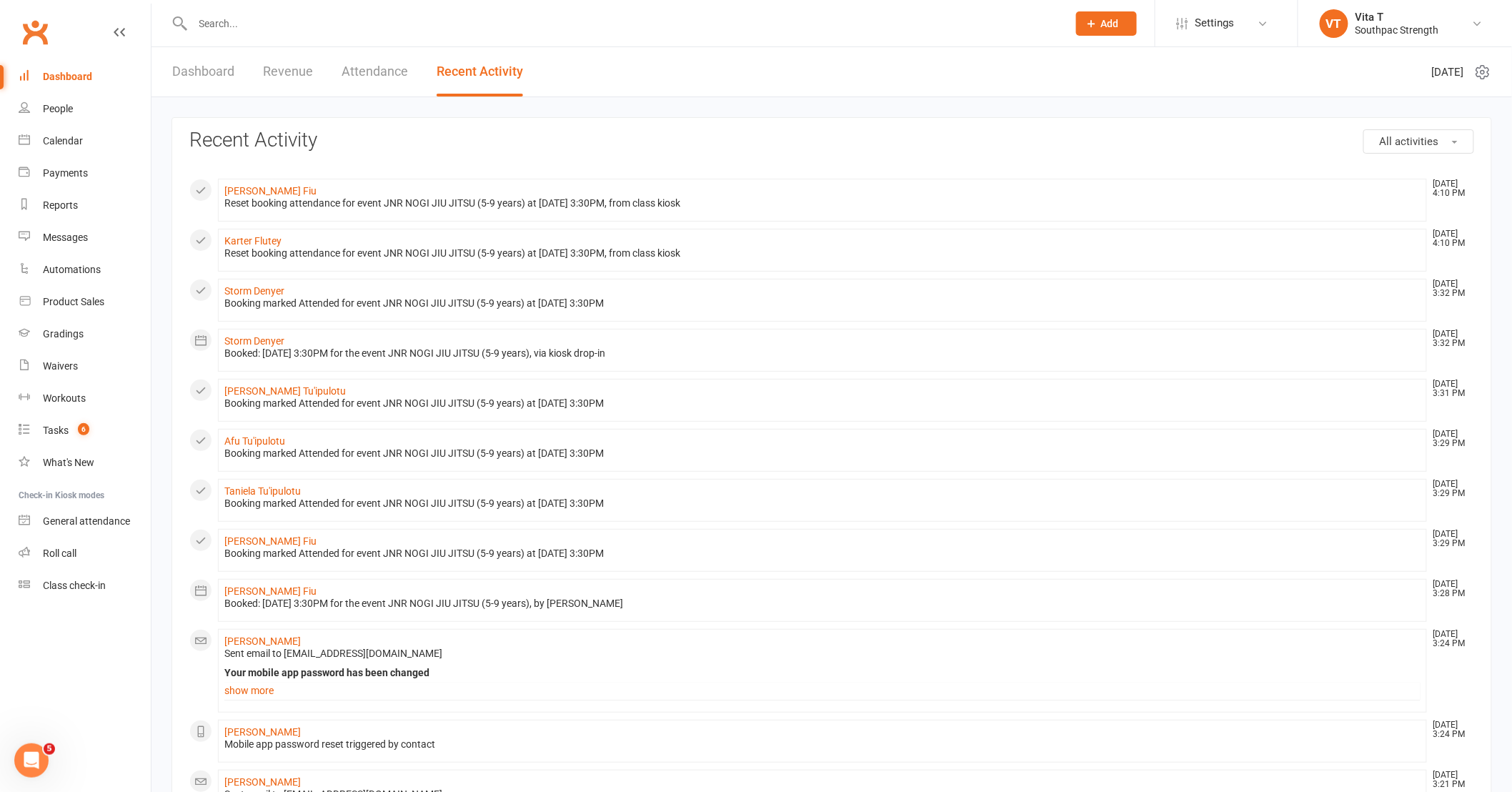
click at [52, 79] on div "Dashboard" at bounding box center [67, 77] width 49 height 12
click at [209, 72] on link "Dashboard" at bounding box center [204, 71] width 62 height 49
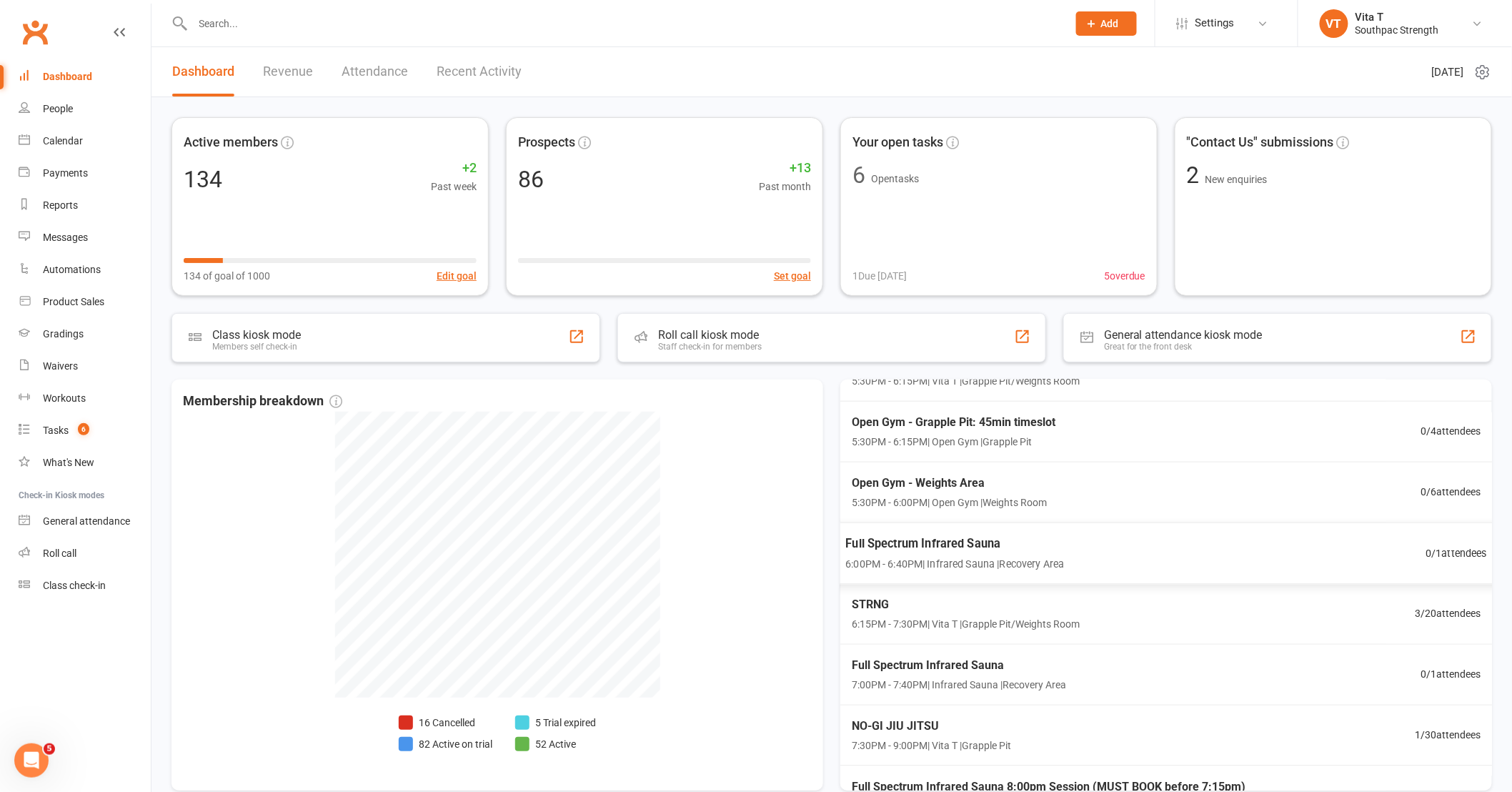
scroll to position [548, 0]
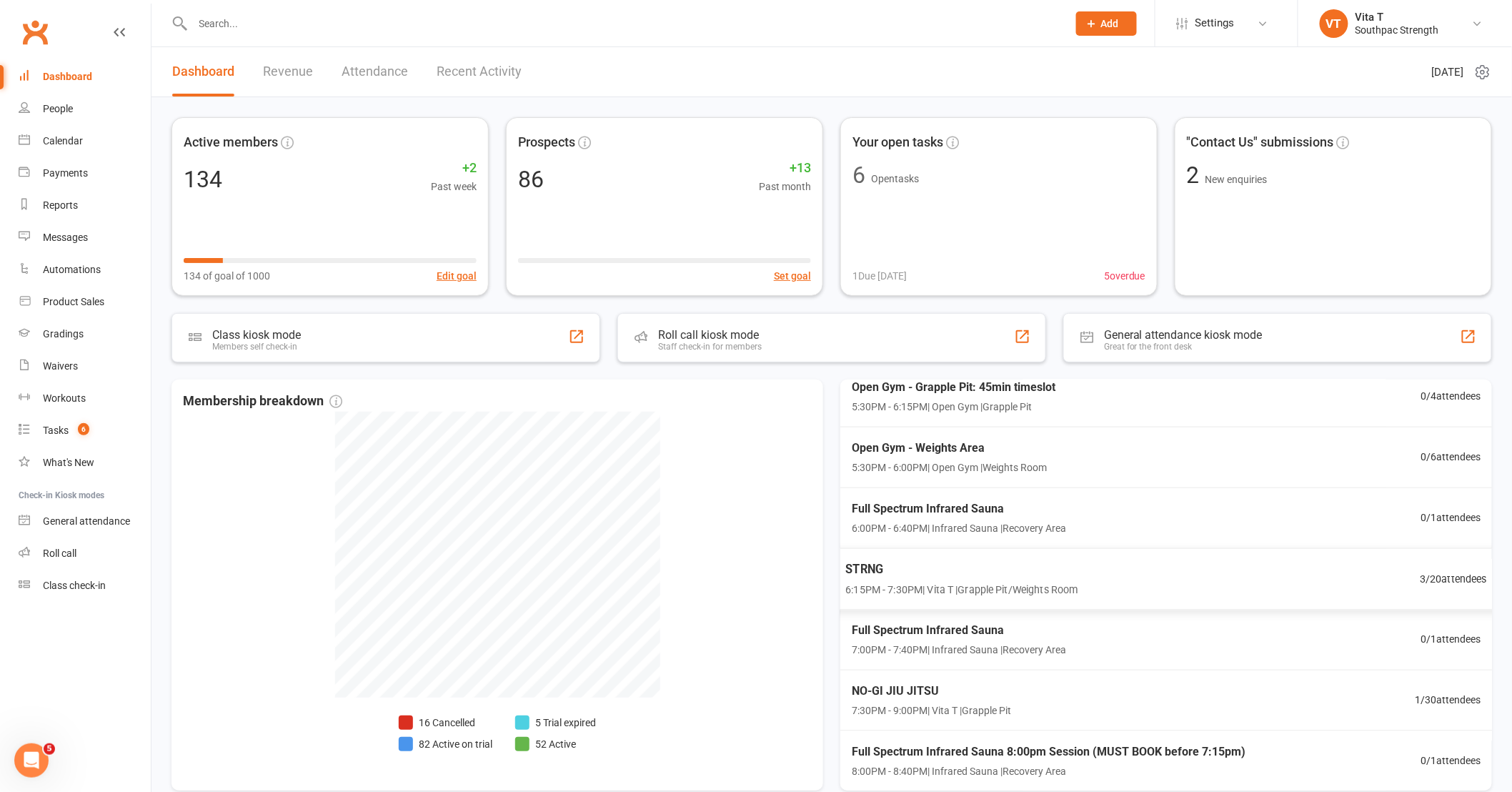
click at [975, 576] on span "STRNG" at bounding box center [961, 569] width 232 height 19
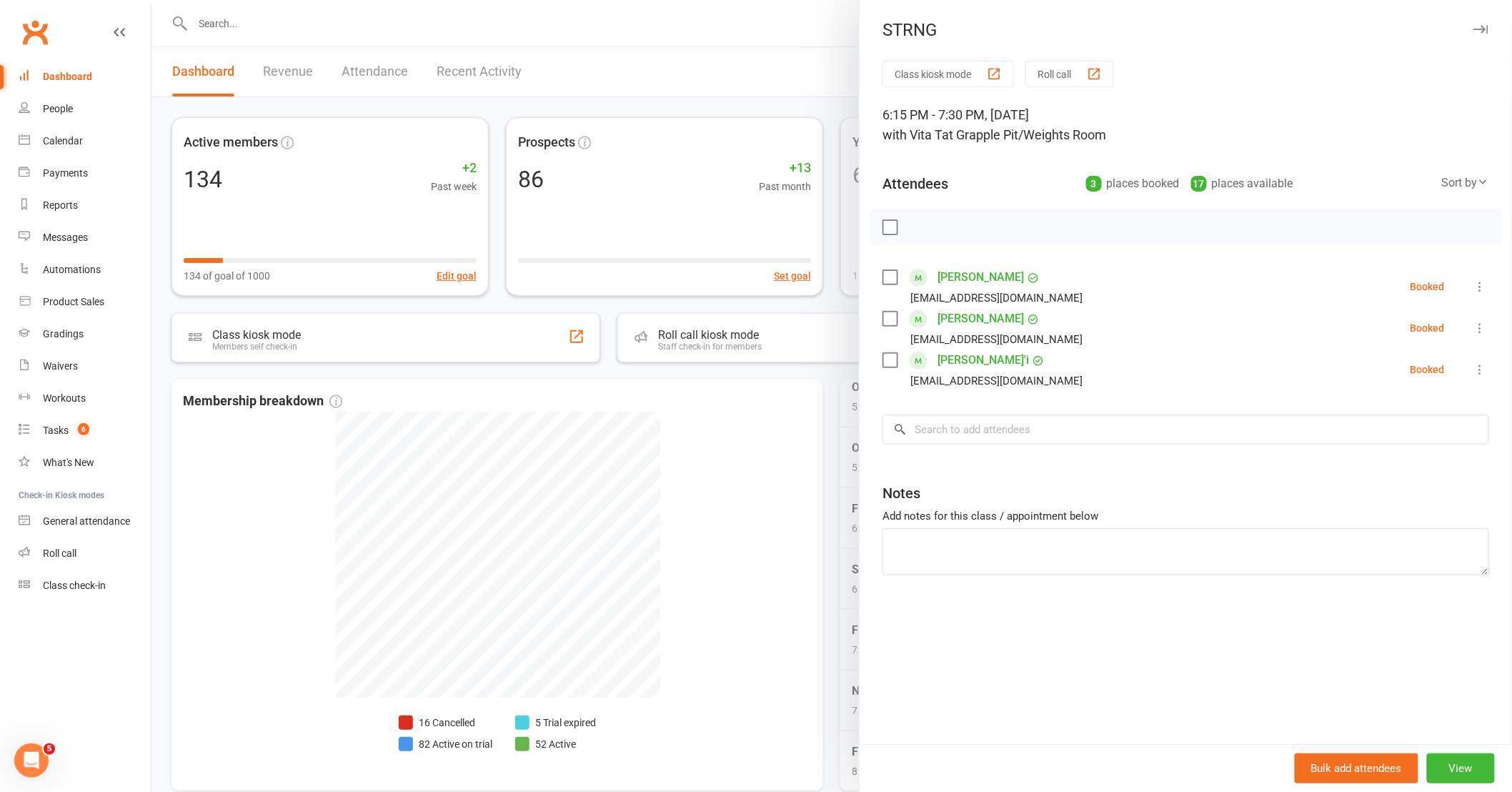
click at [745, 576] on div at bounding box center [832, 396] width 1360 height 792
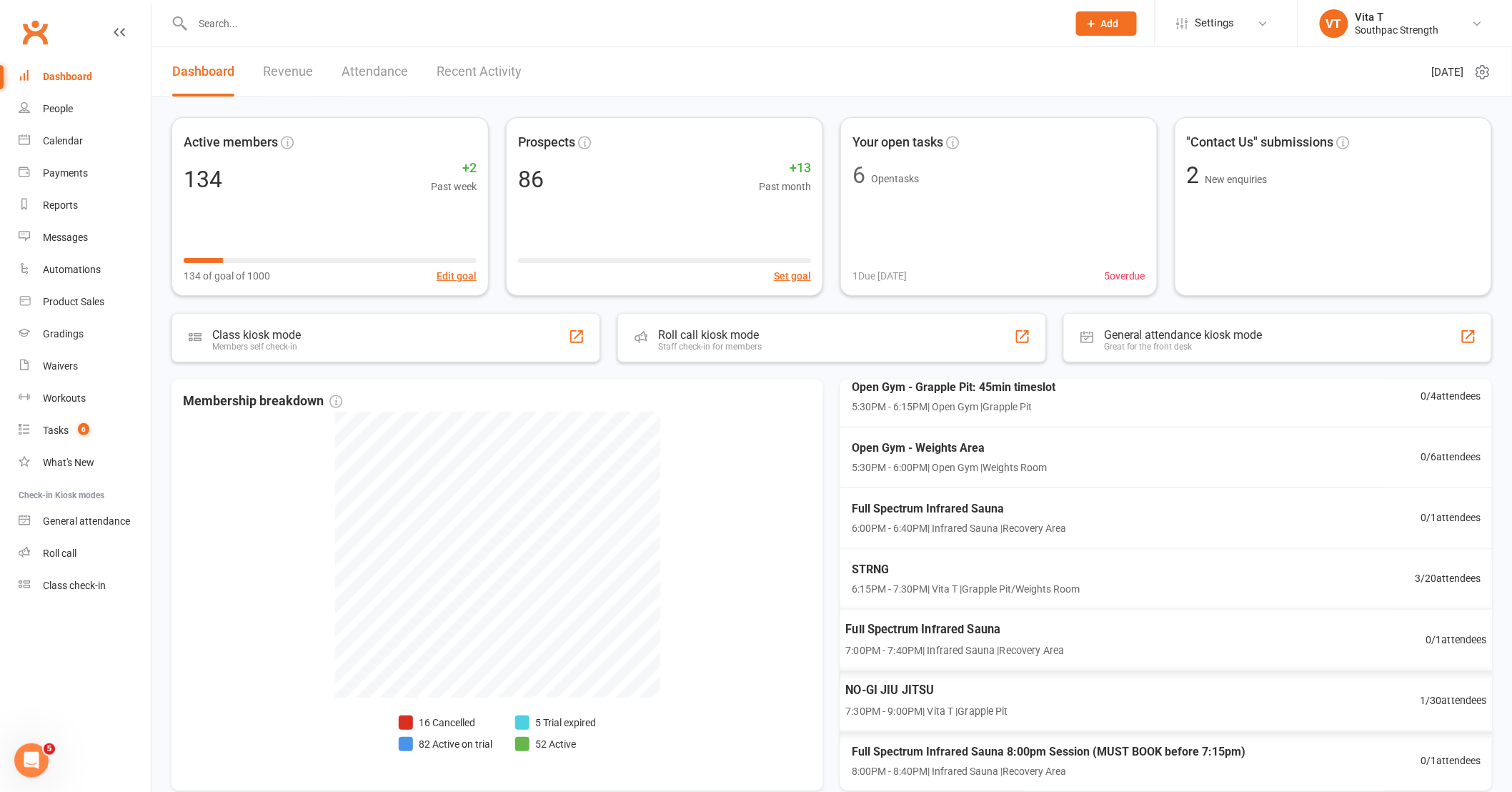
click at [1120, 706] on div "NO-GI JIU JITSU 7:30PM - 9:00PM | Vita T | Grapple Pit 1 / 30 attendees" at bounding box center [1167, 701] width 677 height 62
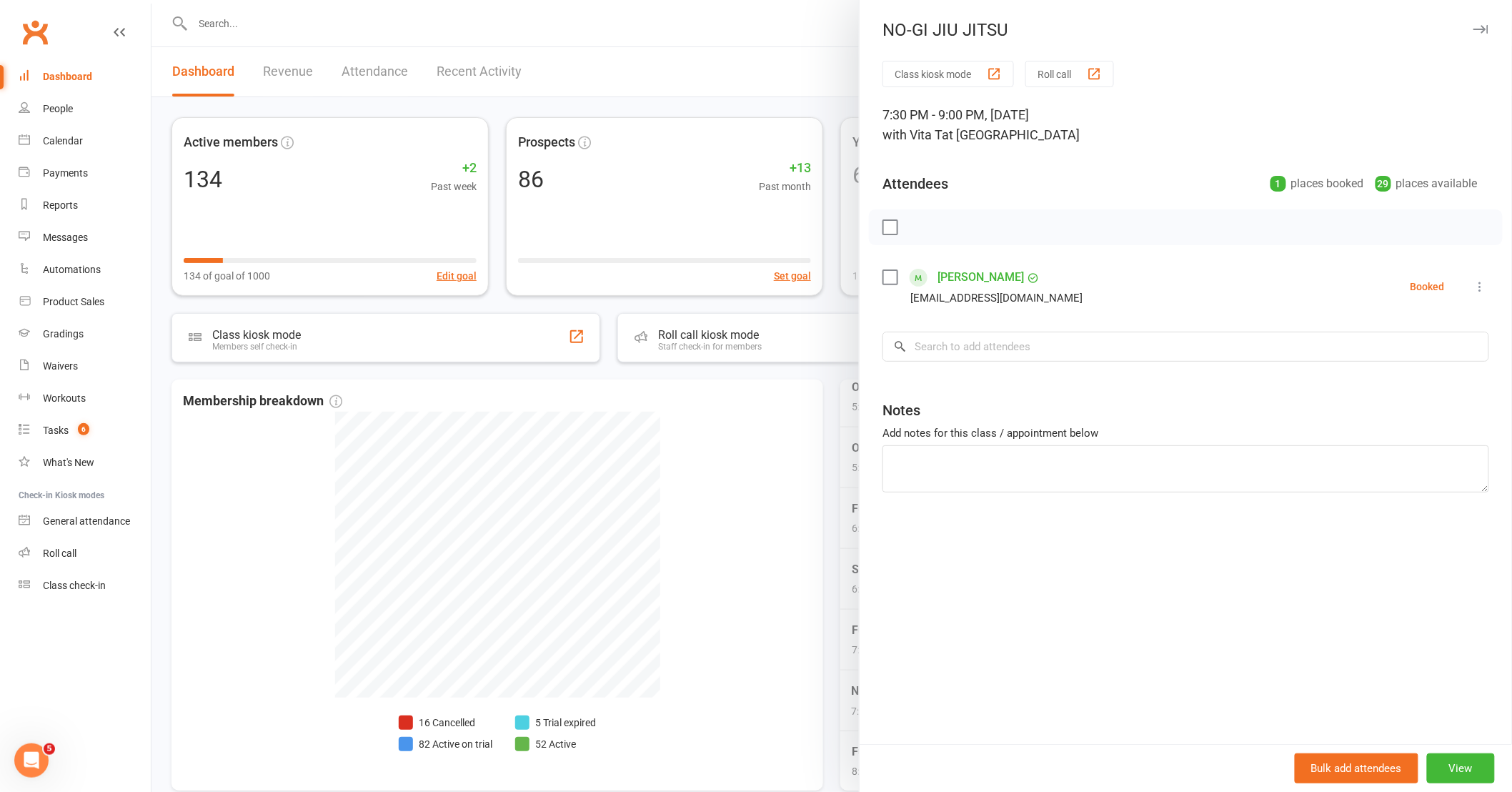
click at [766, 615] on div at bounding box center [832, 396] width 1360 height 792
